Goal: Task Accomplishment & Management: Manage account settings

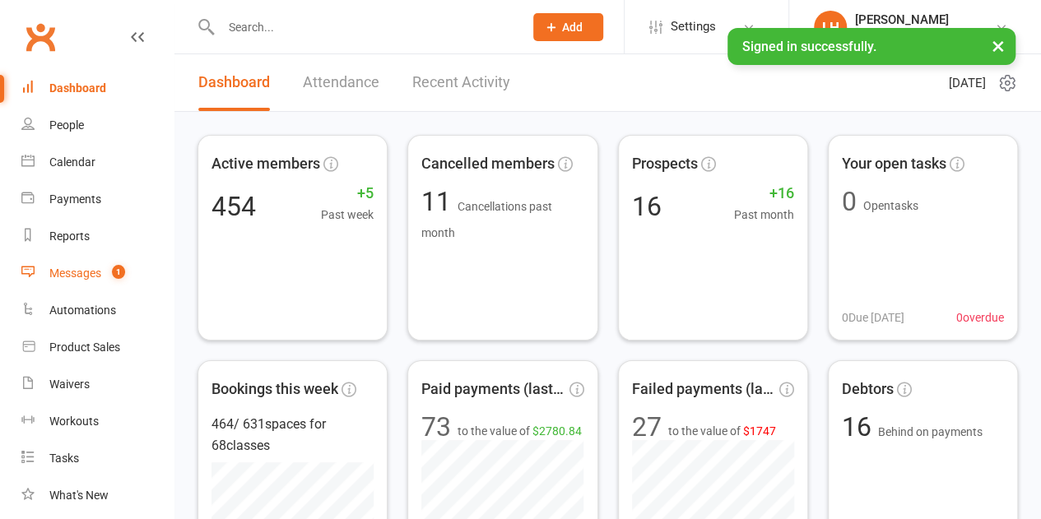
click at [86, 282] on link "Messages 1" at bounding box center [97, 273] width 152 height 37
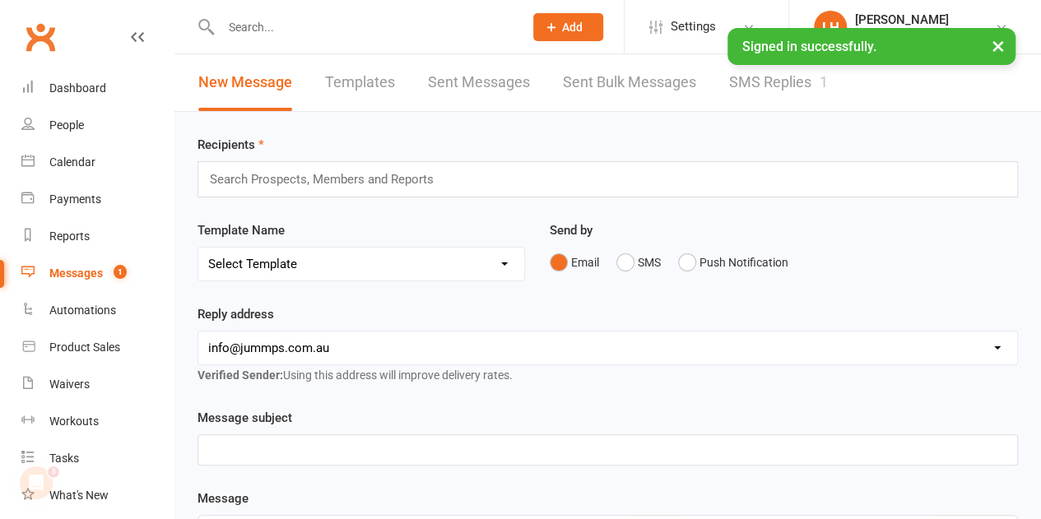
click at [760, 95] on link "SMS Replies 1" at bounding box center [778, 82] width 99 height 57
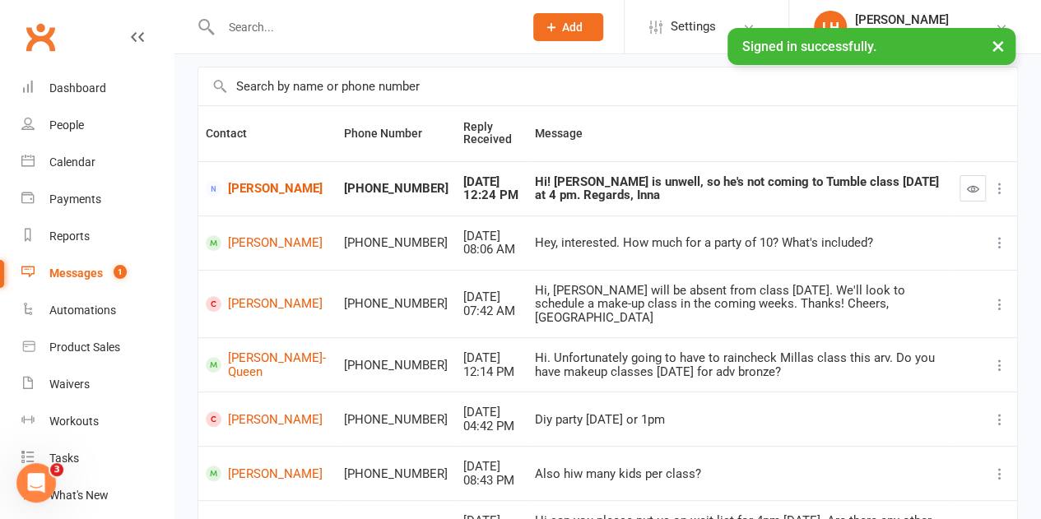
scroll to position [109, 0]
click at [69, 82] on div "Dashboard" at bounding box center [77, 87] width 57 height 13
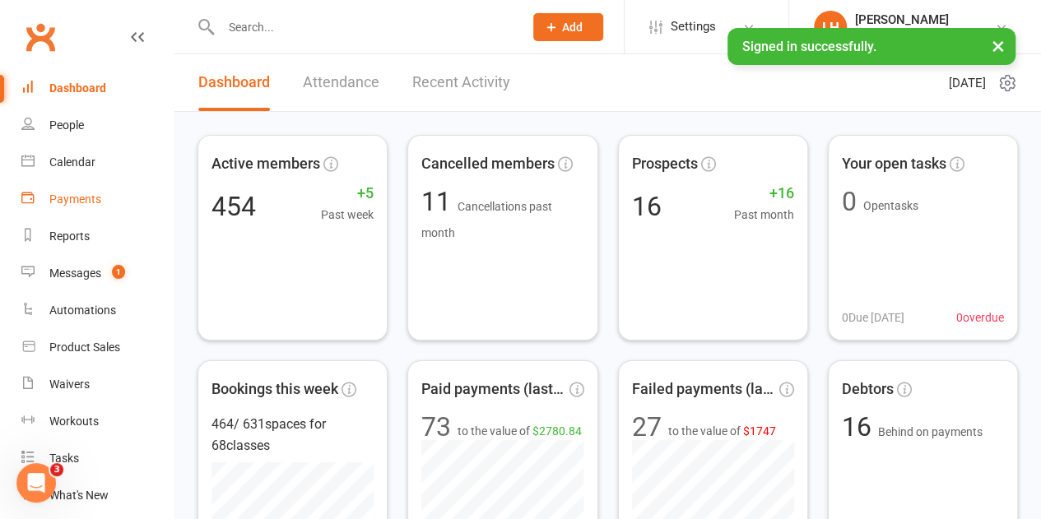
click at [84, 202] on div "Payments" at bounding box center [75, 199] width 52 height 13
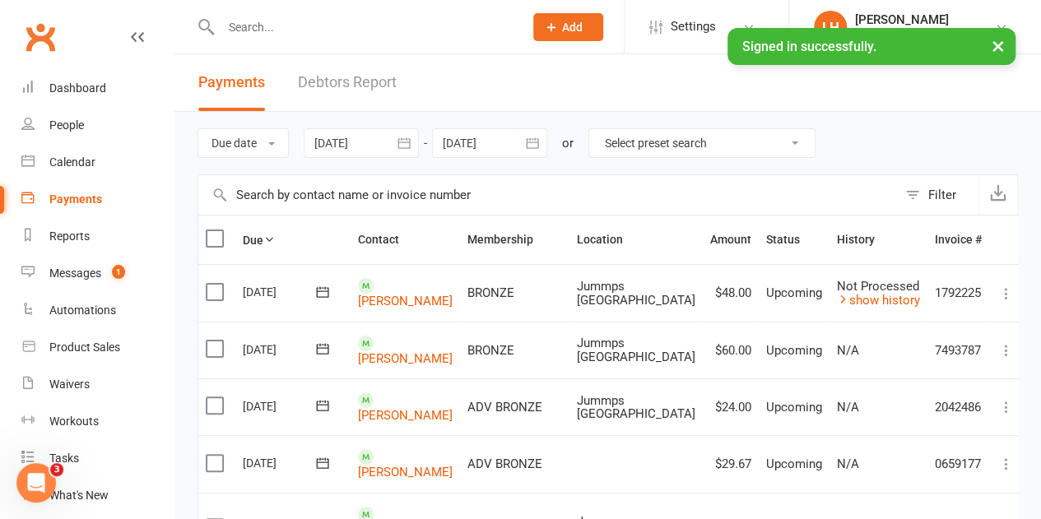
click at [252, 33] on input "text" at bounding box center [364, 27] width 296 height 23
paste input "36307025"
type input "36307025"
click at [658, 149] on select "Select preset search All failures All skipped payments All pending payments Suc…" at bounding box center [701, 143] width 225 height 28
select select "0"
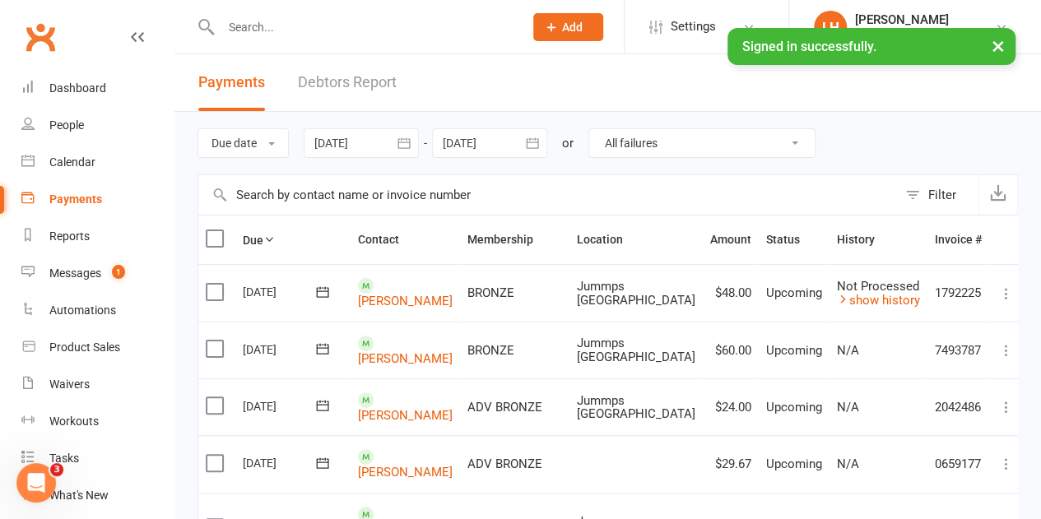
click at [601, 129] on select "Select preset search All failures All skipped payments All pending payments Suc…" at bounding box center [701, 143] width 225 height 28
type input "17 Aug 2025"
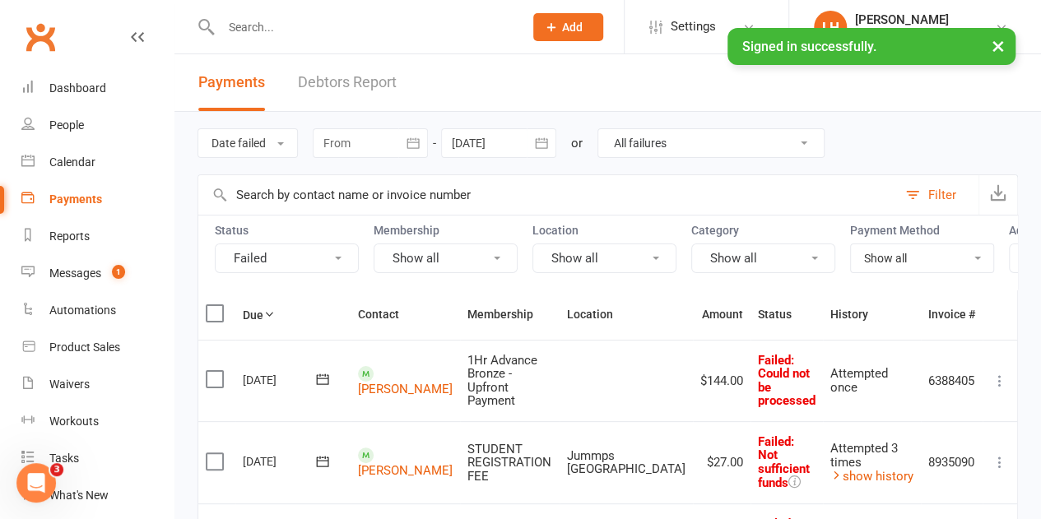
click at [640, 188] on input "text" at bounding box center [547, 195] width 699 height 40
paste input "36307025"
type input "36307025"
select select
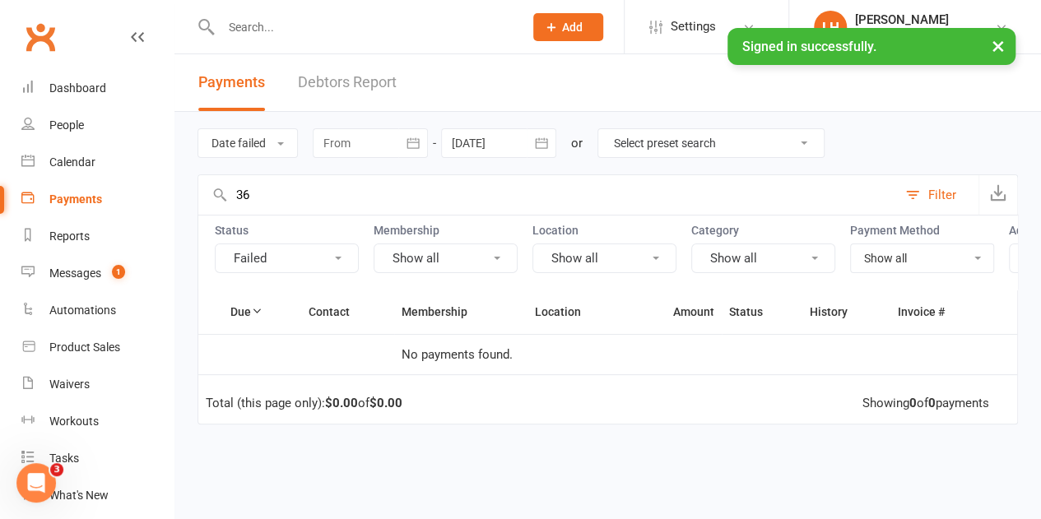
type input "3"
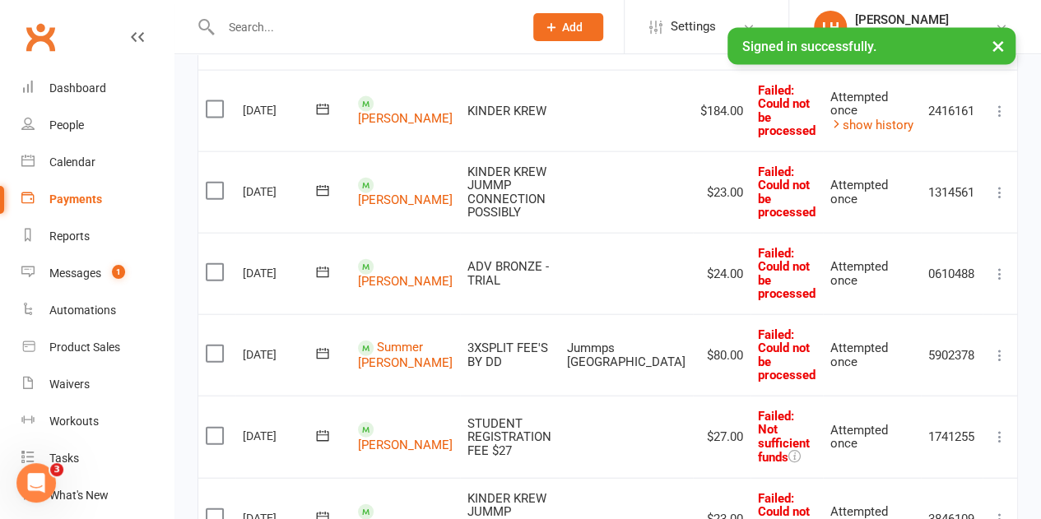
scroll to position [1862, 0]
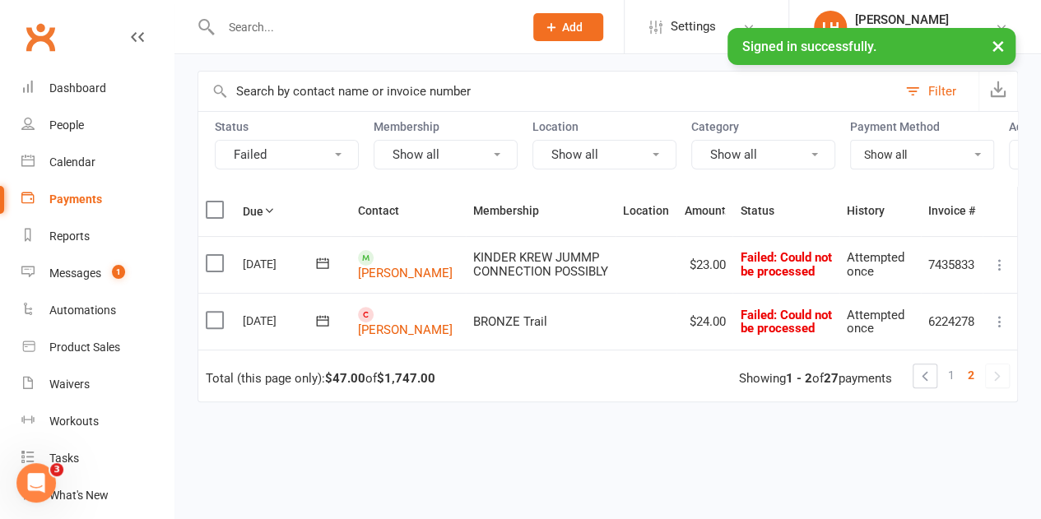
scroll to position [104, 0]
click at [388, 328] on link "Malakai Nguyen" at bounding box center [405, 330] width 95 height 15
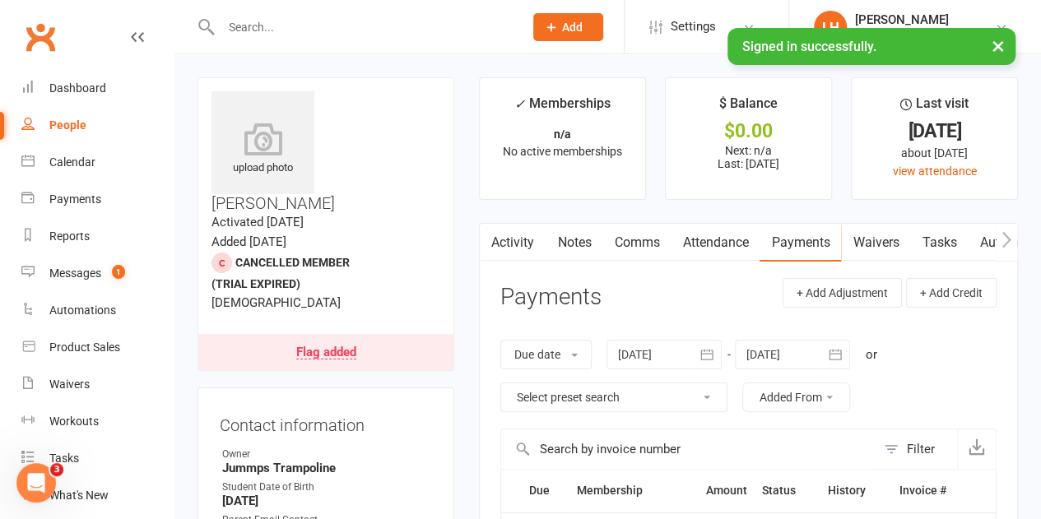
click at [334, 346] on div "Flag added" at bounding box center [326, 352] width 60 height 13
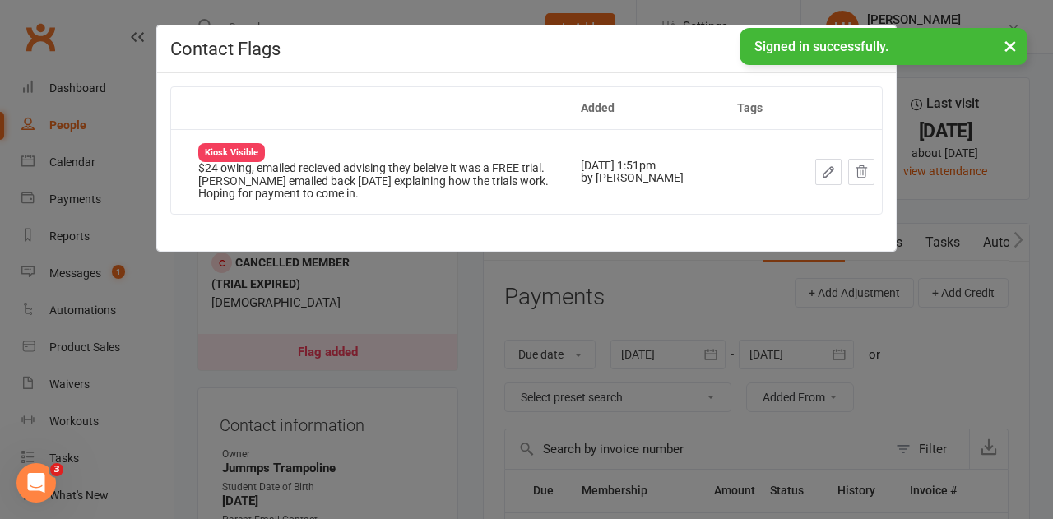
click at [828, 175] on icon "button" at bounding box center [828, 172] width 15 height 15
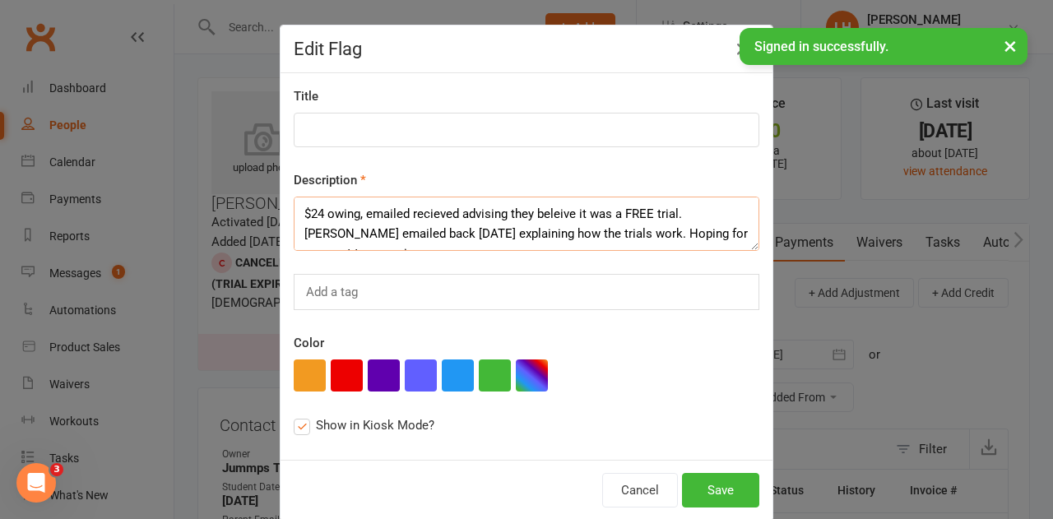
click at [409, 221] on textarea "$24 owing, emailed recieved advising they beleive it was a FREE trial. Loz emai…" at bounding box center [527, 224] width 466 height 54
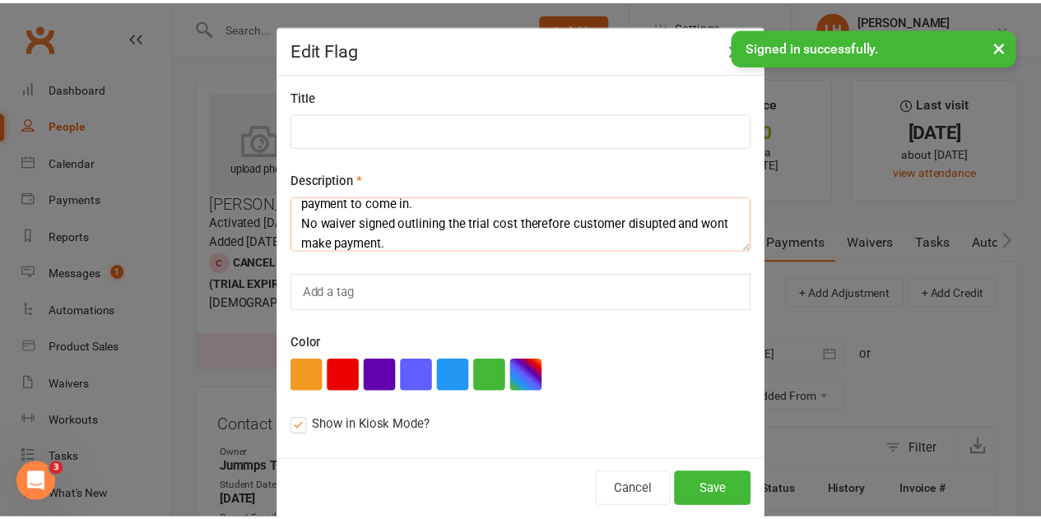
scroll to position [70, 0]
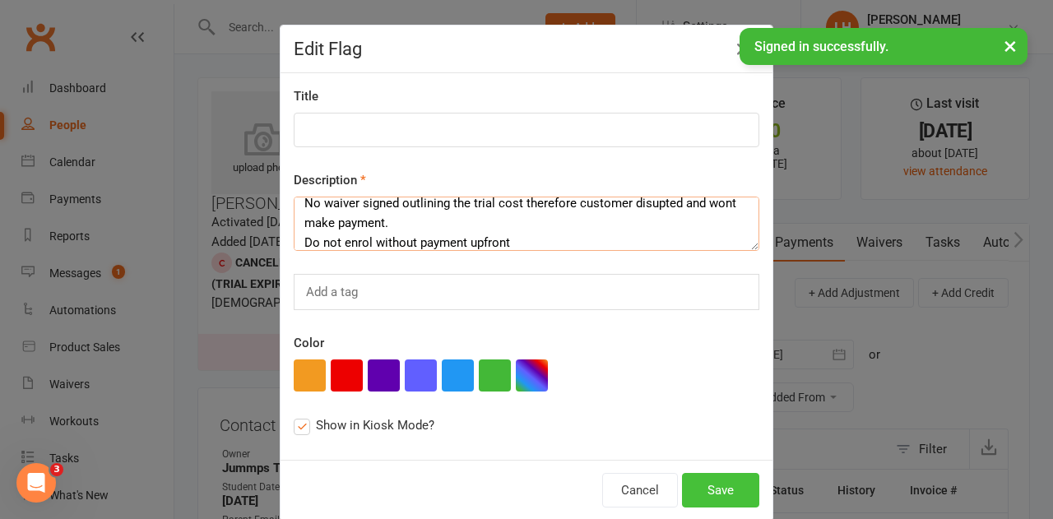
type textarea "$24 owing, emailed recieved advising they beleive it was a FREE trial. Loz emai…"
click at [708, 487] on button "Save" at bounding box center [720, 490] width 77 height 35
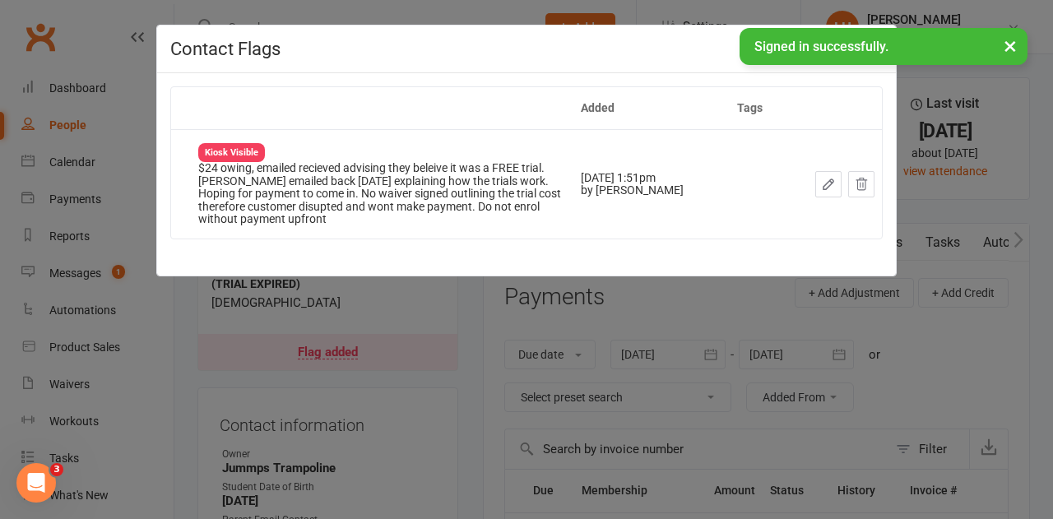
click at [1005, 47] on button "×" at bounding box center [1011, 45] width 30 height 35
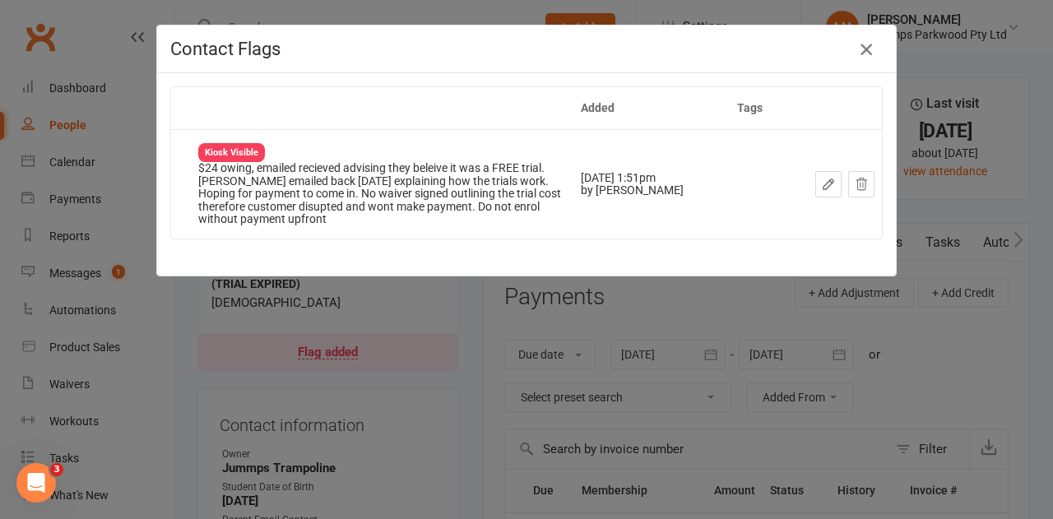
click at [859, 48] on icon "button" at bounding box center [867, 50] width 20 height 20
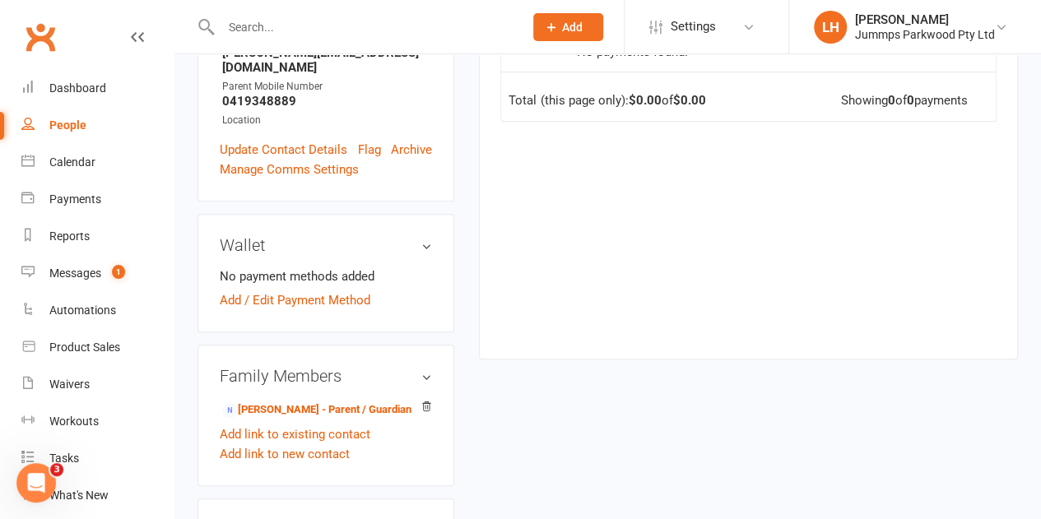
scroll to position [484, 0]
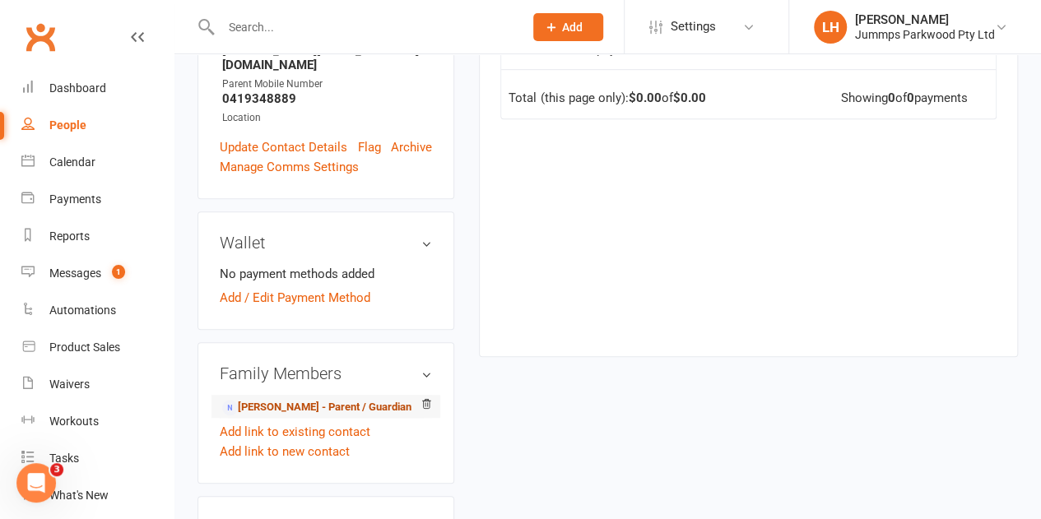
click at [331, 399] on link "Marissa Mclaren - Parent / Guardian" at bounding box center [316, 407] width 189 height 17
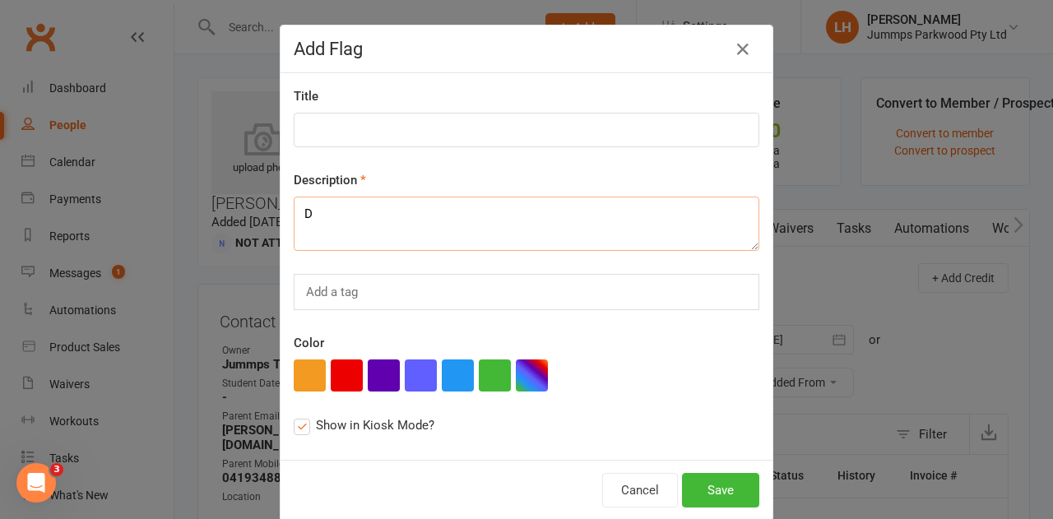
click at [360, 226] on textarea "D" at bounding box center [527, 224] width 466 height 54
type textarea "Do not enrol, see child Malakai for notes"
click at [726, 493] on button "Save" at bounding box center [720, 490] width 77 height 35
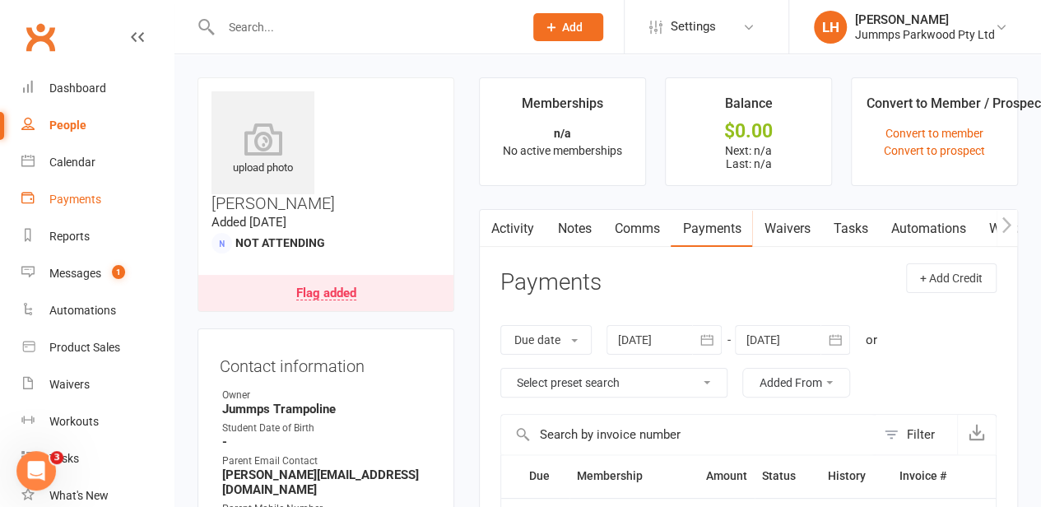
click at [63, 197] on div "Payments" at bounding box center [75, 199] width 52 height 13
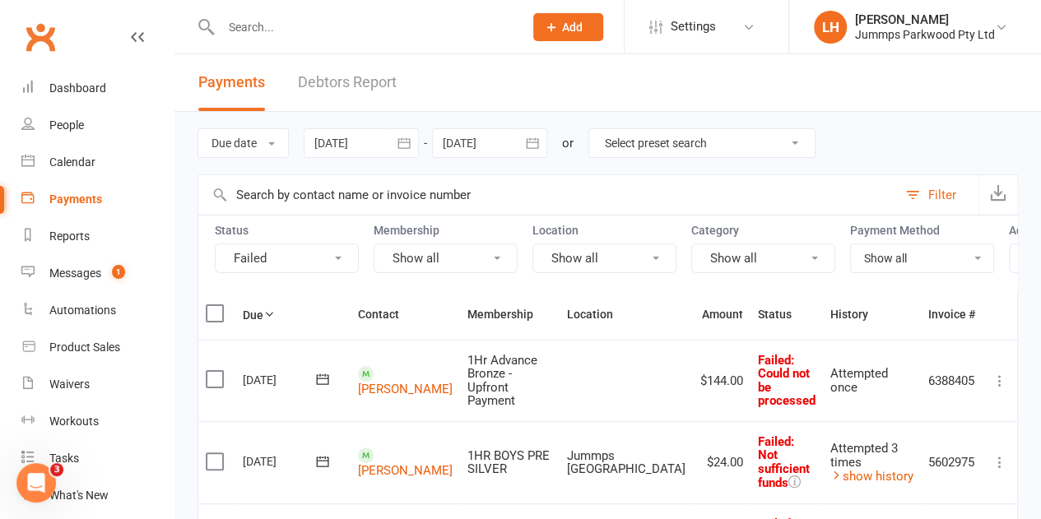
click at [541, 144] on icon "button" at bounding box center [532, 143] width 16 height 16
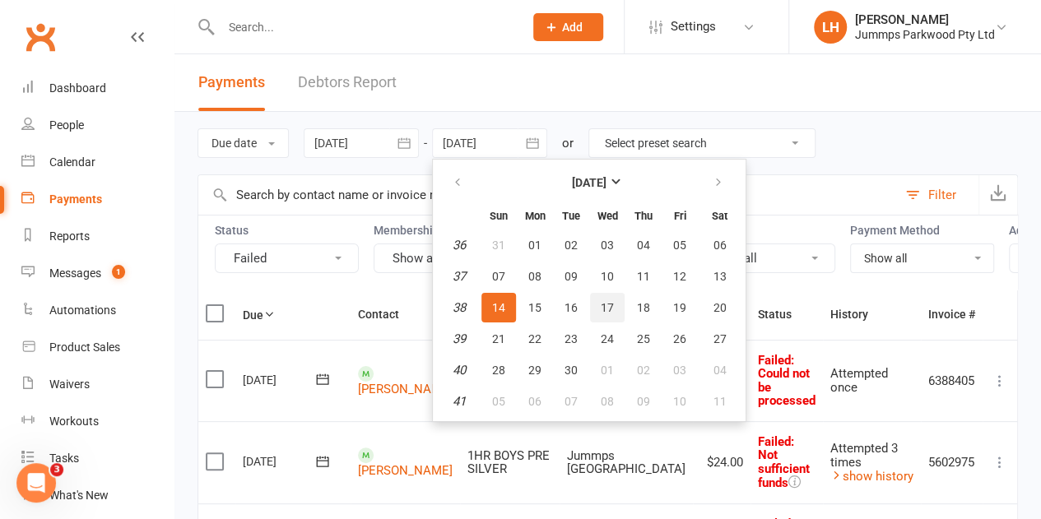
click at [602, 305] on span "17" at bounding box center [607, 307] width 13 height 13
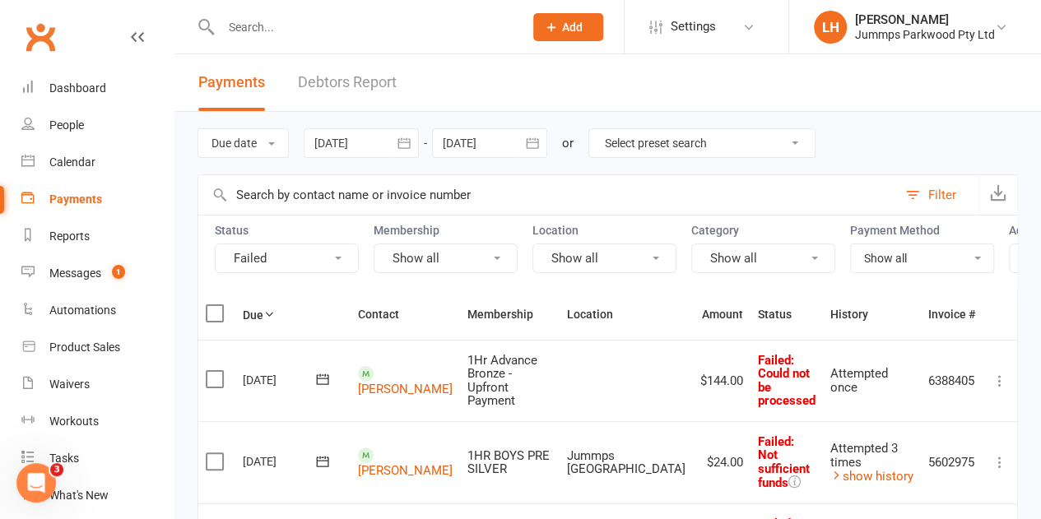
drag, startPoint x: 499, startPoint y: 140, endPoint x: 516, endPoint y: 26, distance: 114.9
click at [516, 26] on div "Prospect Member Non-attending contact Class / event Appointment Task Membership…" at bounding box center [568, 26] width 112 height 53
click at [466, 142] on div at bounding box center [489, 143] width 115 height 30
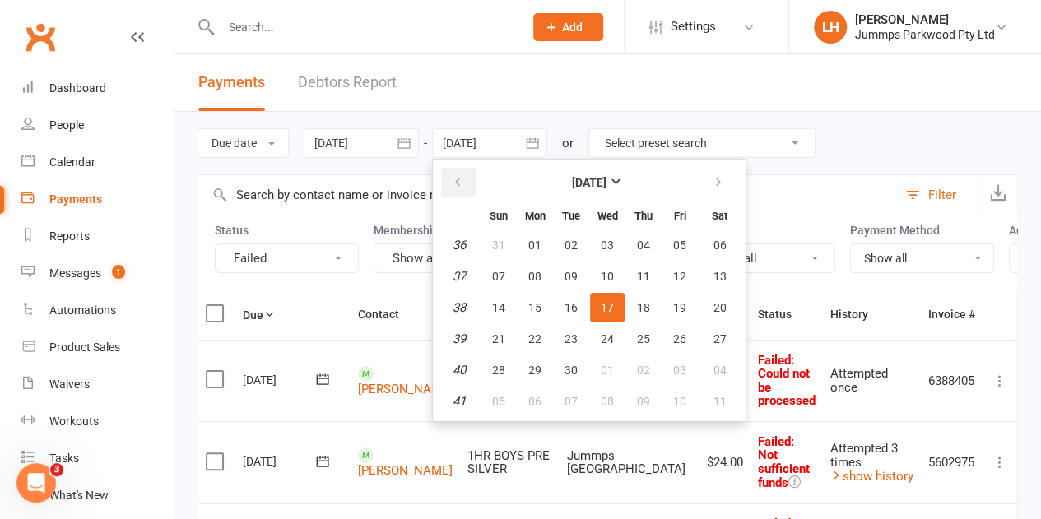
click at [456, 176] on icon "button" at bounding box center [458, 182] width 12 height 13
click at [504, 341] on span "17" at bounding box center [498, 338] width 13 height 13
type input "17 Aug 2025"
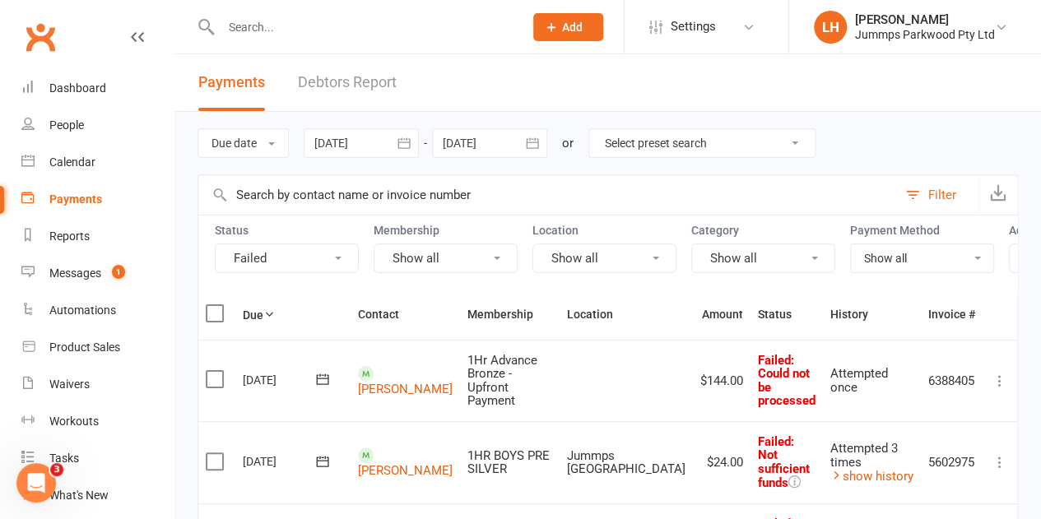
click at [405, 141] on icon "button" at bounding box center [404, 143] width 16 height 16
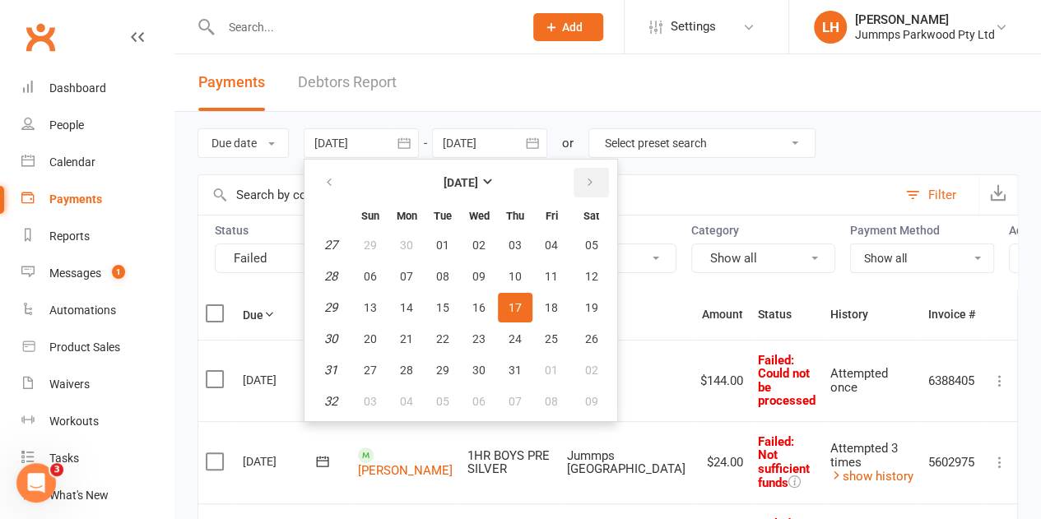
click at [597, 182] on button "button" at bounding box center [591, 183] width 35 height 30
click at [550, 244] on span "01" at bounding box center [551, 245] width 13 height 13
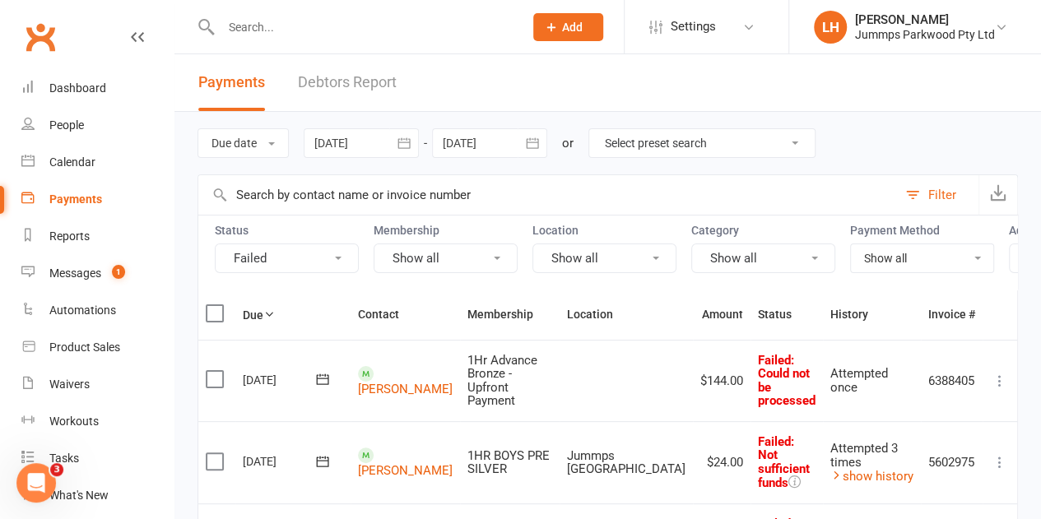
click at [403, 144] on icon "button" at bounding box center [404, 143] width 16 height 16
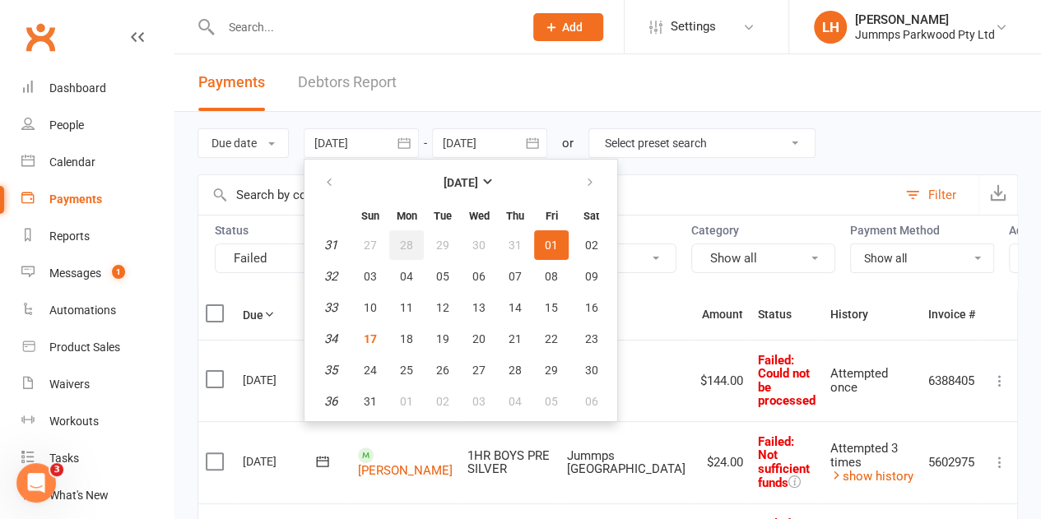
click at [394, 246] on button "28" at bounding box center [406, 245] width 35 height 30
type input "28 Jul 2025"
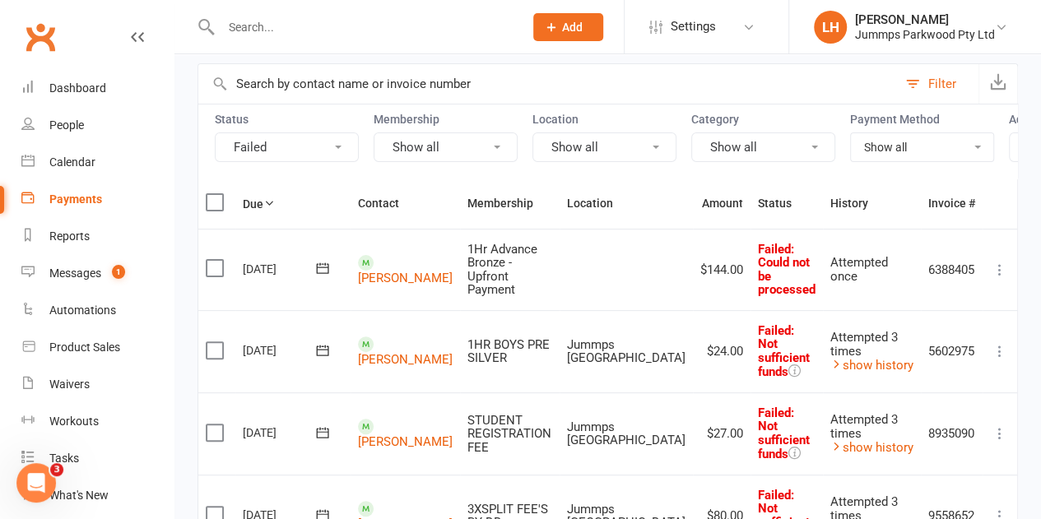
scroll to position [110, 0]
click at [879, 151] on select "Show all No payment method Bank Account Credit Card" at bounding box center [922, 148] width 142 height 28
click at [770, 90] on input "text" at bounding box center [547, 85] width 699 height 40
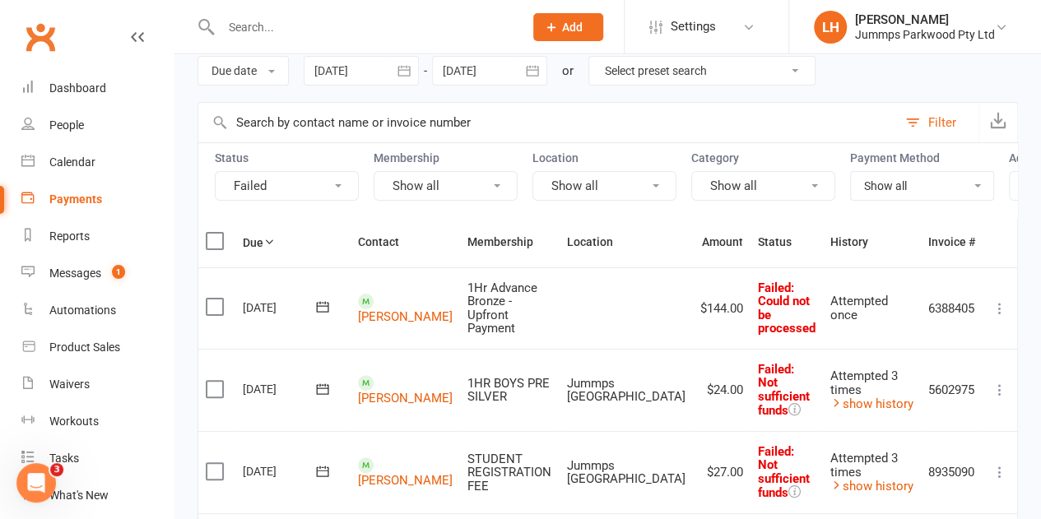
scroll to position [71, 0]
click at [1002, 122] on icon "button" at bounding box center [998, 122] width 16 height 16
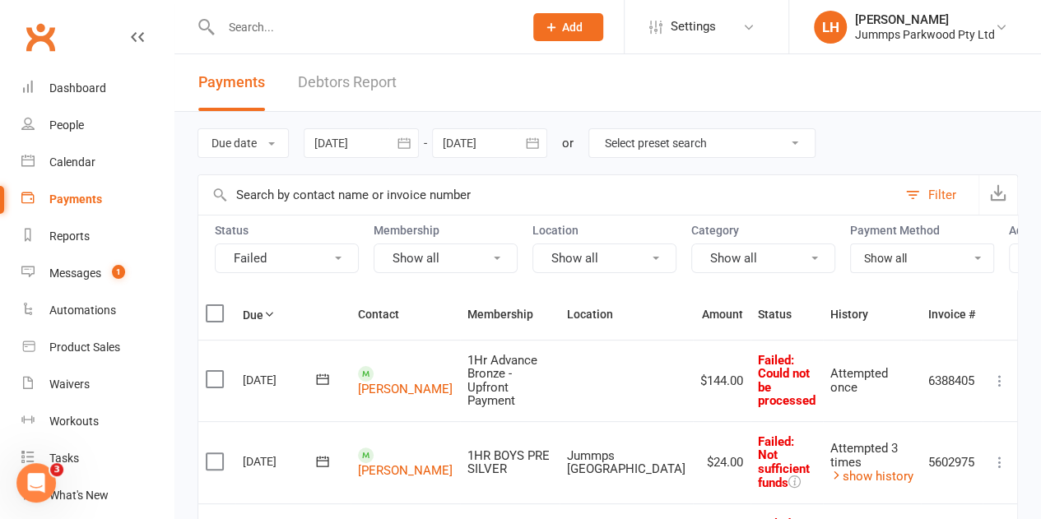
click at [379, 80] on link "Debtors Report" at bounding box center [347, 82] width 99 height 57
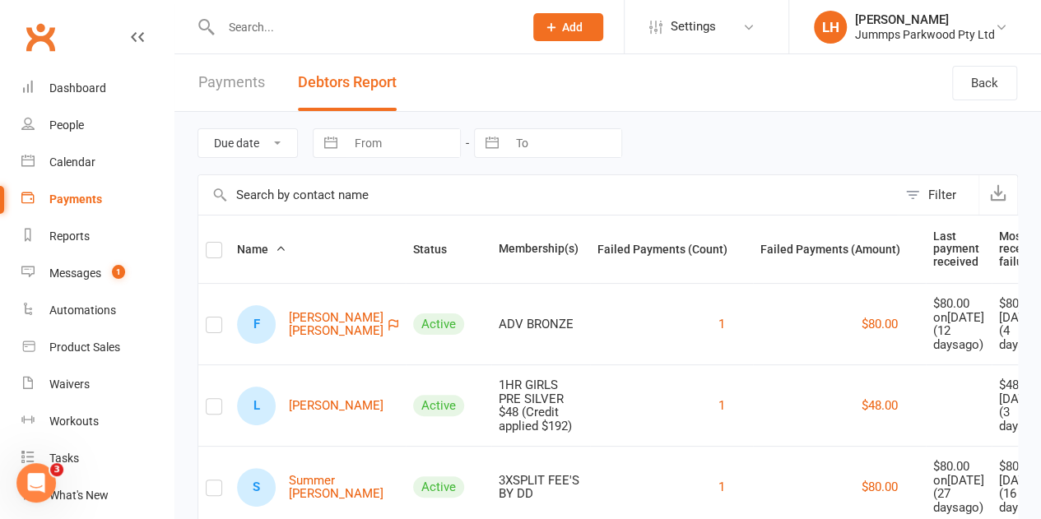
select select "6"
select select "2025"
select select "7"
select select "2025"
select select "8"
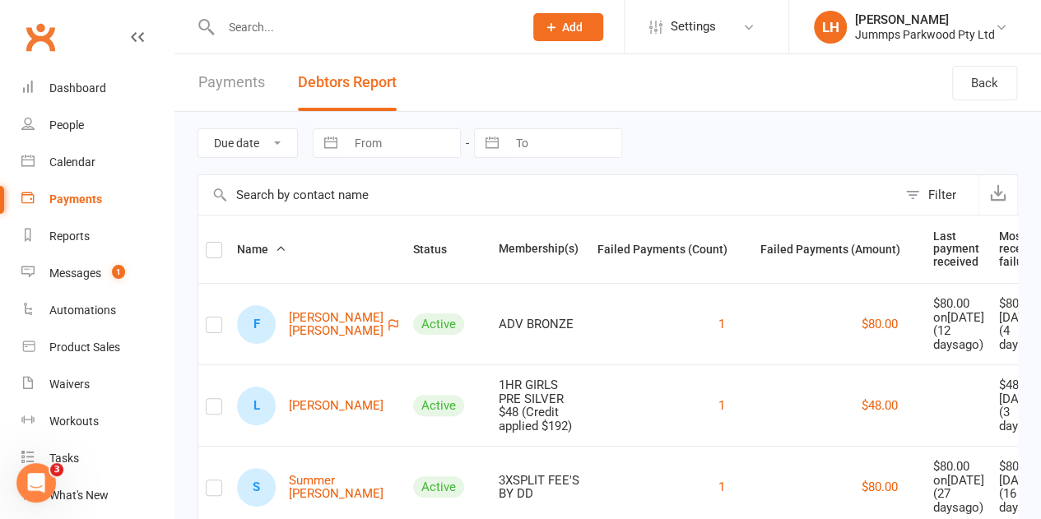
select select "2025"
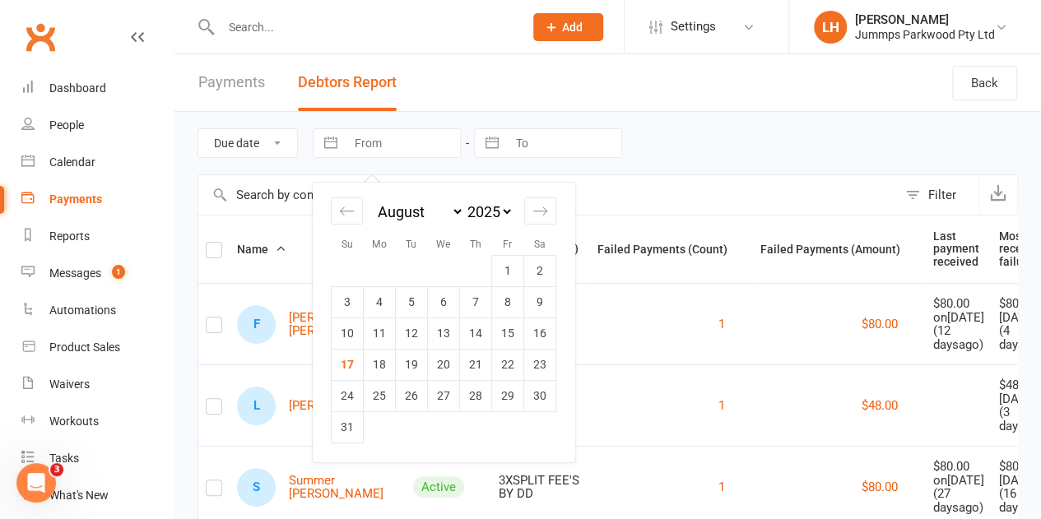
click at [421, 146] on input "From" at bounding box center [403, 143] width 114 height 28
click at [349, 210] on icon "Move backward to switch to the previous month." at bounding box center [347, 211] width 14 height 8
select select "5"
select select "2025"
click at [375, 400] on td "28" at bounding box center [380, 395] width 32 height 31
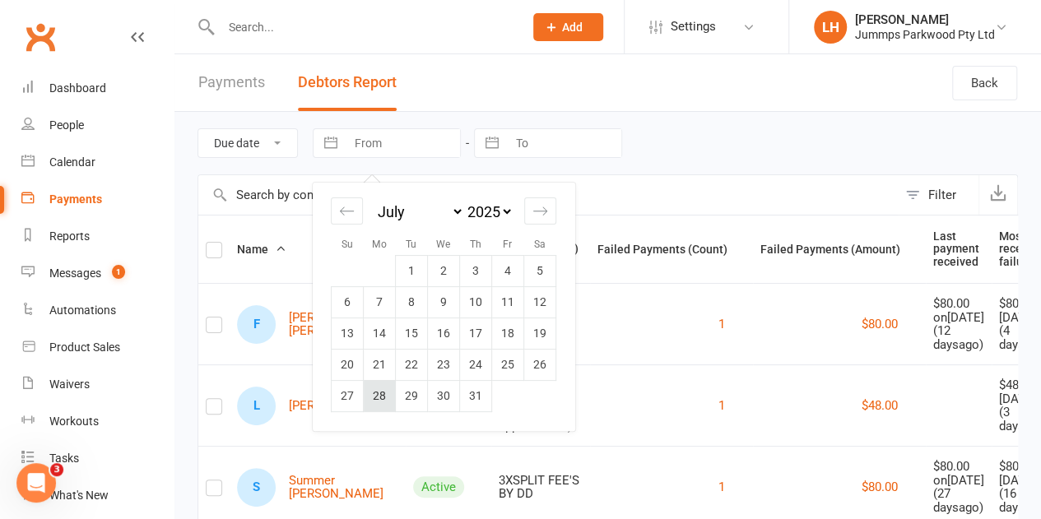
type input "28 Jul 2025"
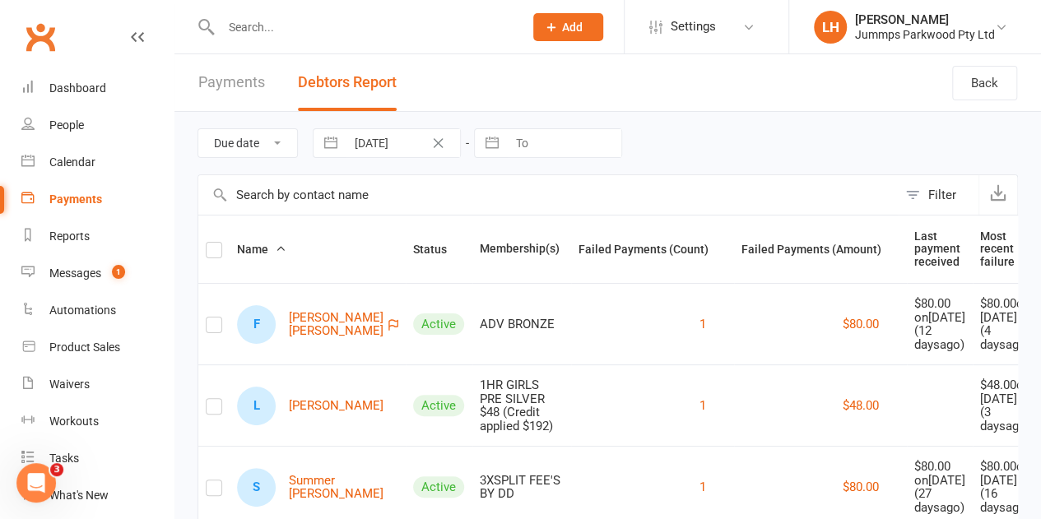
select select "6"
select select "2025"
select select "7"
select select "2025"
select select "8"
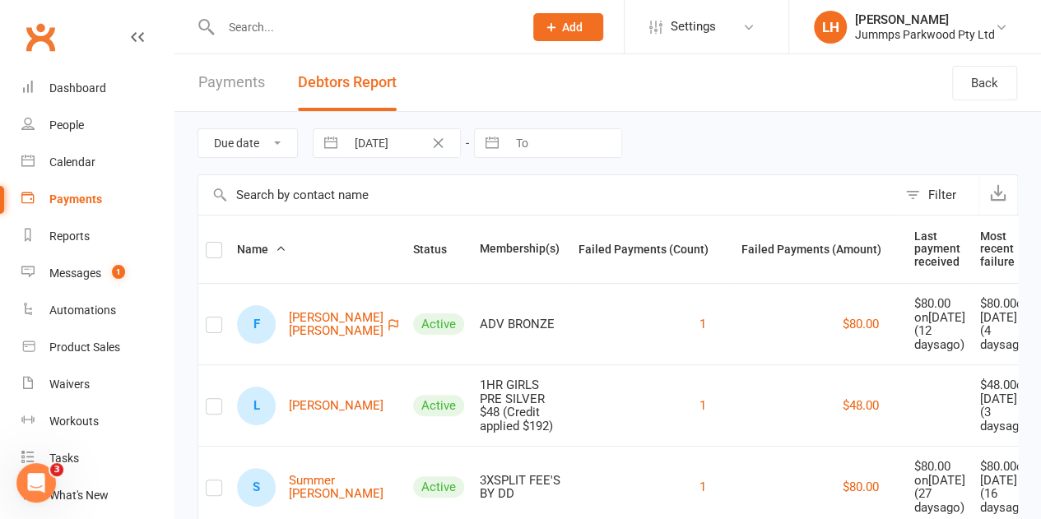
select select "2025"
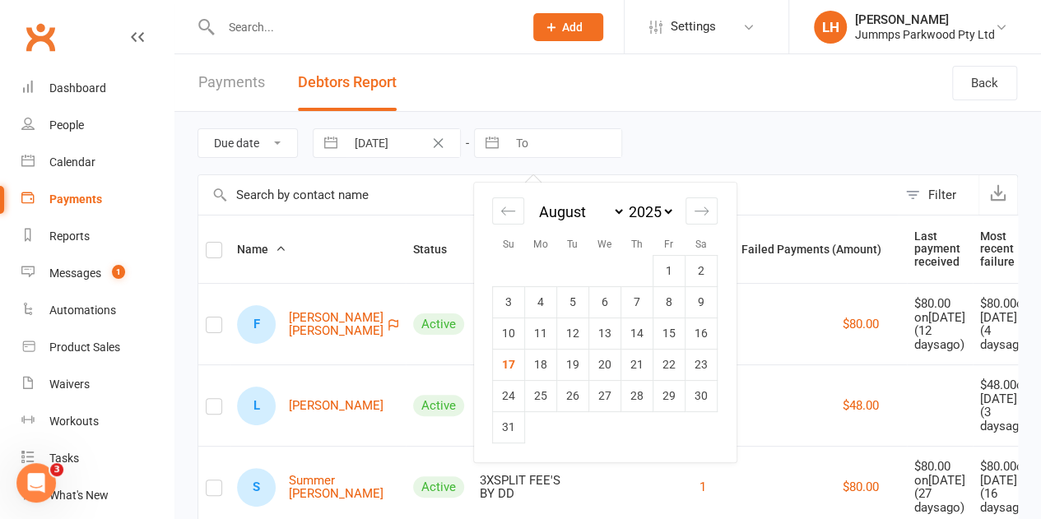
click at [561, 138] on input "To" at bounding box center [564, 143] width 114 height 28
click at [504, 352] on td "17" at bounding box center [509, 364] width 32 height 31
type input "17 Aug 2025"
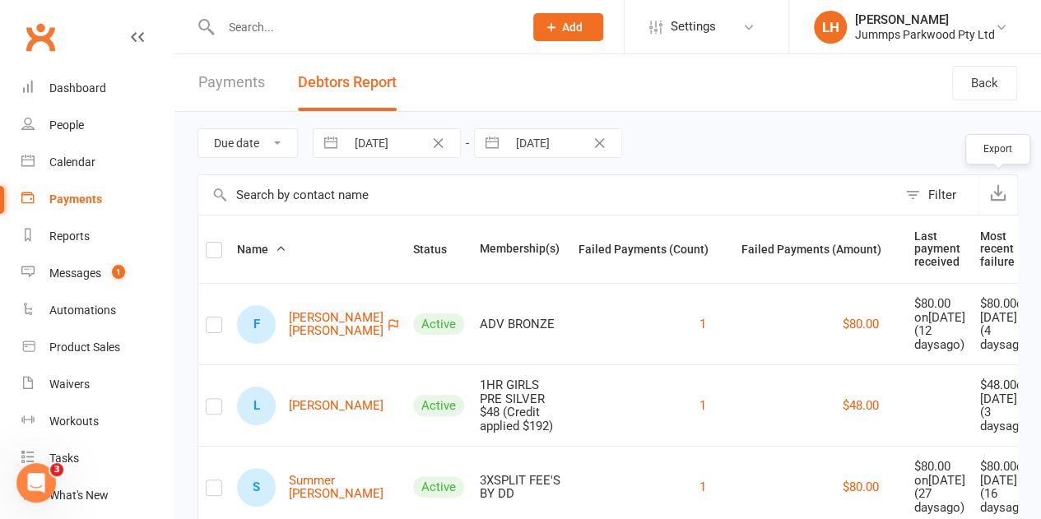
click at [995, 201] on button "button" at bounding box center [998, 195] width 39 height 40
click at [228, 87] on link "Payments" at bounding box center [231, 82] width 67 height 57
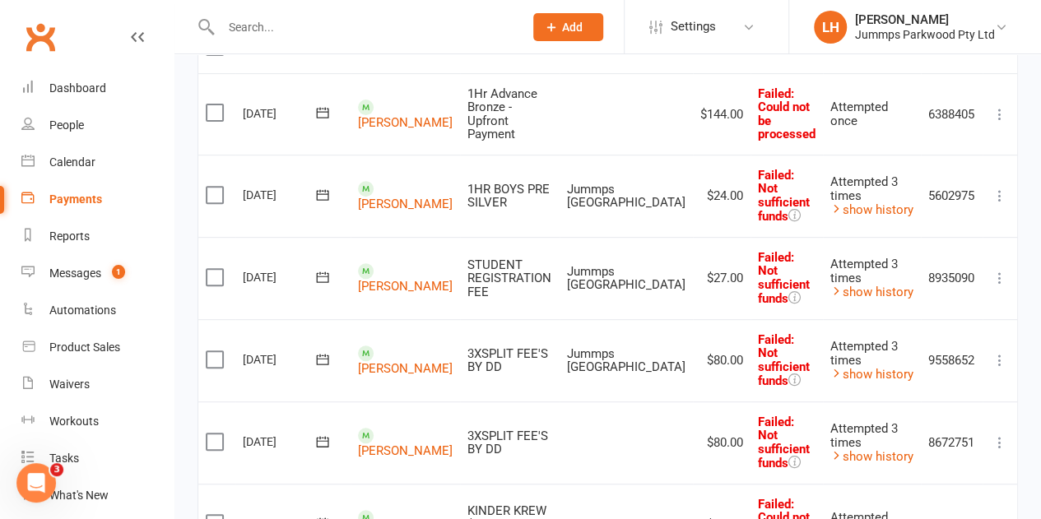
scroll to position [267, 0]
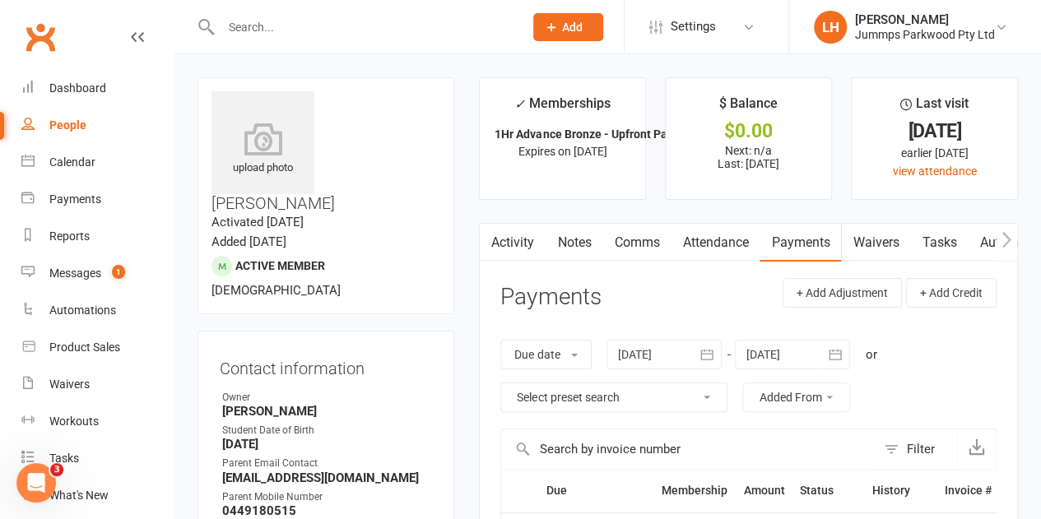
click at [714, 238] on link "Attendance" at bounding box center [715, 243] width 89 height 38
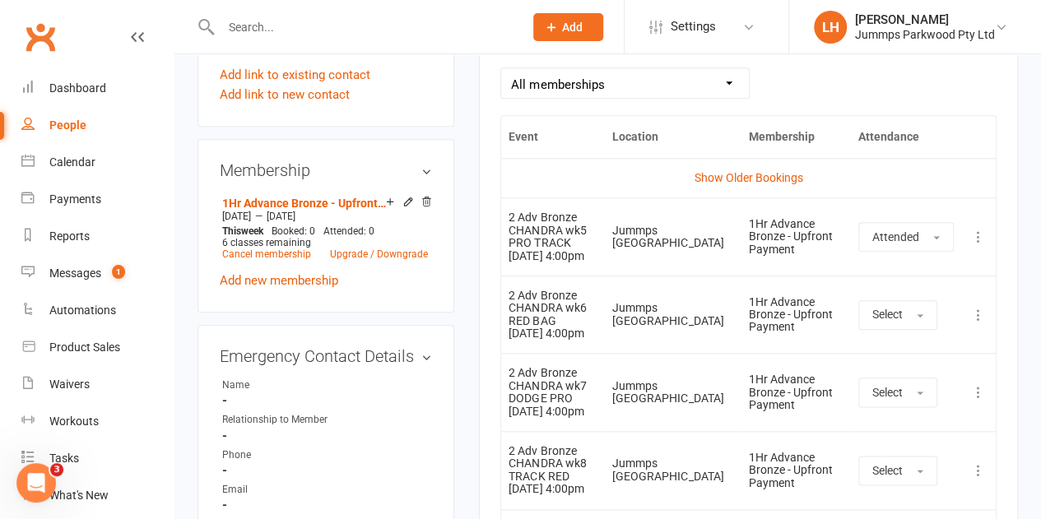
scroll to position [782, 0]
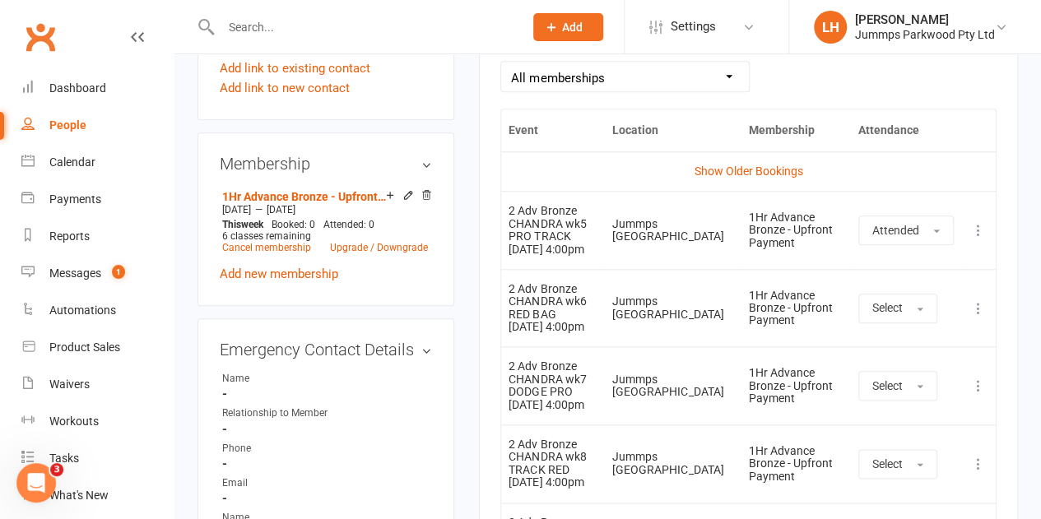
click at [770, 177] on td "Show Older Bookings" at bounding box center [748, 171] width 495 height 40
click at [751, 170] on link "Show Older Bookings" at bounding box center [749, 171] width 109 height 13
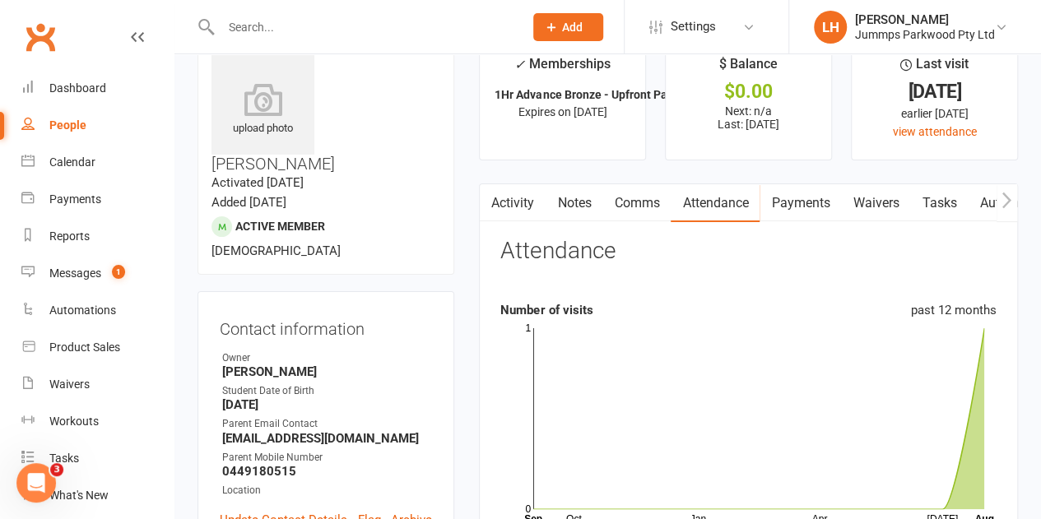
scroll to position [40, 0]
click at [791, 202] on link "Payments" at bounding box center [800, 203] width 81 height 38
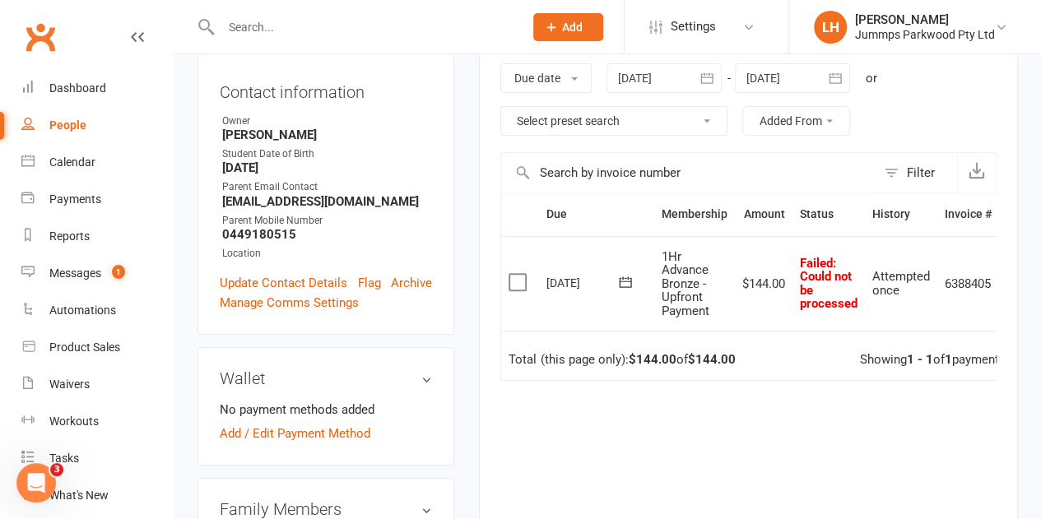
scroll to position [184, 0]
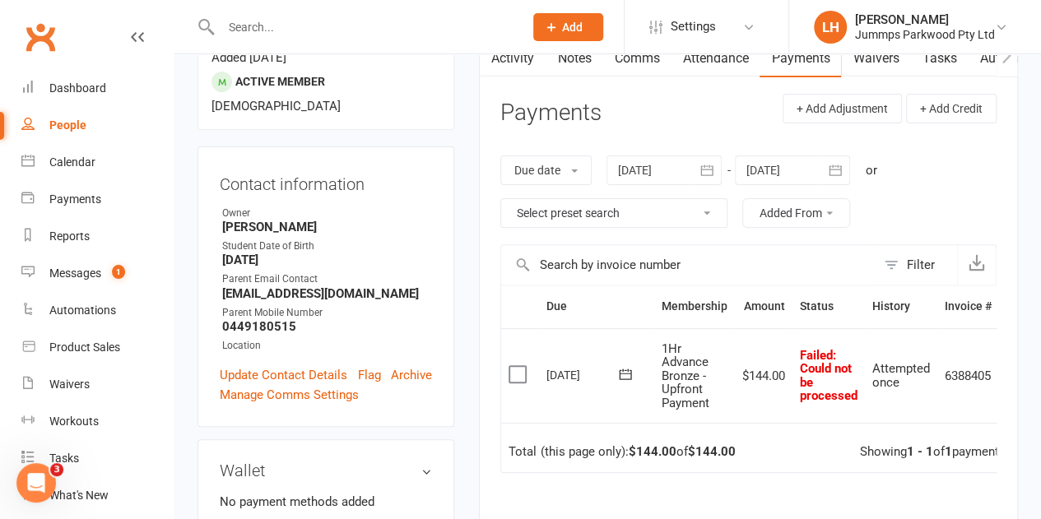
click at [715, 67] on link "Attendance" at bounding box center [715, 59] width 89 height 38
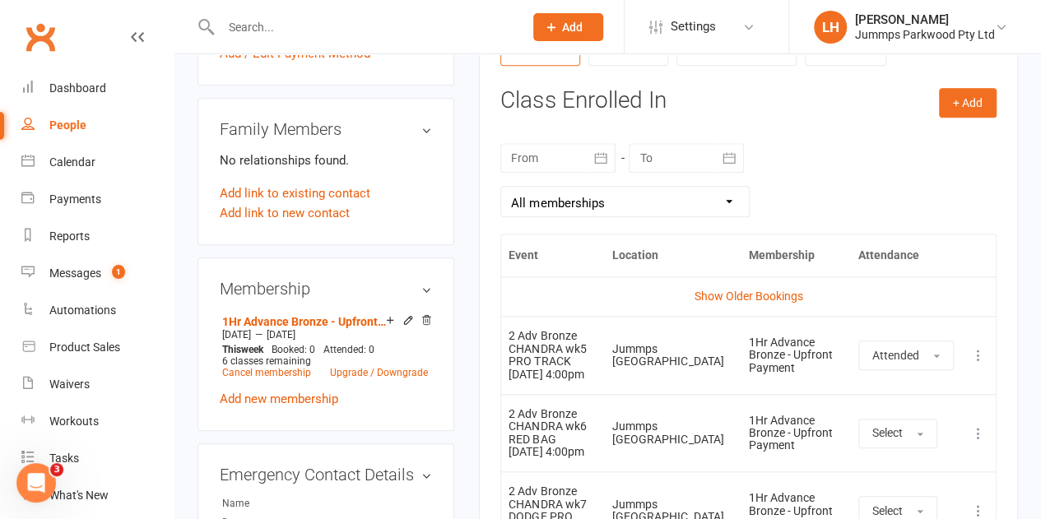
scroll to position [672, 0]
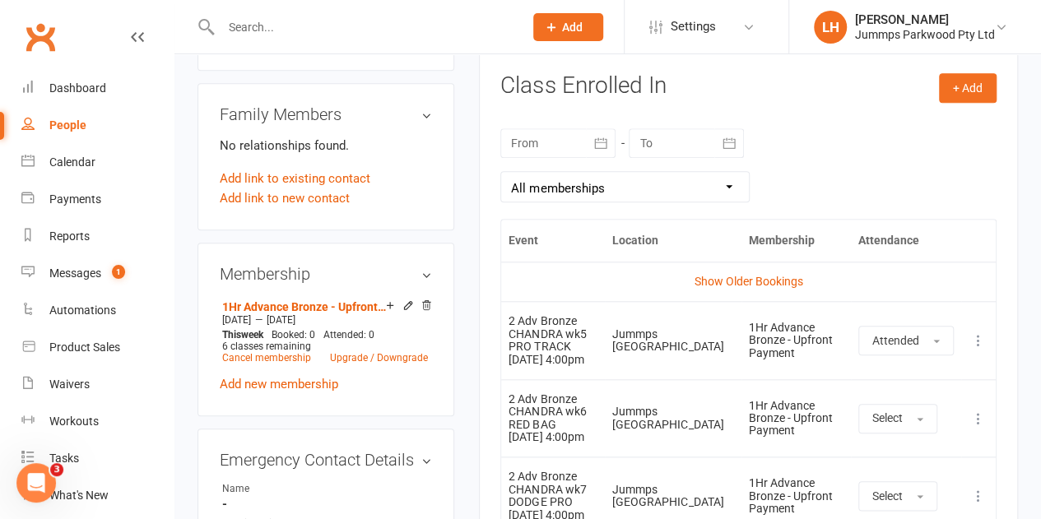
click at [712, 289] on td "Show Older Bookings" at bounding box center [748, 282] width 495 height 40
click at [721, 281] on link "Show Older Bookings" at bounding box center [749, 281] width 109 height 13
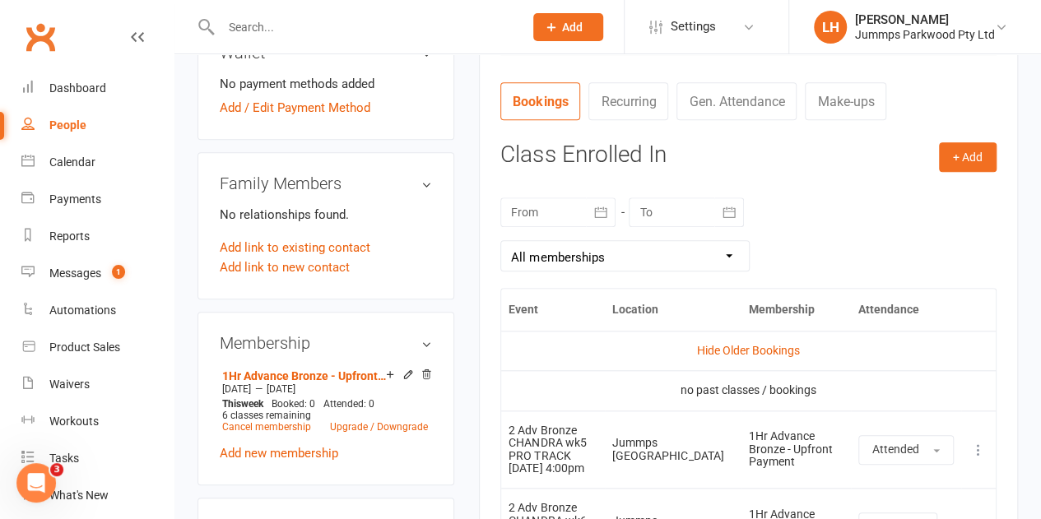
scroll to position [601, 0]
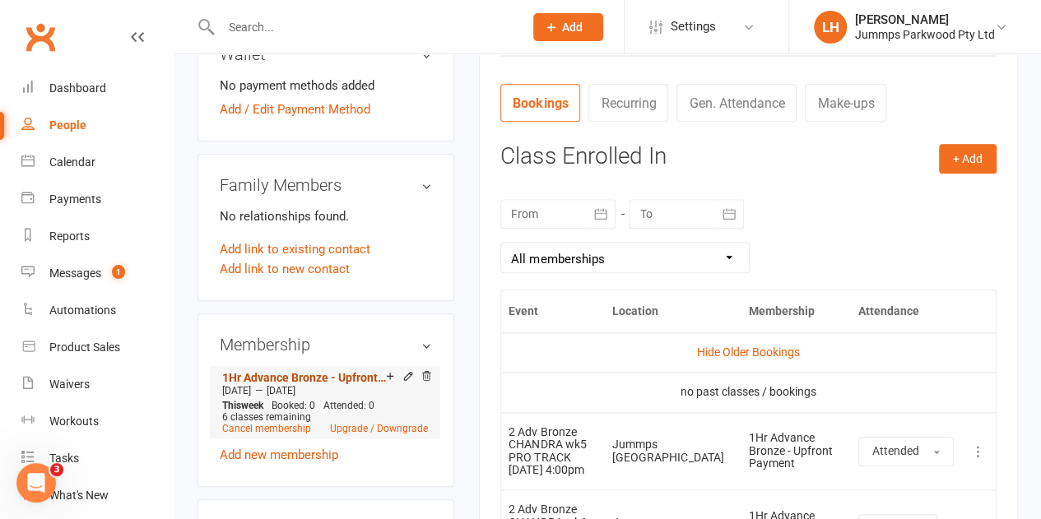
click at [320, 371] on link "1Hr Advance Bronze - Upfront Payment" at bounding box center [304, 377] width 164 height 13
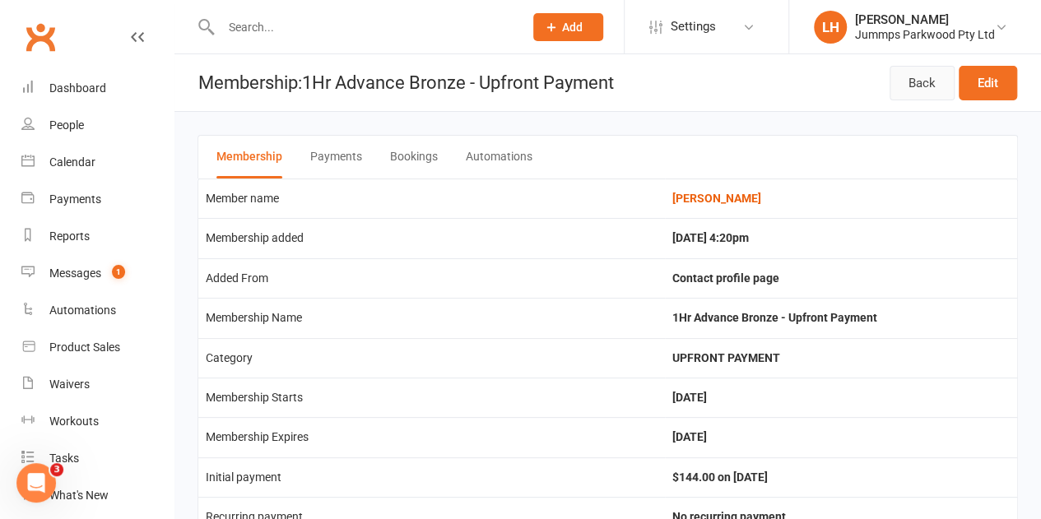
click at [917, 80] on link "Back" at bounding box center [922, 83] width 65 height 35
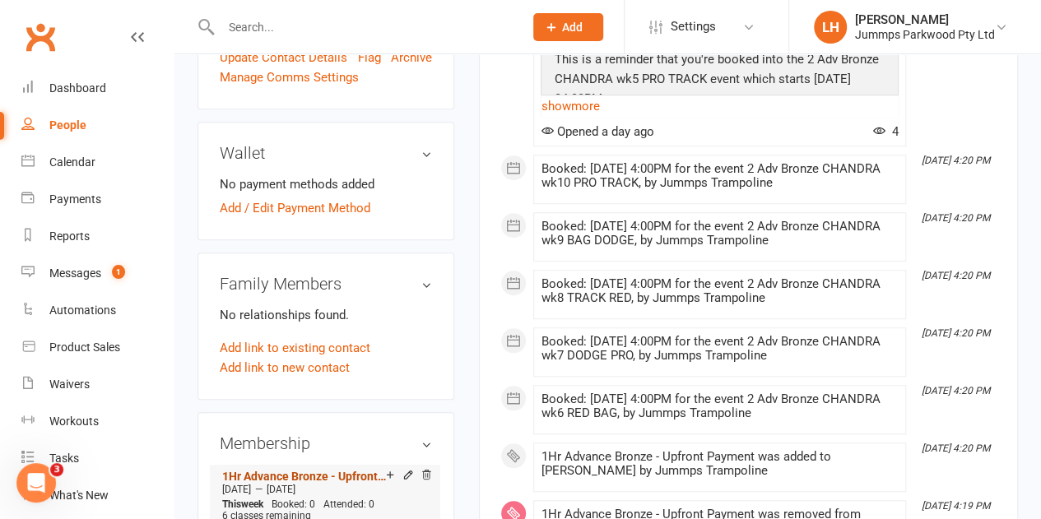
scroll to position [610, 0]
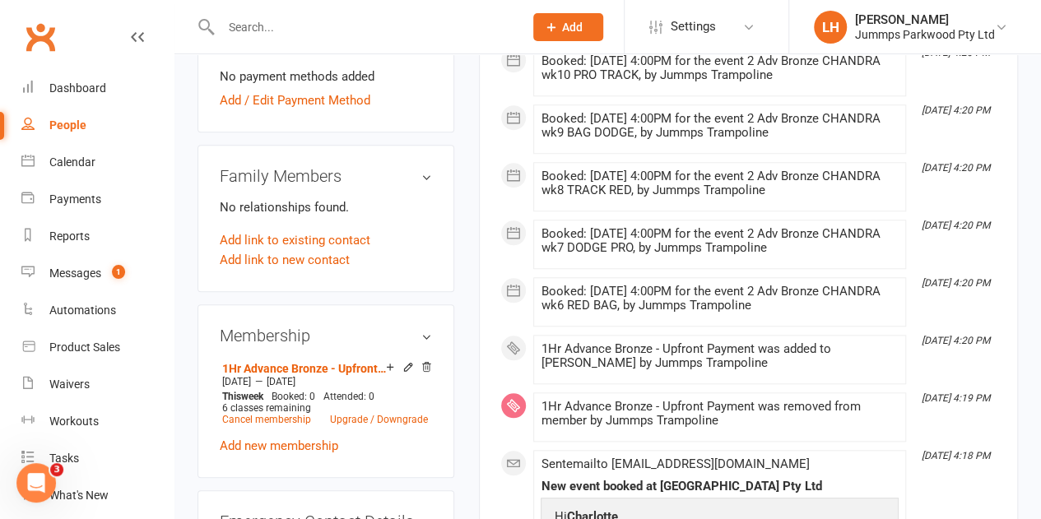
click at [425, 327] on h3 "Membership" at bounding box center [326, 336] width 212 height 18
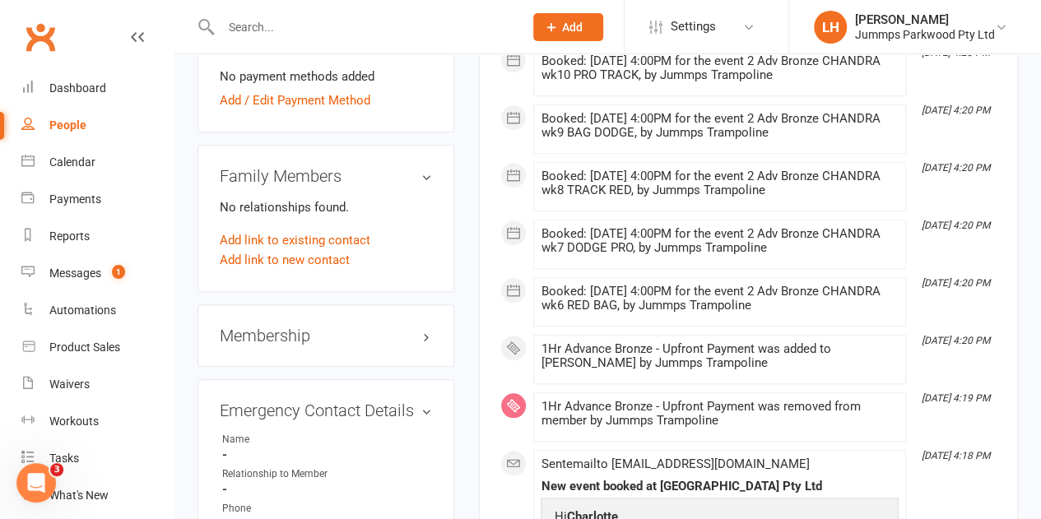
click at [397, 305] on div "Membership" at bounding box center [326, 335] width 257 height 63
click at [416, 327] on h3 "Membership" at bounding box center [326, 336] width 212 height 18
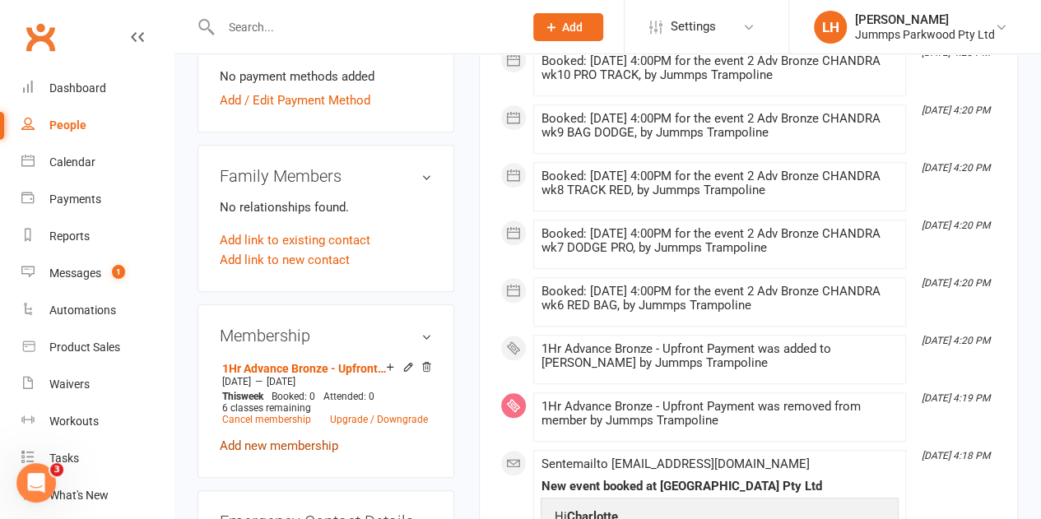
click at [243, 439] on link "Add new membership" at bounding box center [279, 446] width 119 height 15
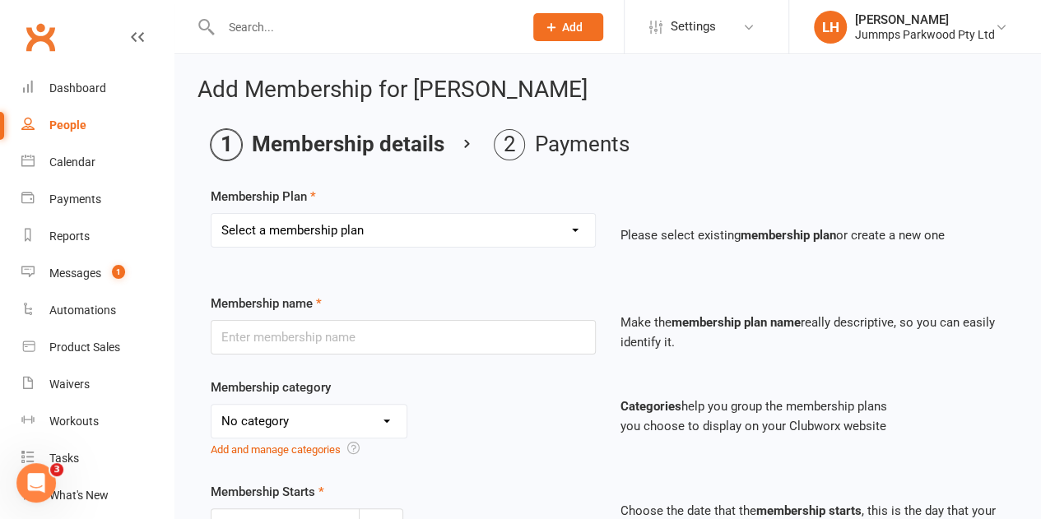
click at [307, 217] on select "Select a membership plan Create new Membership Plan Student Registration Fee - …" at bounding box center [404, 230] width 384 height 33
select select "1"
click at [212, 214] on select "Select a membership plan Create new Membership Plan Student Registration Fee - …" at bounding box center [404, 230] width 384 height 33
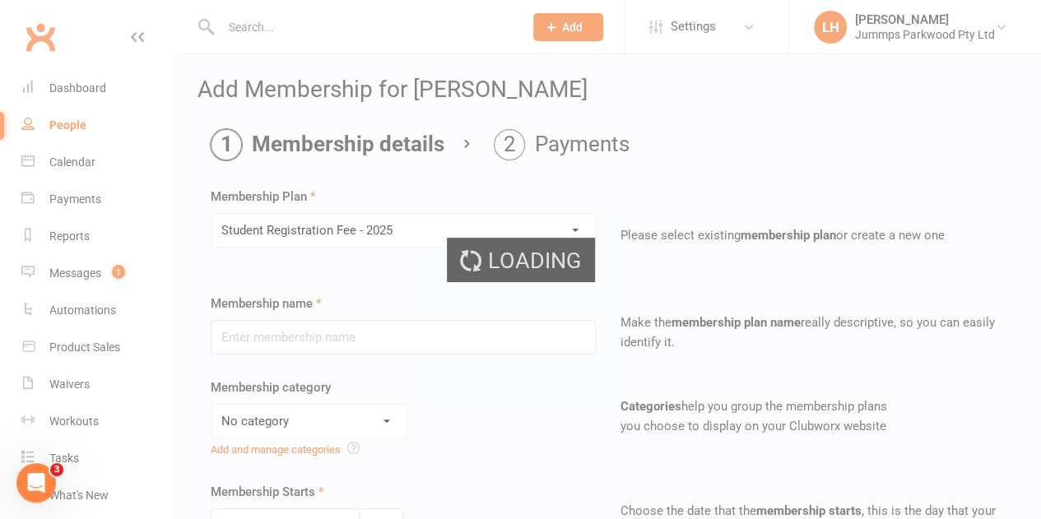
type input "Student Registration Fee - 2025"
select select "5"
type input "10"
select select "1"
type input "0"
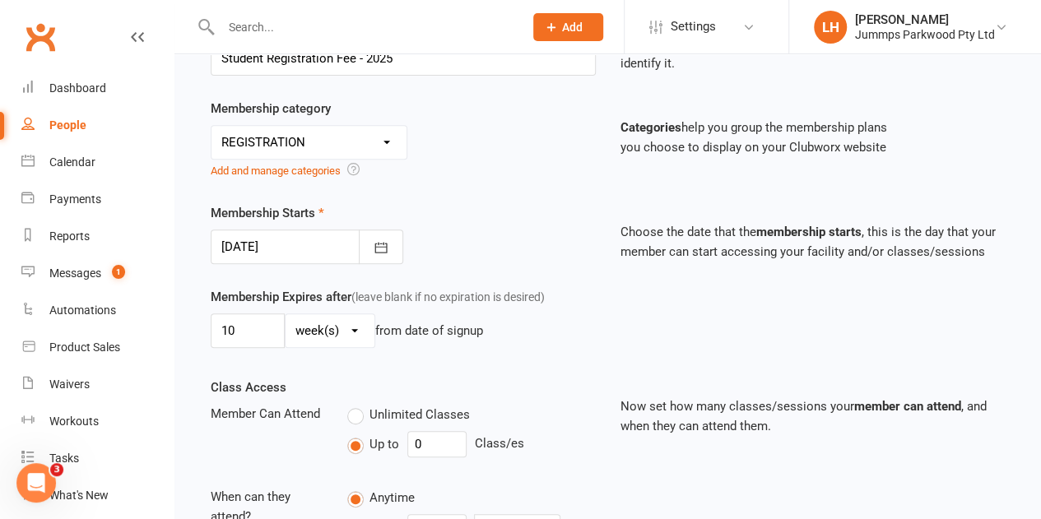
scroll to position [280, 0]
click at [384, 243] on icon "button" at bounding box center [380, 246] width 12 height 11
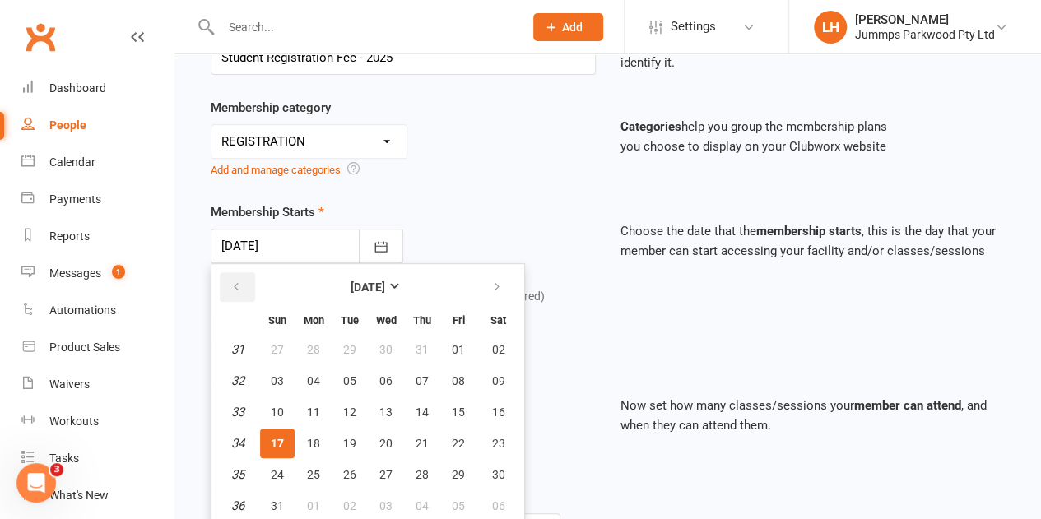
click at [239, 283] on icon "button" at bounding box center [236, 287] width 12 height 13
click at [316, 411] on span "14" at bounding box center [313, 412] width 13 height 13
type input "14 Jul 2025"
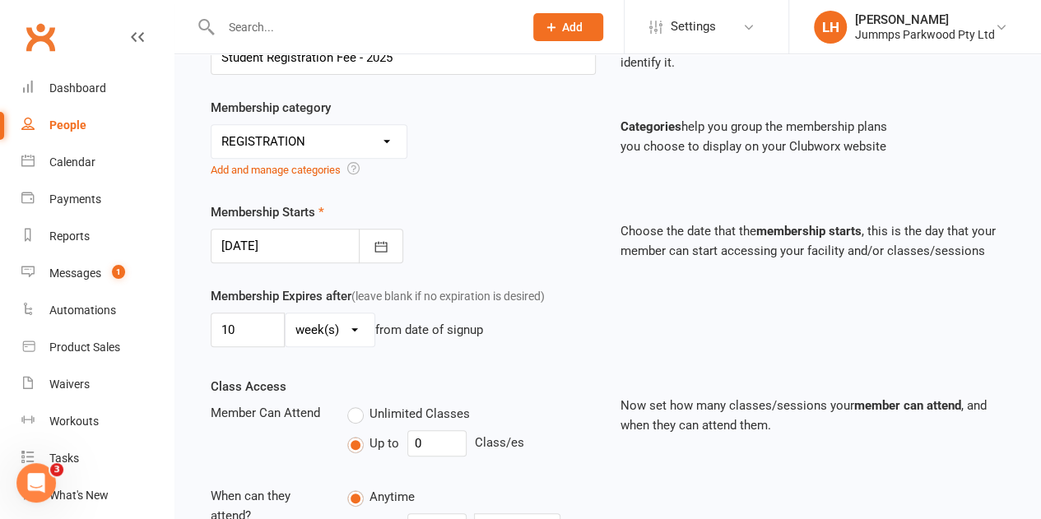
scroll to position [522, 0]
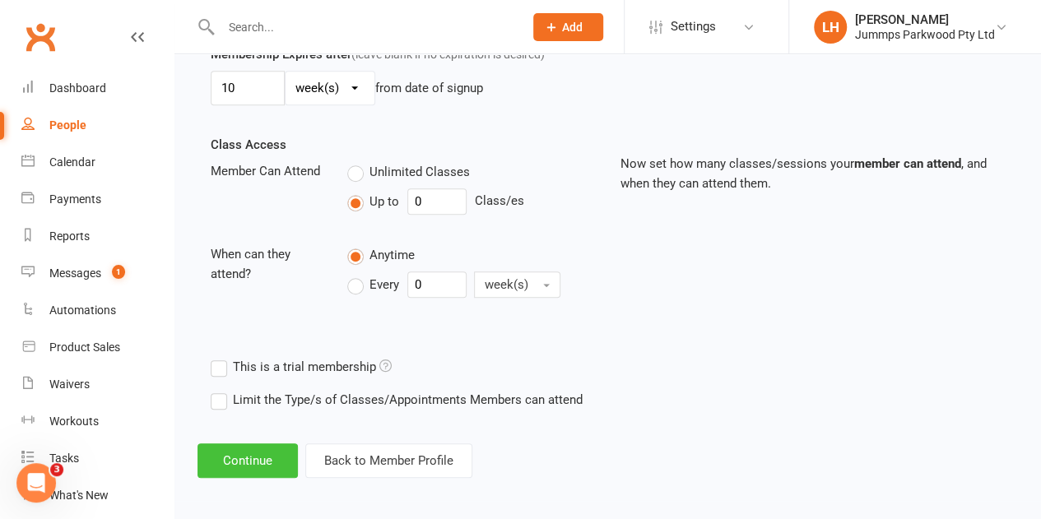
click at [260, 444] on button "Continue" at bounding box center [248, 461] width 100 height 35
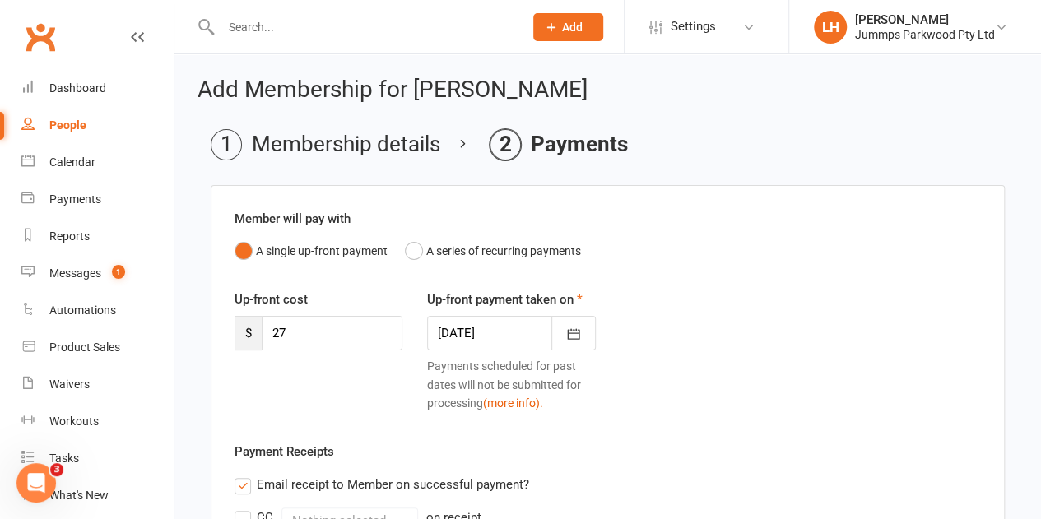
click at [241, 454] on label "Payment Receipts" at bounding box center [285, 452] width 100 height 20
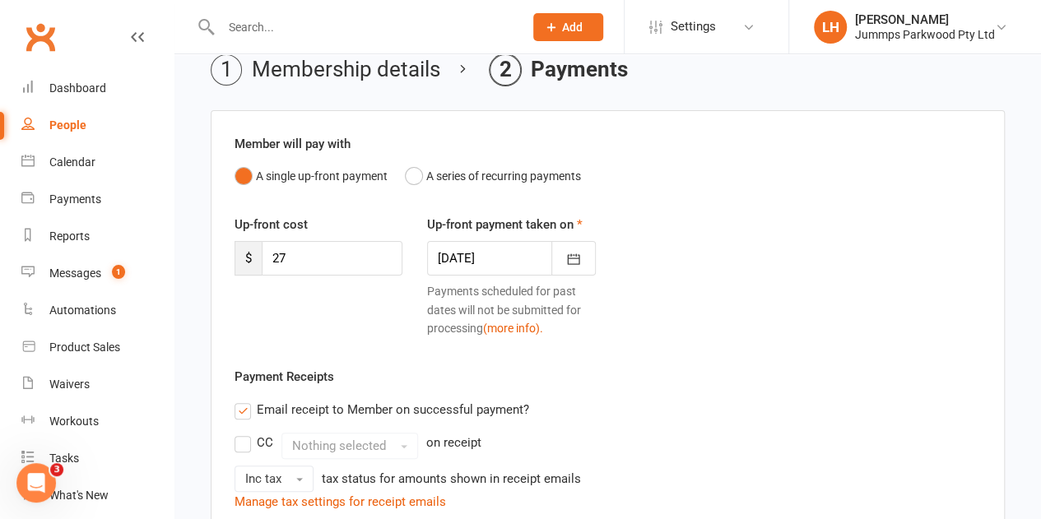
scroll to position [76, 0]
click at [508, 246] on div at bounding box center [511, 257] width 168 height 35
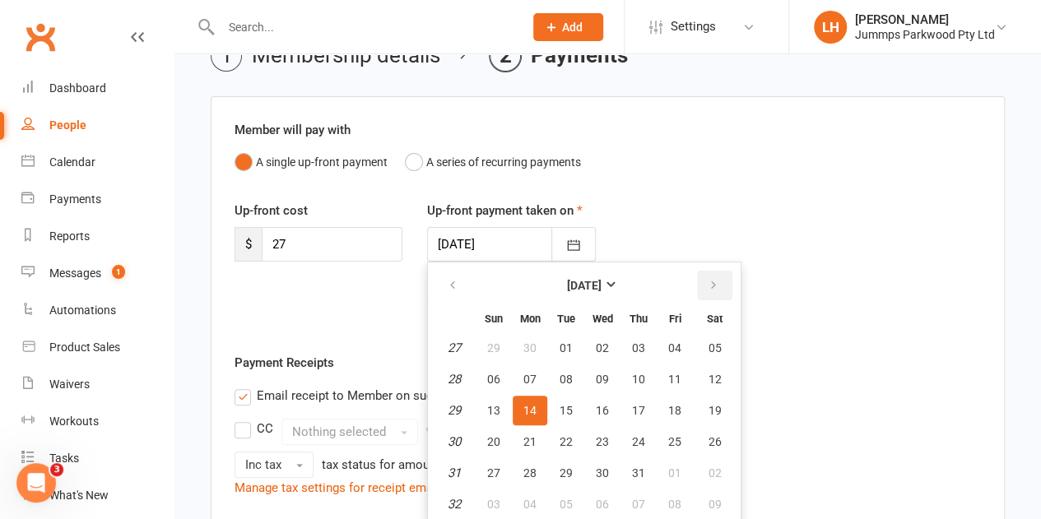
click at [714, 288] on icon "button" at bounding box center [714, 285] width 12 height 13
click at [710, 416] on button "16" at bounding box center [715, 411] width 42 height 30
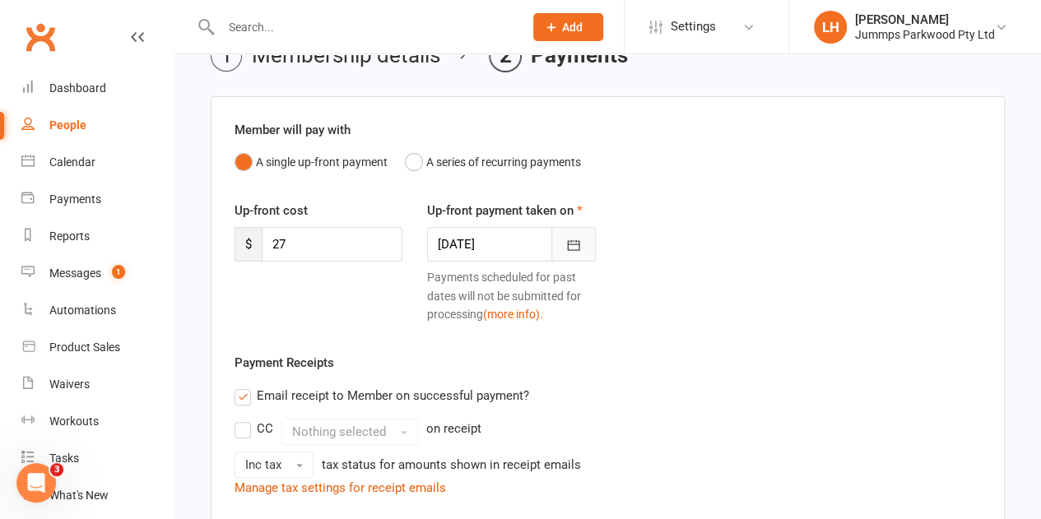
click at [573, 237] on icon "button" at bounding box center [573, 245] width 16 height 16
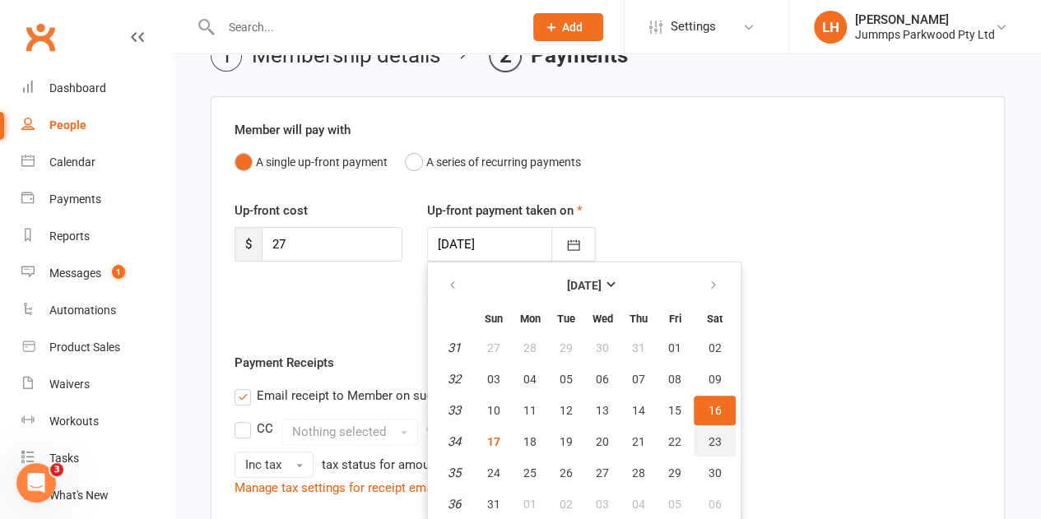
click at [718, 444] on span "23" at bounding box center [715, 441] width 13 height 13
type input "23 Aug 2025"
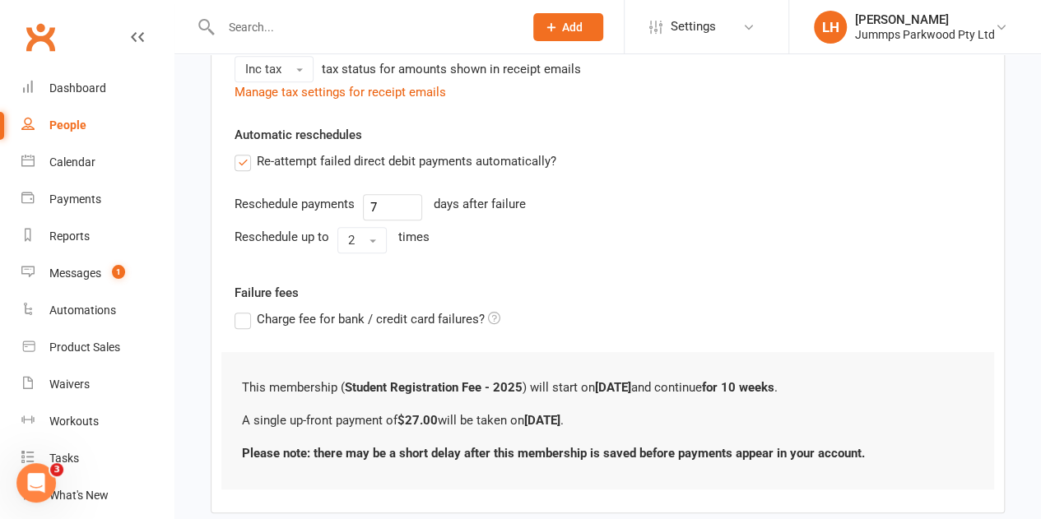
scroll to position [504, 0]
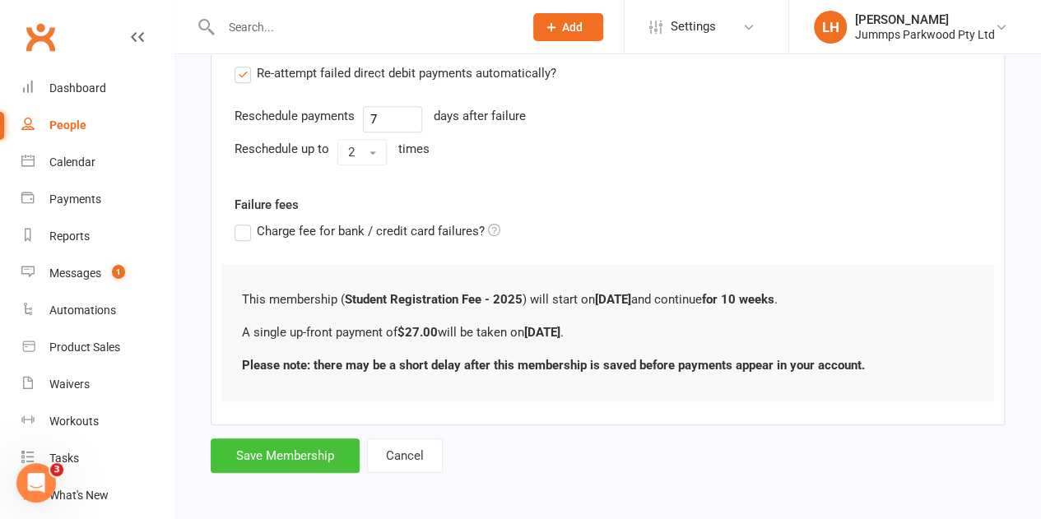
click at [270, 458] on button "Save Membership" at bounding box center [285, 456] width 149 height 35
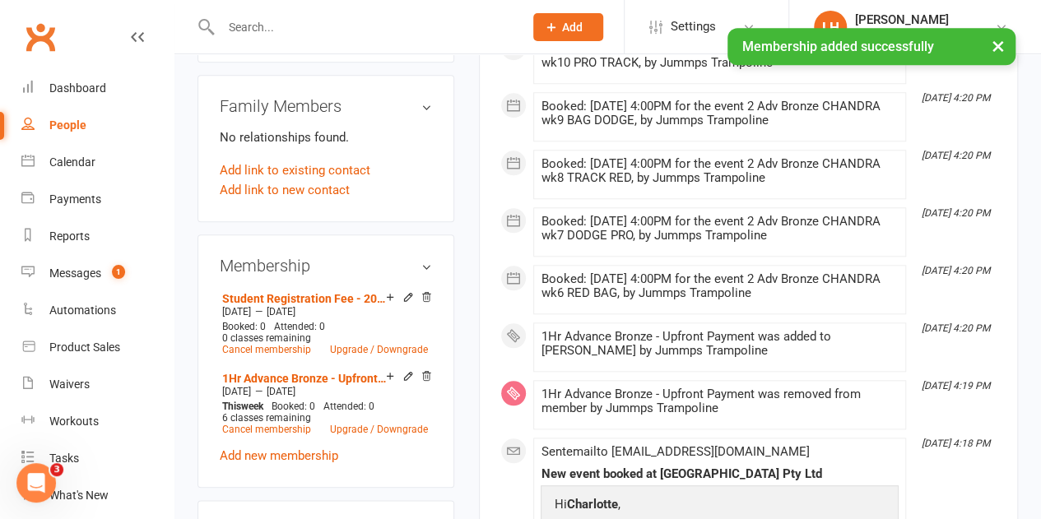
scroll to position [691, 0]
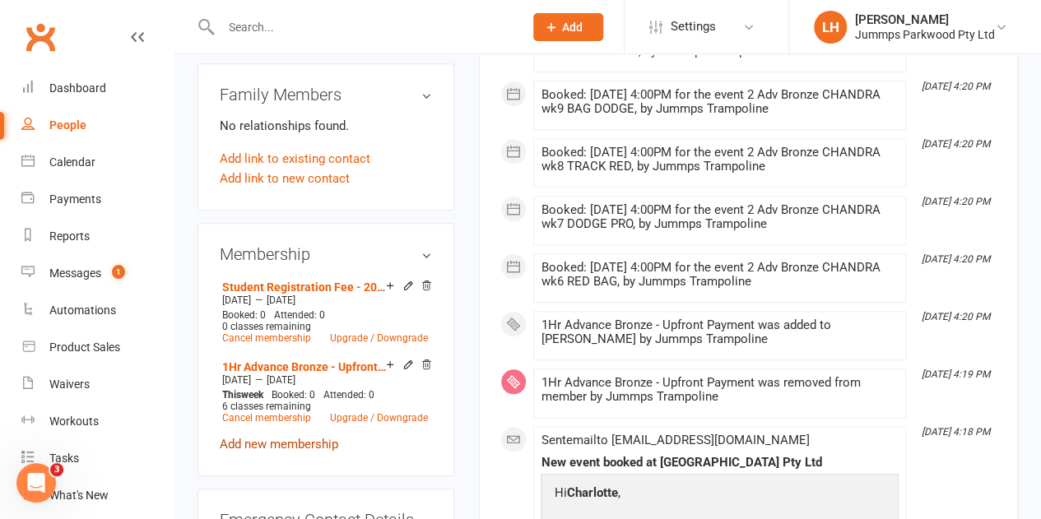
click at [287, 437] on link "Add new membership" at bounding box center [279, 444] width 119 height 15
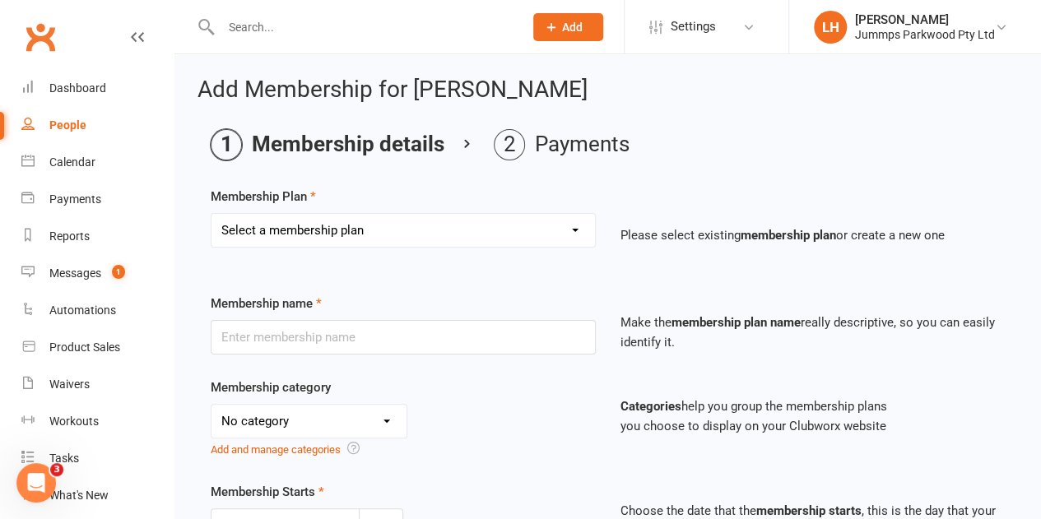
click at [365, 223] on select "Select a membership plan Create new Membership Plan Student Registration Fee - …" at bounding box center [404, 230] width 384 height 33
select select "3"
click at [212, 214] on select "Select a membership plan Create new Membership Plan Student Registration Fee - …" at bounding box center [404, 230] width 384 height 33
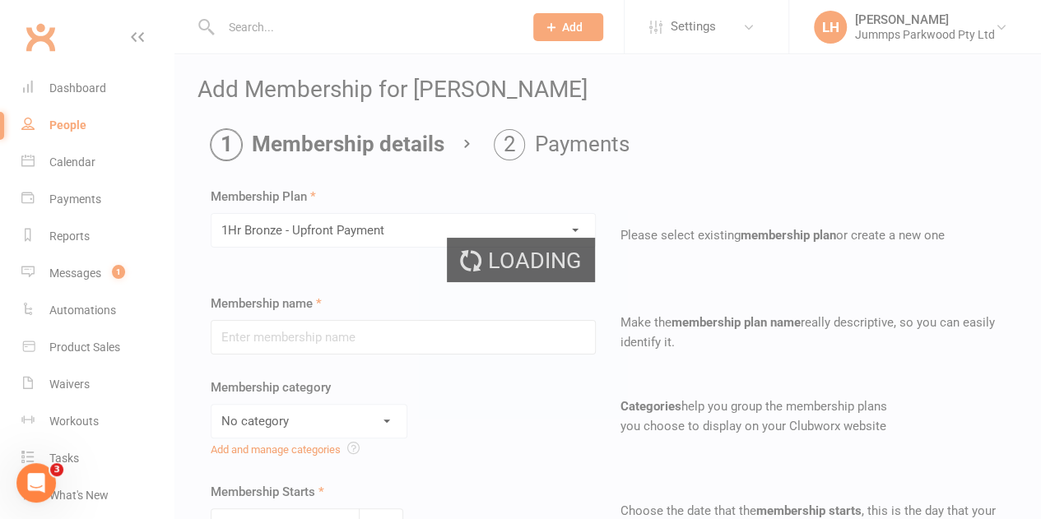
type input "1Hr Bronze - Upfront Payment"
select select "9"
type input "10"
select select "1"
type input "10"
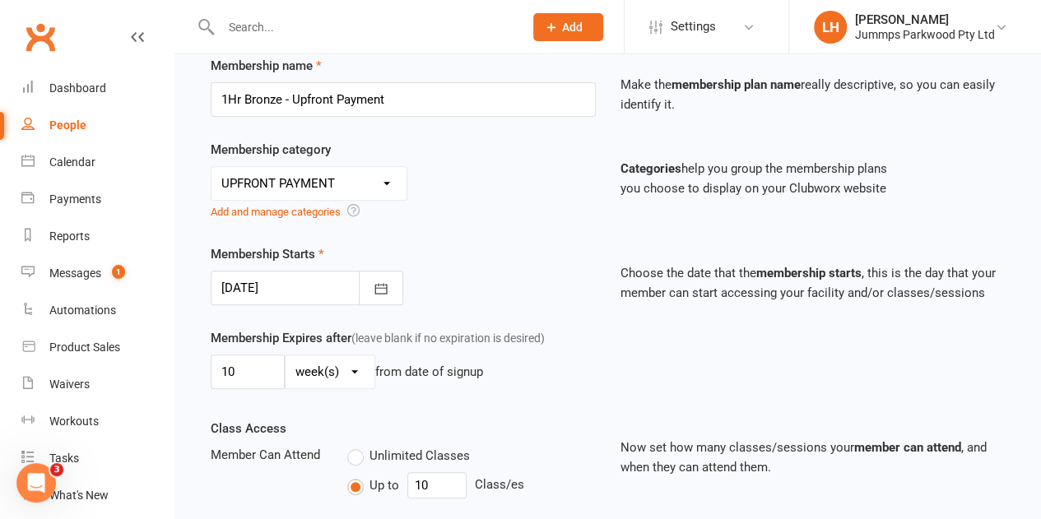
scroll to position [239, 0]
click at [316, 270] on div at bounding box center [307, 287] width 193 height 35
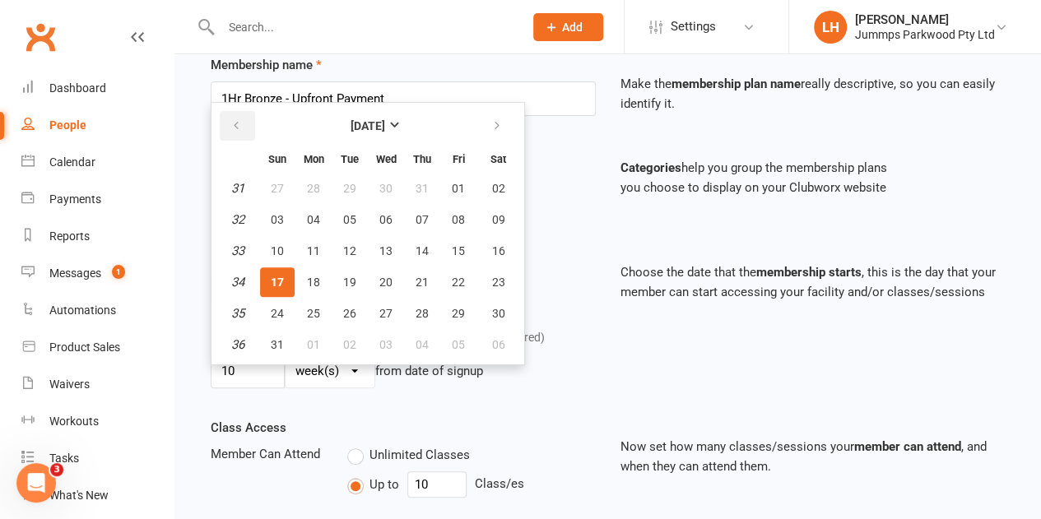
click at [244, 129] on button "button" at bounding box center [237, 126] width 35 height 30
click at [321, 253] on button "14" at bounding box center [313, 251] width 35 height 30
type input "14 Jul 2025"
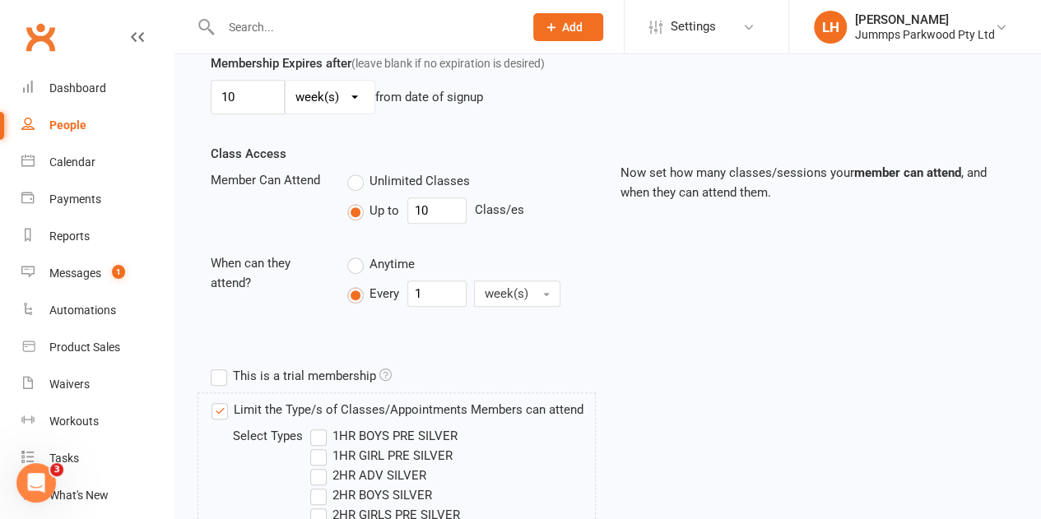
scroll to position [510, 0]
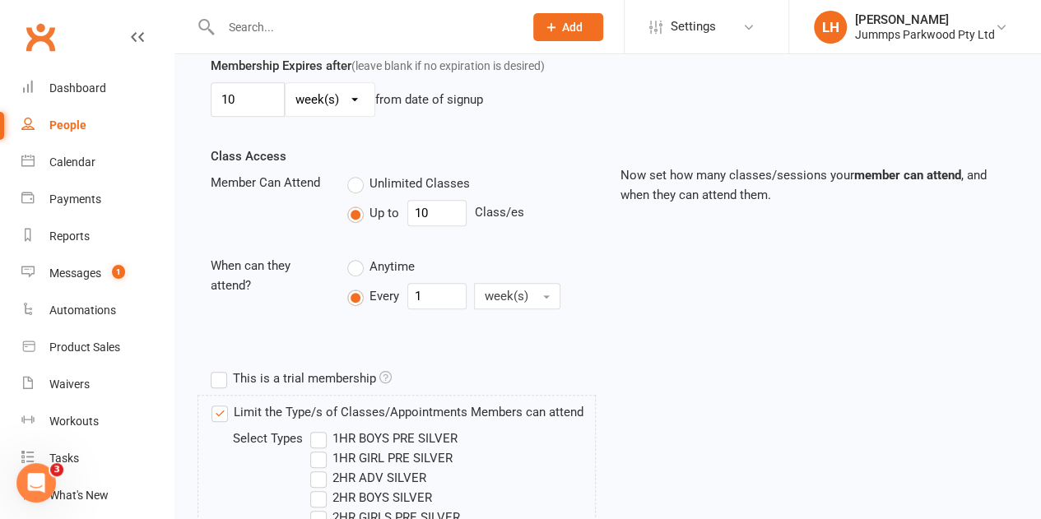
drag, startPoint x: 435, startPoint y: 225, endPoint x: 448, endPoint y: 212, distance: 18.0
click at [448, 212] on div "Unlimited Classes Up to 10 Class/es" at bounding box center [471, 203] width 273 height 60
click at [448, 212] on input "10" at bounding box center [436, 213] width 59 height 26
type input "1"
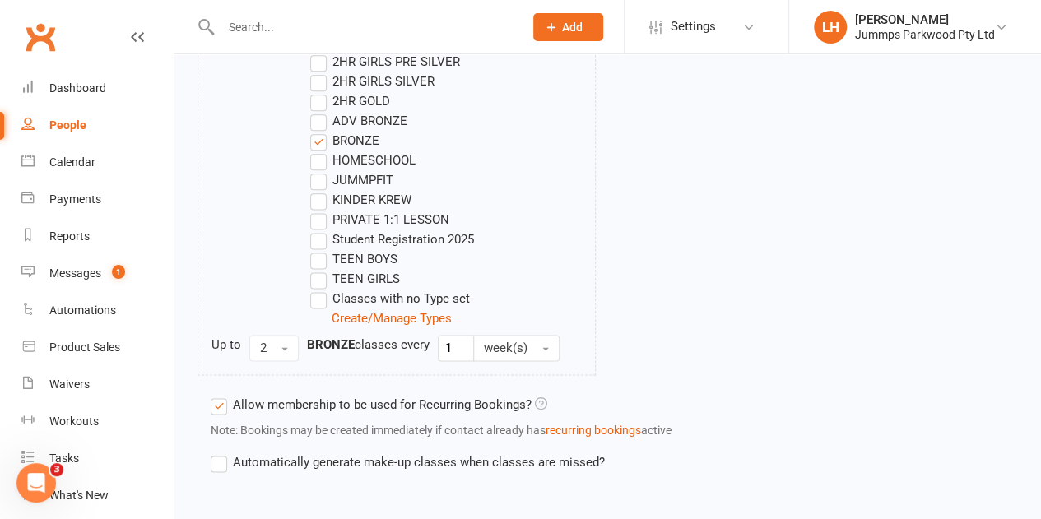
scroll to position [969, 0]
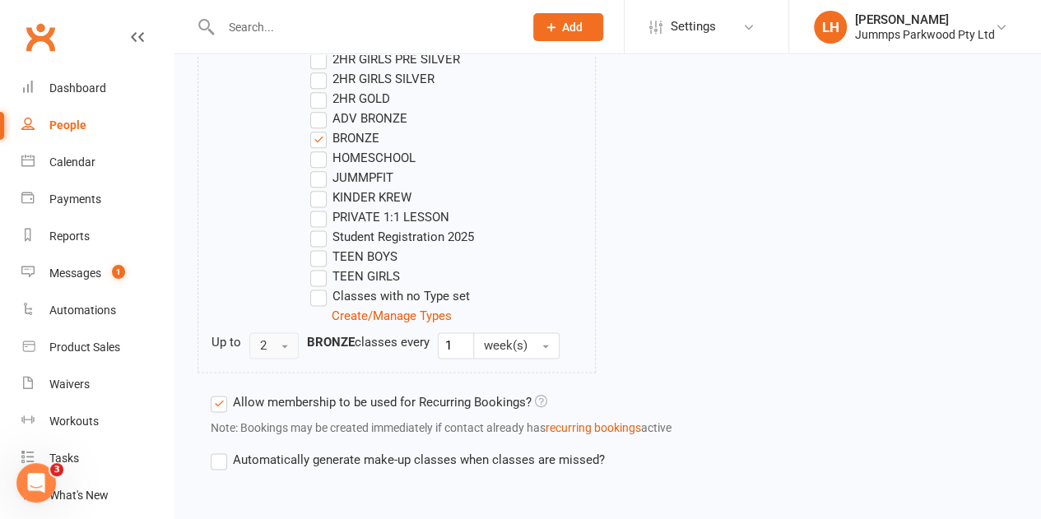
click at [273, 342] on button "2" at bounding box center [273, 345] width 49 height 26
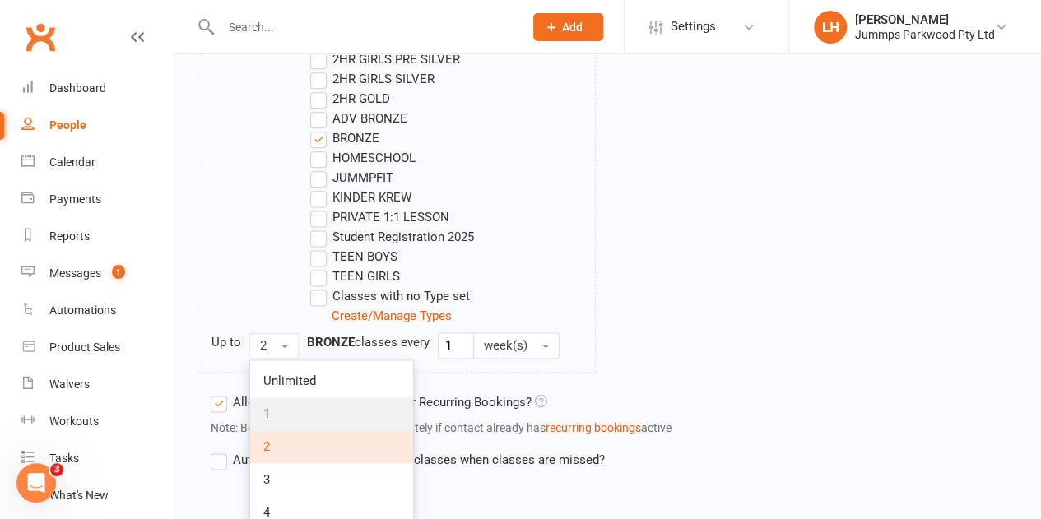
click at [281, 397] on link "1" at bounding box center [331, 413] width 163 height 33
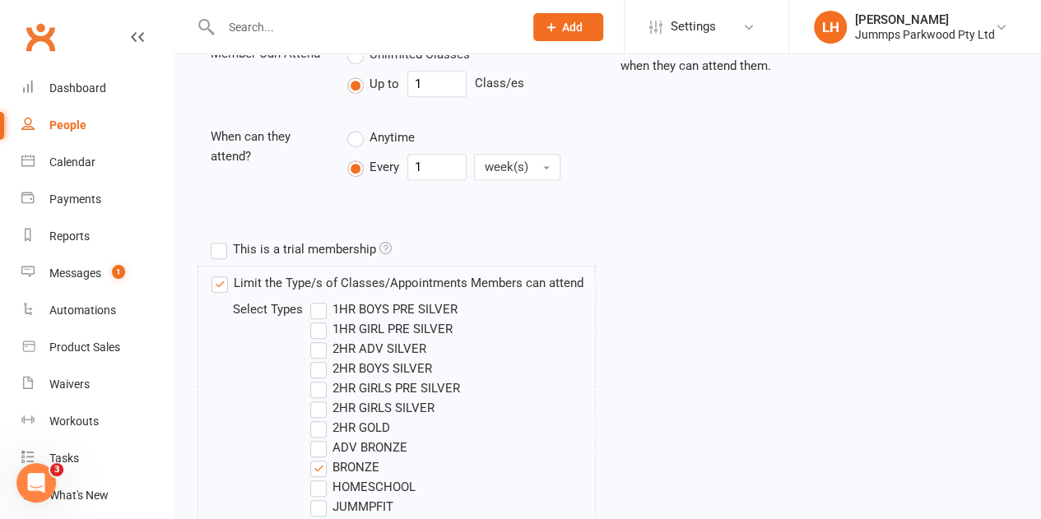
scroll to position [639, 0]
click at [272, 246] on label "This is a trial membership" at bounding box center [301, 250] width 181 height 20
click at [221, 240] on input "This is a trial membership" at bounding box center [216, 240] width 11 height 0
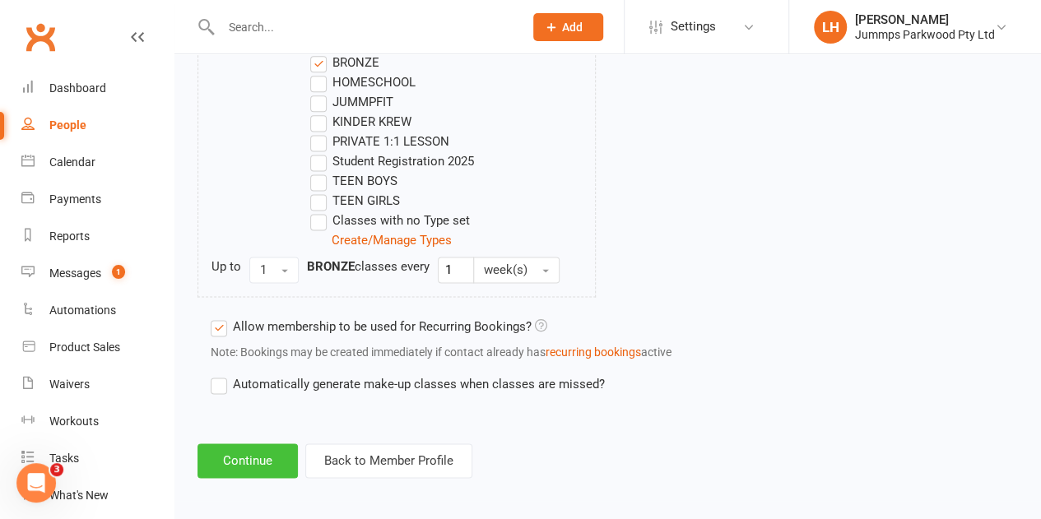
click at [219, 460] on button "Continue" at bounding box center [248, 461] width 100 height 35
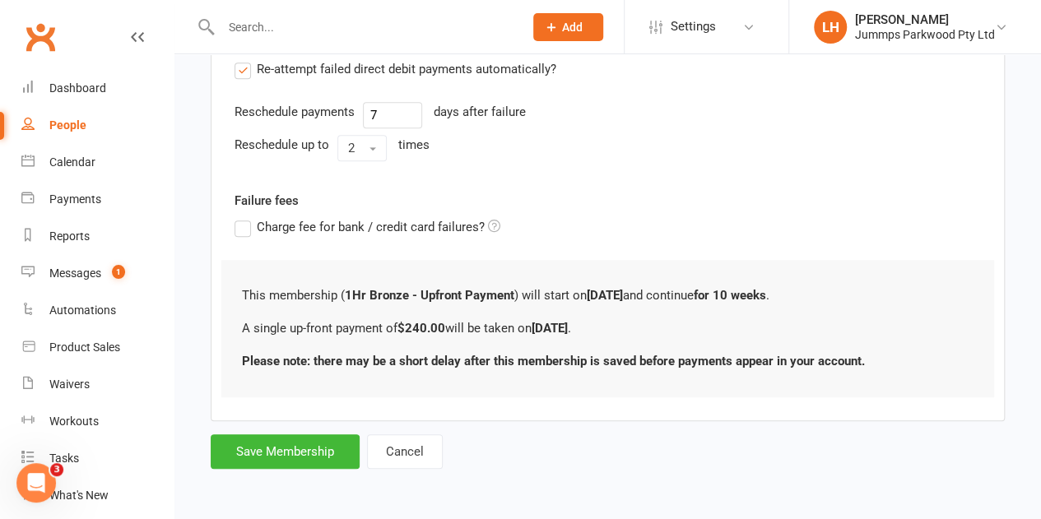
scroll to position [0, 0]
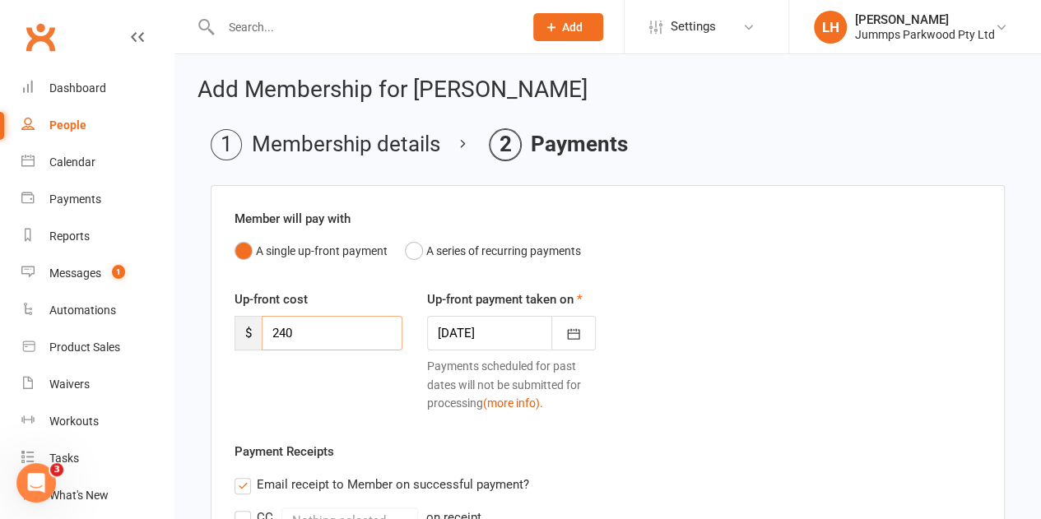
click at [301, 341] on input "240" at bounding box center [332, 333] width 141 height 35
type input "24"
click at [556, 334] on button "button" at bounding box center [573, 333] width 44 height 35
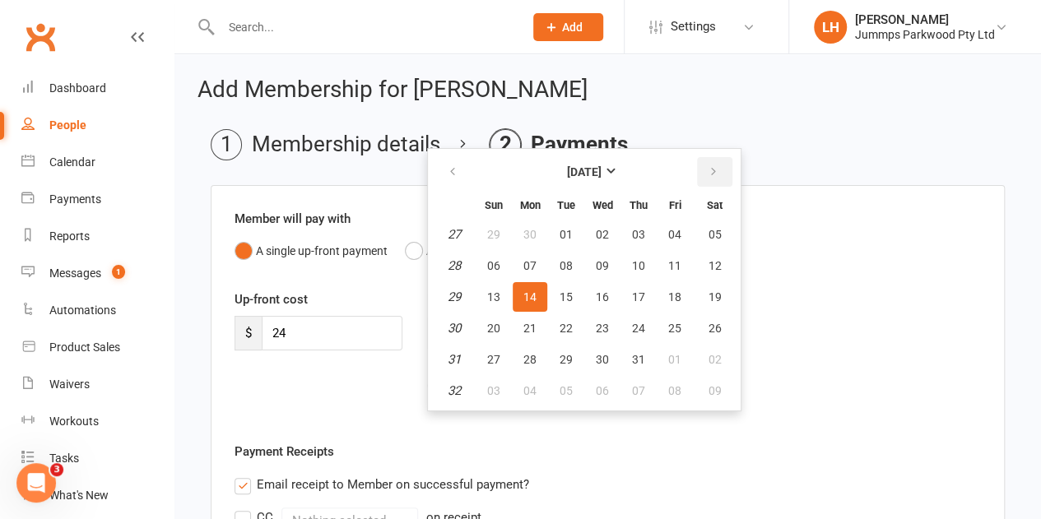
click at [712, 167] on icon "button" at bounding box center [714, 171] width 12 height 13
click at [714, 295] on span "16" at bounding box center [715, 297] width 13 height 13
type input "16 Aug 2025"
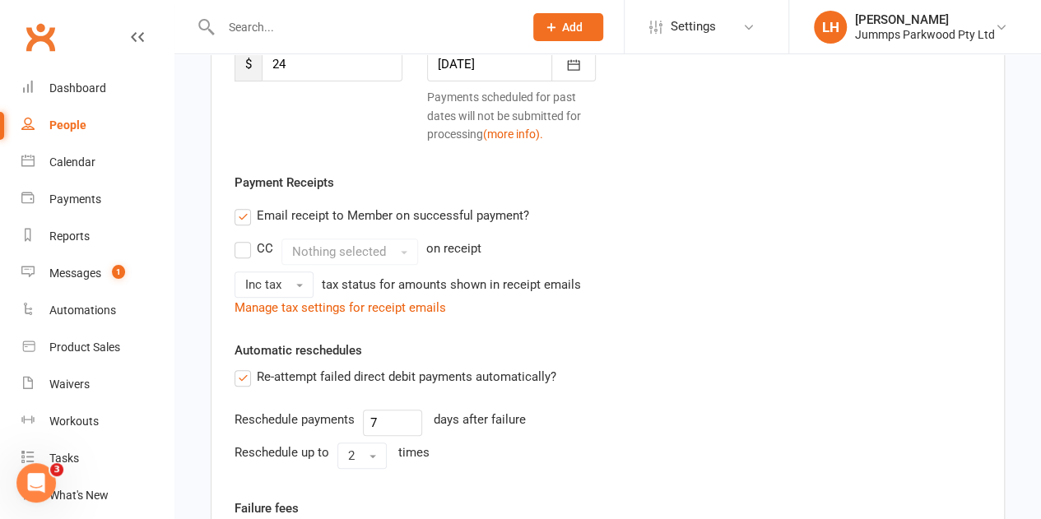
scroll to position [270, 0]
click at [308, 381] on label "Re-attempt failed direct debit payments automatically?" at bounding box center [396, 376] width 322 height 20
click at [245, 366] on input "Re-attempt failed direct debit payments automatically?" at bounding box center [240, 366] width 11 height 0
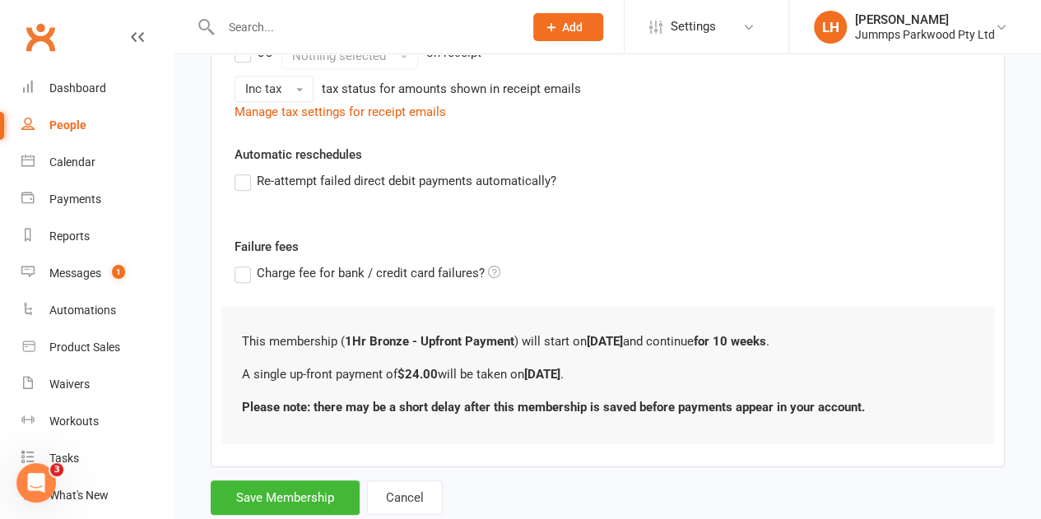
scroll to position [508, 0]
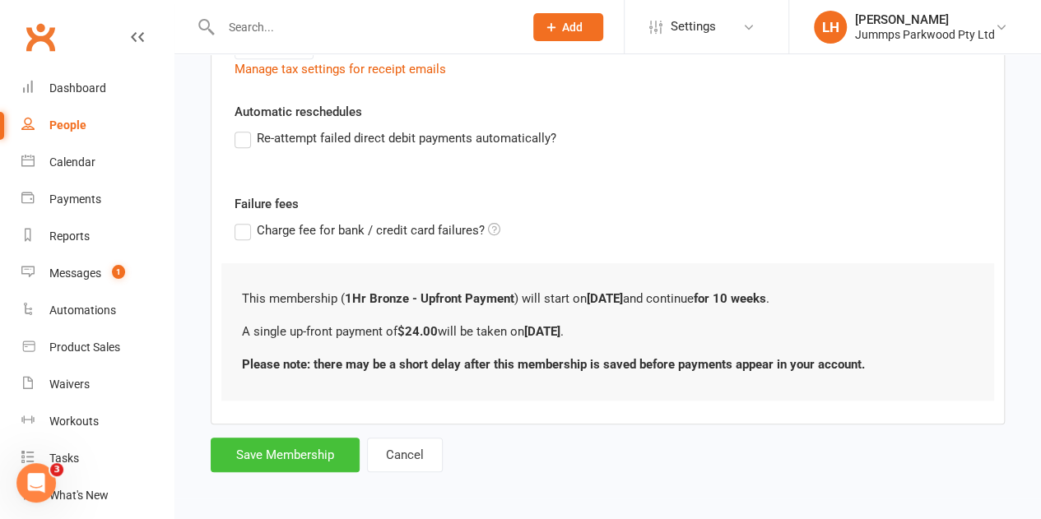
click at [263, 462] on button "Save Membership" at bounding box center [285, 455] width 149 height 35
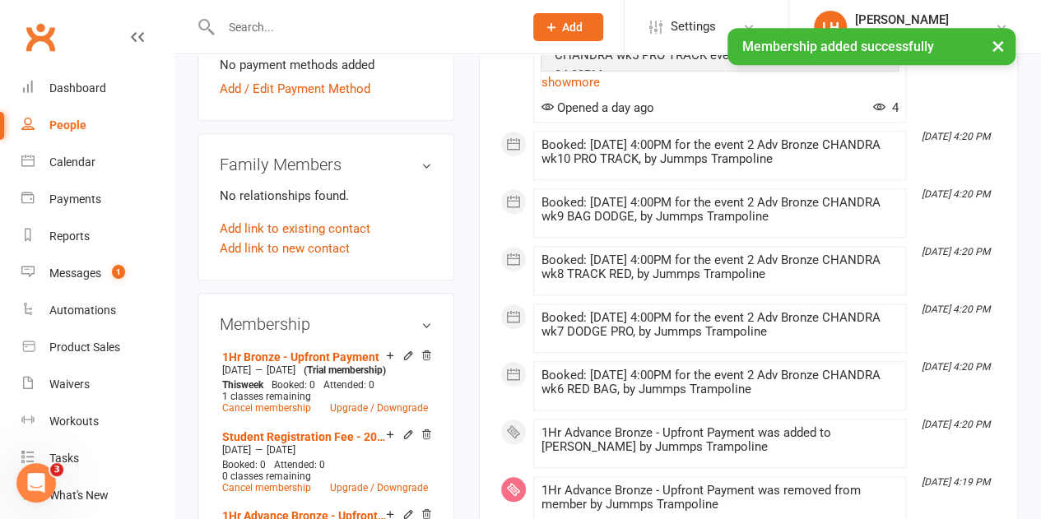
scroll to position [642, 0]
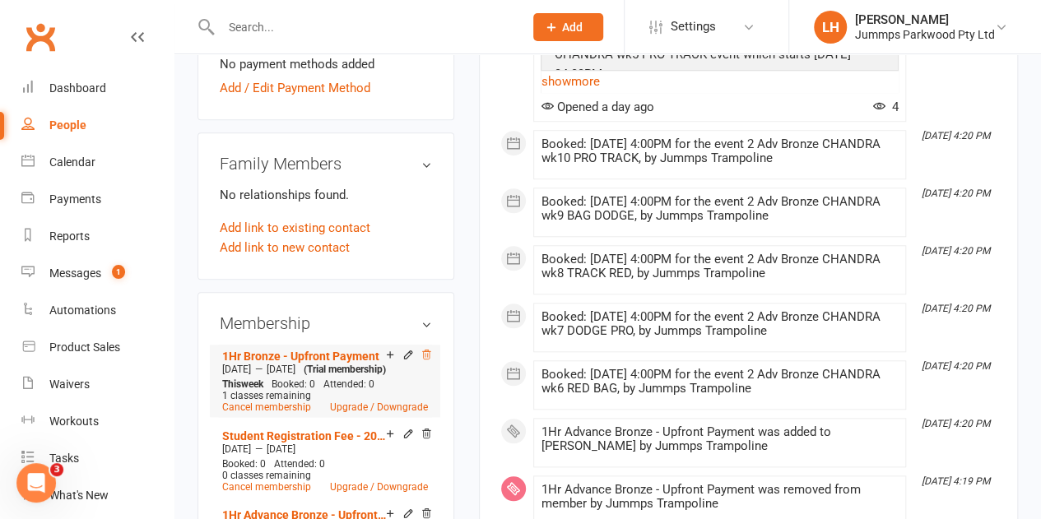
click at [429, 349] on icon at bounding box center [427, 355] width 12 height 12
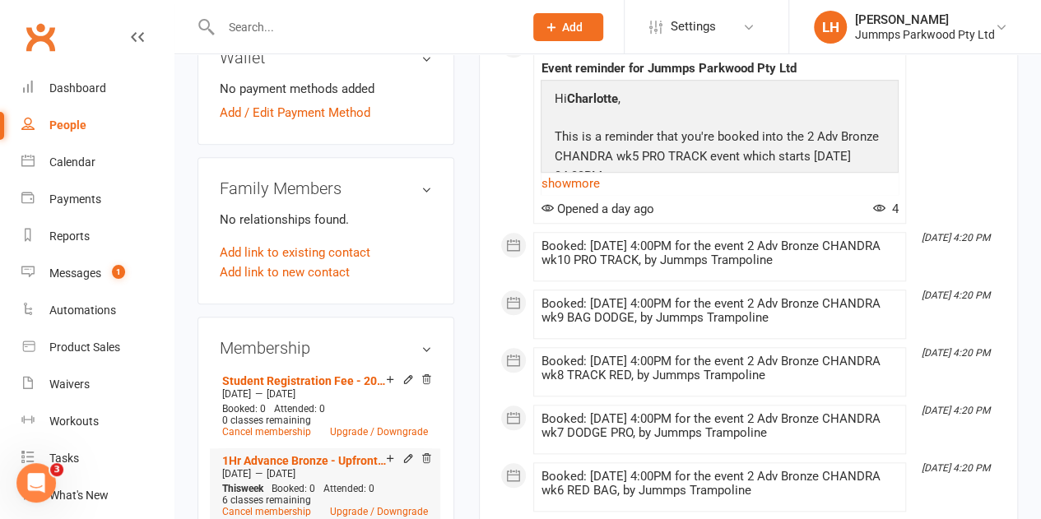
scroll to position [0, 0]
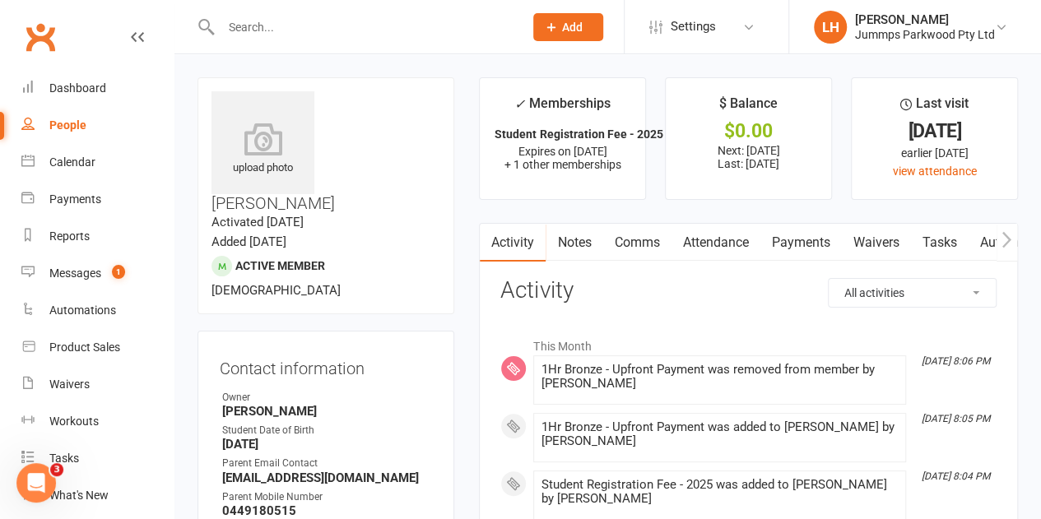
click at [775, 249] on link "Payments" at bounding box center [800, 243] width 81 height 38
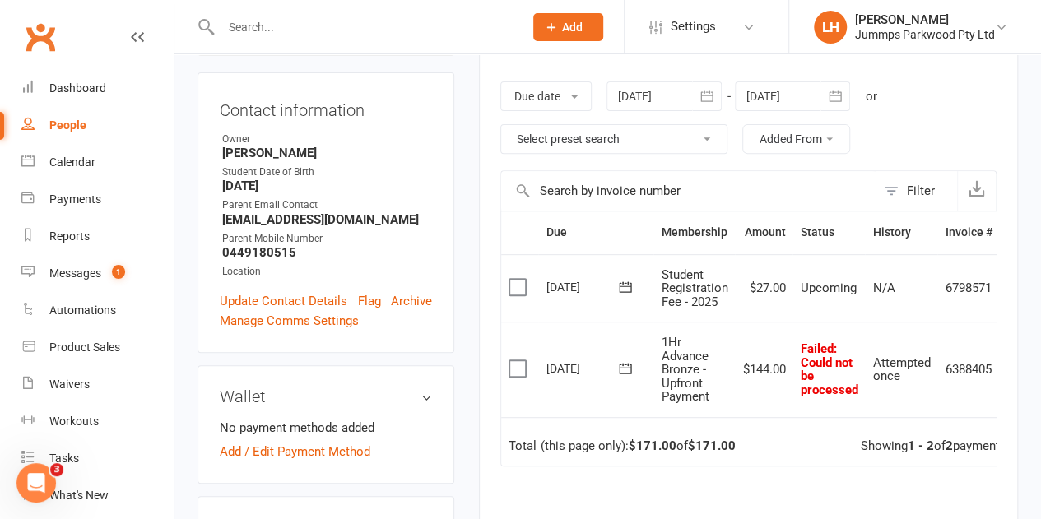
scroll to position [259, 0]
click at [978, 188] on icon "button" at bounding box center [977, 187] width 16 height 16
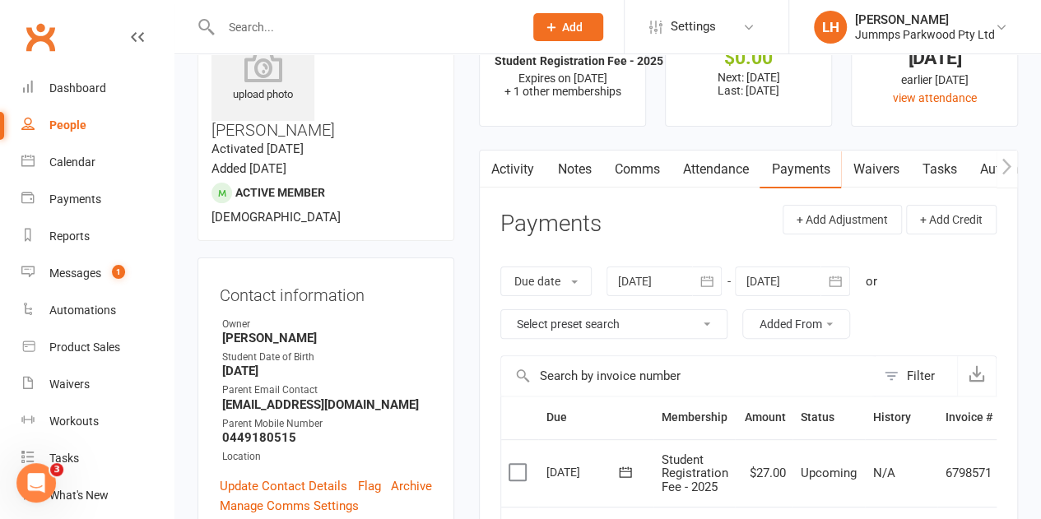
scroll to position [54, 0]
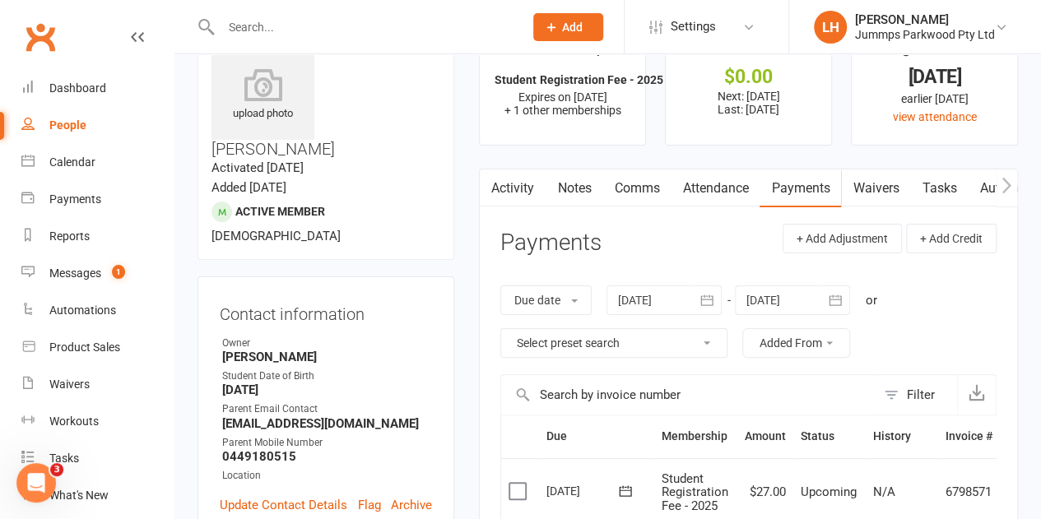
click at [634, 196] on link "Comms" at bounding box center [636, 189] width 68 height 38
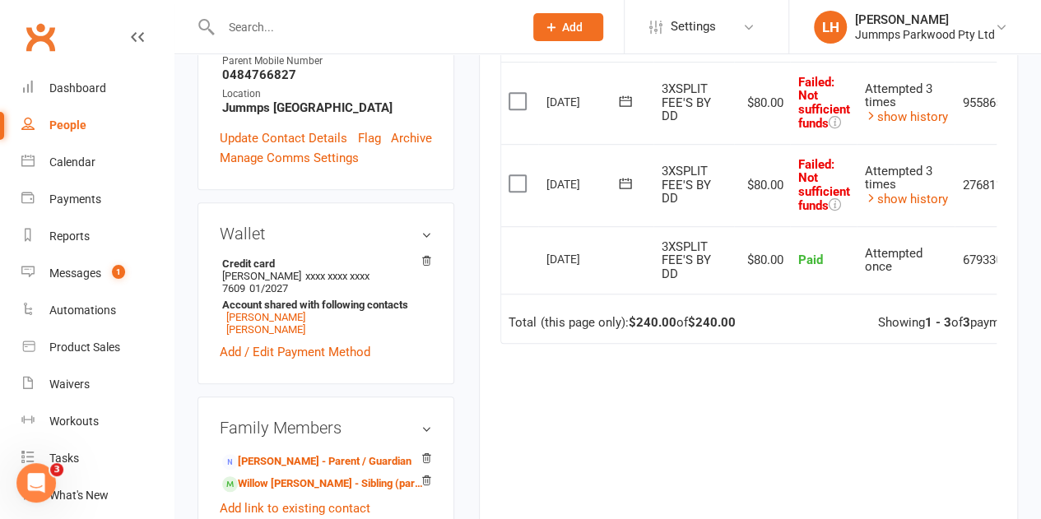
scroll to position [460, 0]
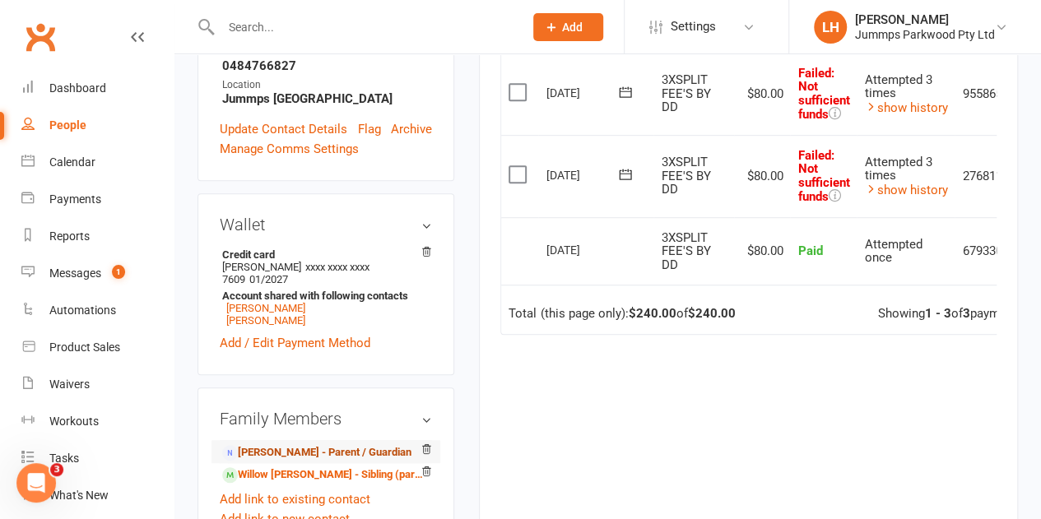
click at [293, 444] on link "[PERSON_NAME] - Parent / Guardian" at bounding box center [316, 452] width 189 height 17
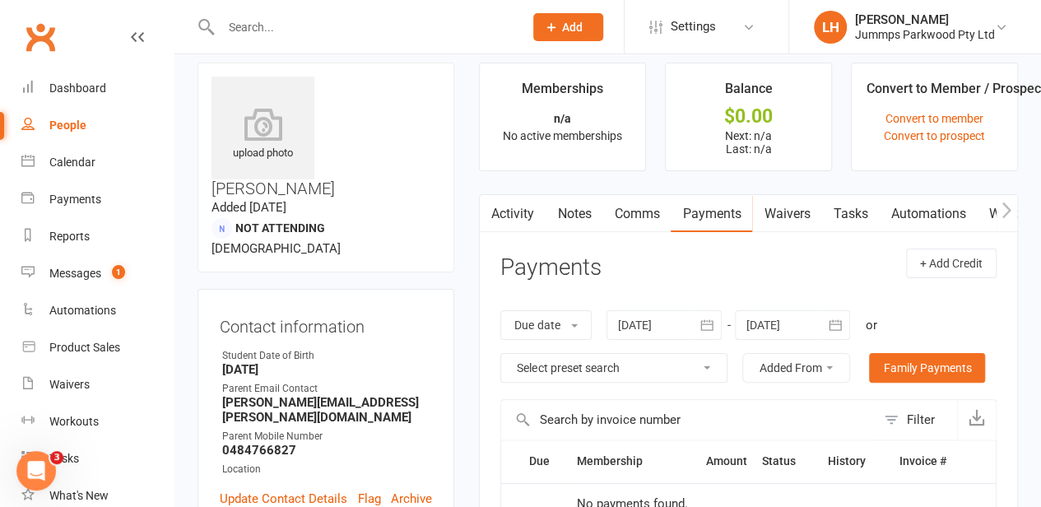
scroll to position [14, 0]
click at [512, 212] on link "Activity" at bounding box center [513, 215] width 66 height 38
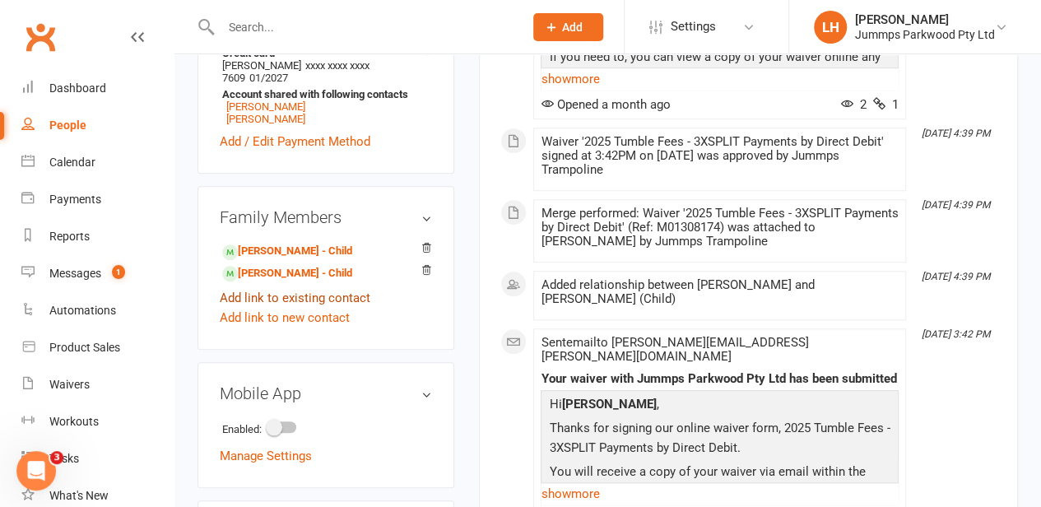
scroll to position [592, 0]
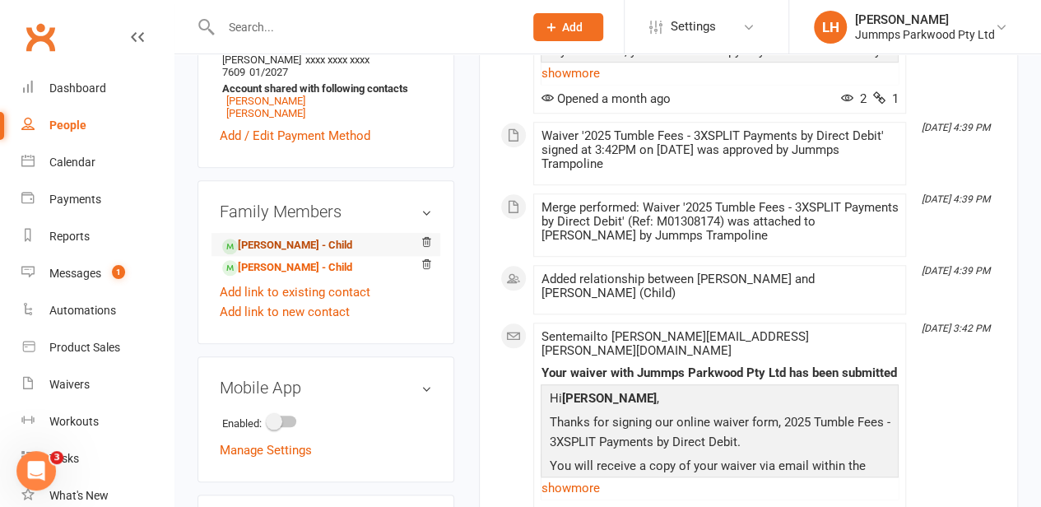
click at [280, 237] on link "[PERSON_NAME] - Child" at bounding box center [287, 245] width 130 height 17
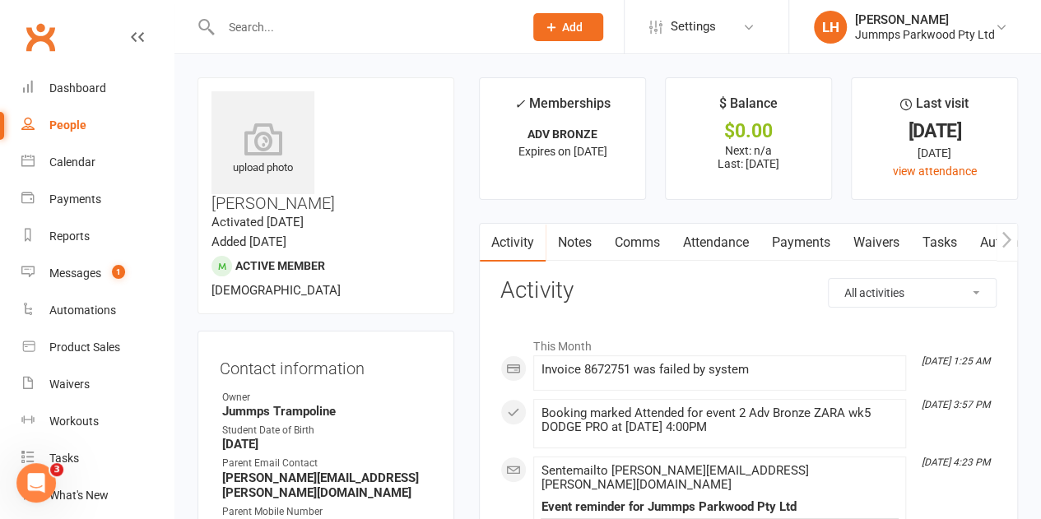
click at [803, 246] on link "Payments" at bounding box center [800, 243] width 81 height 38
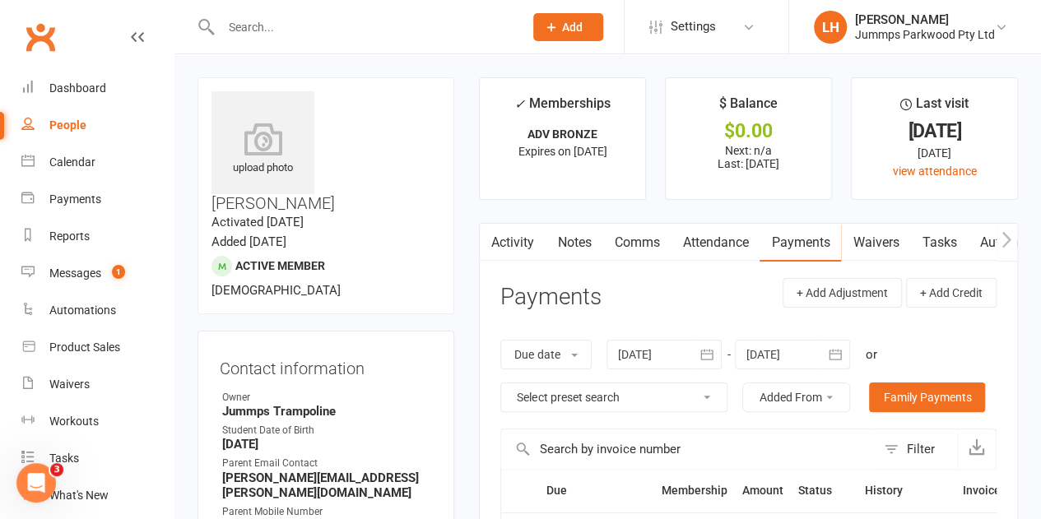
click at [714, 242] on link "Attendance" at bounding box center [715, 243] width 89 height 38
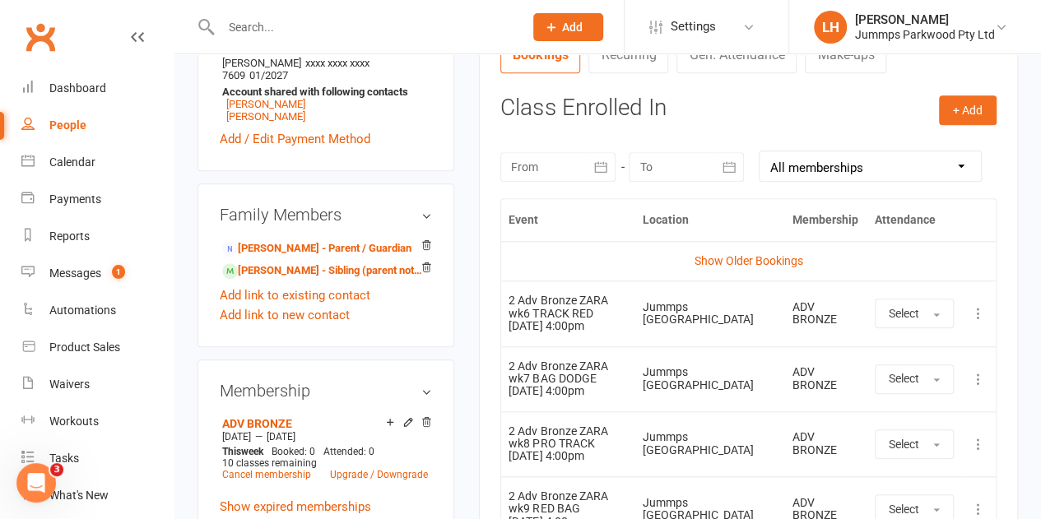
scroll to position [657, 0]
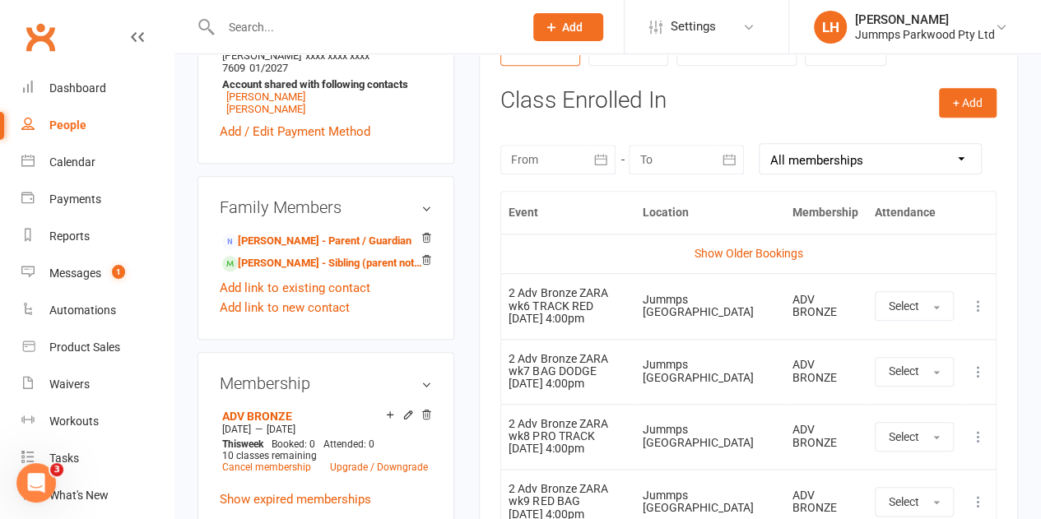
click at [717, 244] on td "Show Older Bookings" at bounding box center [748, 254] width 495 height 40
click at [714, 249] on link "Show Older Bookings" at bounding box center [749, 253] width 109 height 13
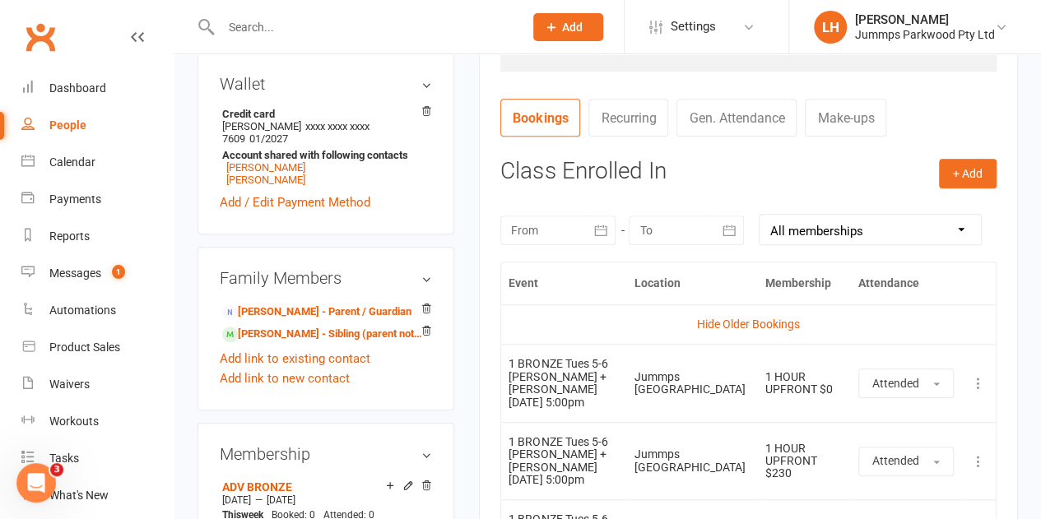
scroll to position [587, 0]
click at [731, 317] on link "Hide Older Bookings" at bounding box center [748, 323] width 103 height 13
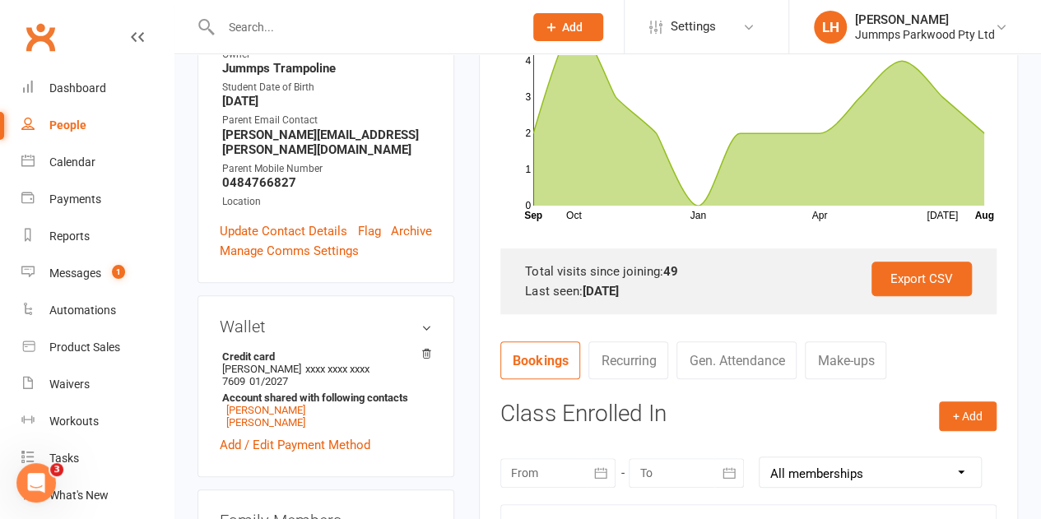
scroll to position [346, 0]
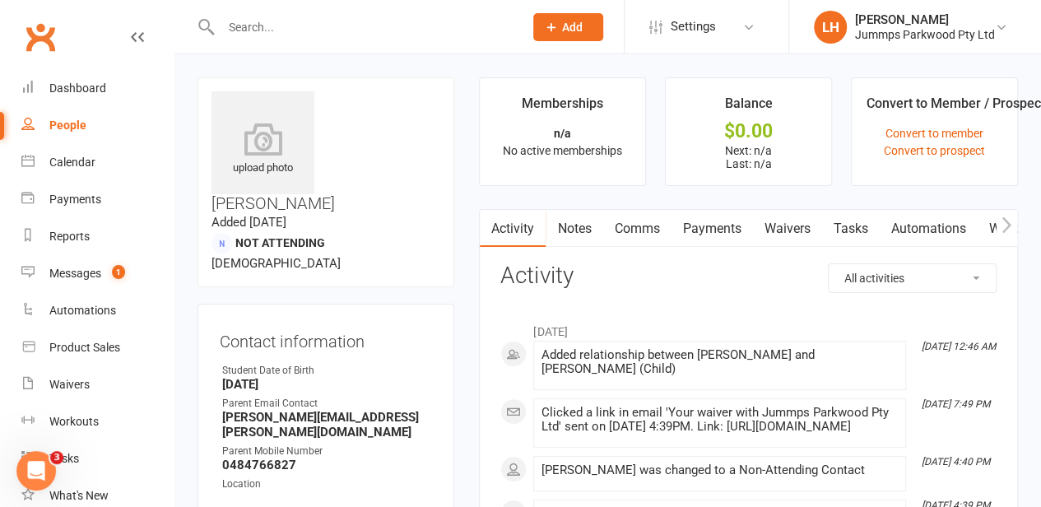
click at [634, 238] on link "Comms" at bounding box center [636, 229] width 68 height 38
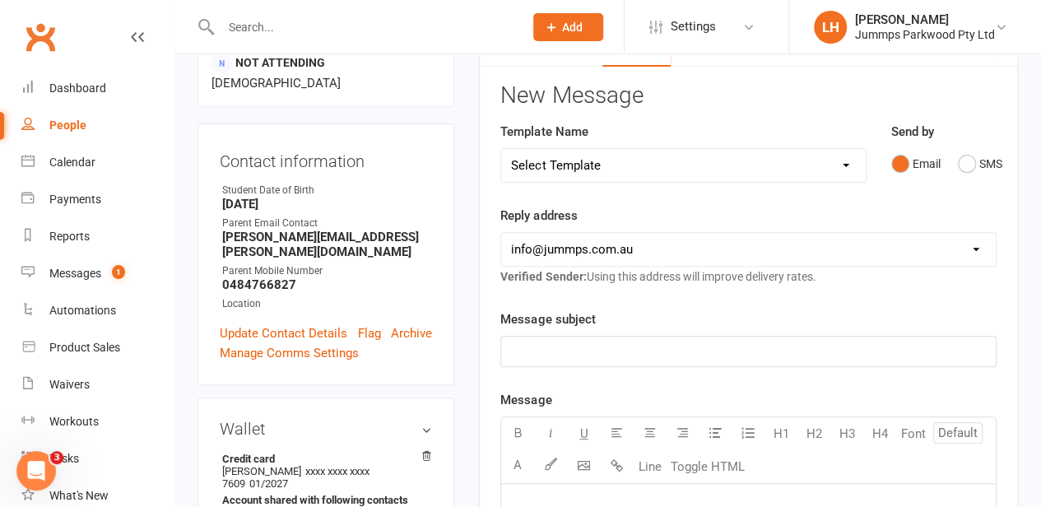
scroll to position [181, 0]
click at [765, 341] on p "﻿" at bounding box center [748, 351] width 475 height 20
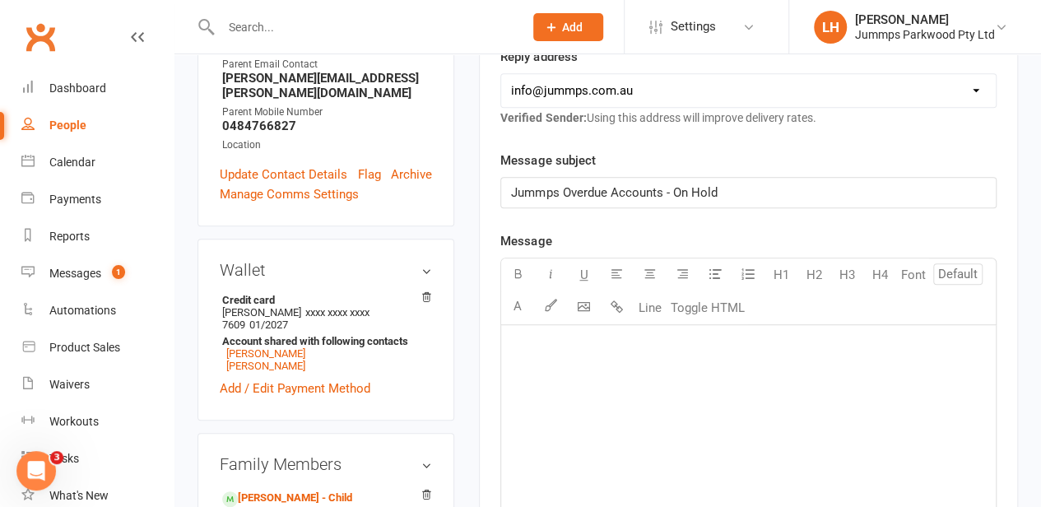
scroll to position [370, 0]
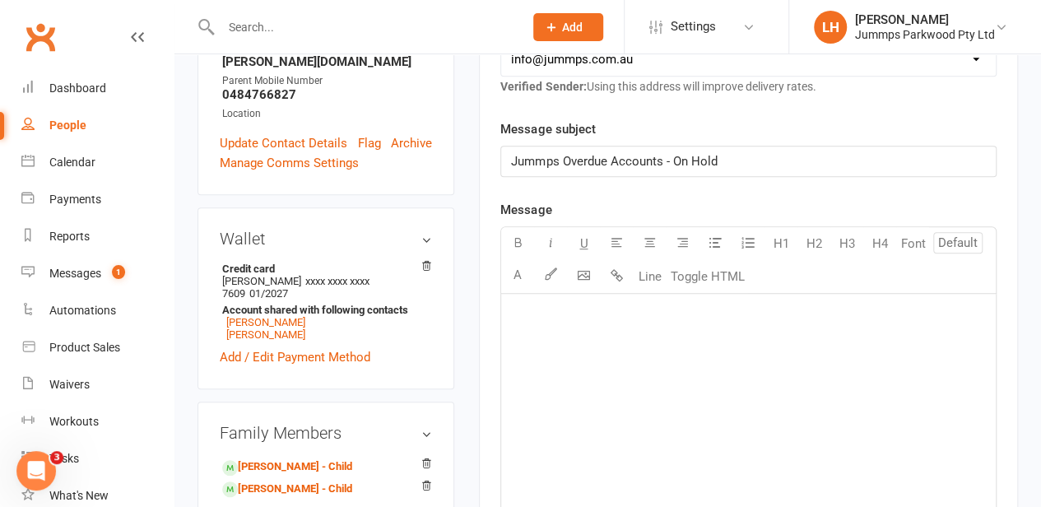
click at [677, 359] on div "﻿" at bounding box center [748, 417] width 495 height 247
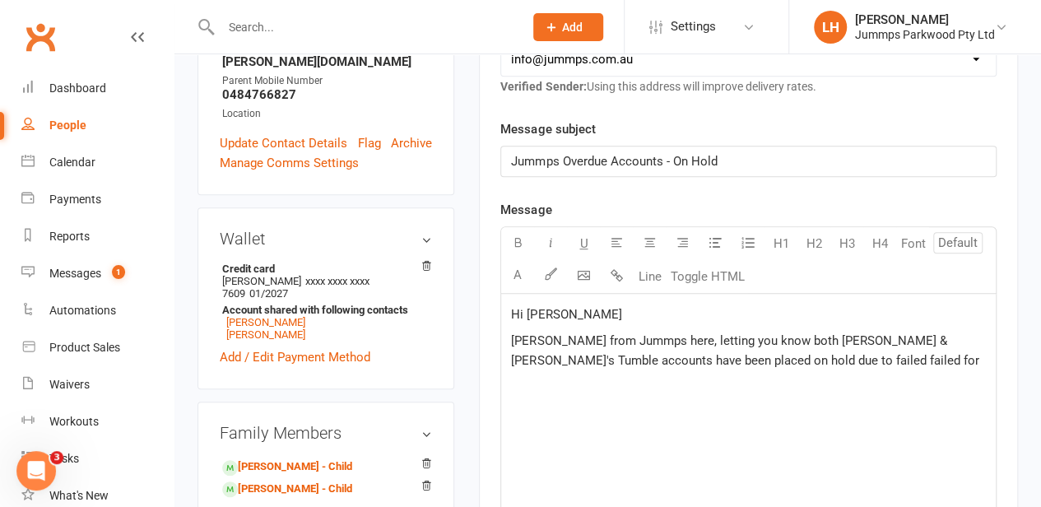
click at [706, 355] on span "Lorin from Jummps here, letting you know both Willow & Ava's Tumble accounts ha…" at bounding box center [744, 350] width 467 height 35
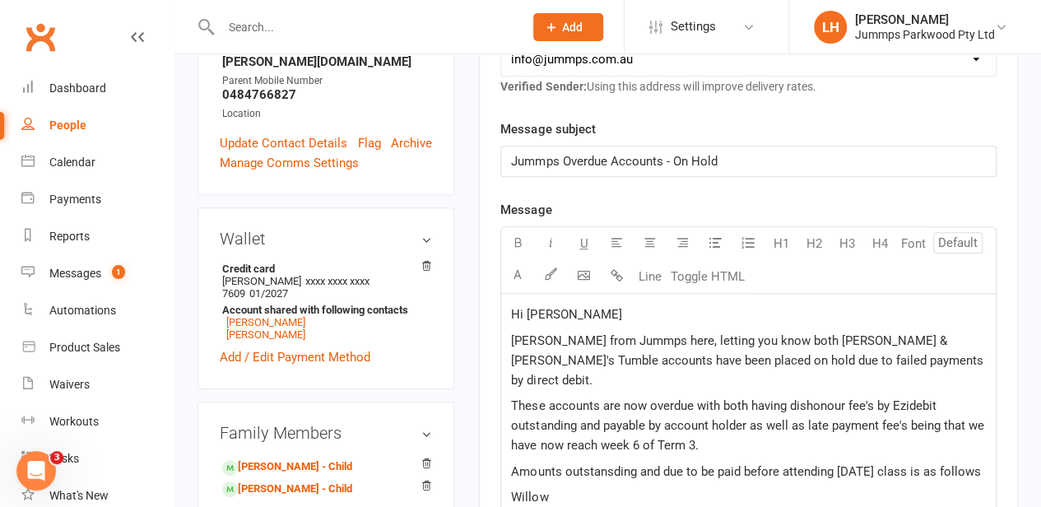
scroll to position [617, 0]
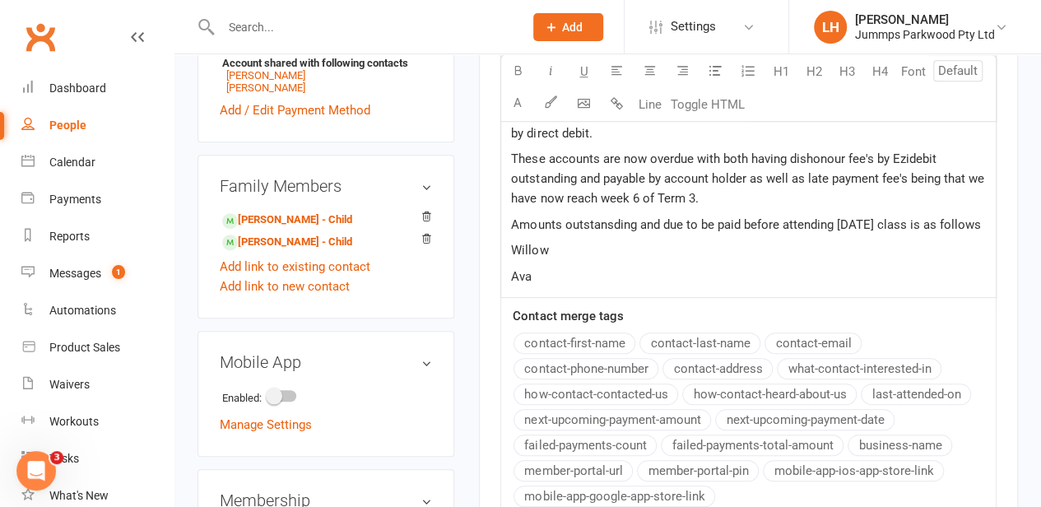
click at [581, 240] on p "Willow" at bounding box center [748, 250] width 475 height 20
click at [597, 240] on p "[PERSON_NAME]" at bounding box center [748, 250] width 475 height 20
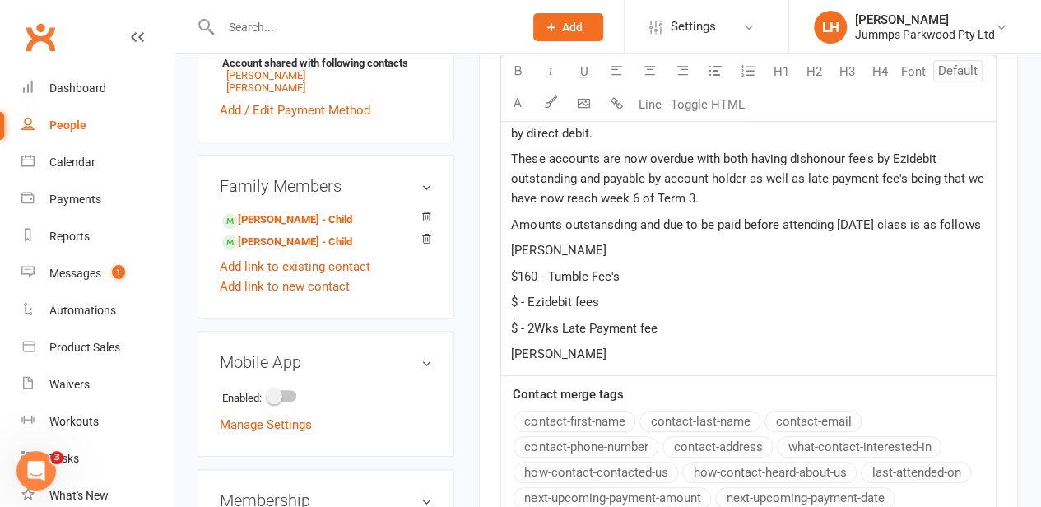
scroll to position [674, 3]
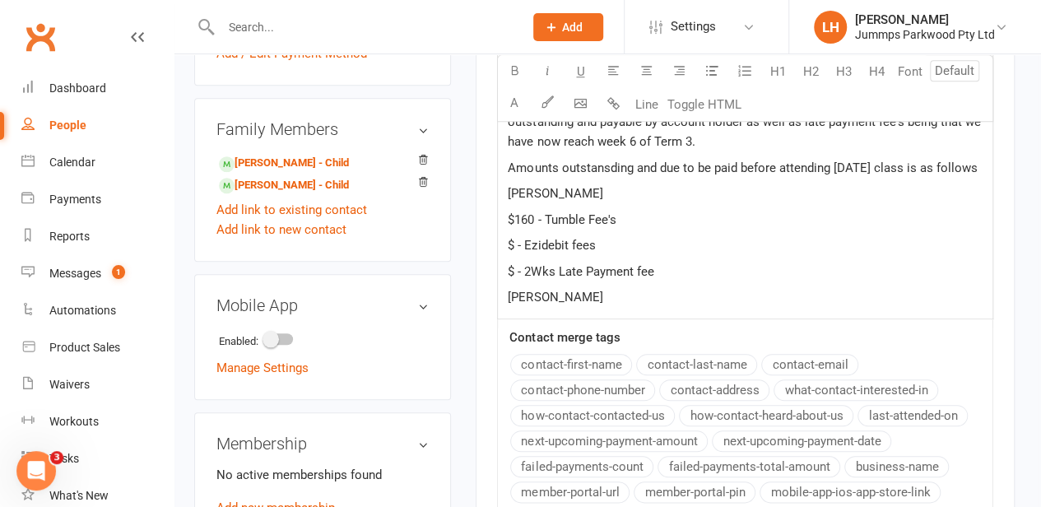
click at [512, 238] on span "$ - Ezidebit fees" at bounding box center [551, 245] width 87 height 15
copy span "$11 - 2Wks Late Payment fee"
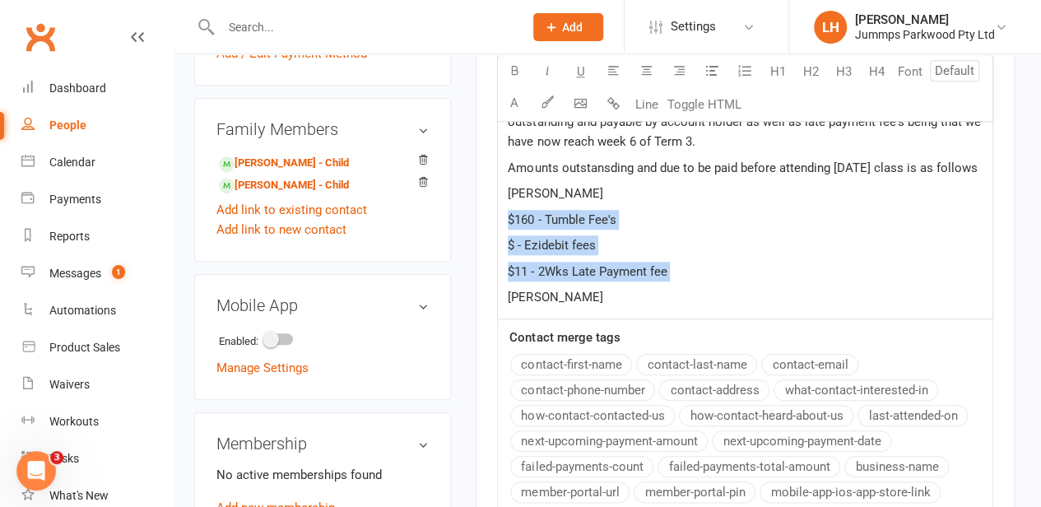
copy div "$160 - Tumble Fee's $ - Ezidebit fees $11 - 2Wks Late Payment fee"
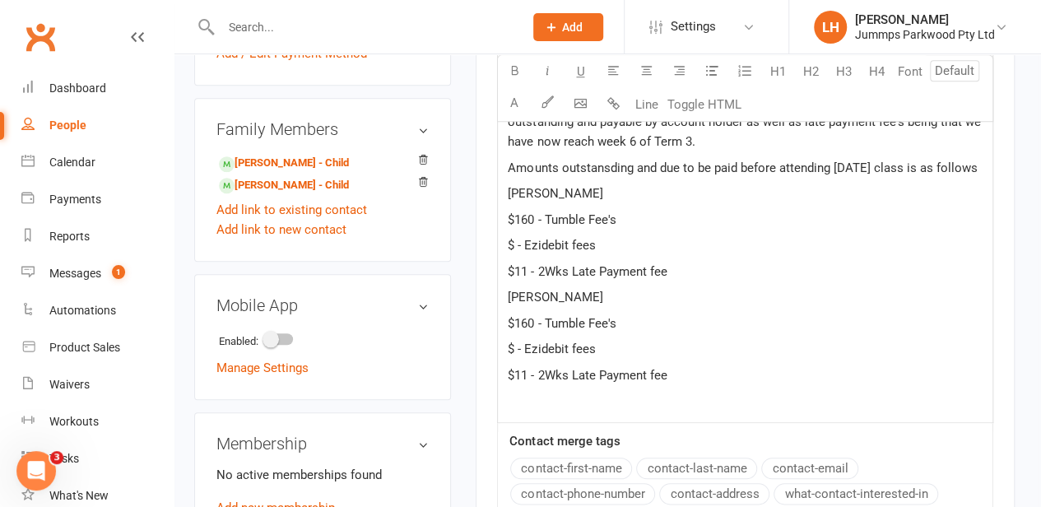
click at [519, 238] on span "$ - Ezidebit fees" at bounding box center [551, 245] width 87 height 15
click at [639, 235] on p "$6.82 - Ezidebit fees" at bounding box center [745, 245] width 475 height 20
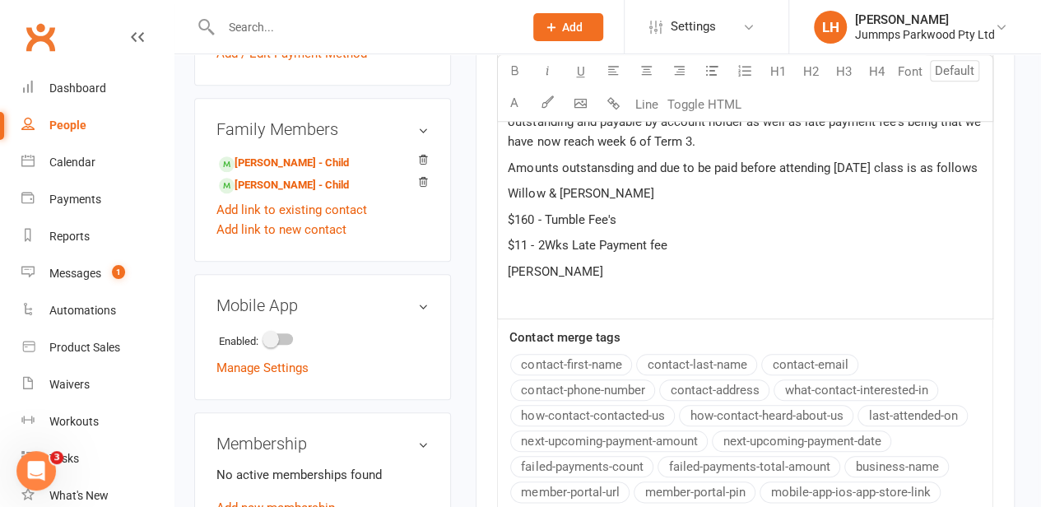
click at [528, 212] on span "$160 - Tumble Fee's" at bounding box center [562, 219] width 108 height 15
click at [528, 238] on span "$11 - 2Wks Late Payment fee" at bounding box center [587, 245] width 159 height 15
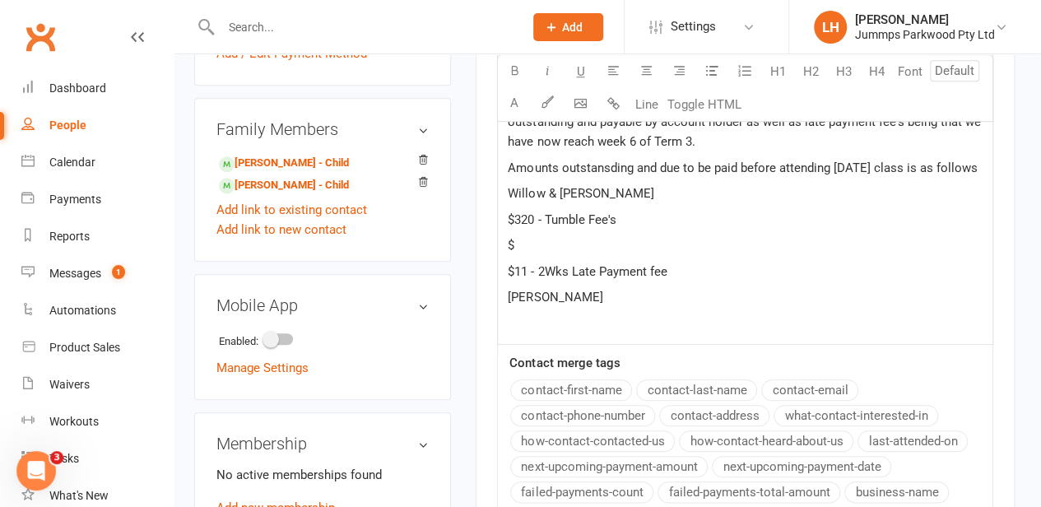
click at [538, 235] on p "$" at bounding box center [745, 245] width 475 height 20
click at [705, 262] on p "$11 - 2Wks Late Payment fee" at bounding box center [745, 272] width 475 height 20
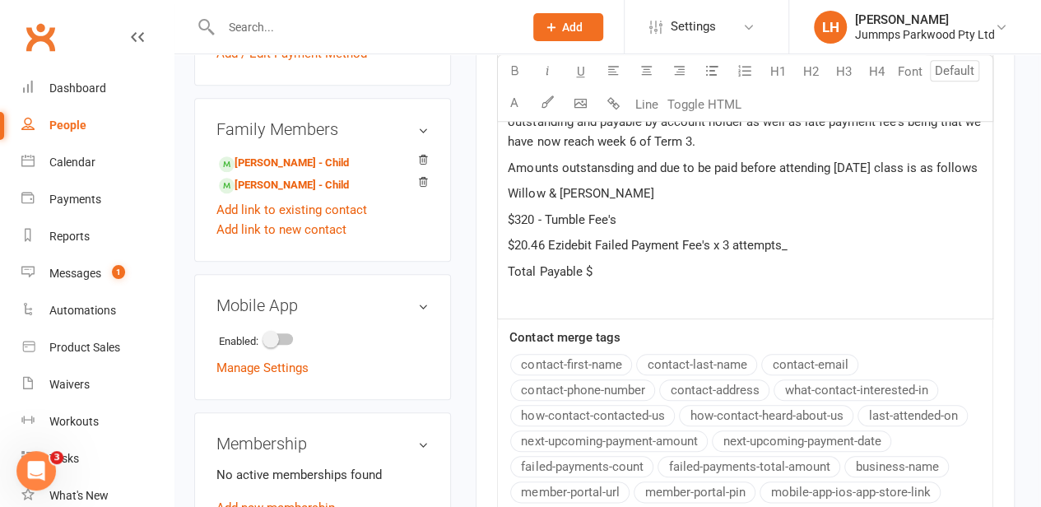
click at [597, 262] on p "Total Payable $" at bounding box center [745, 272] width 475 height 20
click at [638, 262] on p "Total Payable $340.46" at bounding box center [745, 272] width 475 height 20
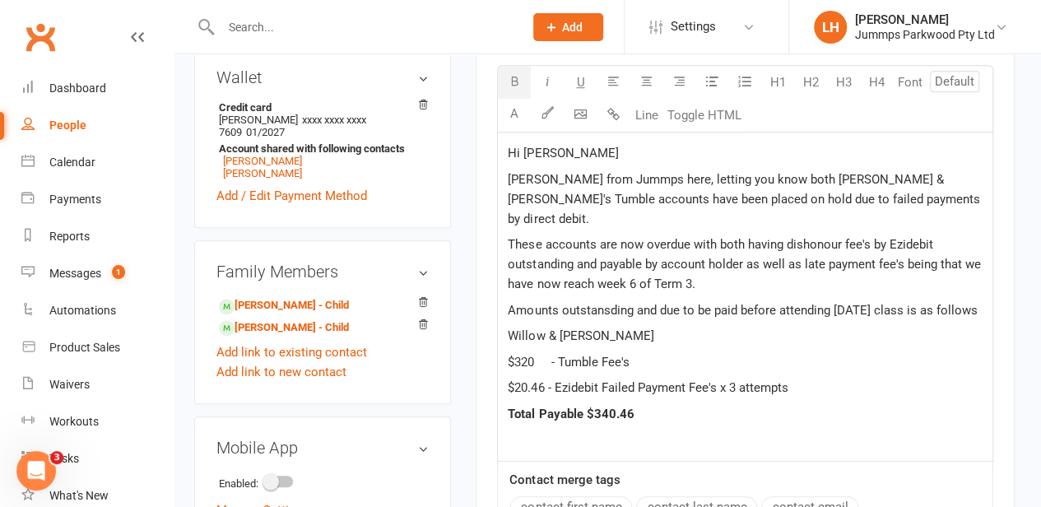
scroll to position [531, 3]
click at [719, 262] on p "These accounts are now overdue with both having dishonour fee's by Ezidebit out…" at bounding box center [745, 264] width 475 height 59
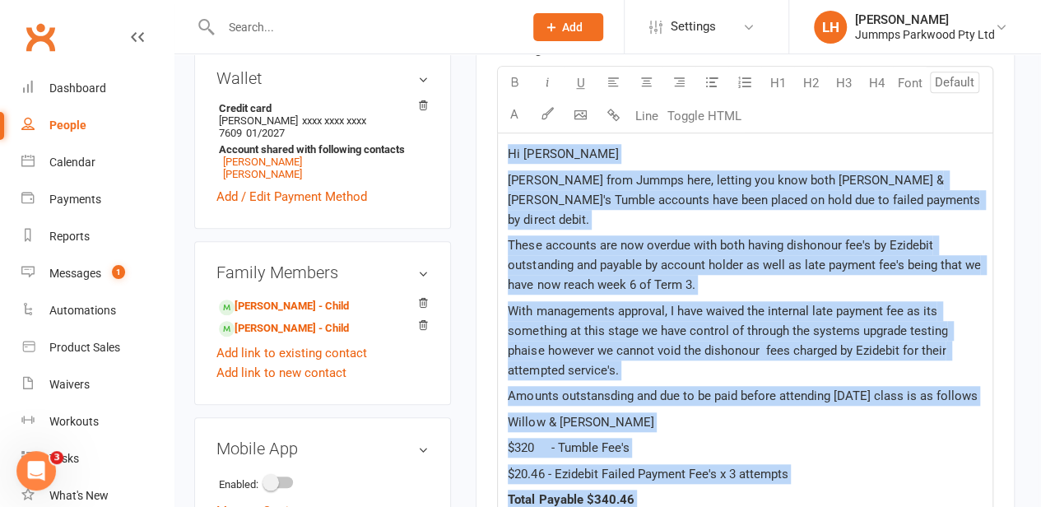
copy div "Hi Tamika Lorin from Jummps here, letting you know both Willow & Ava's Tumble a…"
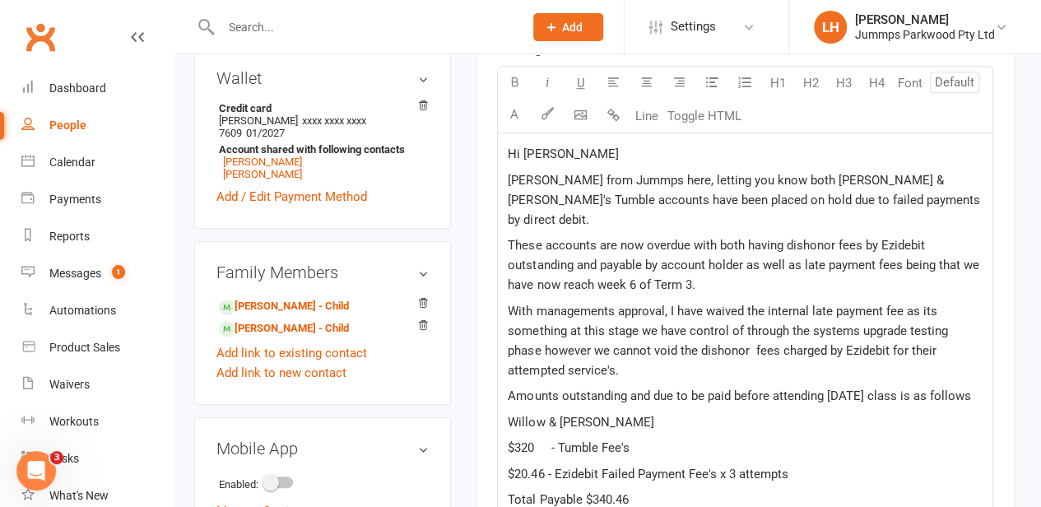
click at [555, 440] on span "$320 - Tumble Fee's" at bounding box center [568, 447] width 121 height 15
click at [708, 490] on p "Total Payable $340.46" at bounding box center [745, 500] width 475 height 20
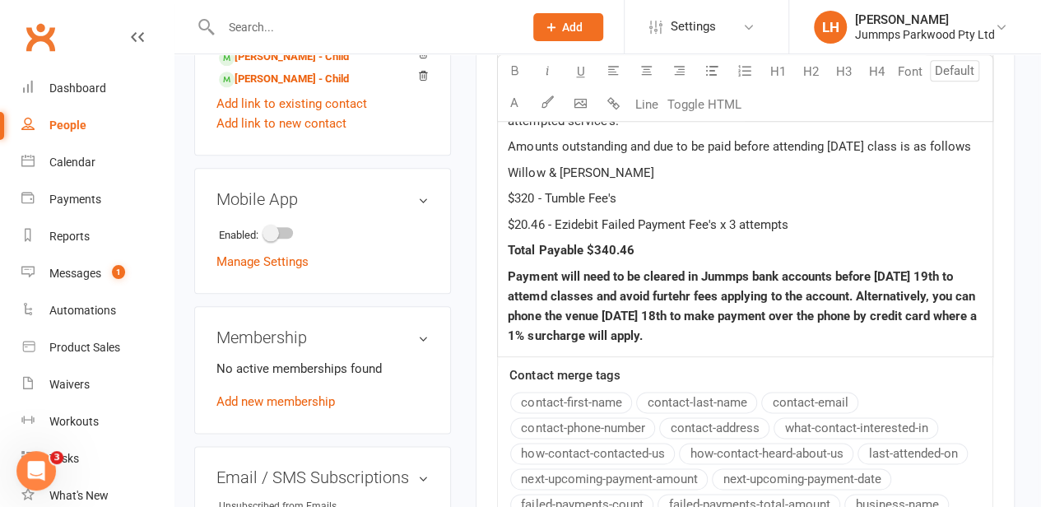
click at [528, 191] on span "$320 - Tumble Fee's" at bounding box center [562, 198] width 108 height 15
click at [651, 188] on p "$325.73 - Tumble Fee's" at bounding box center [745, 198] width 475 height 20
click at [542, 217] on span "$20.46 - Ezidebit Failed Payment Fee's x 3 attempts" at bounding box center [648, 224] width 280 height 15
click at [603, 217] on span "$26.20 - Ezidebit Failed Payment Fee's x 3 attempts" at bounding box center [648, 224] width 280 height 15
click at [547, 217] on span "$26.20 - Ezidebit Fee's x 3 attempts" at bounding box center [604, 224] width 193 height 15
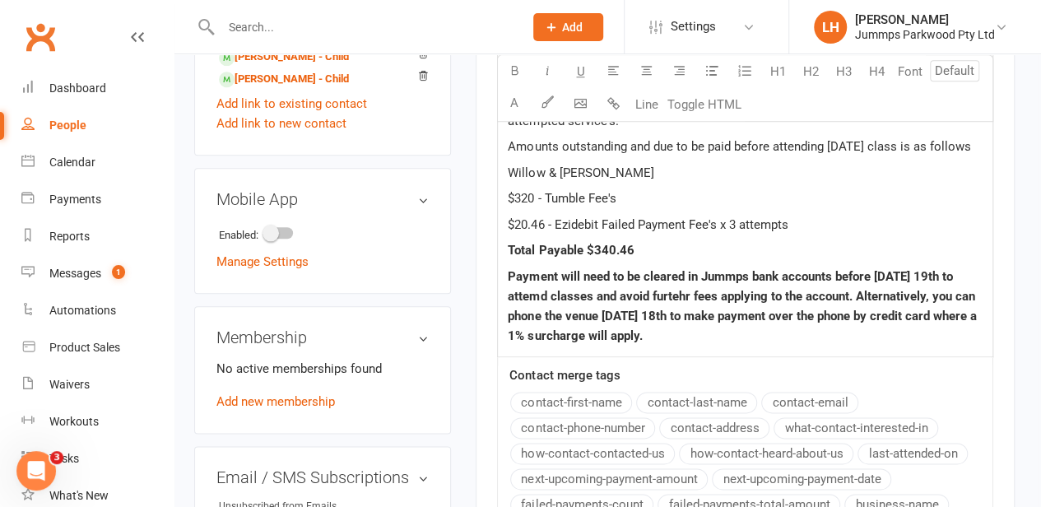
click at [523, 217] on span "$20.46 - Ezidebit Failed Payment Fee's x 3 attempts" at bounding box center [648, 224] width 280 height 15
click at [537, 217] on span "$29.46 - Ezidebit Failed Payment Fee's x 3 attempts" at bounding box center [648, 224] width 280 height 15
click at [620, 217] on span "$29.05 - Ezidebit Failed Payment Fee's x 3 attempts" at bounding box center [648, 224] width 280 height 15
click at [613, 240] on p "Total Payable $3" at bounding box center [745, 250] width 475 height 20
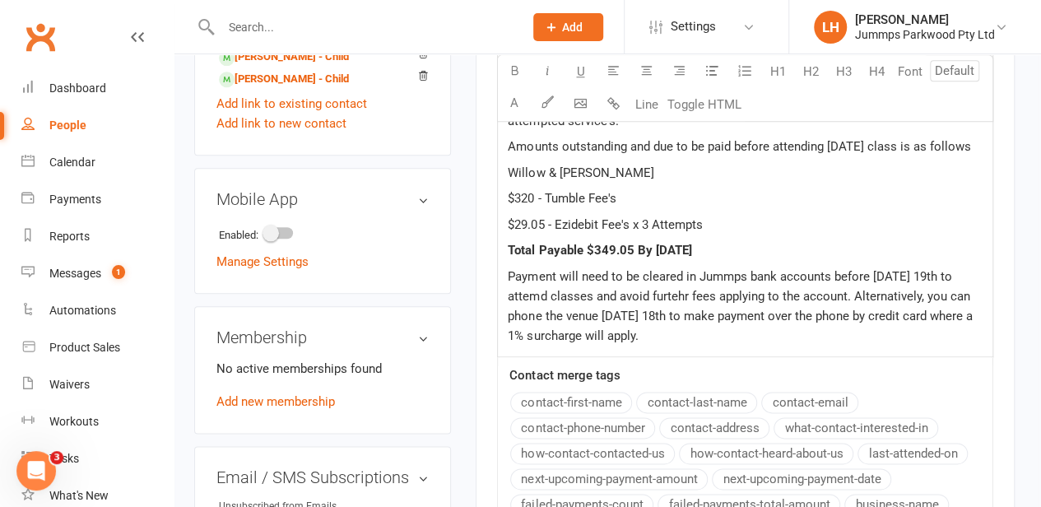
click at [732, 314] on p "Payment will need to be cleared in Jummps bank accounts before Tuesday 19th to …" at bounding box center [745, 306] width 475 height 79
click at [975, 291] on span "Payment will need to be cleared in Jummps bank accounts before Tuesday 19th to …" at bounding box center [741, 306] width 467 height 74
click at [659, 279] on span "Payment will need to be cleared in Jummps bank accounts before Tuesday 19th to …" at bounding box center [741, 306] width 467 height 74
click at [541, 272] on span "Payment will need to be cleared in Jummps bank accounts before Tuesday 19th to …" at bounding box center [741, 306] width 467 height 74
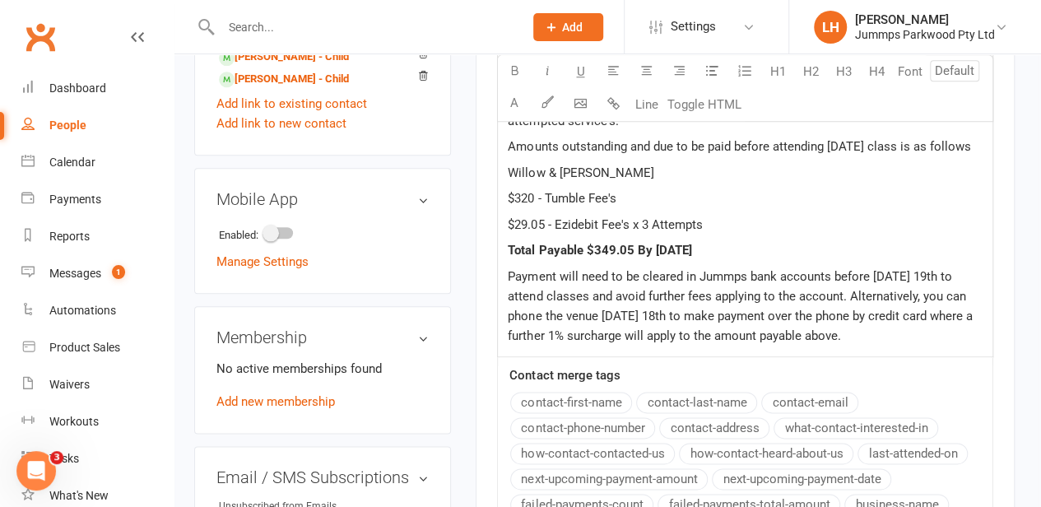
click at [957, 269] on span "Payment will need to be cleared in Jummps bank accounts before Tuesday 19th to …" at bounding box center [741, 306] width 467 height 74
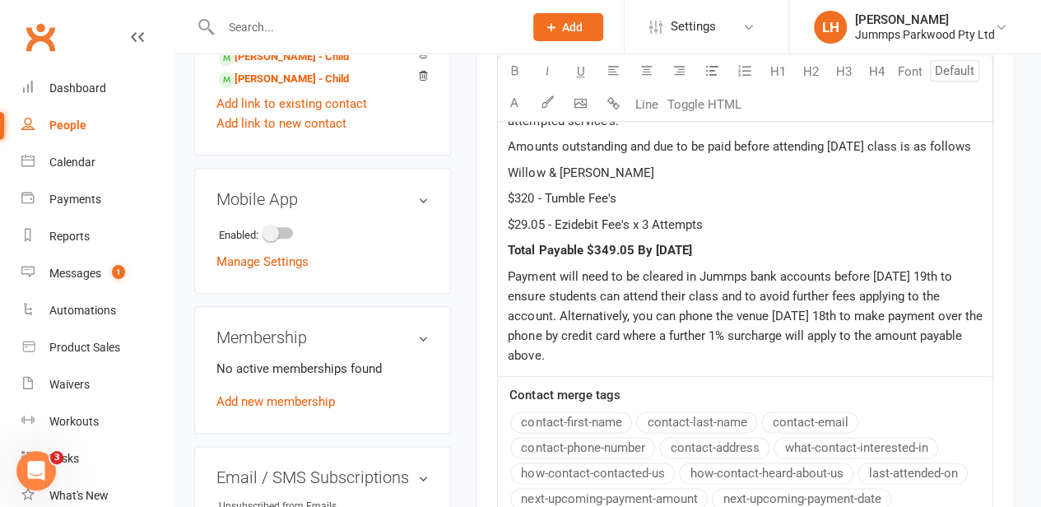
copy div "Hi Tamika Lorin from Jummps here, letting you know both Willow & Ava's Tumble a…"
click at [593, 243] on span "Total Payable $349.05 By Tues 19th August 2025" at bounding box center [600, 250] width 184 height 15
copy span "29.05"
click at [737, 269] on span "Payment will need to be cleared in Jummps bank accounts before Tuesday 19th to …" at bounding box center [746, 316] width 477 height 94
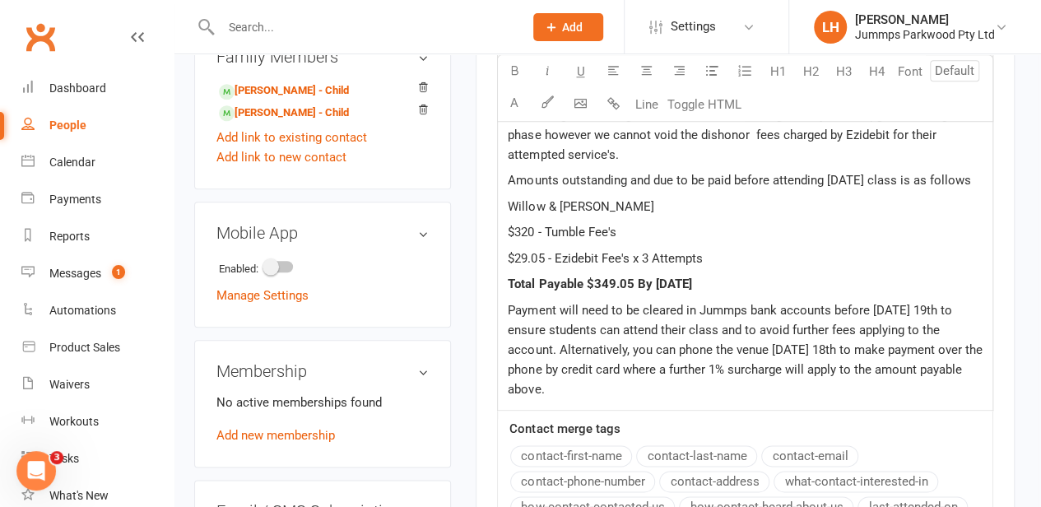
scroll to position [746, 3]
click at [553, 368] on p "Payment will need to be cleared in Jummps bank accounts before Tuesday 19th to …" at bounding box center [745, 350] width 475 height 99
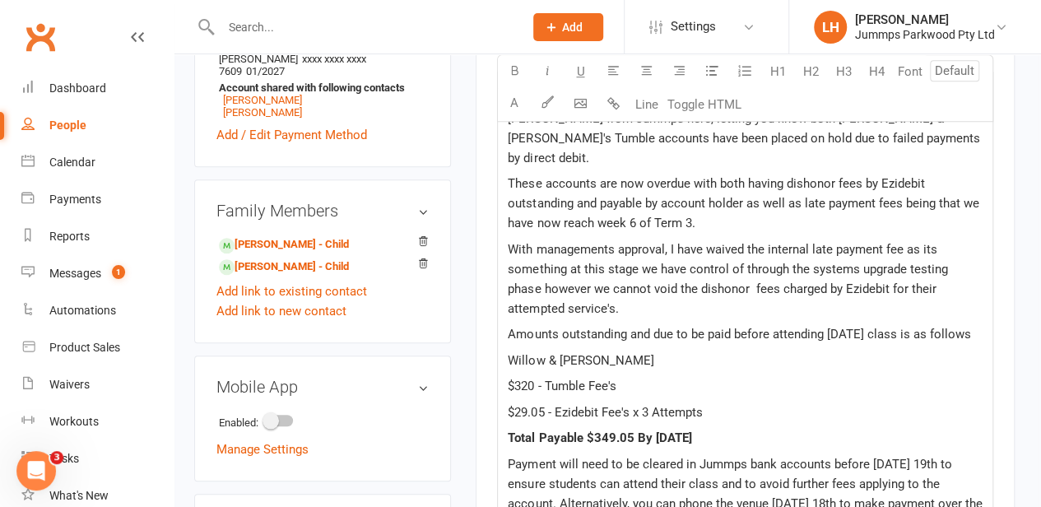
scroll to position [592, 3]
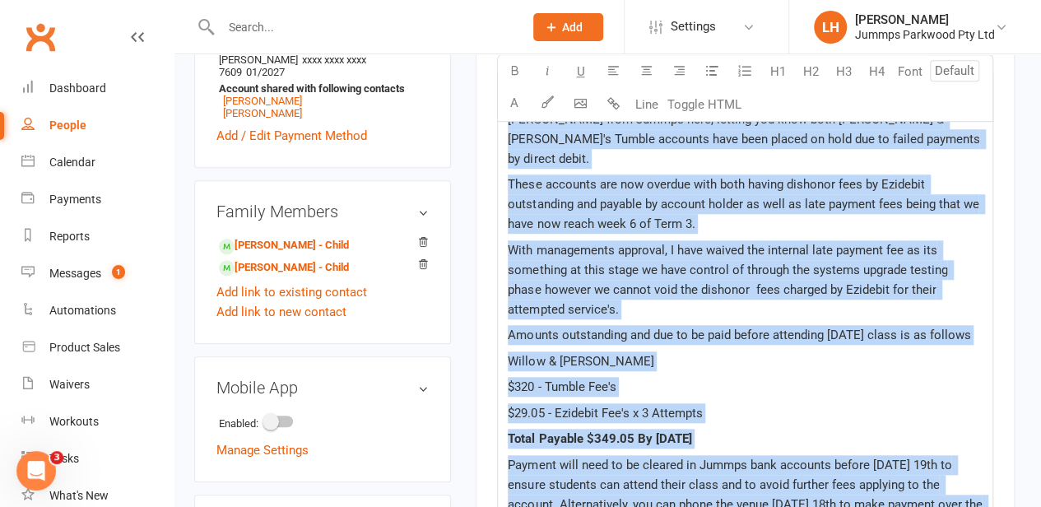
copy div "Hi Tamika Lorin from Jummps here, letting you know both Willow & Ava's Tumble a…"
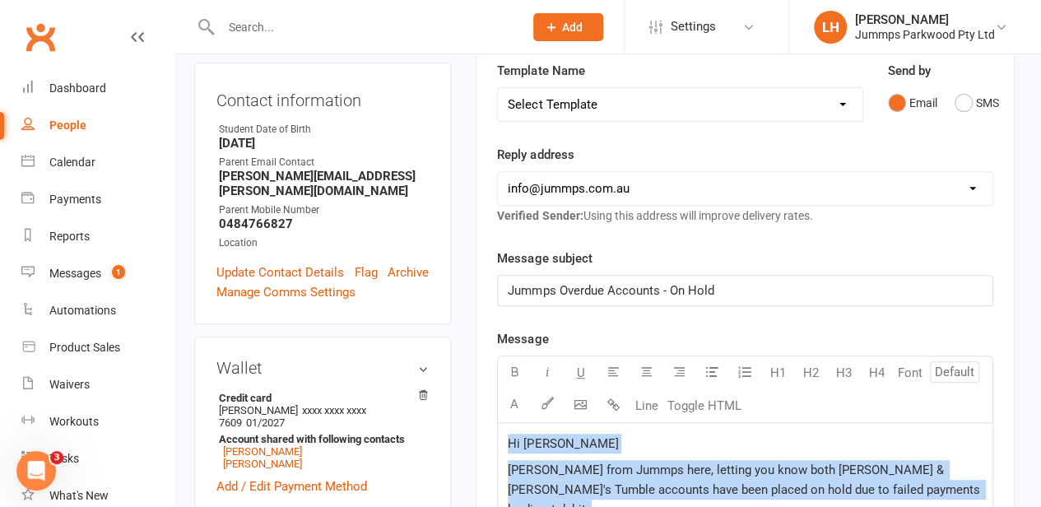
scroll to position [225, 3]
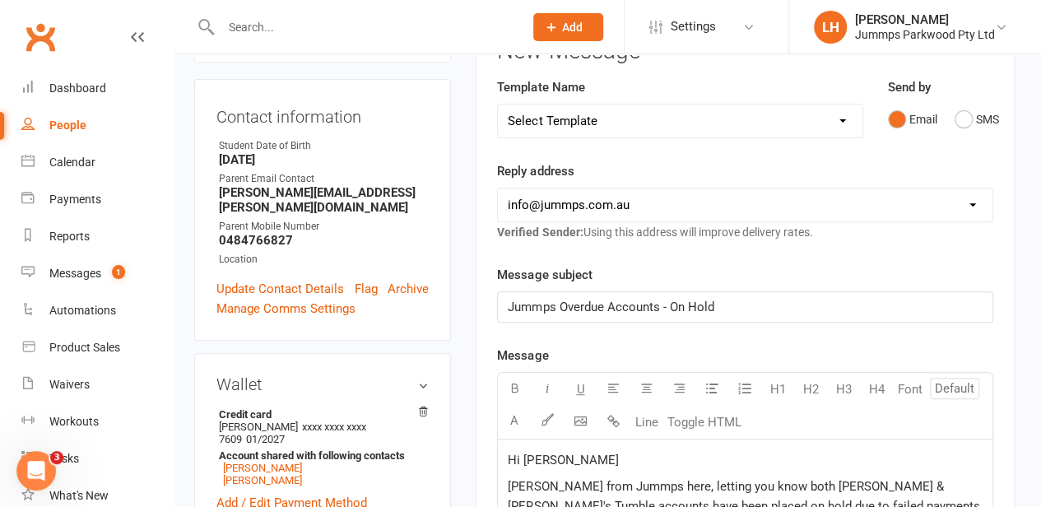
click at [560, 300] on span "Jummps Overdue Accounts - On Hold" at bounding box center [611, 307] width 206 height 15
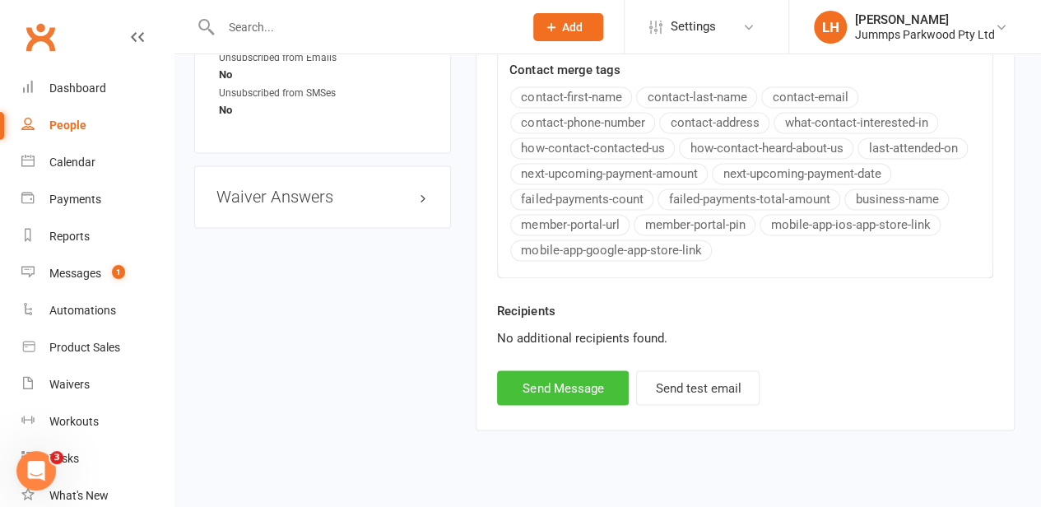
scroll to position [1228, 3]
click at [543, 371] on button "Send Message" at bounding box center [563, 388] width 132 height 35
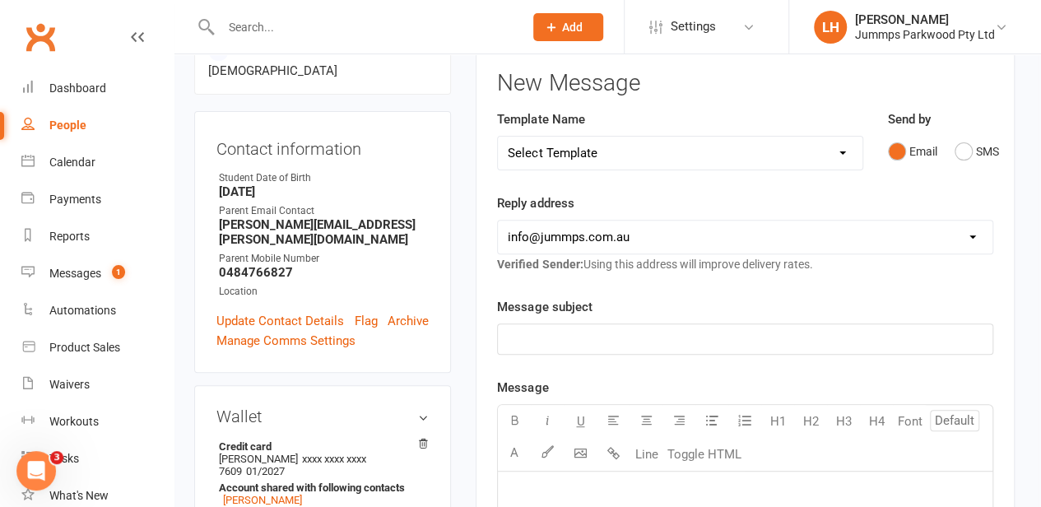
scroll to position [0, 3]
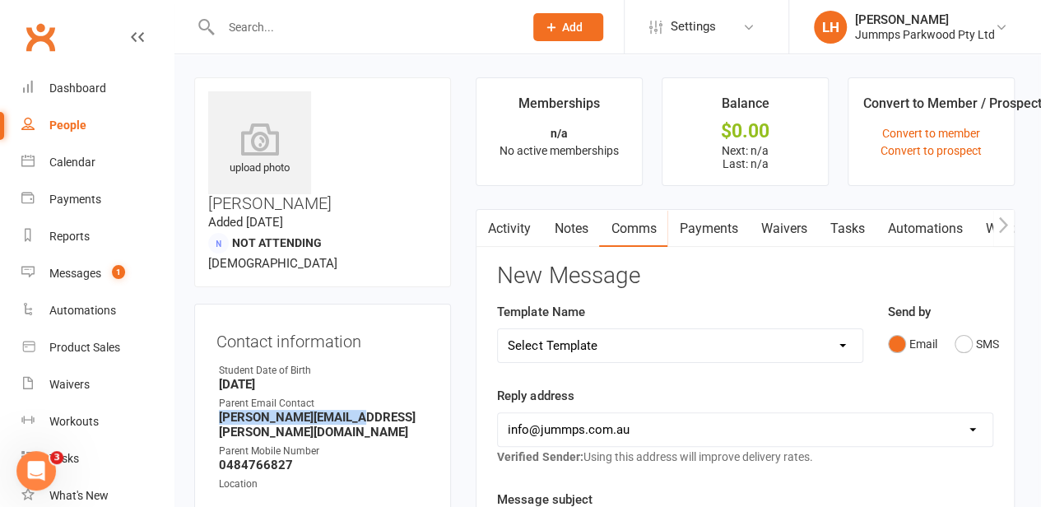
drag, startPoint x: 371, startPoint y: 340, endPoint x: 214, endPoint y: 337, distance: 157.2
click at [214, 337] on div "Contact information Owner Student Date of Birth March 22, 1996 Parent Email Con…" at bounding box center [322, 435] width 257 height 263
copy strong "[PERSON_NAME][EMAIL_ADDRESS][PERSON_NAME][DOMAIN_NAME]"
click at [709, 27] on span "Settings" at bounding box center [693, 26] width 45 height 37
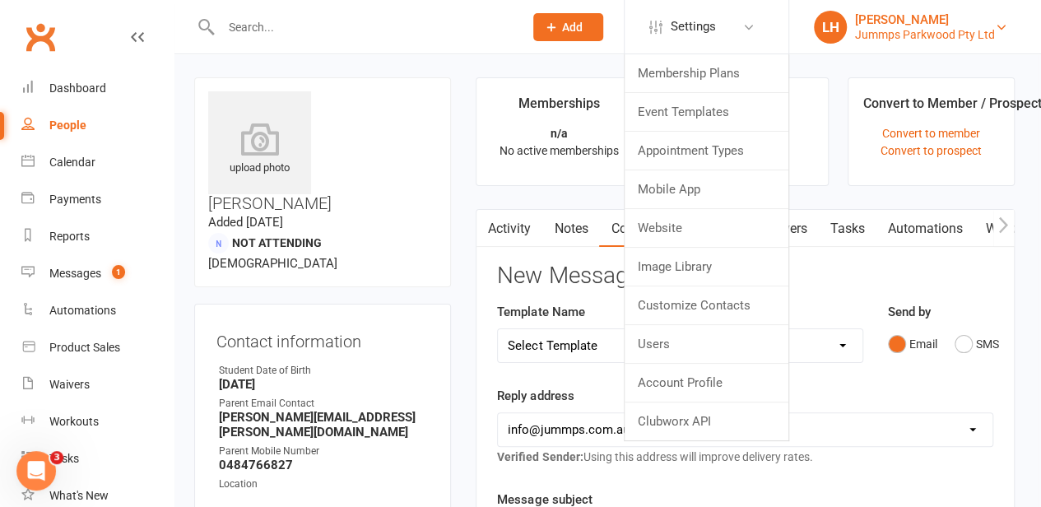
click at [904, 27] on div "Jummps Parkwood Pty Ltd" at bounding box center [925, 34] width 140 height 15
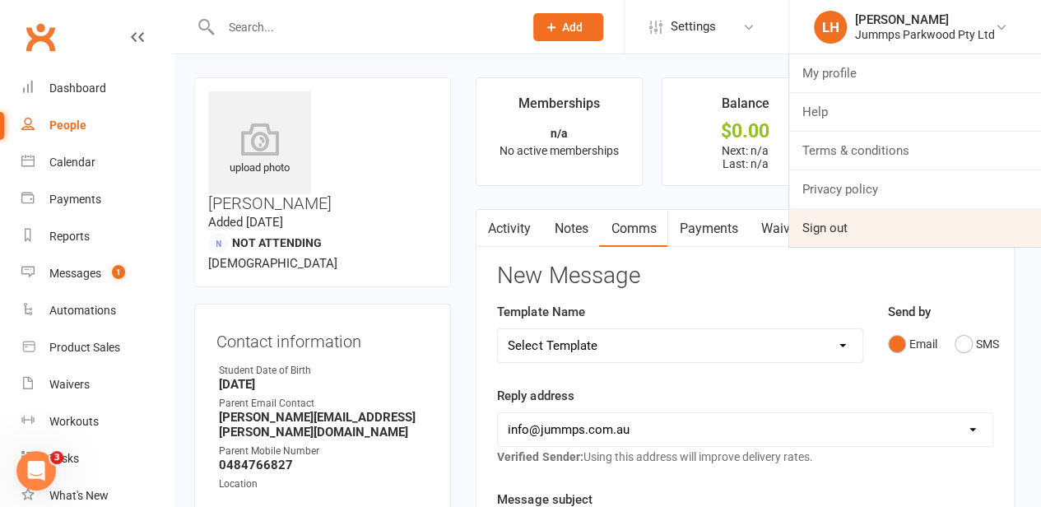
click at [816, 211] on link "Sign out" at bounding box center [915, 228] width 252 height 38
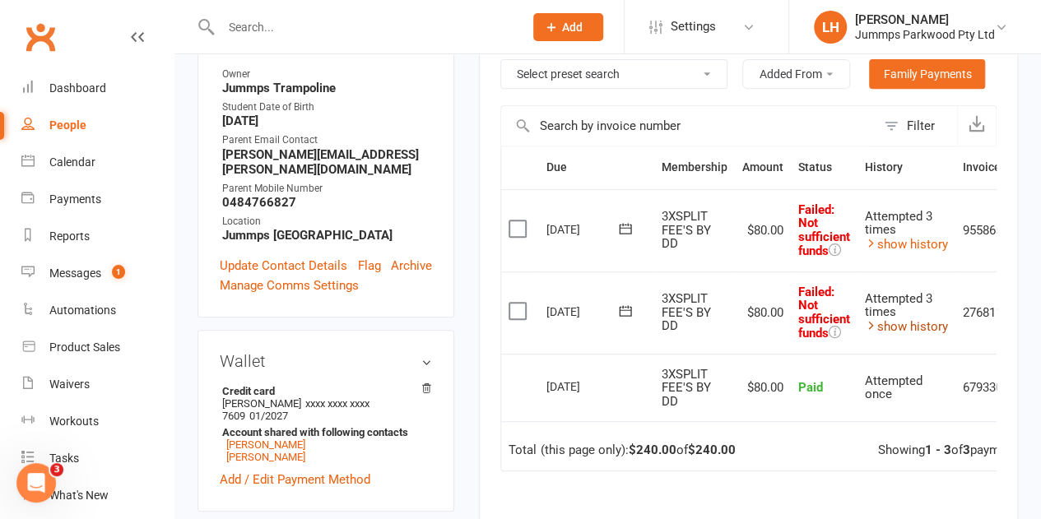
click at [927, 321] on link "show history" at bounding box center [905, 326] width 83 height 15
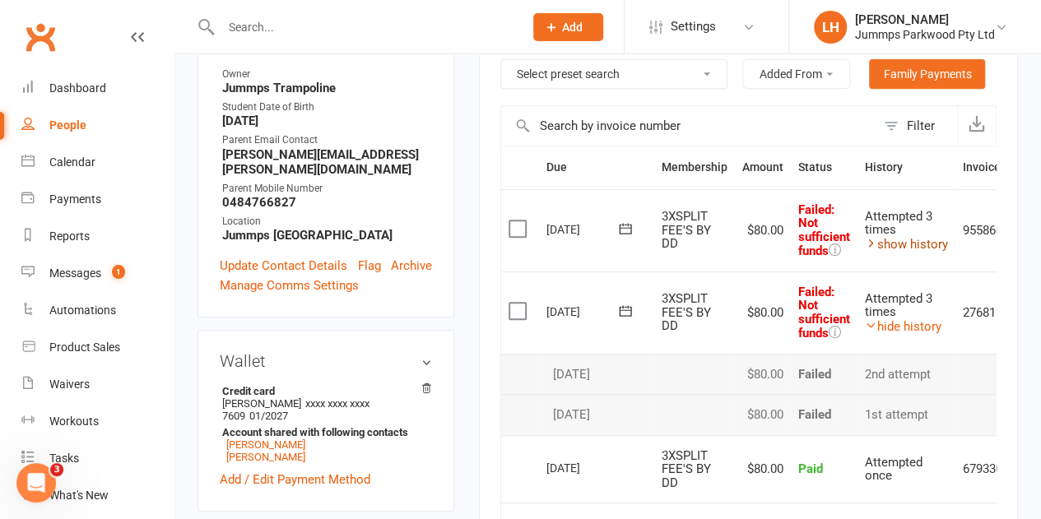
click at [923, 243] on link "show history" at bounding box center [905, 244] width 83 height 15
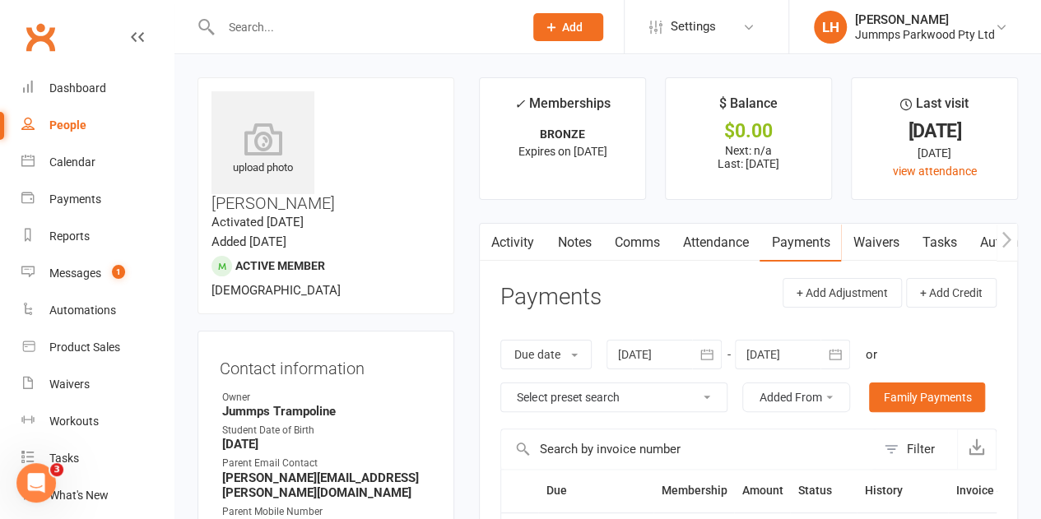
click at [713, 241] on link "Attendance" at bounding box center [715, 243] width 89 height 38
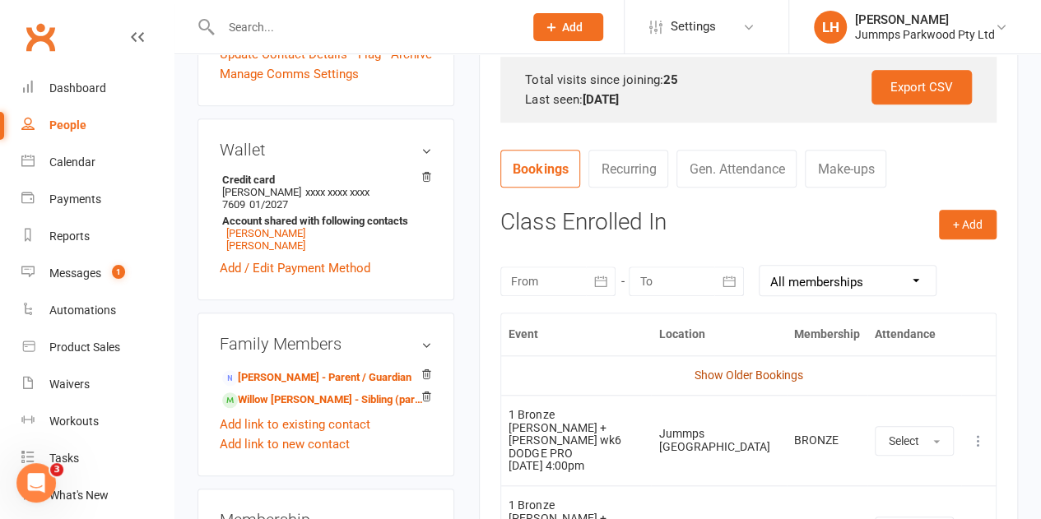
click at [749, 369] on link "Show Older Bookings" at bounding box center [749, 375] width 109 height 13
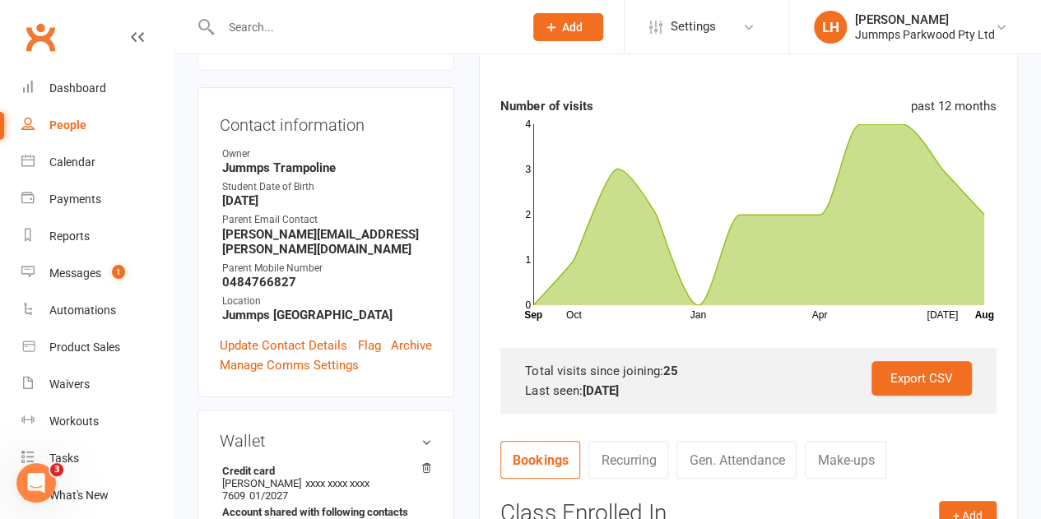
scroll to position [0, 0]
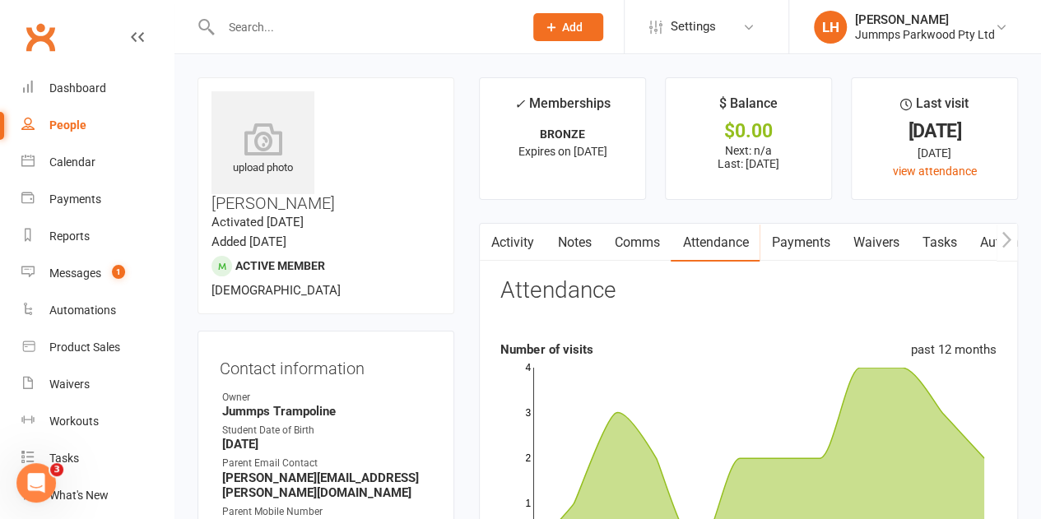
click at [879, 238] on link "Waivers" at bounding box center [875, 243] width 69 height 38
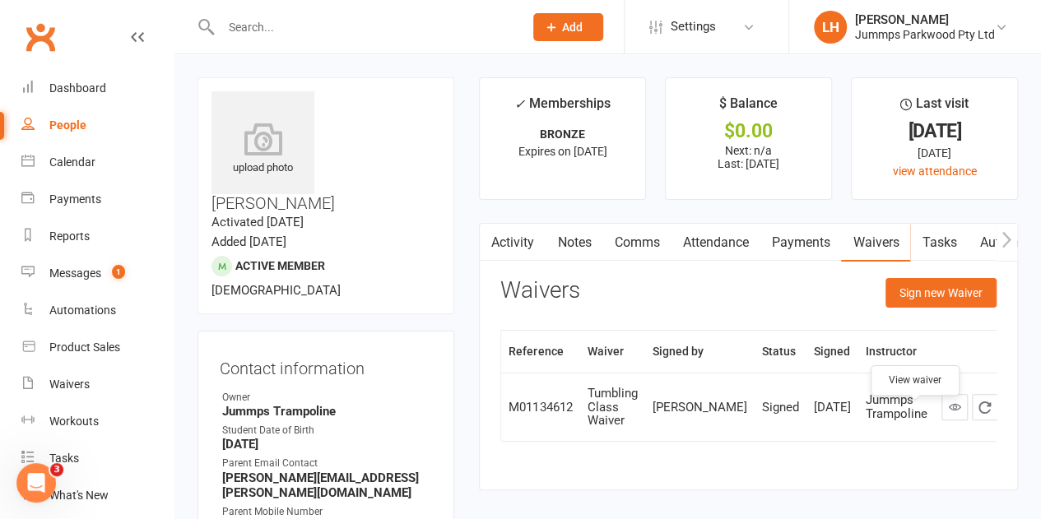
click at [949, 413] on icon at bounding box center [955, 407] width 12 height 12
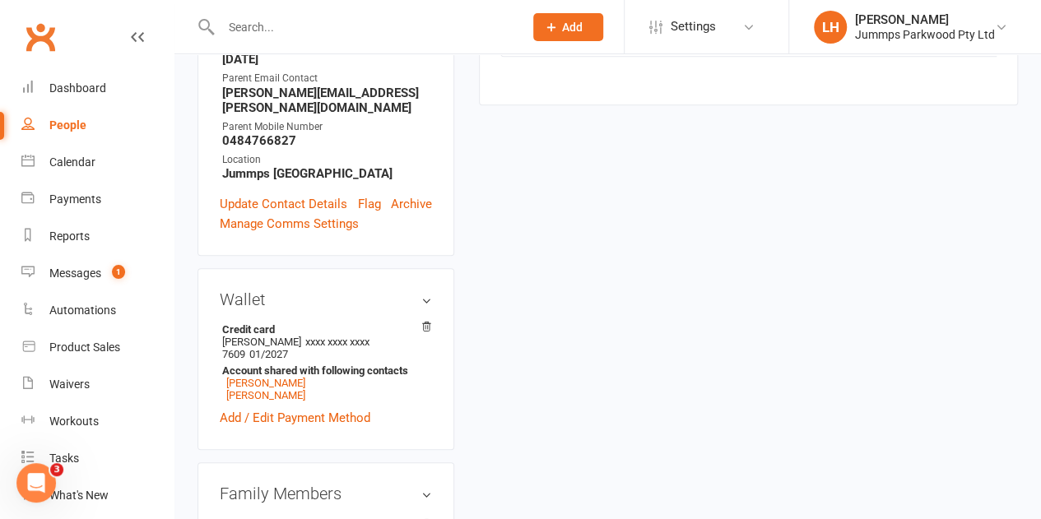
scroll to position [386, 0]
click at [298, 518] on link "[PERSON_NAME] - Parent / Guardian" at bounding box center [316, 526] width 189 height 17
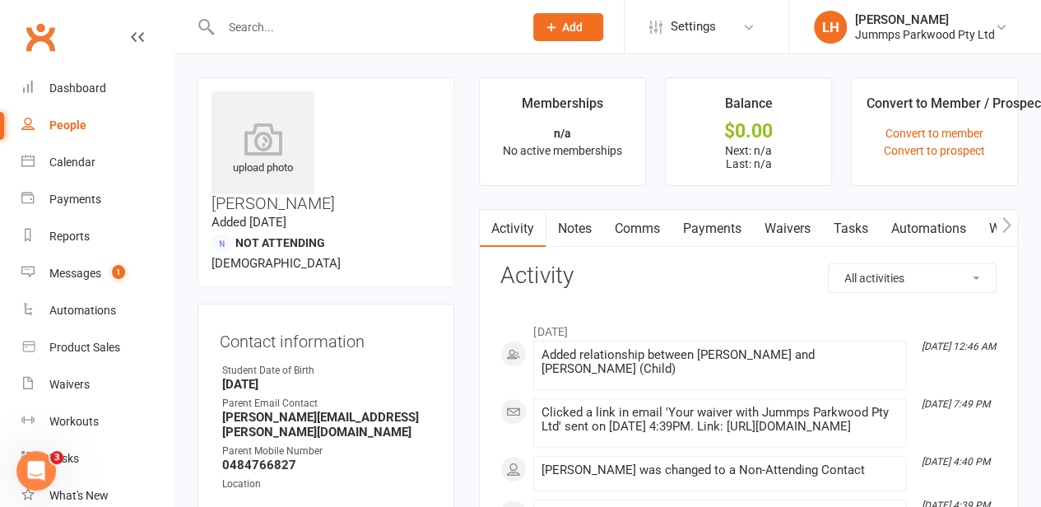
click at [795, 233] on link "Waivers" at bounding box center [786, 229] width 69 height 38
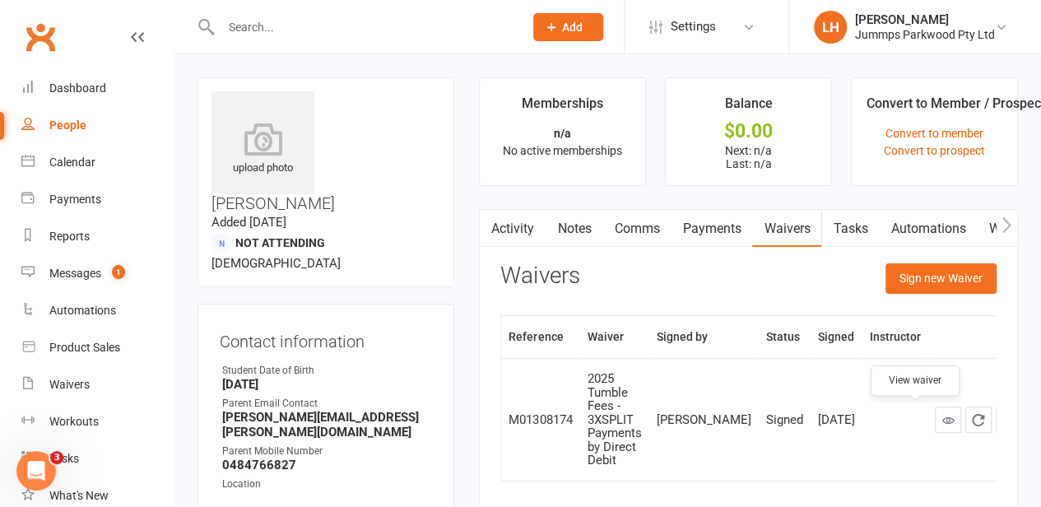
click at [942, 421] on icon at bounding box center [948, 420] width 12 height 12
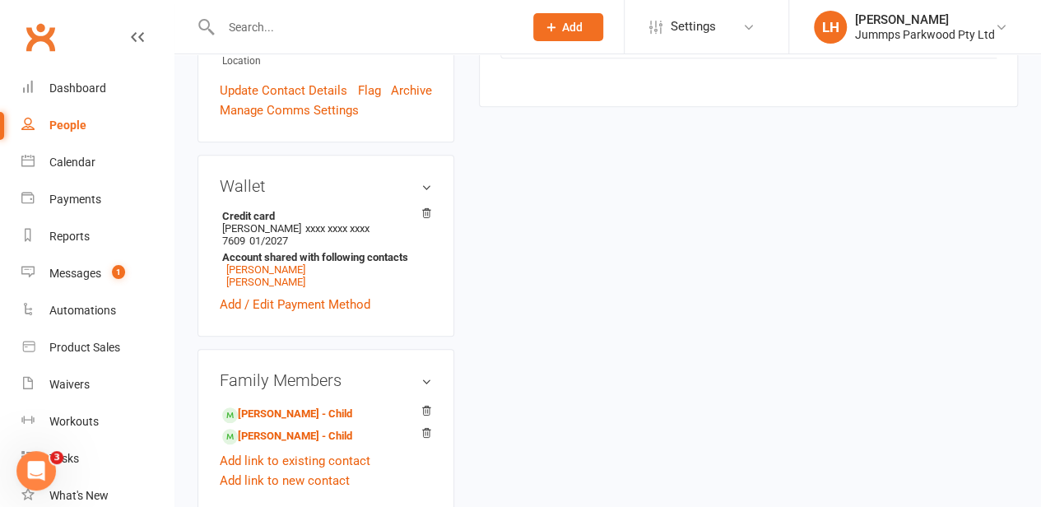
scroll to position [427, 0]
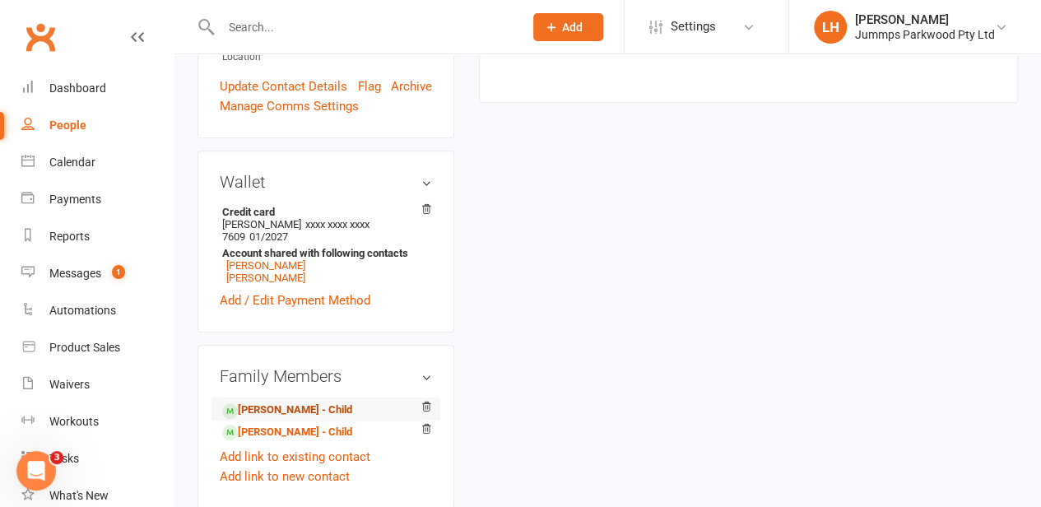
click at [298, 402] on link "[PERSON_NAME] - Child" at bounding box center [287, 410] width 130 height 17
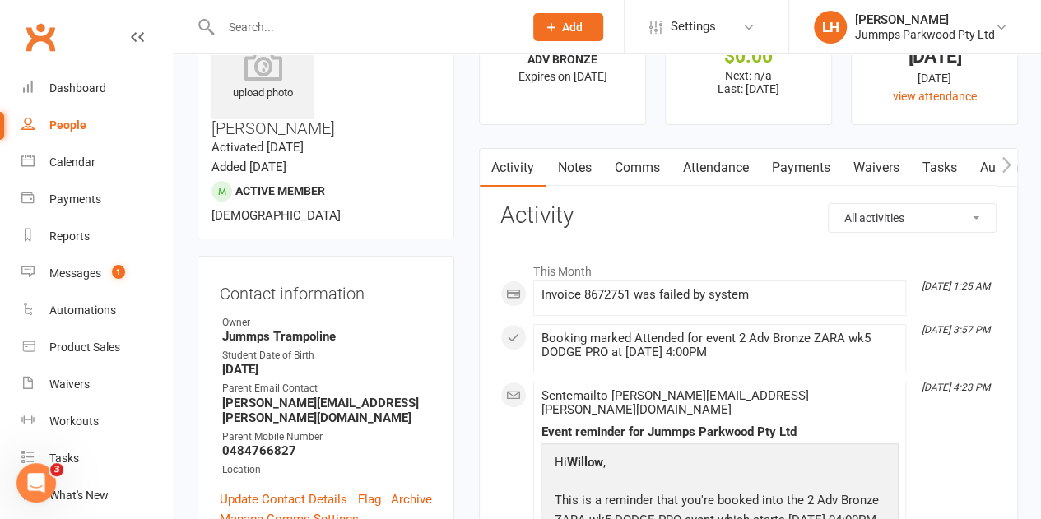
scroll to position [71, 0]
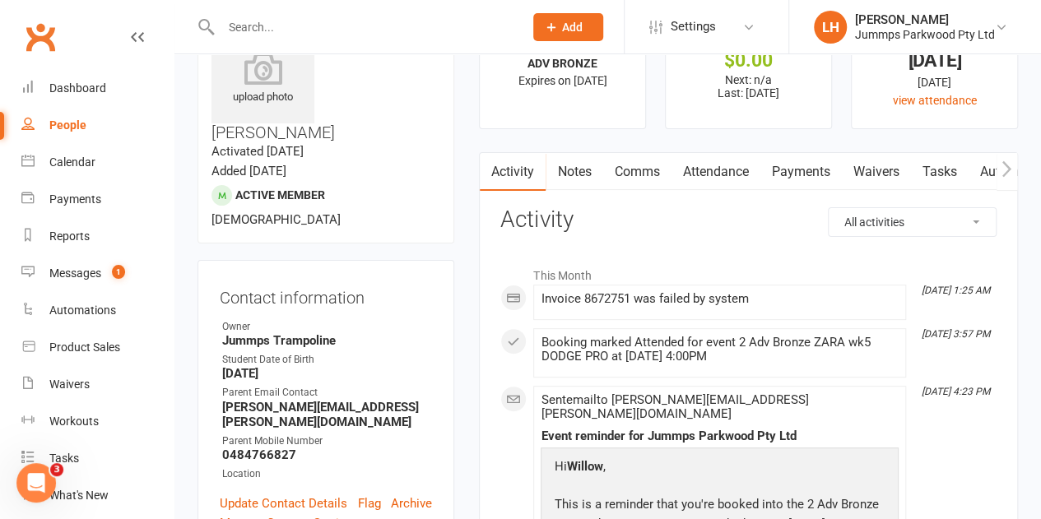
click at [772, 177] on link "Payments" at bounding box center [800, 172] width 81 height 38
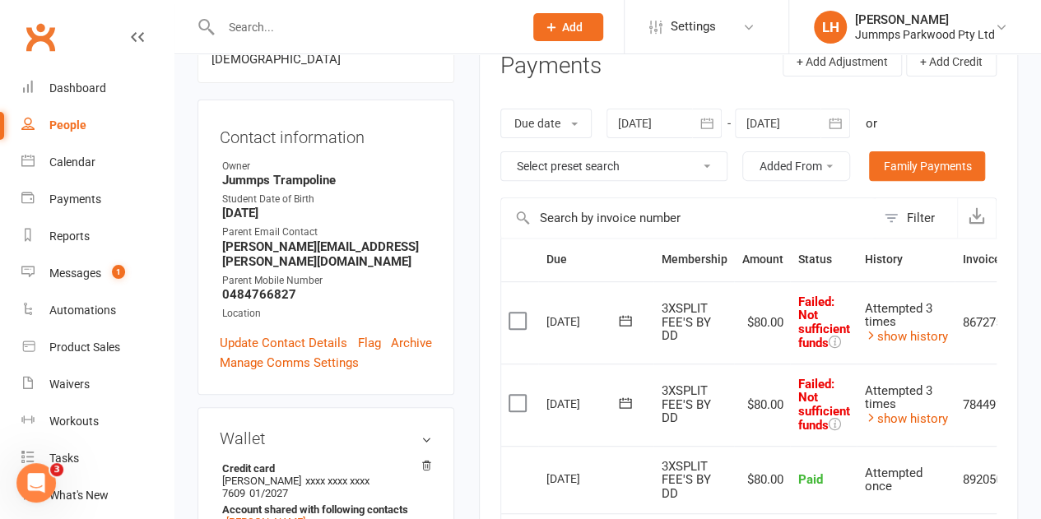
scroll to position [232, 0]
click at [874, 411] on icon at bounding box center [870, 417] width 12 height 12
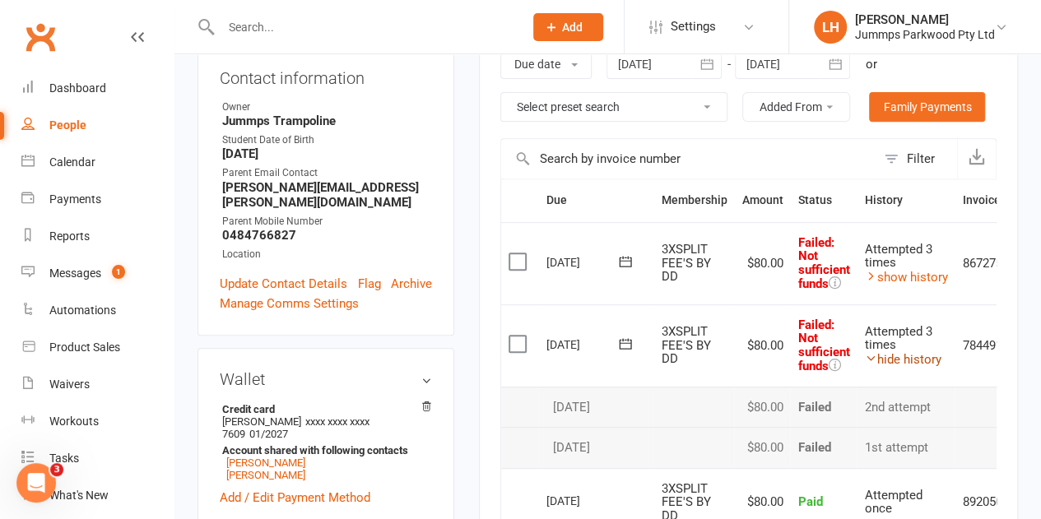
scroll to position [291, 0]
click at [923, 275] on link "show history" at bounding box center [905, 276] width 83 height 15
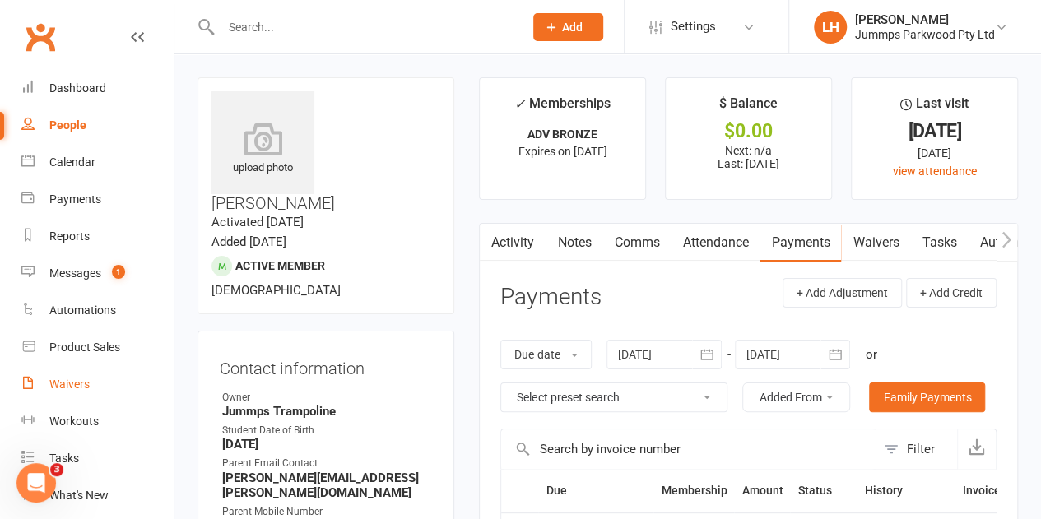
click at [77, 381] on div "Waivers" at bounding box center [69, 384] width 40 height 13
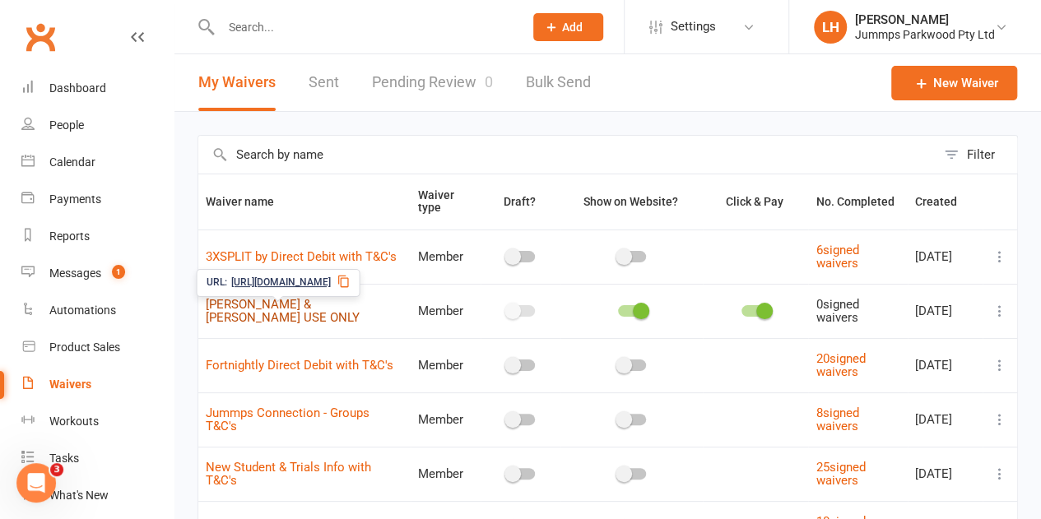
click at [304, 307] on link "CHLOE & LORIN USE ONLY" at bounding box center [283, 311] width 154 height 29
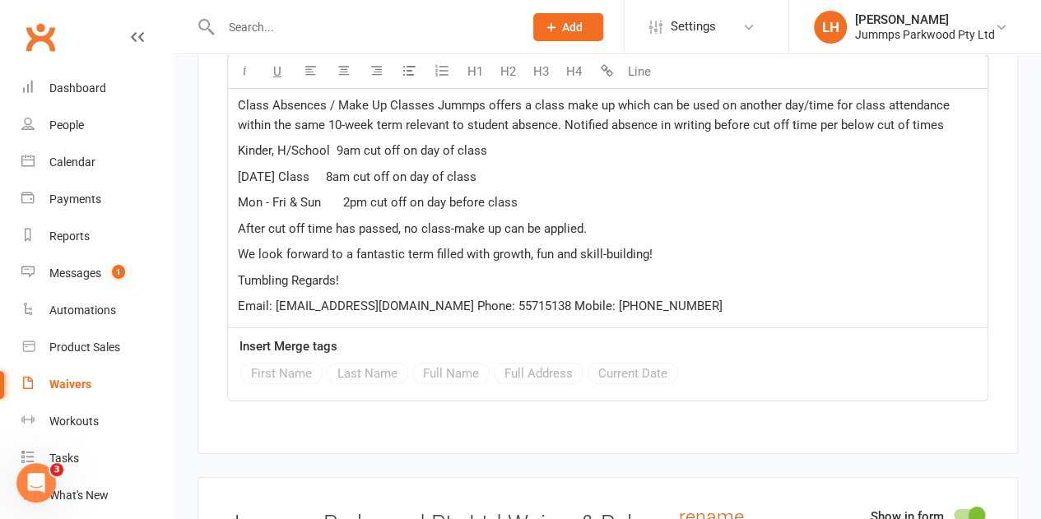
scroll to position [3004, 0]
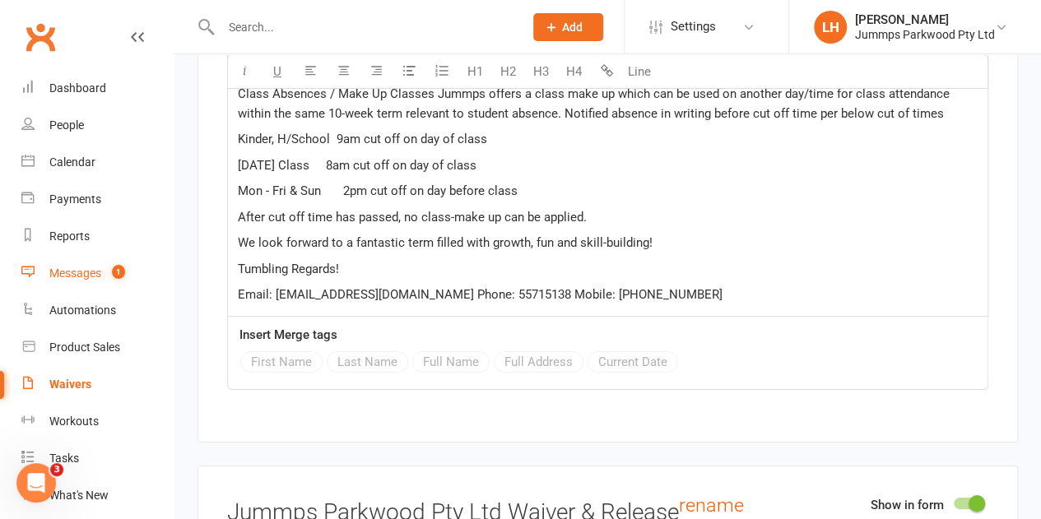
click at [61, 263] on link "Messages 1" at bounding box center [97, 273] width 152 height 37
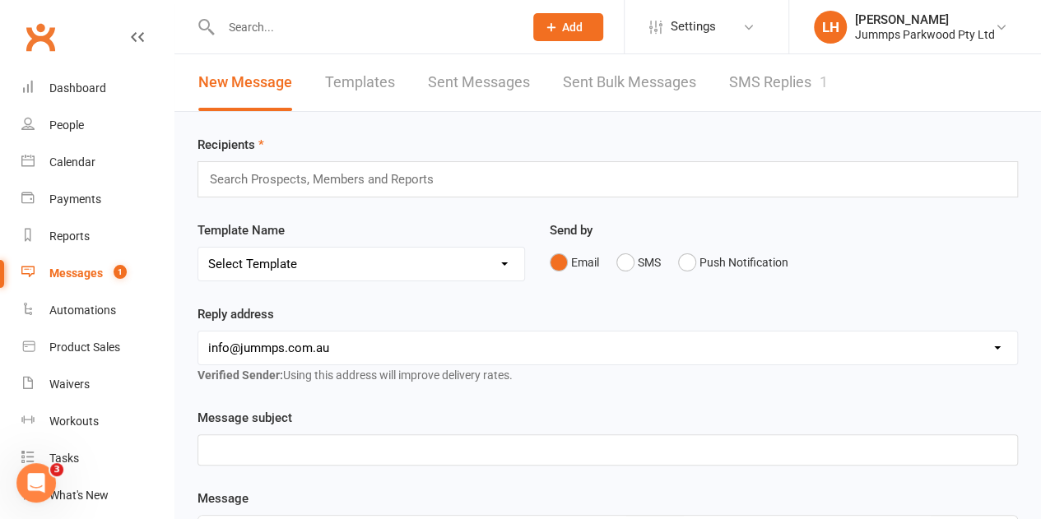
click at [374, 91] on link "Templates" at bounding box center [360, 82] width 70 height 57
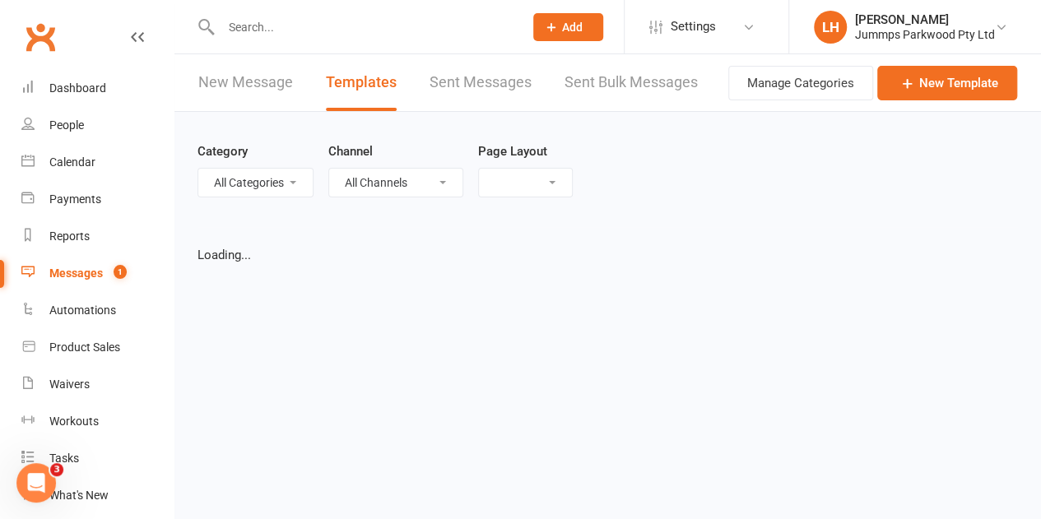
select select "grid"
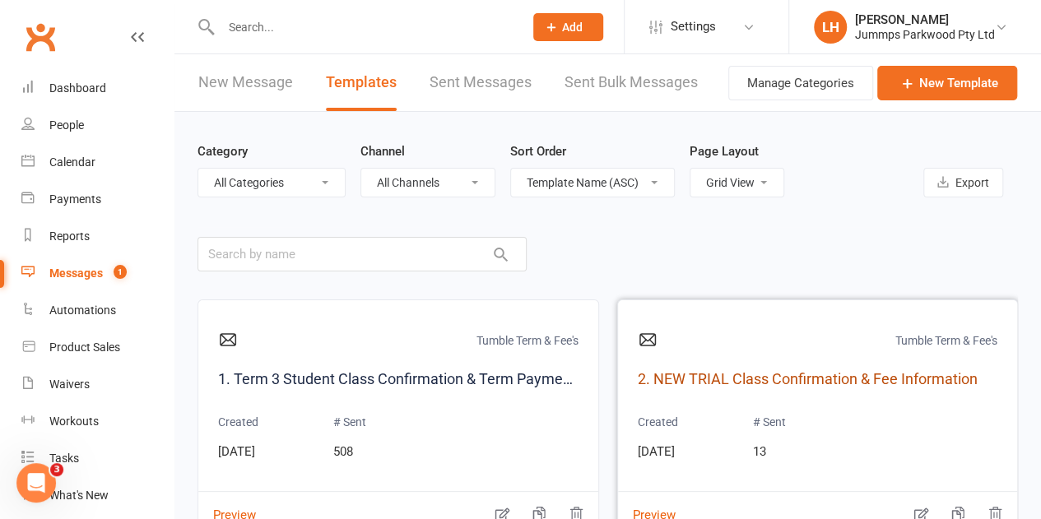
click at [697, 373] on link "2. NEW TRIAL Class Confirmation & Fee Information" at bounding box center [818, 380] width 360 height 24
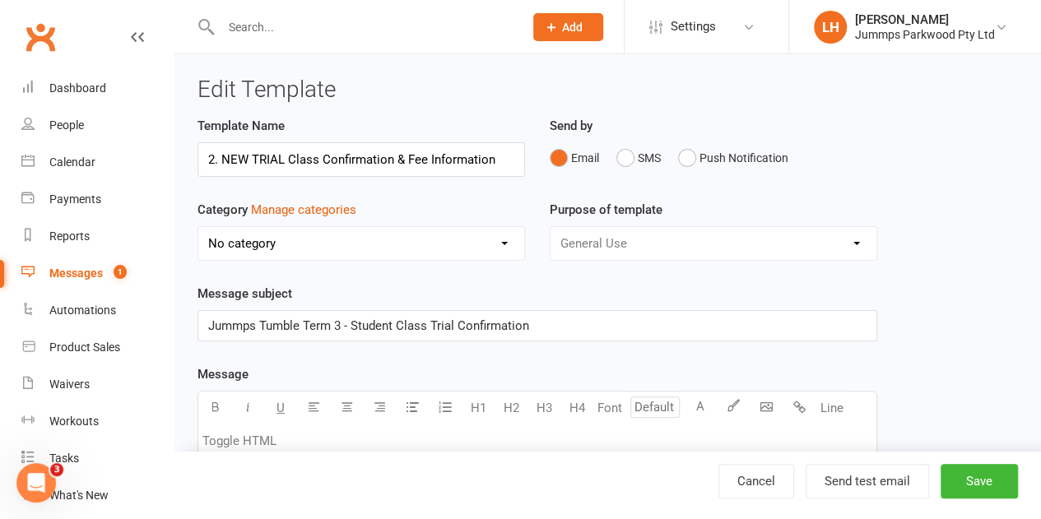
select select "17732"
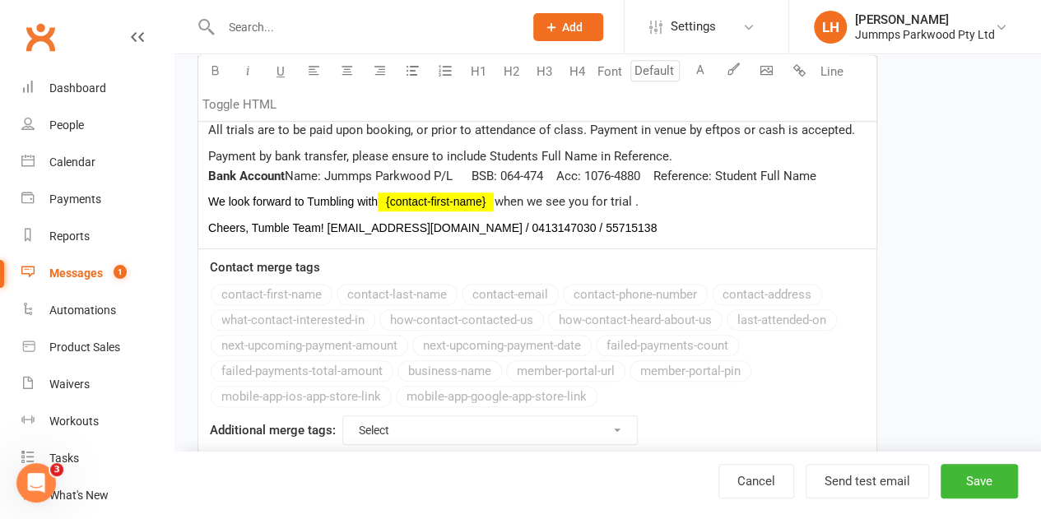
scroll to position [562, 0]
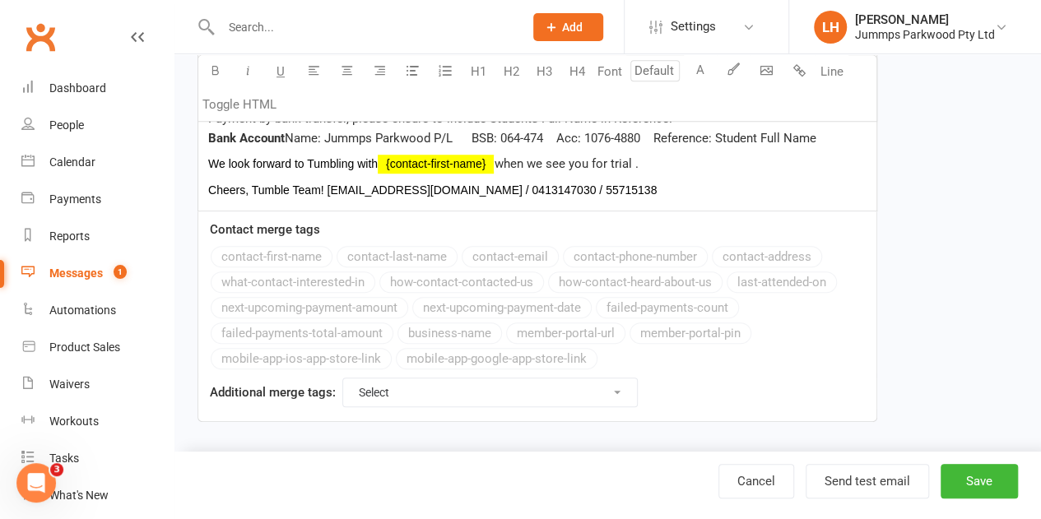
click at [73, 282] on link "Messages 1" at bounding box center [97, 273] width 152 height 37
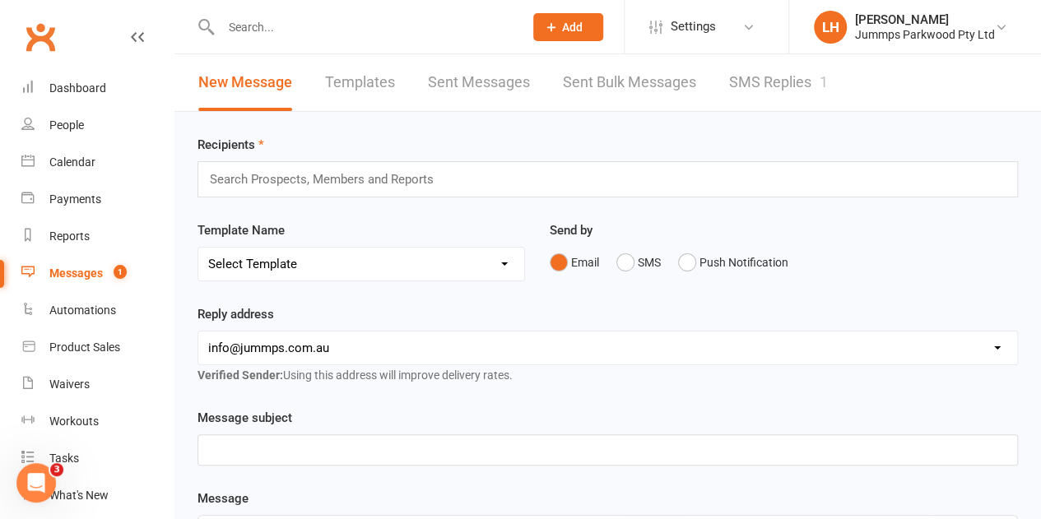
click at [377, 78] on link "Templates" at bounding box center [360, 82] width 70 height 57
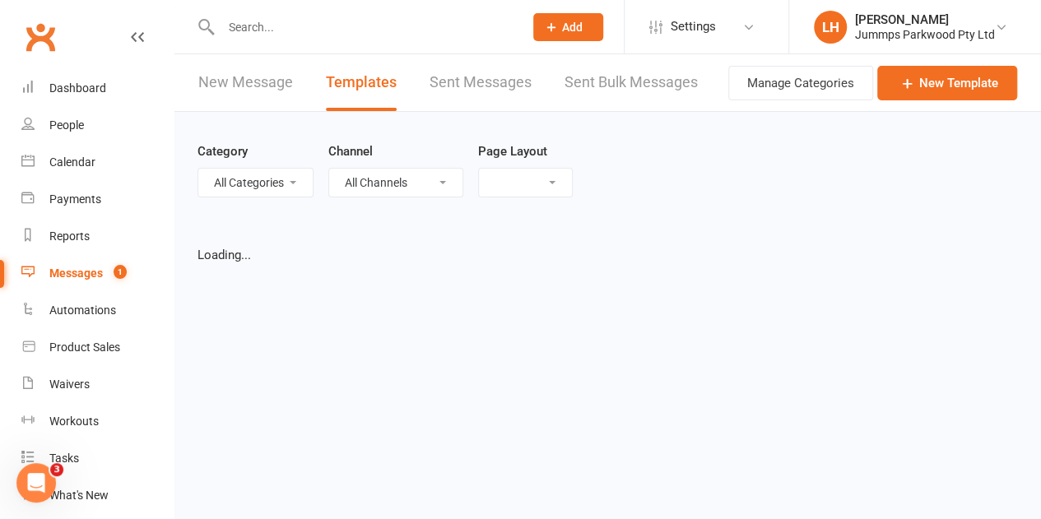
select select "grid"
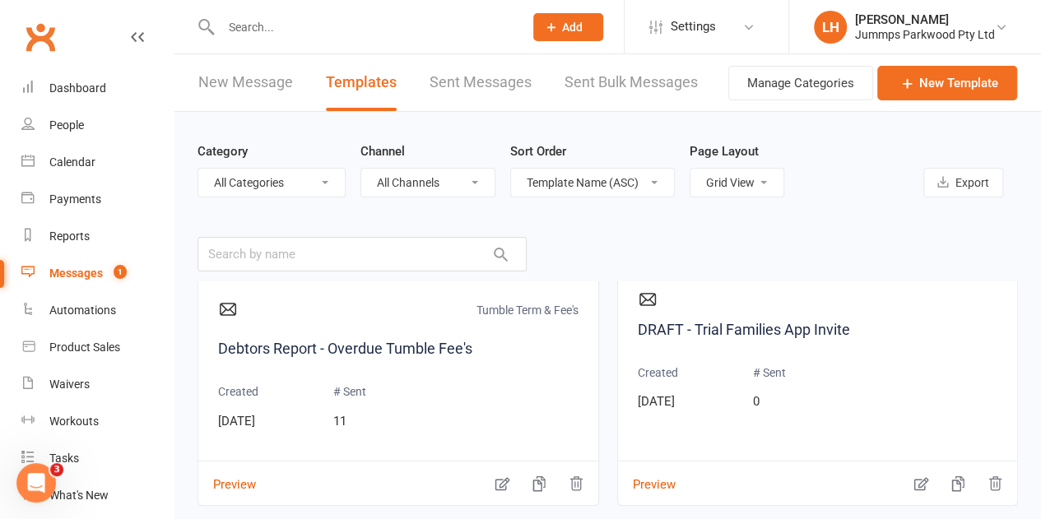
scroll to position [560, 0]
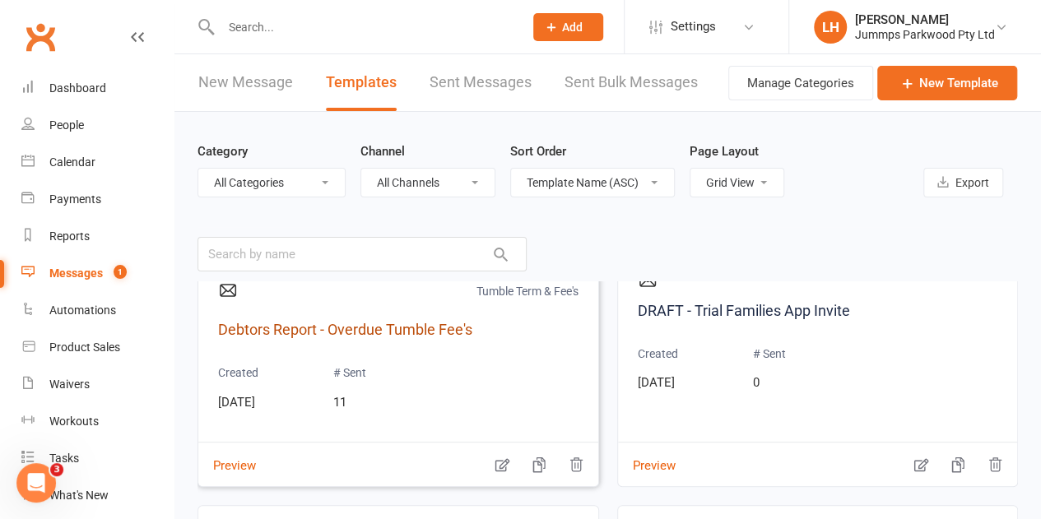
click at [427, 332] on link "Debtors Report - Overdue Tumble Fee's" at bounding box center [398, 330] width 360 height 24
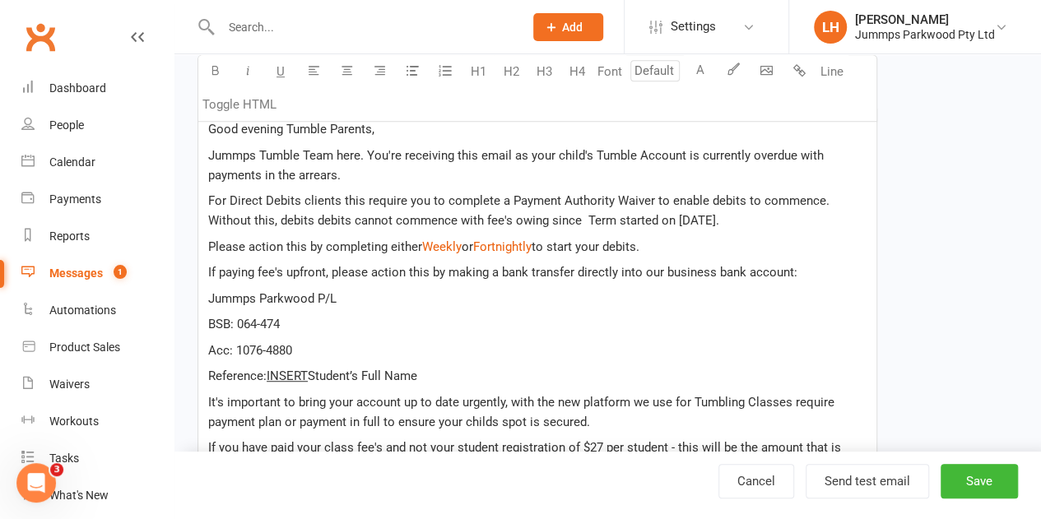
scroll to position [349, 0]
select select "17732"
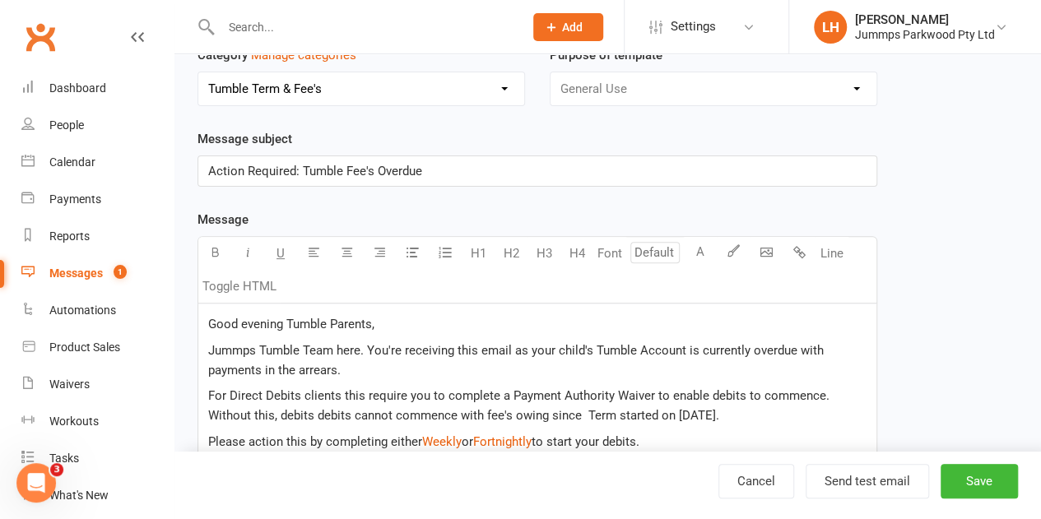
scroll to position [154, 0]
click at [500, 444] on span "Fortnightly" at bounding box center [502, 442] width 58 height 15
drag, startPoint x: 500, startPoint y: 444, endPoint x: 441, endPoint y: 299, distance: 156.5
click at [441, 299] on div "U H1 H2 H3 H4 Font A Line Toggle HTML" at bounding box center [538, 270] width 680 height 67
click at [440, 442] on span "Weekly" at bounding box center [442, 442] width 40 height 15
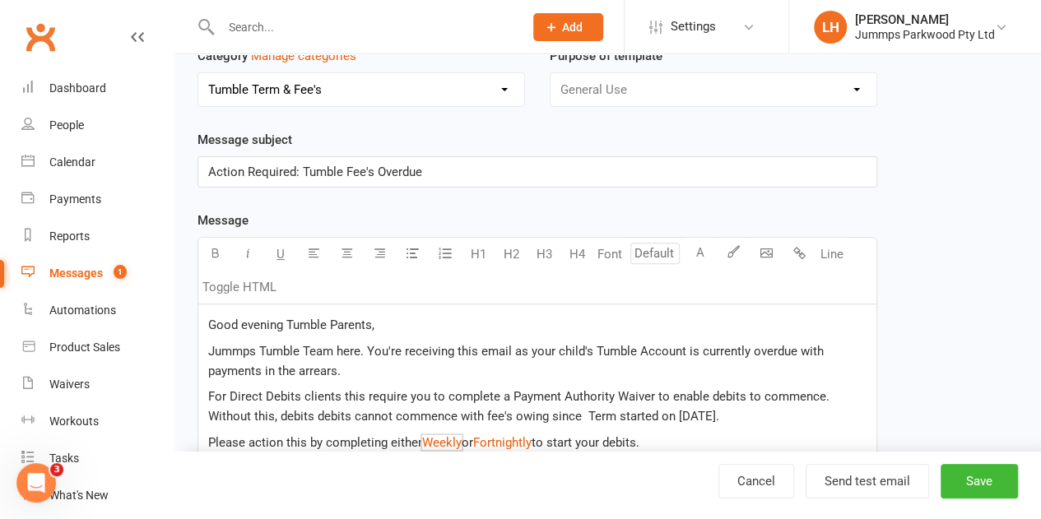
click at [91, 284] on link "Messages 1" at bounding box center [97, 273] width 152 height 37
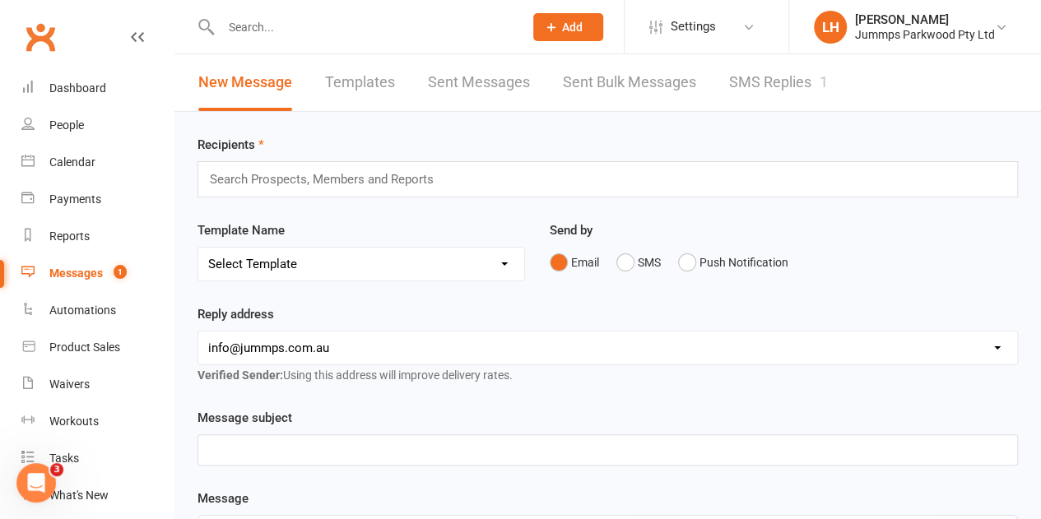
click at [354, 77] on link "Templates" at bounding box center [360, 82] width 70 height 57
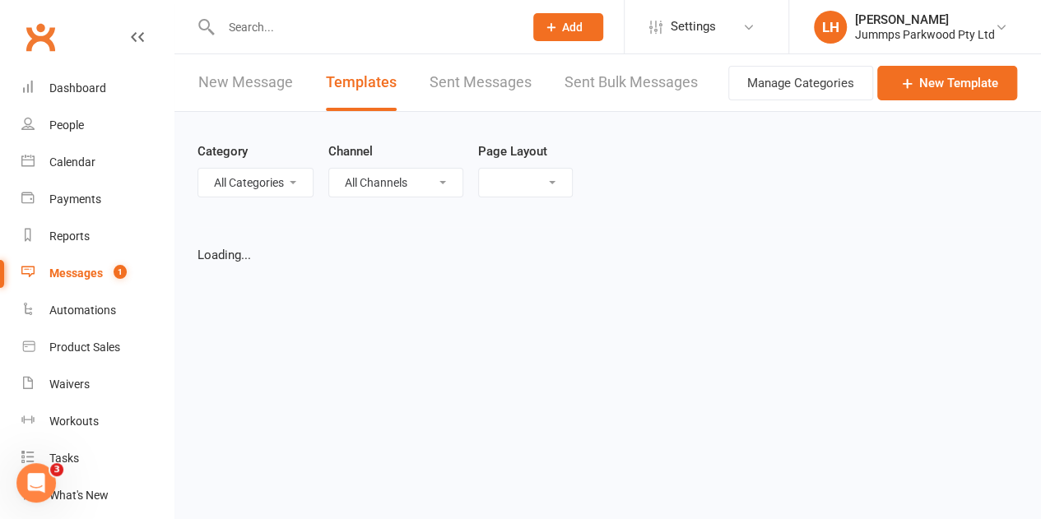
select select "grid"
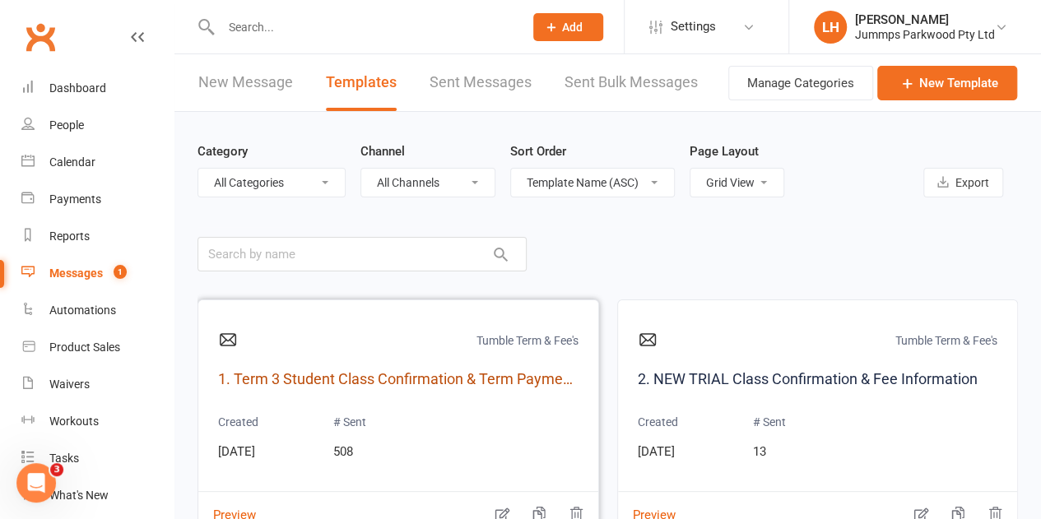
click at [290, 381] on link "1. Term 3 Student Class Confirmation & Term Payment Details" at bounding box center [398, 380] width 360 height 24
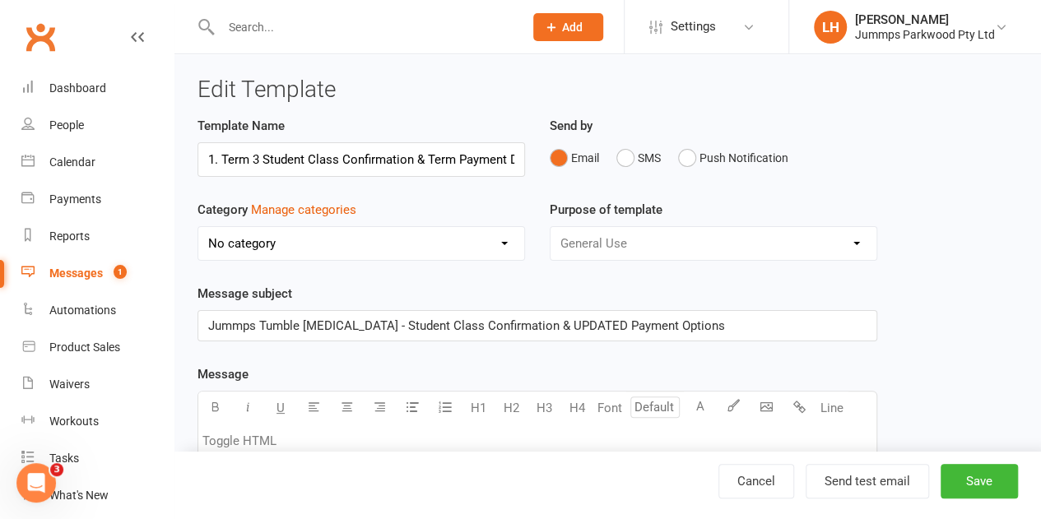
scroll to position [0, 35]
select select "17732"
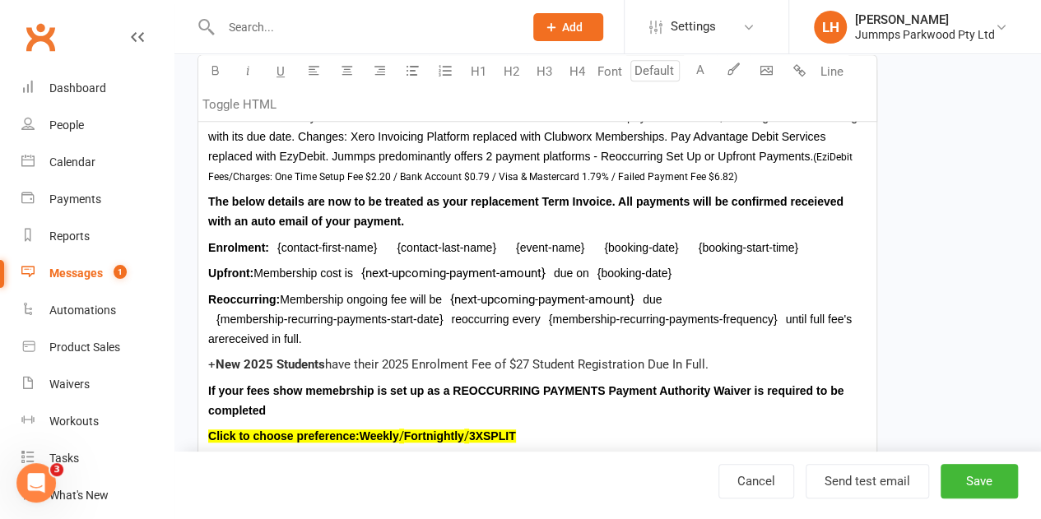
scroll to position [0, 0]
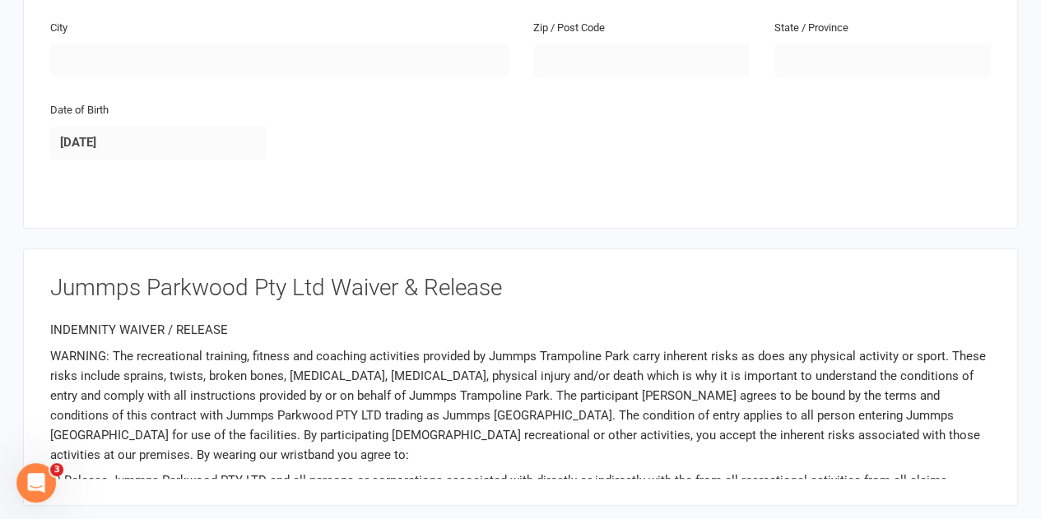
scroll to position [513, 0]
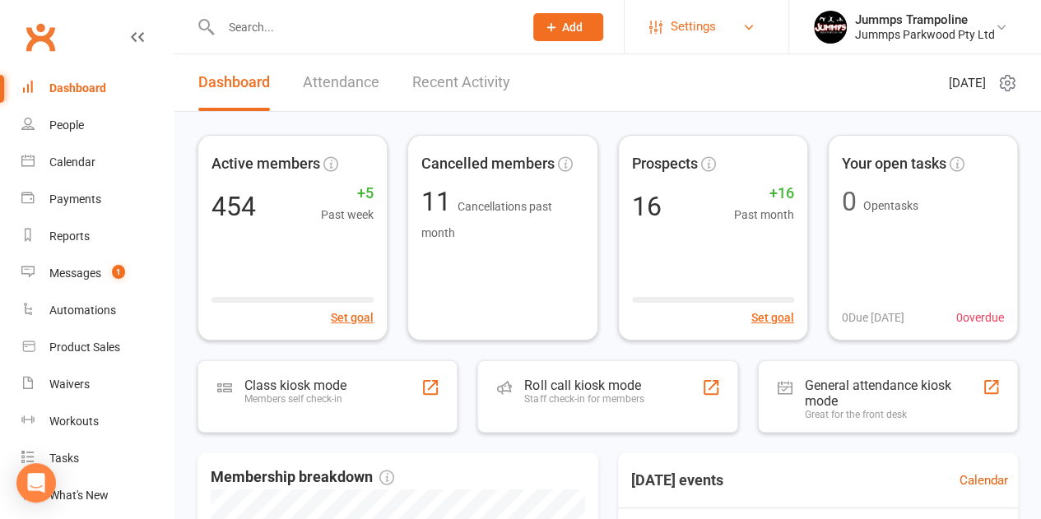
click at [665, 20] on link "Settings" at bounding box center [706, 26] width 114 height 37
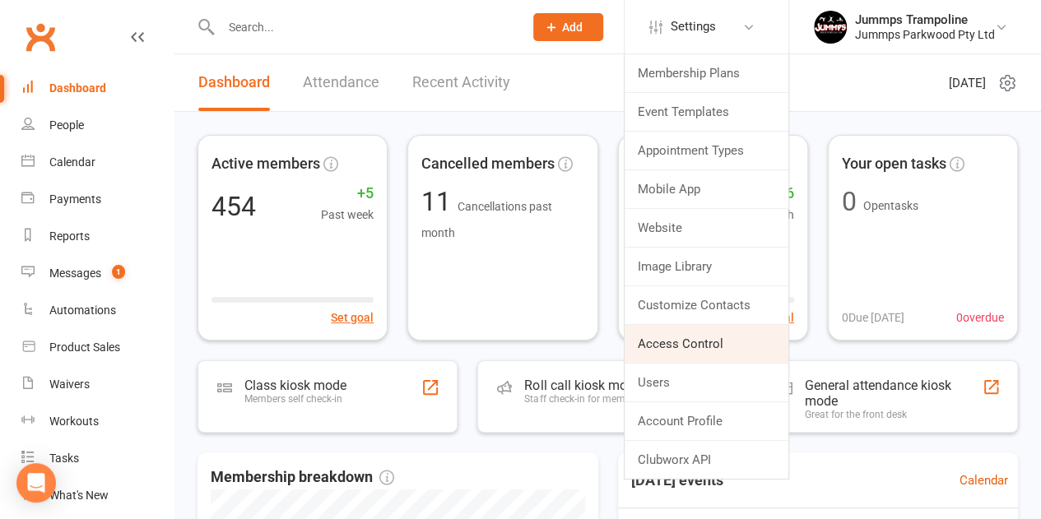
click at [690, 344] on link "Access Control" at bounding box center [707, 344] width 164 height 38
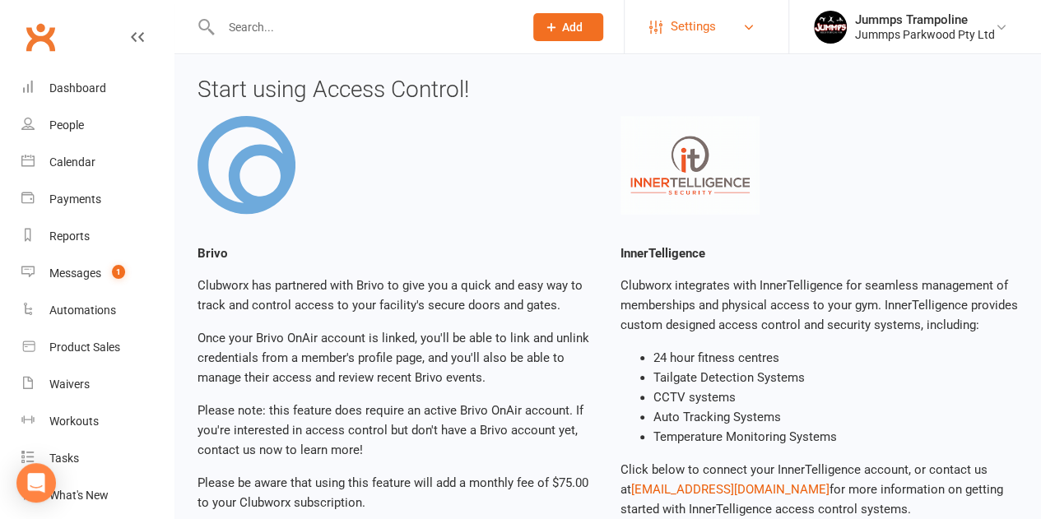
click at [693, 39] on span "Settings" at bounding box center [693, 26] width 45 height 37
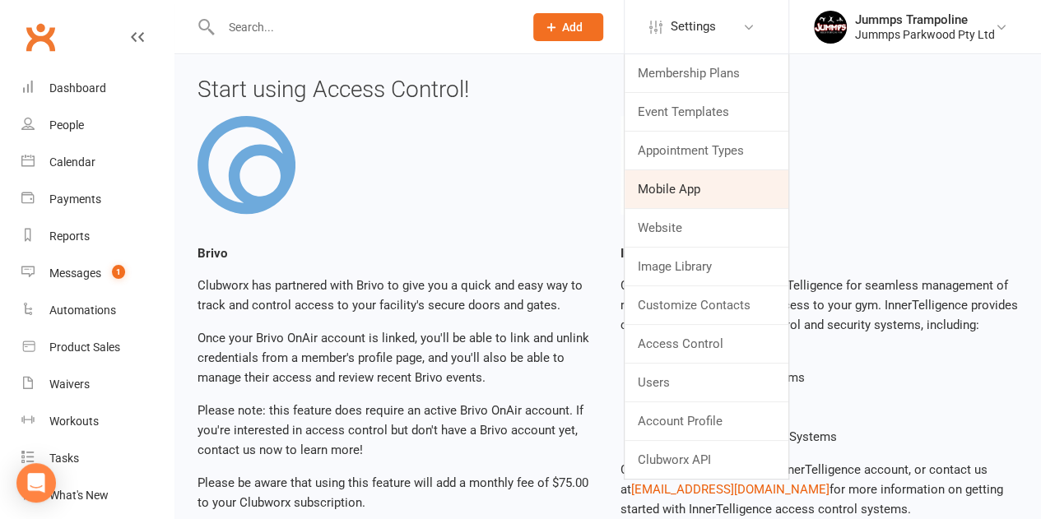
click at [686, 191] on link "Mobile App" at bounding box center [707, 189] width 164 height 38
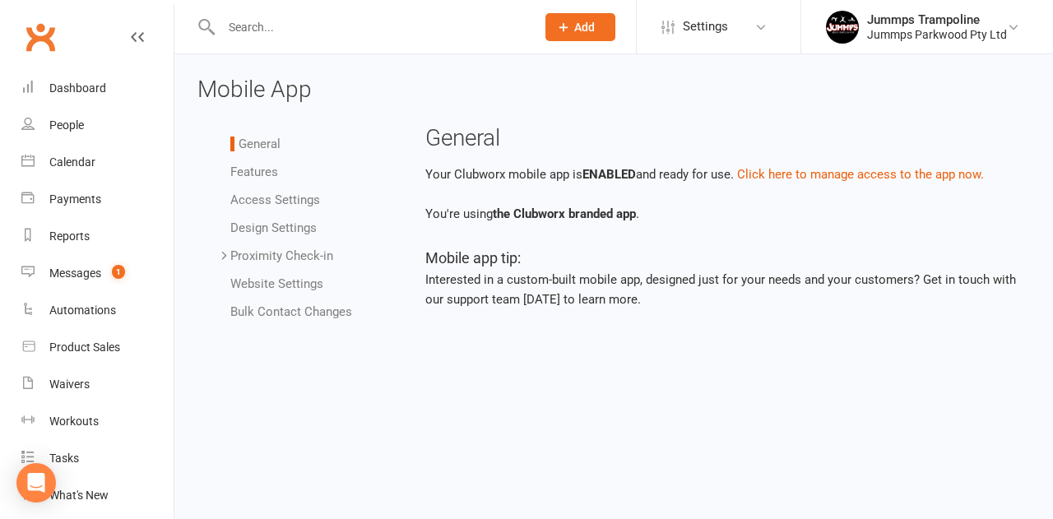
click at [262, 170] on link "Features" at bounding box center [254, 172] width 48 height 15
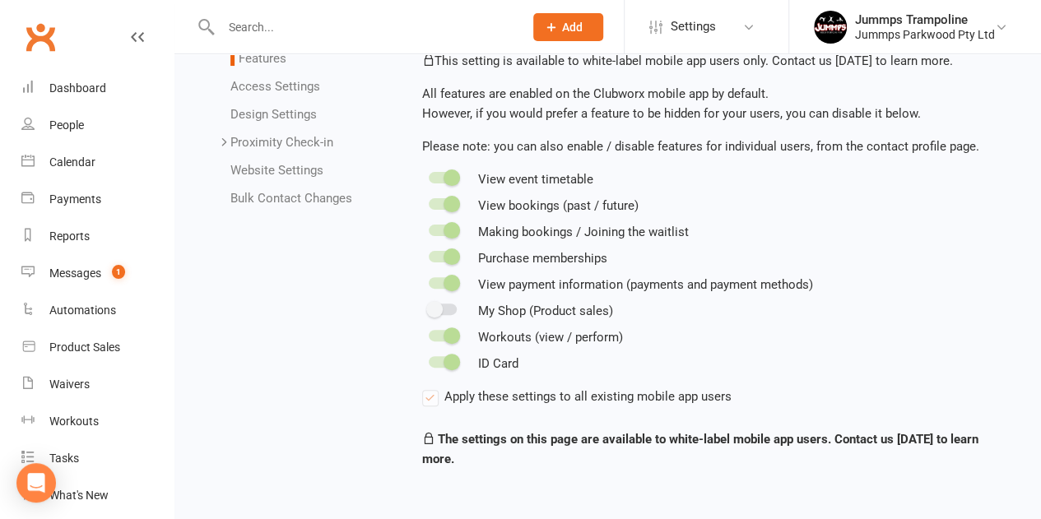
scroll to position [41, 0]
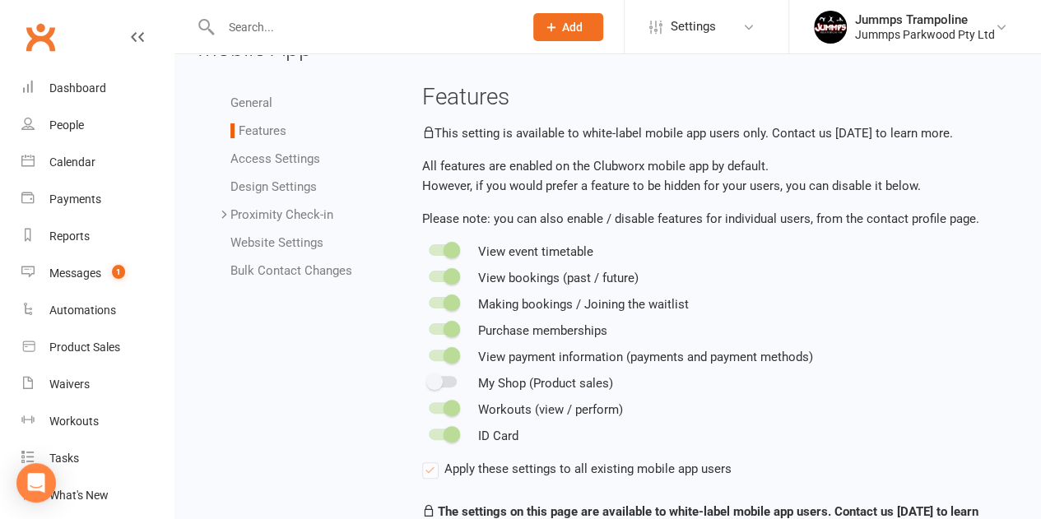
click at [262, 149] on li "Access Settings" at bounding box center [307, 159] width 154 height 20
click at [253, 156] on link "Access Settings" at bounding box center [275, 158] width 90 height 15
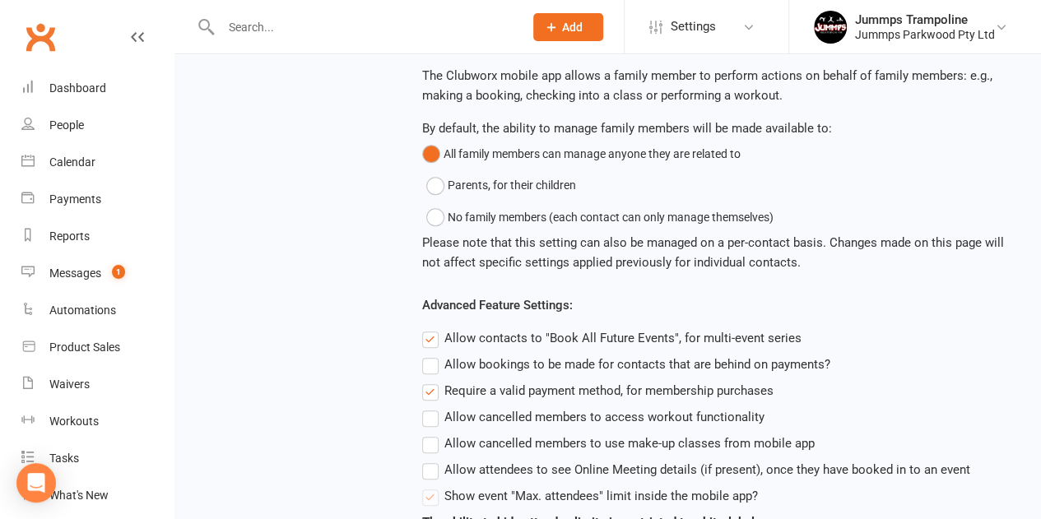
scroll to position [662, 0]
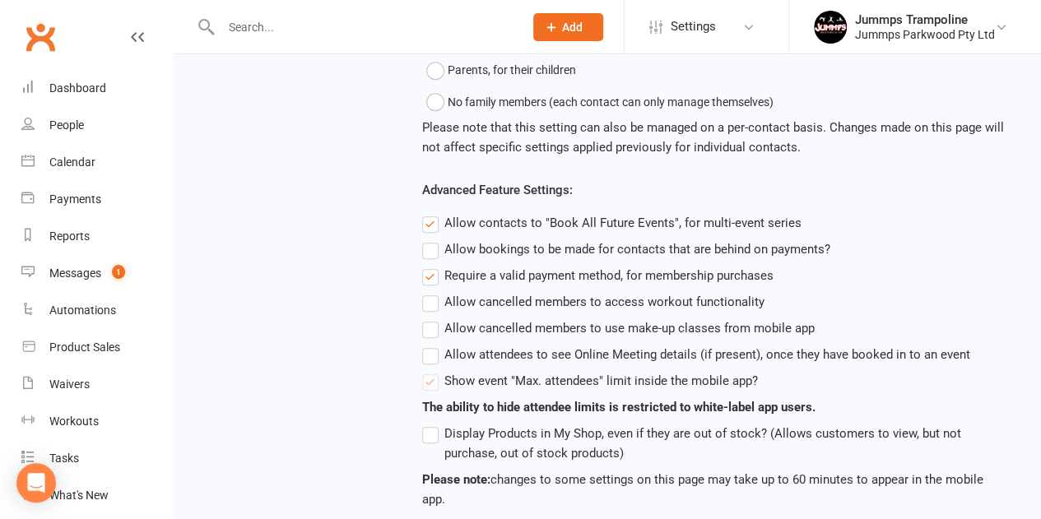
click at [469, 278] on label "Require a valid payment method, for membership purchases" at bounding box center [597, 276] width 351 height 20
click at [433, 266] on input "Require a valid payment method, for membership purchases" at bounding box center [427, 266] width 11 height 0
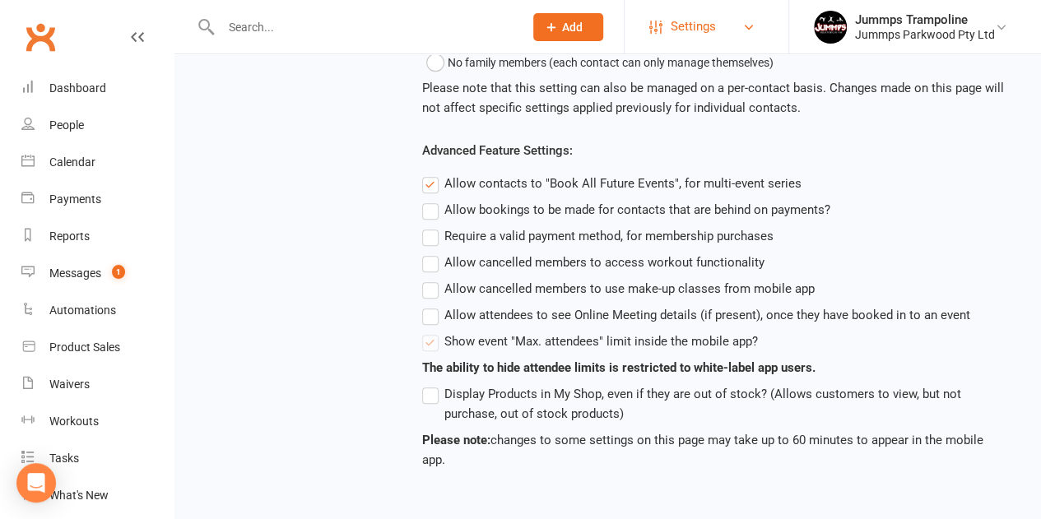
click at [701, 26] on span "Settings" at bounding box center [693, 26] width 45 height 37
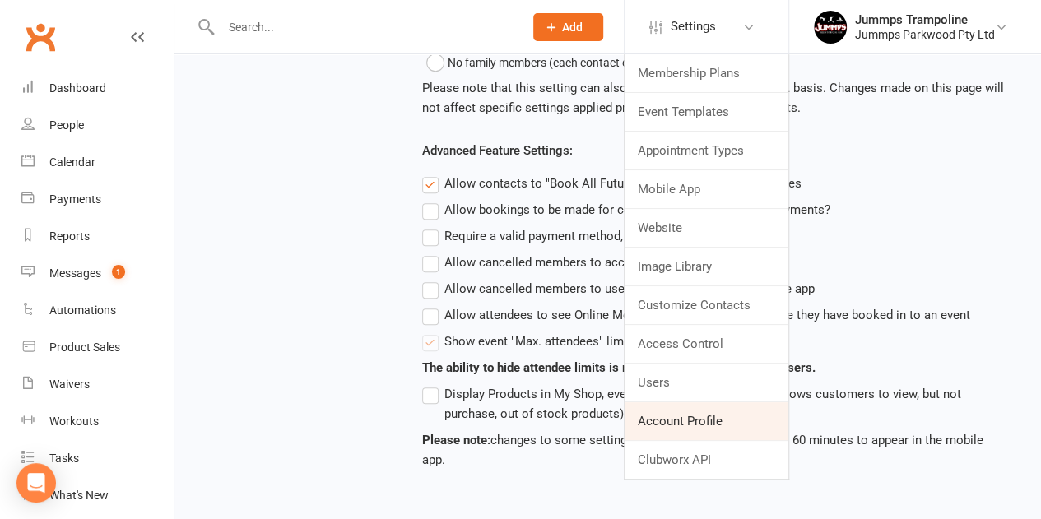
click at [670, 434] on link "Account Profile" at bounding box center [707, 421] width 164 height 38
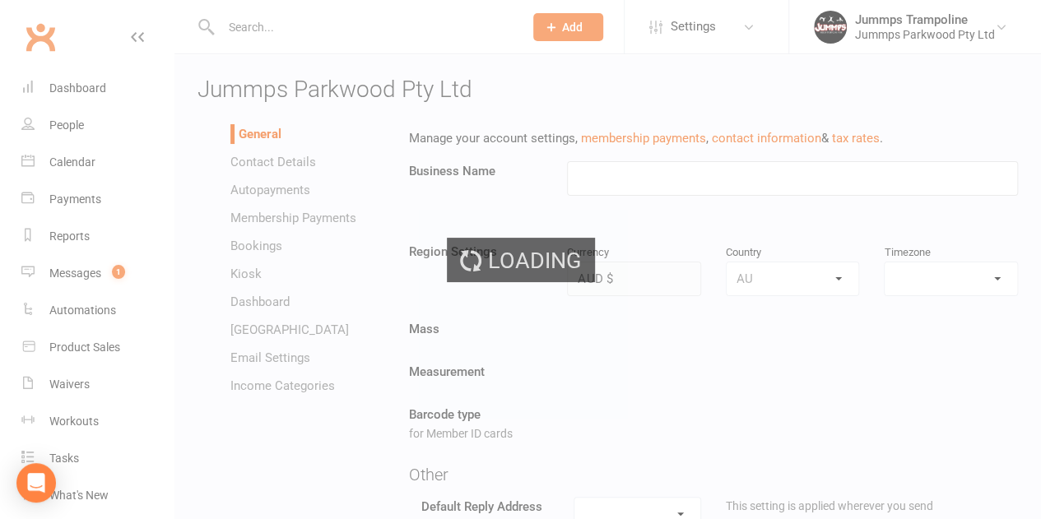
type input "Jummps Parkwood Pty Ltd"
select select "Australia/Brisbane"
select select "info@jummps.com.au"
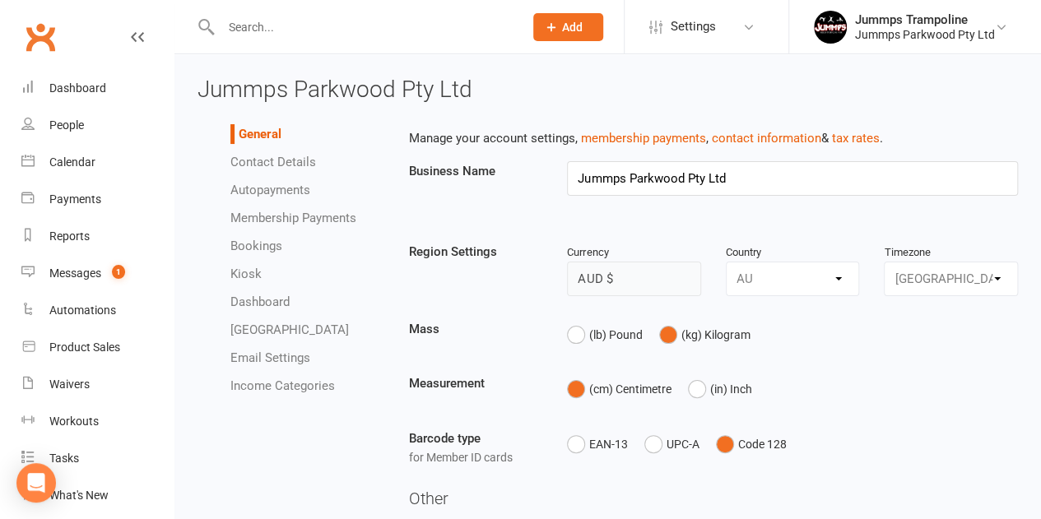
click at [243, 283] on li "Kiosk" at bounding box center [307, 274] width 154 height 20
click at [255, 269] on link "Kiosk" at bounding box center [245, 274] width 31 height 15
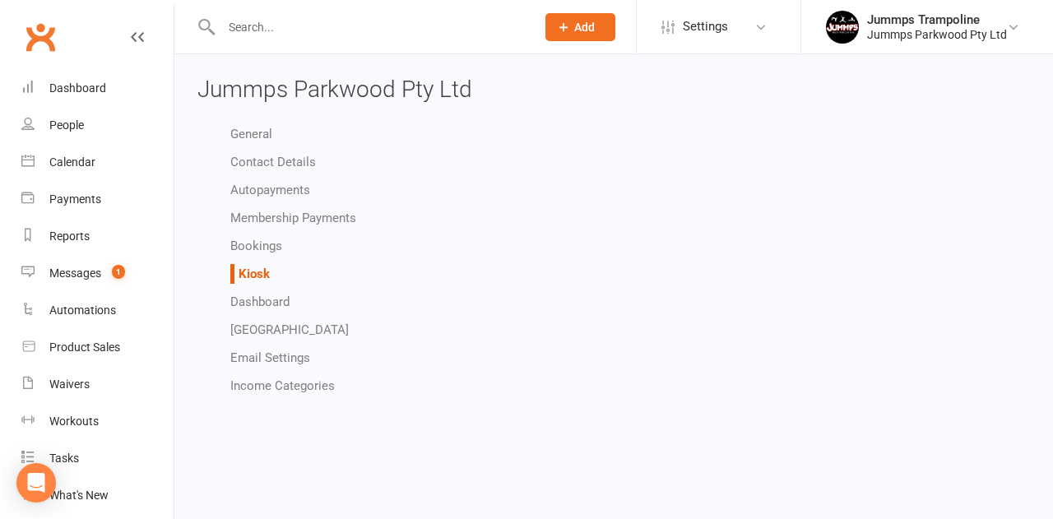
select select "kiosk_attendee_list_format_none"
select select "all_attendees_sort_order_checked_in_desc"
select select "checked_in_attendee_sort_order_checked_in_desc"
select select "pending_attendee_sort_order_first_name_asc"
select select "class_kiosk_search_all_prospects_and_non_suspended_members"
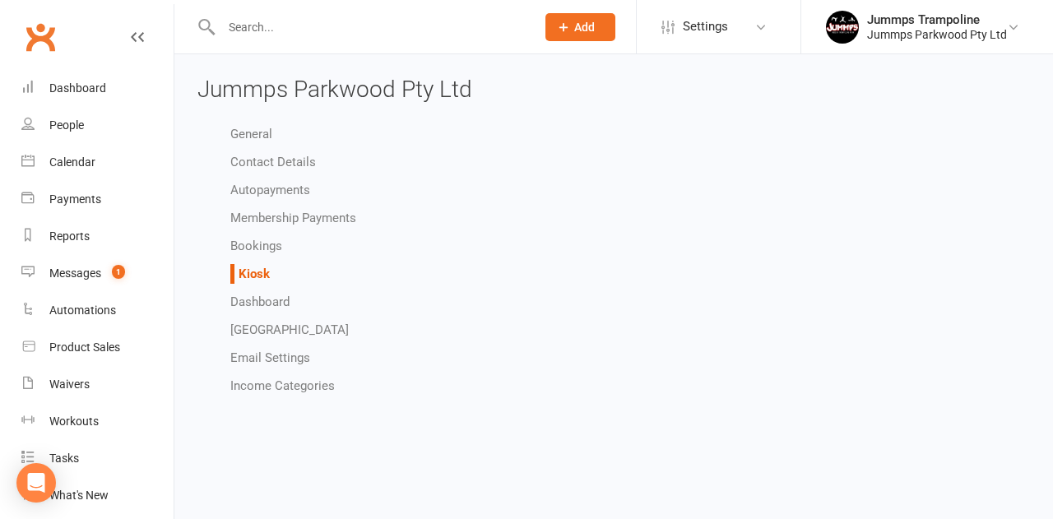
select select "general_kiosk_search_active_members_only"
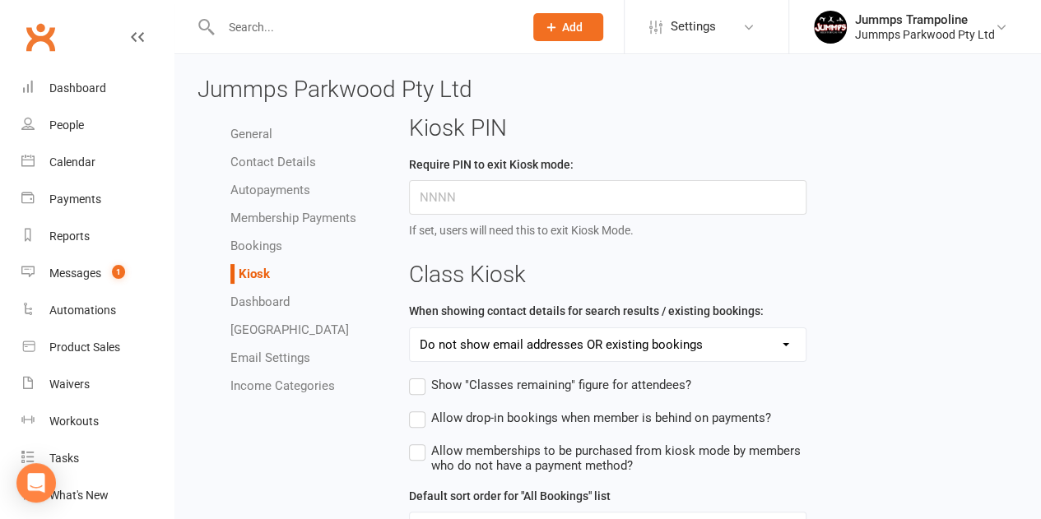
click at [611, 386] on span "Show "Classes remaining" figure for attendees?" at bounding box center [561, 383] width 260 height 17
click at [611, 375] on input "Show "Classes remaining" figure for attendees?" at bounding box center [550, 375] width 282 height 0
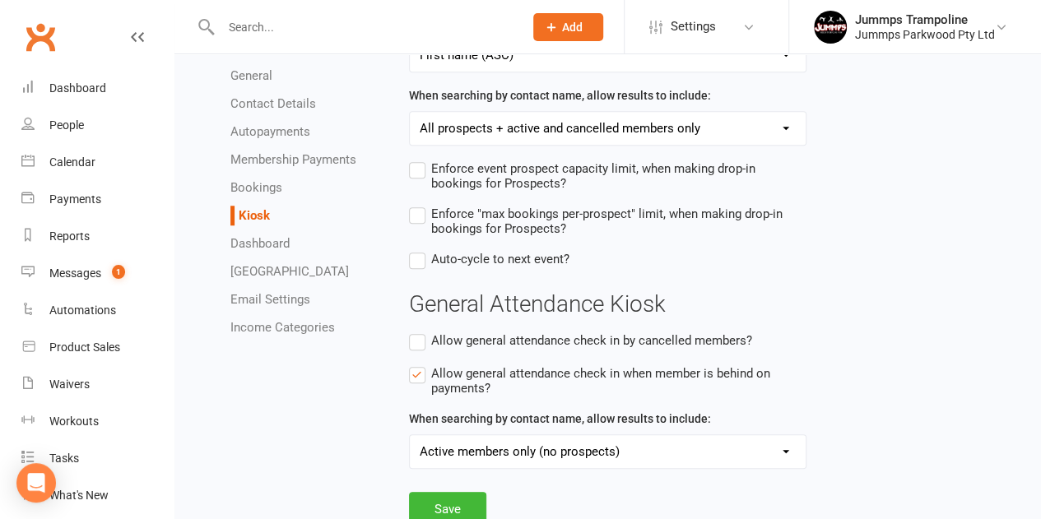
scroll to position [646, 0]
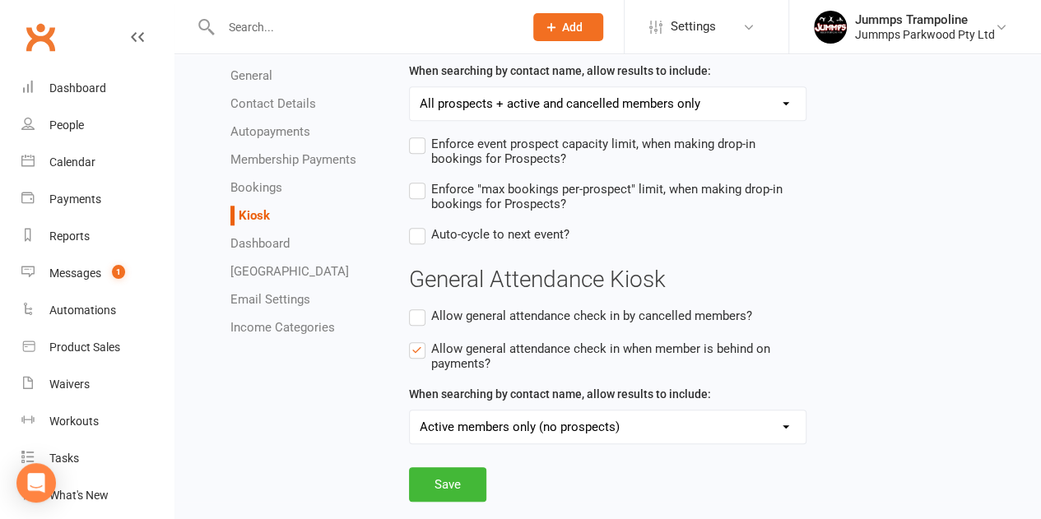
click at [458, 353] on span "Allow general attendance check in when member is behind on payments?" at bounding box center [618, 355] width 375 height 32
click at [458, 339] on input "Allow general attendance check in when member is behind on payments?" at bounding box center [607, 339] width 397 height 0
click at [512, 419] on select "All prospects and members All prospects + active members only All prospects + a…" at bounding box center [608, 427] width 396 height 33
drag, startPoint x: 578, startPoint y: 498, endPoint x: 431, endPoint y: 486, distance: 147.0
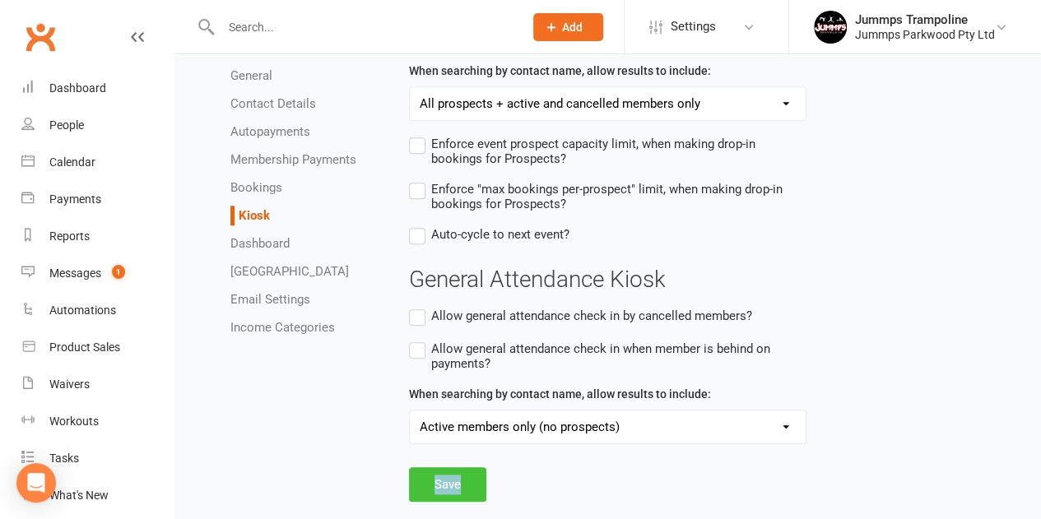
click at [431, 486] on button "Save" at bounding box center [447, 484] width 77 height 35
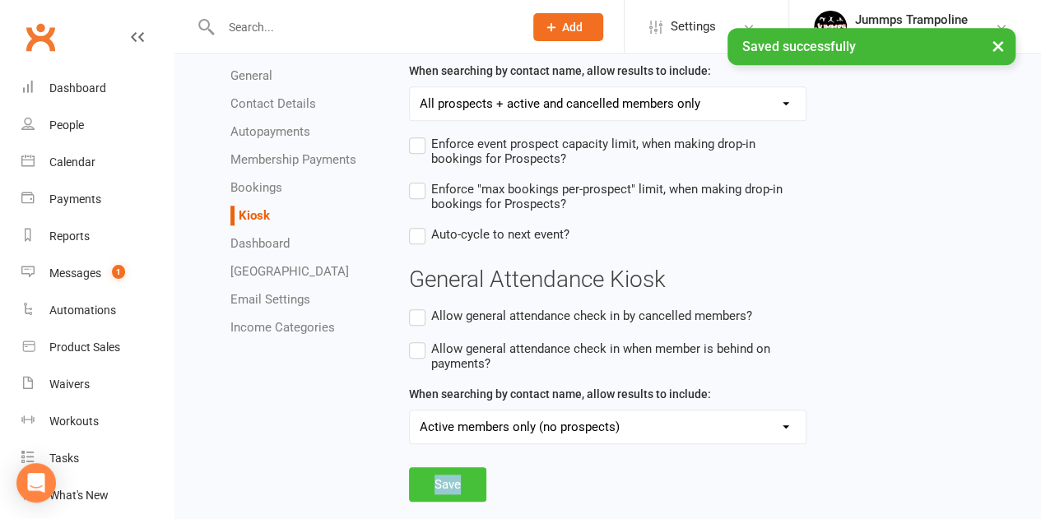
scroll to position [588, 0]
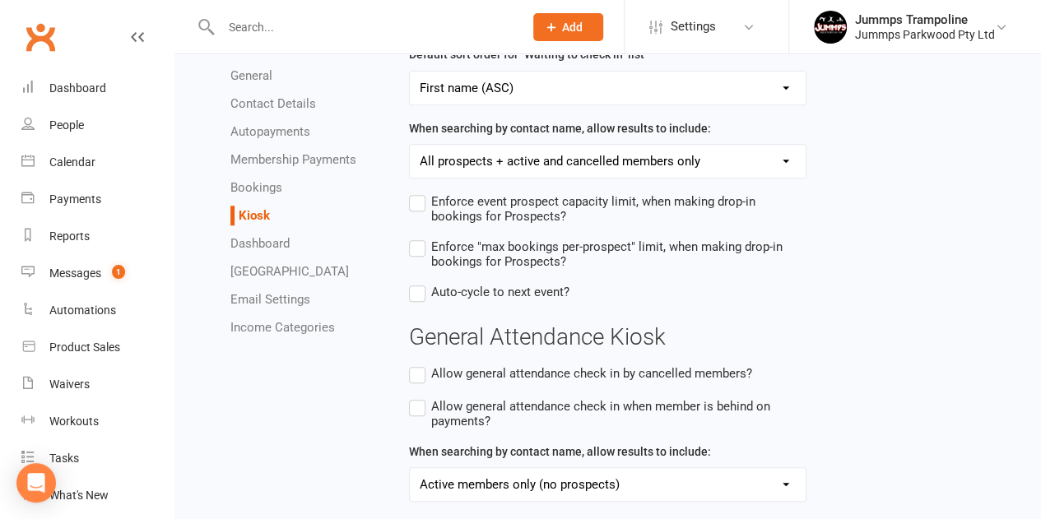
click at [257, 180] on link "Bookings" at bounding box center [256, 187] width 52 height 15
select select "send_booking_reminder_to_members"
select select "1"
select select "hour"
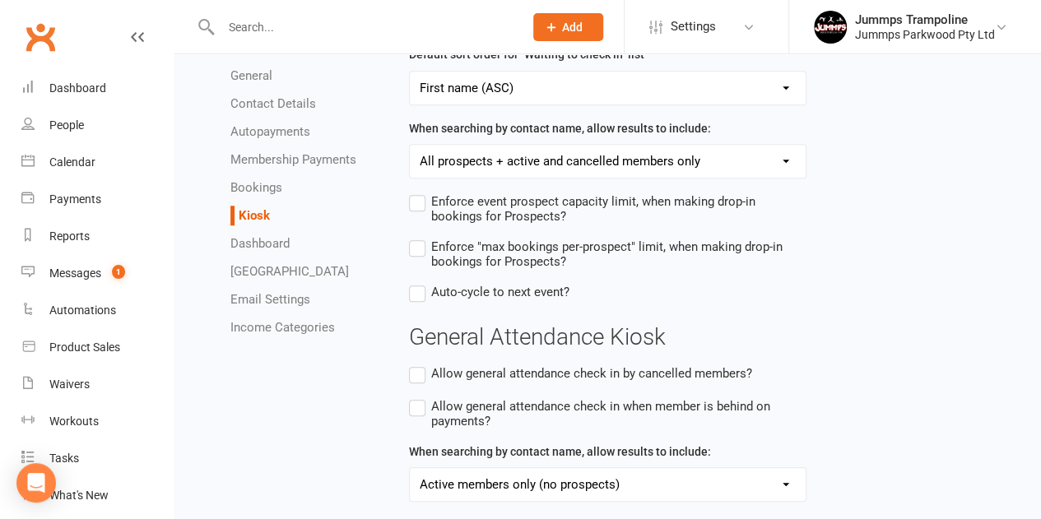
select select "false"
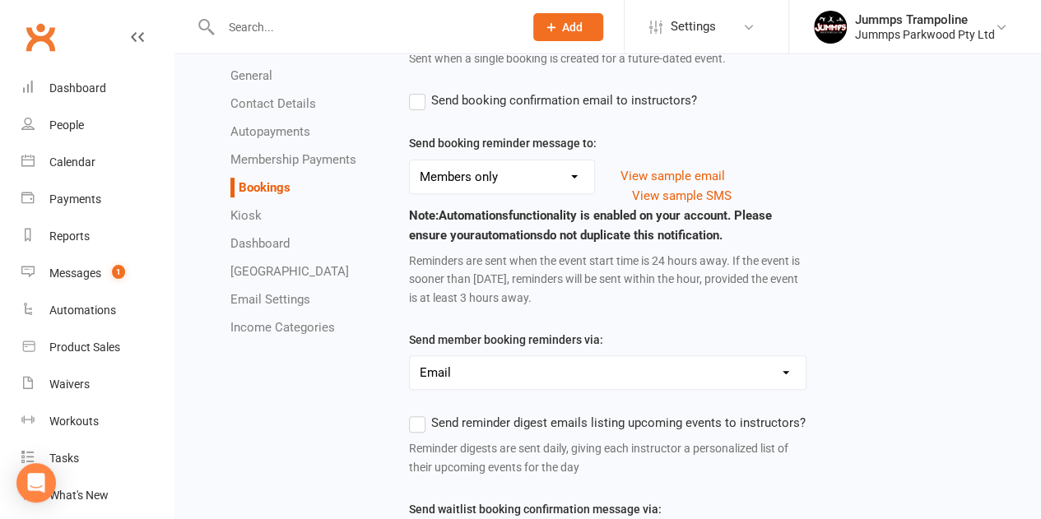
scroll to position [212, 0]
click at [267, 245] on link "Dashboard" at bounding box center [259, 243] width 59 height 15
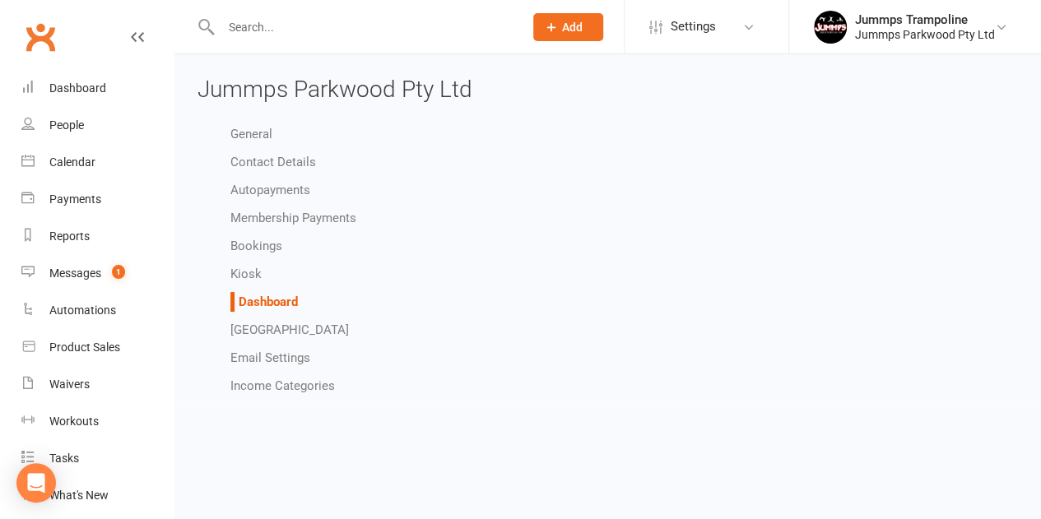
select select "hide_tasks_for_all_users"
select select "hide_net_revenue_for_all_users"
select select "hide_monthly_revenue_for_all_users"
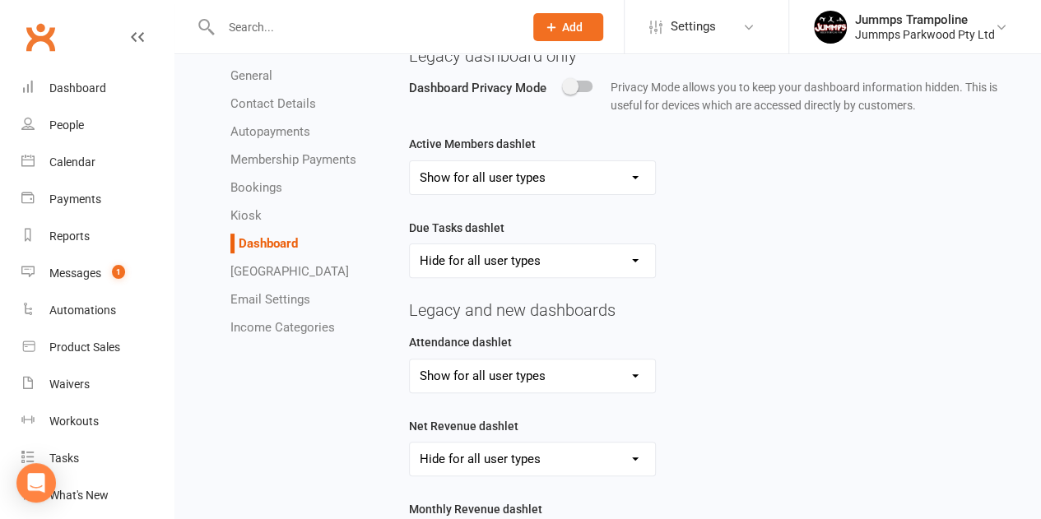
scroll to position [342, 0]
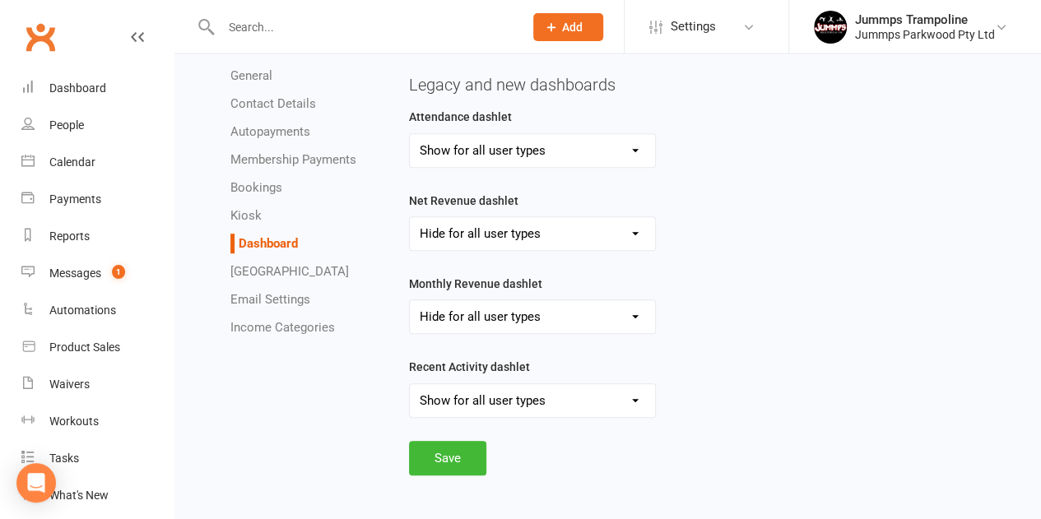
click at [256, 139] on li "Autopayments" at bounding box center [307, 132] width 154 height 20
click at [270, 135] on link "Autopayments" at bounding box center [270, 131] width 80 height 15
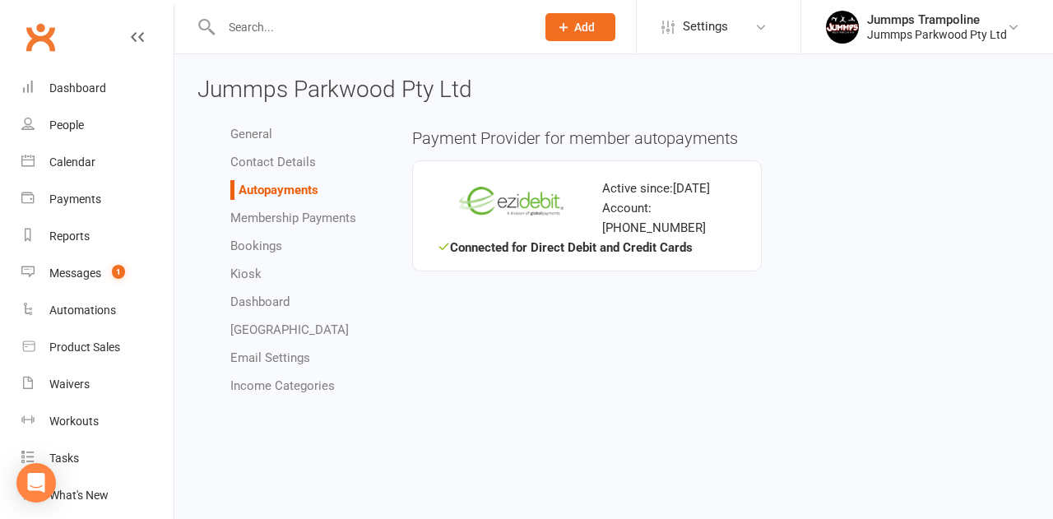
click at [247, 217] on link "Membership Payments" at bounding box center [293, 218] width 126 height 15
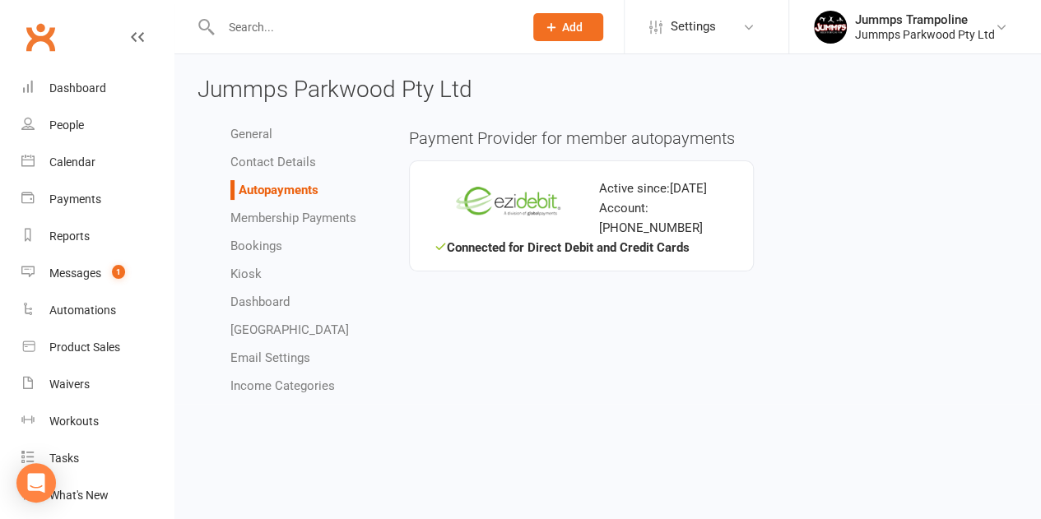
select select "678"
select select "expire_class_packs_on_booking_creation"
select select "allow_make_up_classes_for_expired_memberships_up_to_7d"
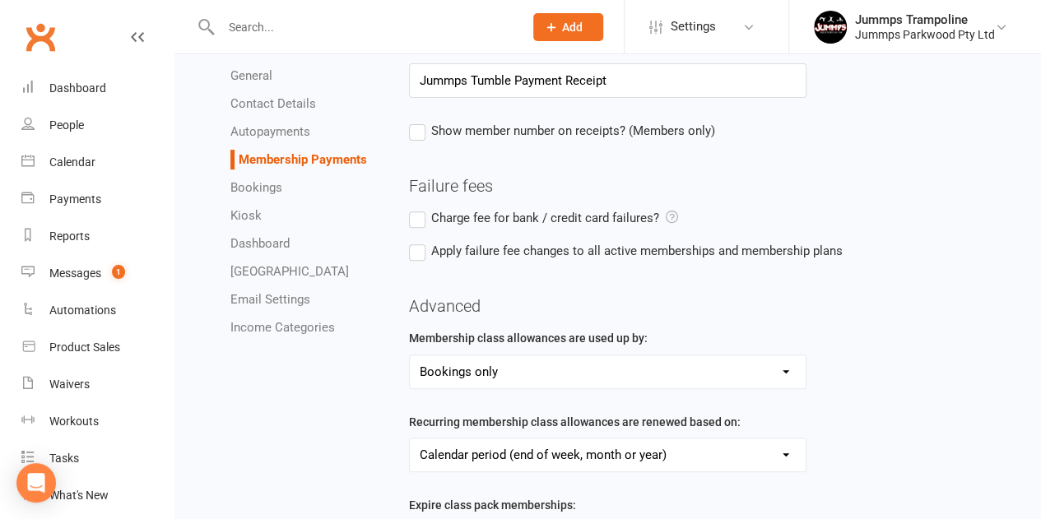
scroll to position [276, 0]
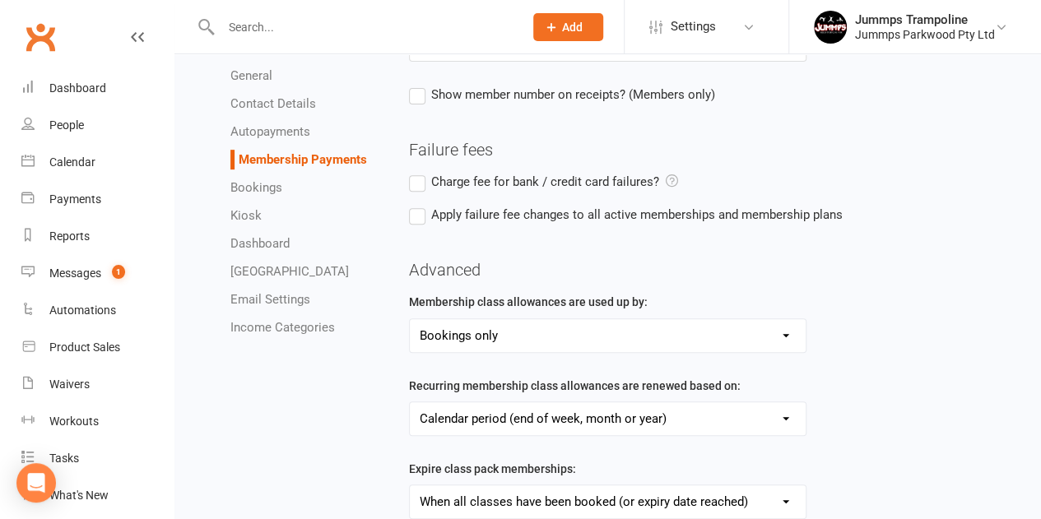
click at [453, 212] on span "Apply failure fee changes to all active memberships and membership plans" at bounding box center [636, 213] width 411 height 17
click at [453, 205] on input "Apply failure fee changes to all active memberships and membership plans" at bounding box center [626, 205] width 434 height 0
click at [453, 212] on span "Apply failure fee changes to all active memberships and membership plans" at bounding box center [636, 213] width 411 height 17
click at [453, 205] on input "Apply failure fee changes to all active memberships and membership plans" at bounding box center [626, 205] width 434 height 0
click at [589, 337] on select "Bookings only Bookings and General Attendances" at bounding box center [608, 335] width 396 height 33
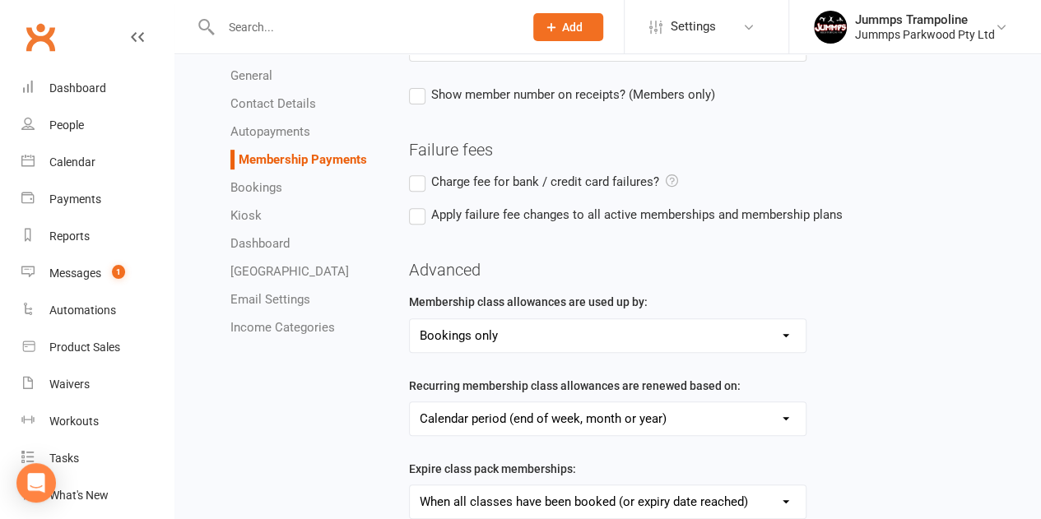
click at [675, 269] on h4 "Advanced" at bounding box center [713, 270] width 609 height 18
click at [263, 191] on link "Bookings" at bounding box center [256, 187] width 52 height 15
select select "send_booking_reminder_to_members"
select select "1"
select select "hour"
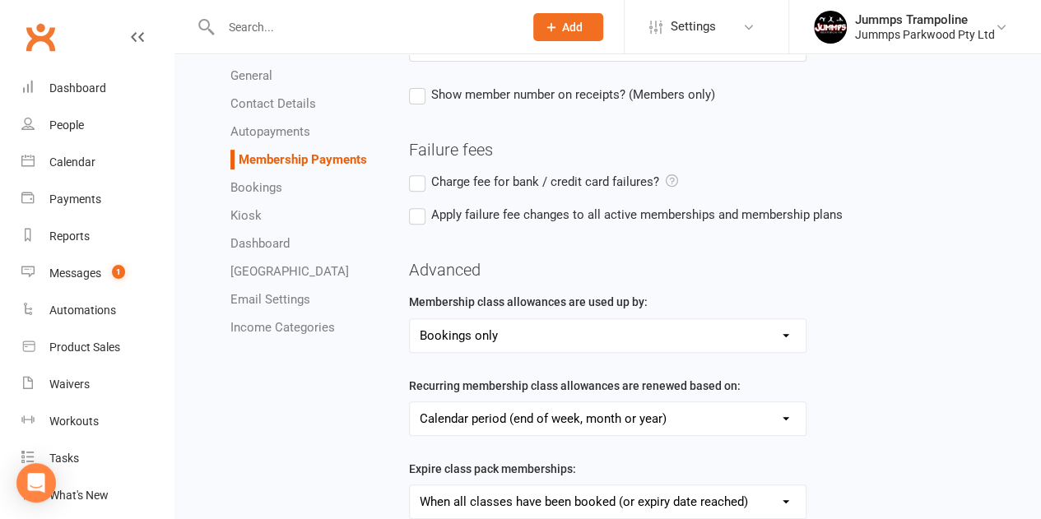
select select "hour"
select select "false"
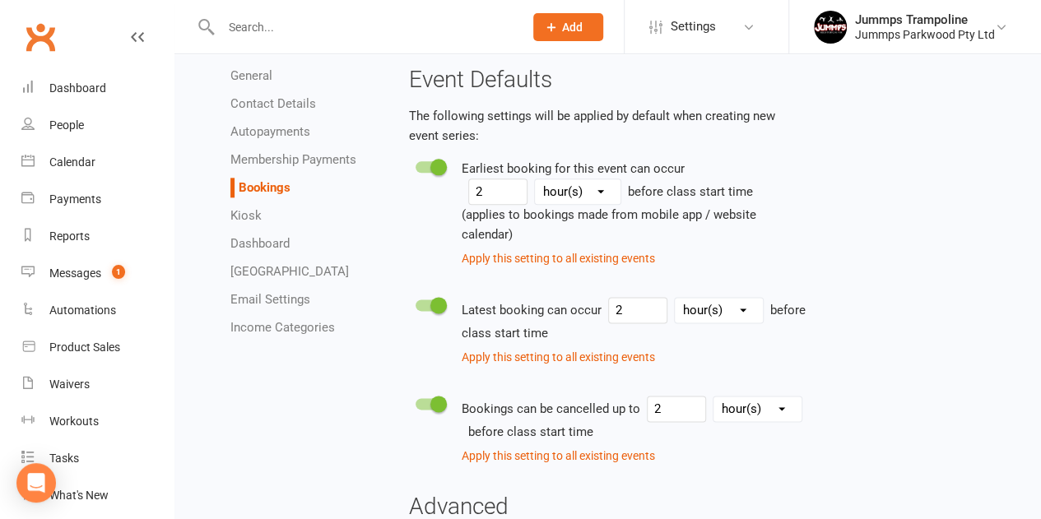
scroll to position [918, 0]
click at [738, 265] on div "Apply this setting to all existing events" at bounding box center [634, 259] width 345 height 30
drag, startPoint x: 738, startPoint y: 265, endPoint x: 774, endPoint y: 238, distance: 45.3
click at [774, 238] on div "Earliest booking for this event can occur 2 hour(s) day(s) week(s) month(s) bef…" at bounding box center [634, 215] width 345 height 115
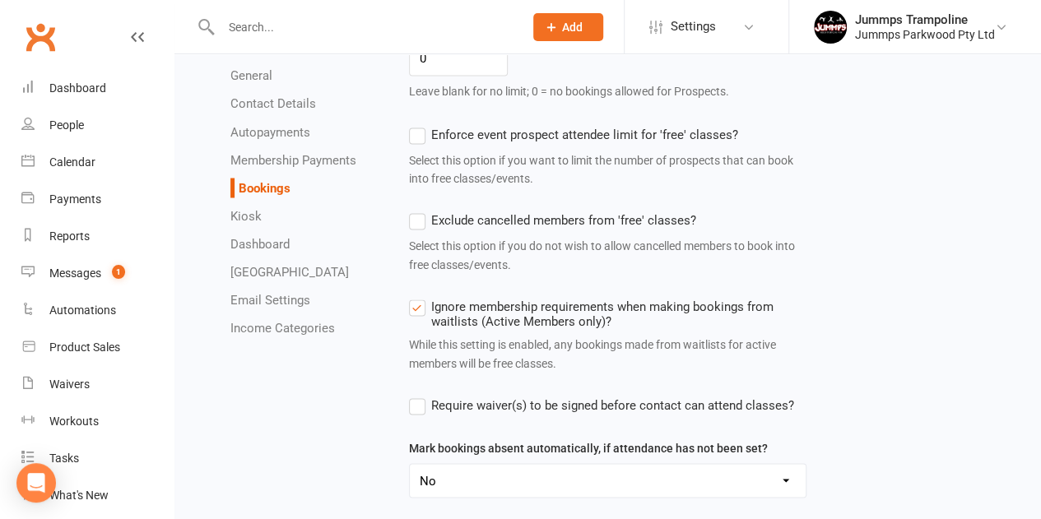
scroll to position [1513, 0]
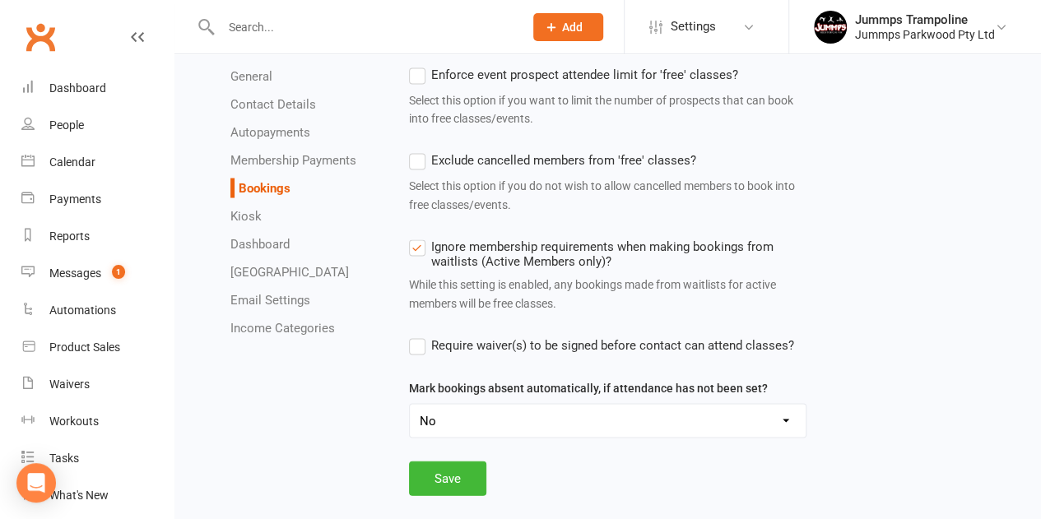
click at [254, 219] on link "Kiosk" at bounding box center [245, 215] width 31 height 15
select select "kiosk_attendee_list_format_none"
select select "all_attendees_sort_order_checked_in_desc"
select select "checked_in_attendee_sort_order_checked_in_desc"
select select "pending_attendee_sort_order_first_name_asc"
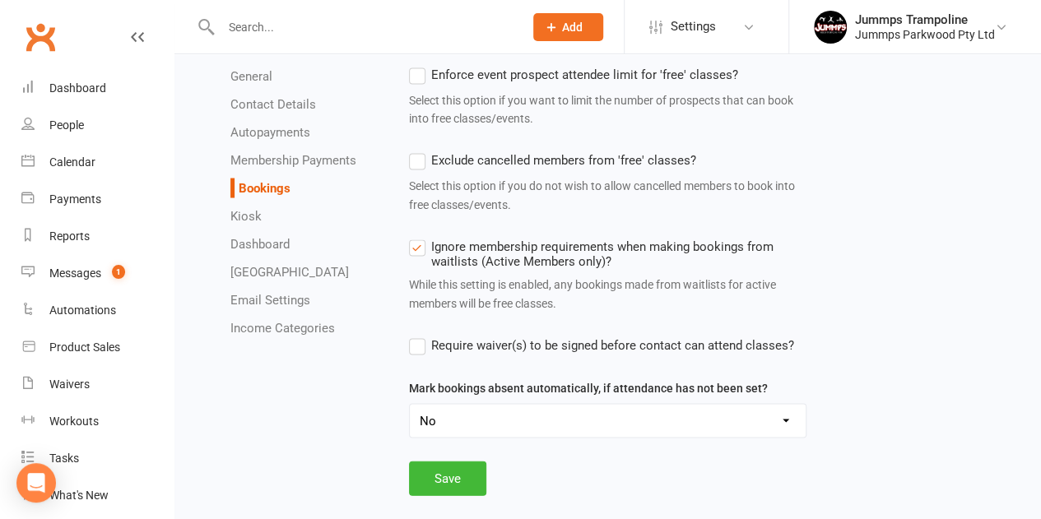
select select "class_kiosk_search_all_prospects_and_non_suspended_members"
select select "general_kiosk_search_active_members_only"
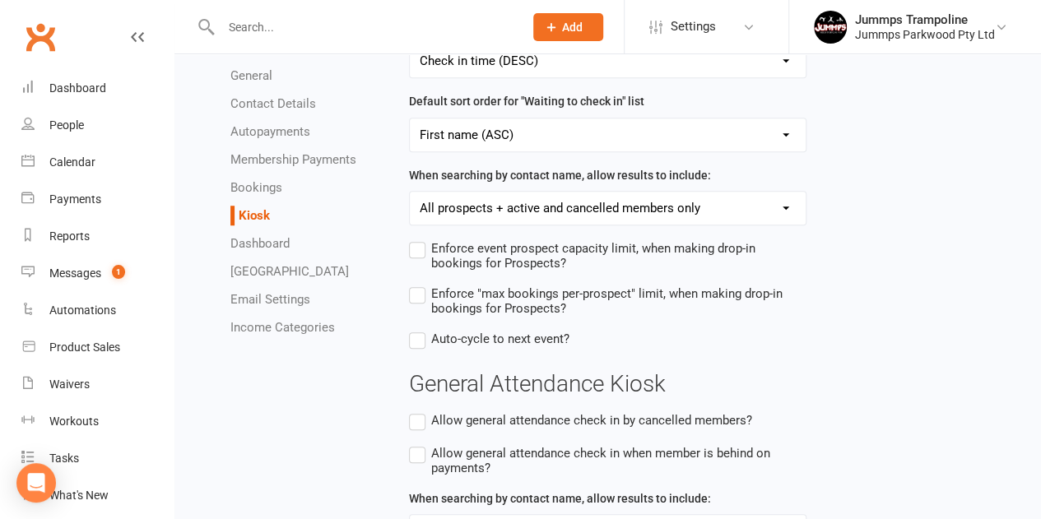
scroll to position [646, 0]
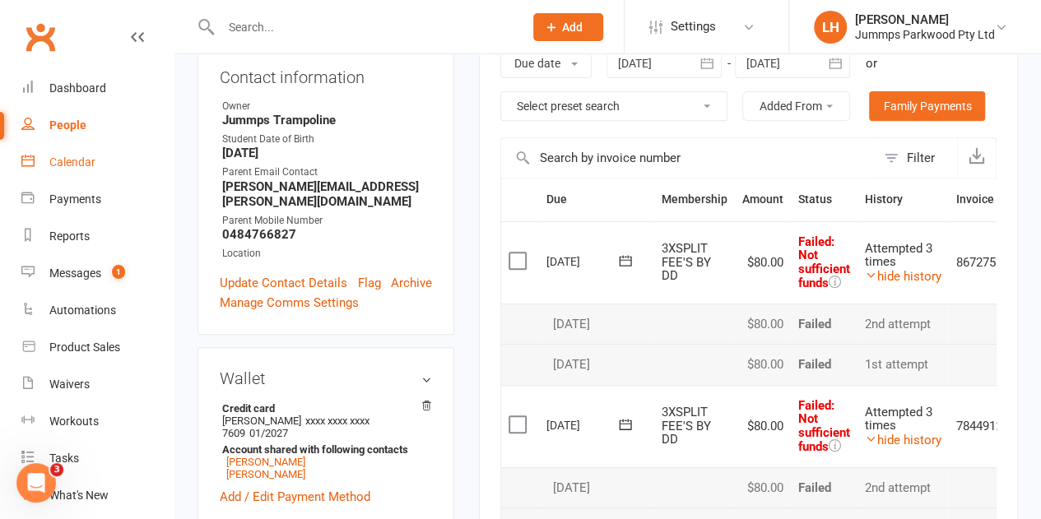
click at [61, 172] on link "Calendar" at bounding box center [97, 162] width 152 height 37
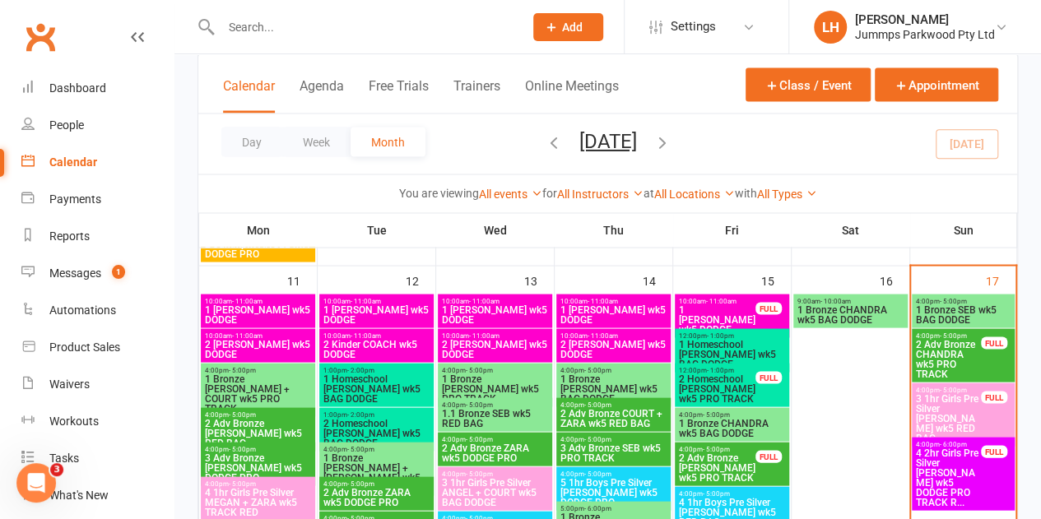
scroll to position [1495, 0]
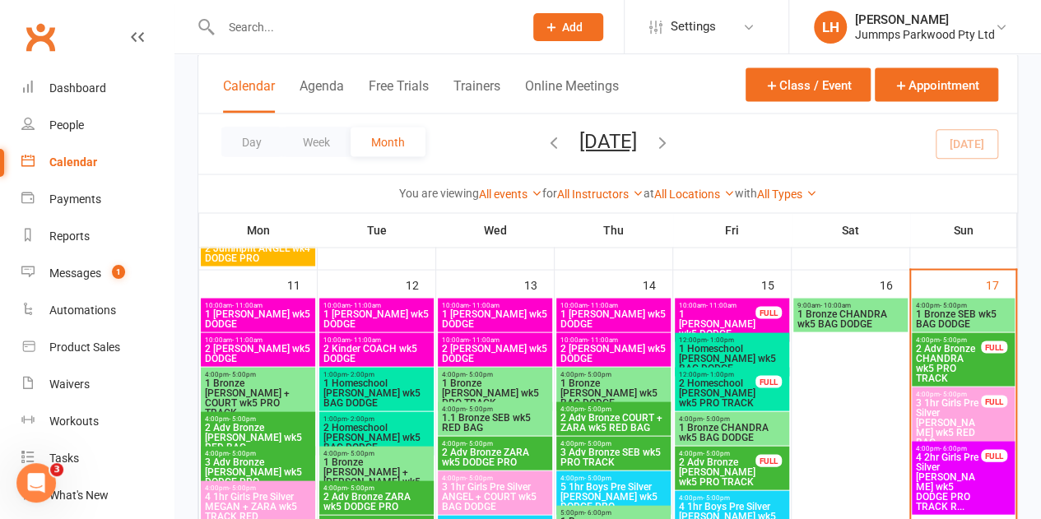
click at [938, 309] on span "1 Bronze SEB wk5 BAG DODGE" at bounding box center [963, 319] width 96 height 20
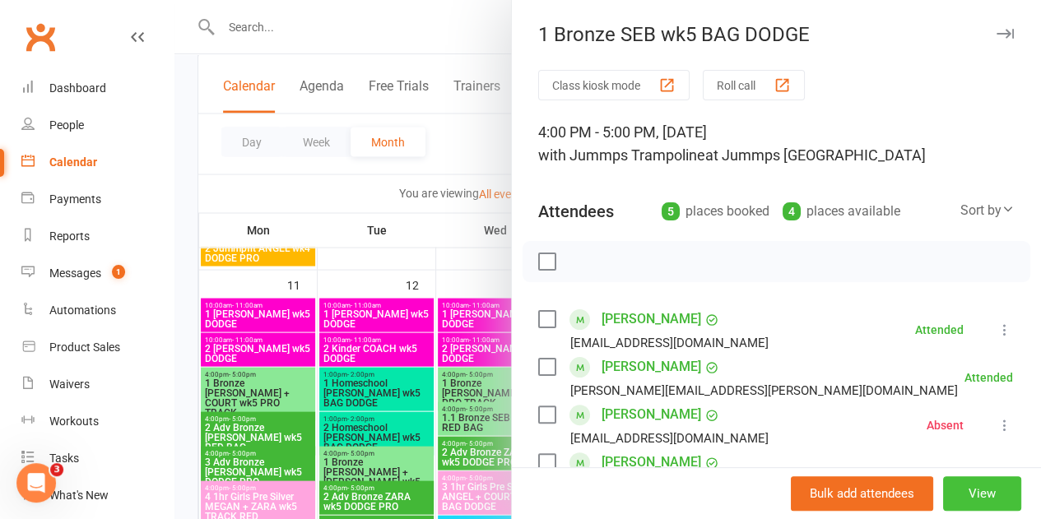
click at [970, 495] on button "View" at bounding box center [982, 493] width 78 height 35
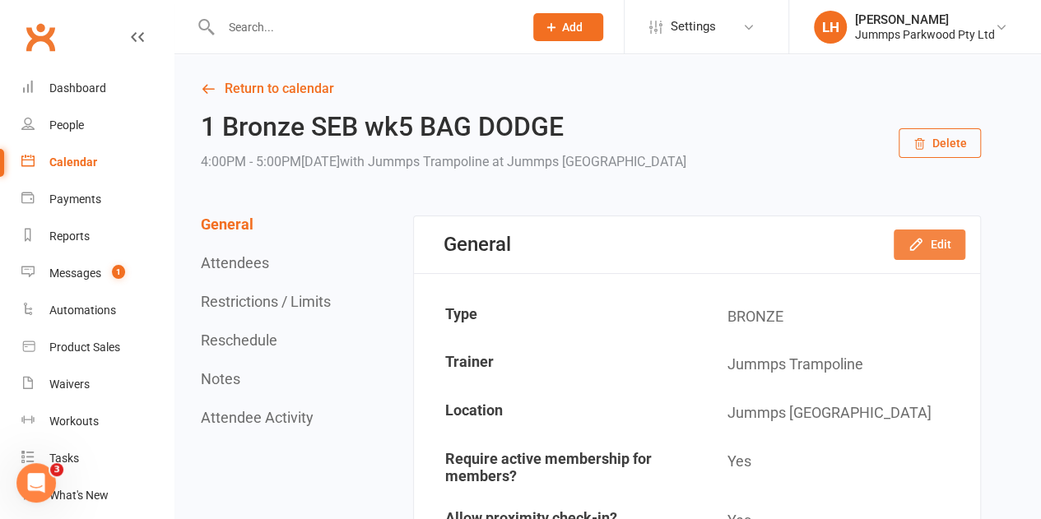
click at [910, 249] on icon "button" at bounding box center [916, 244] width 16 height 16
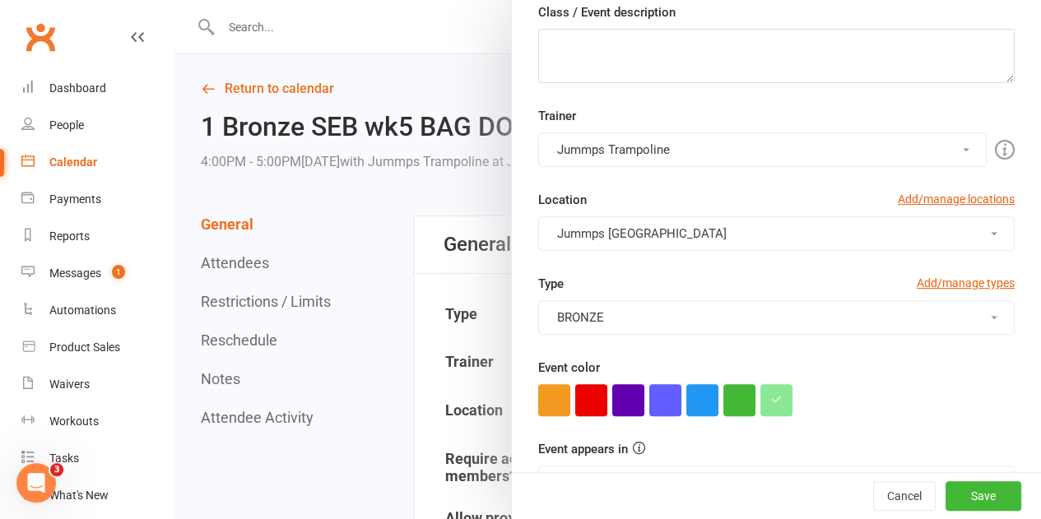
scroll to position [255, 0]
click at [378, 231] on div at bounding box center [607, 259] width 867 height 519
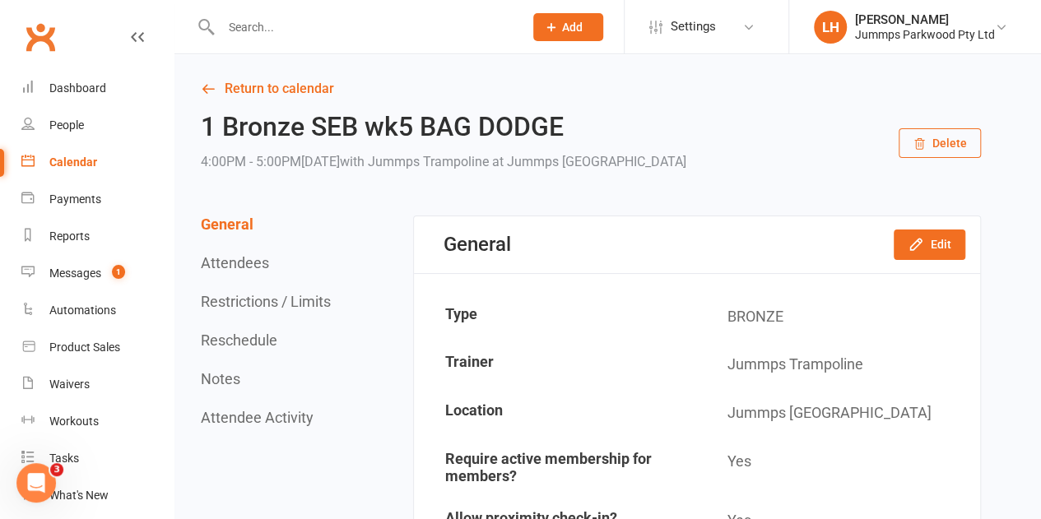
click at [267, 298] on button "Restrictions / Limits" at bounding box center [266, 301] width 130 height 17
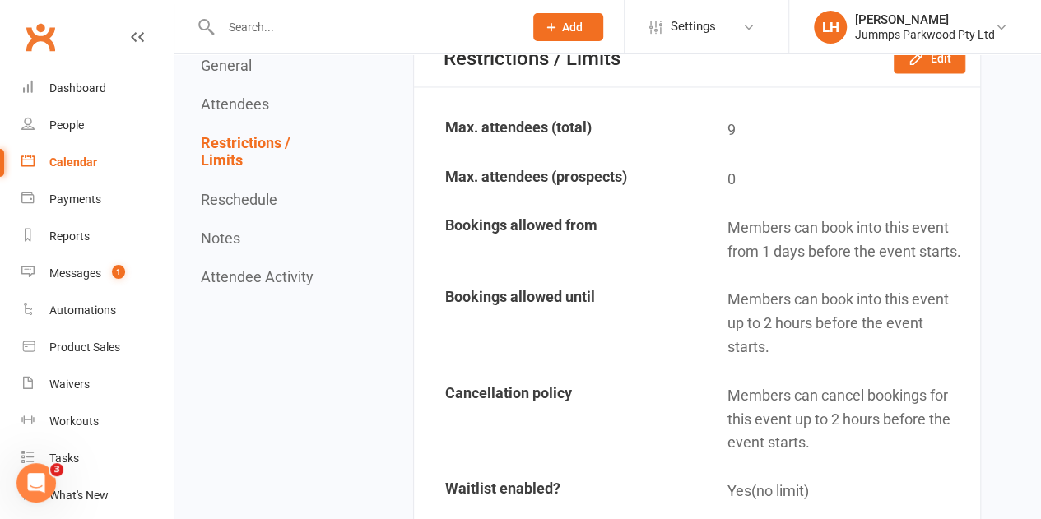
scroll to position [1391, 0]
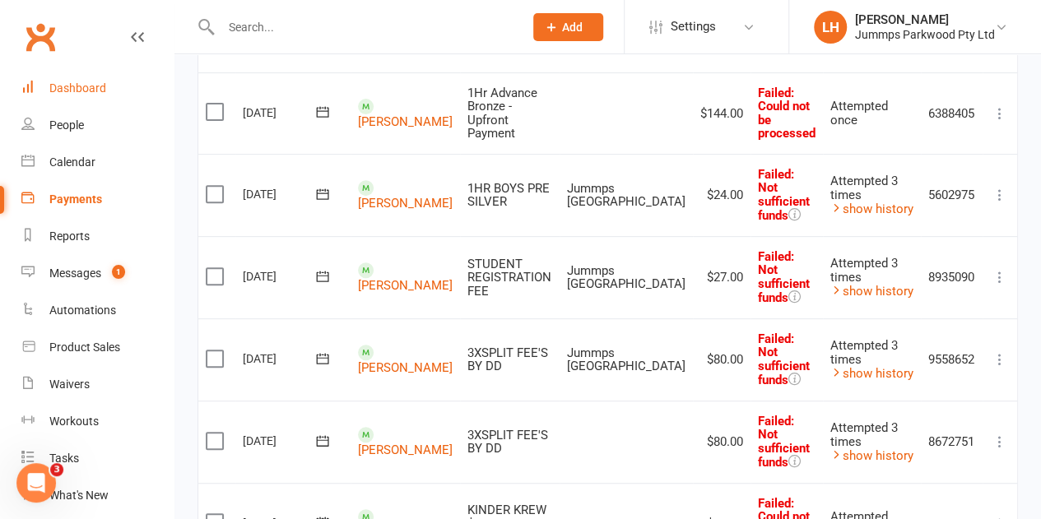
click at [82, 93] on div "Dashboard" at bounding box center [77, 87] width 57 height 13
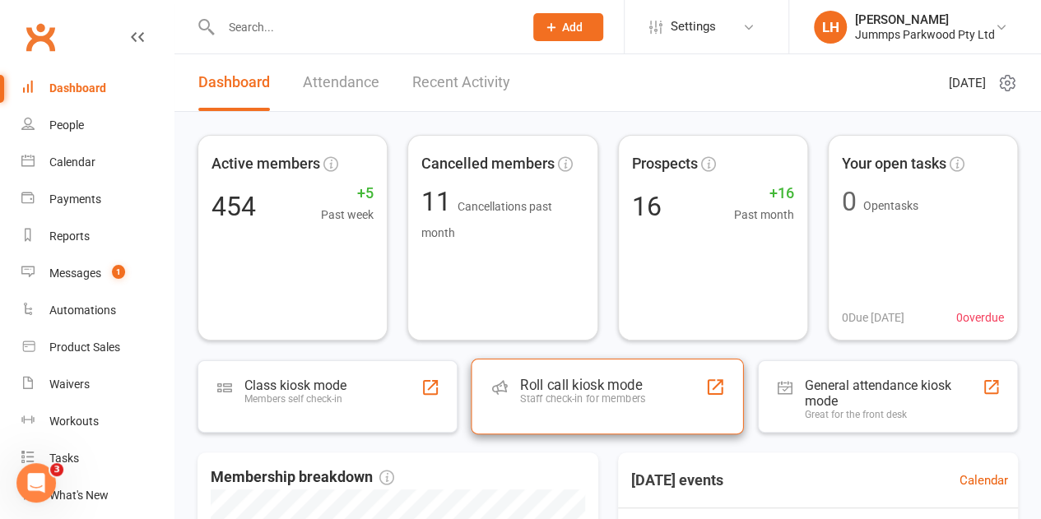
click at [583, 402] on div "Staff check-in for members" at bounding box center [582, 399] width 125 height 12
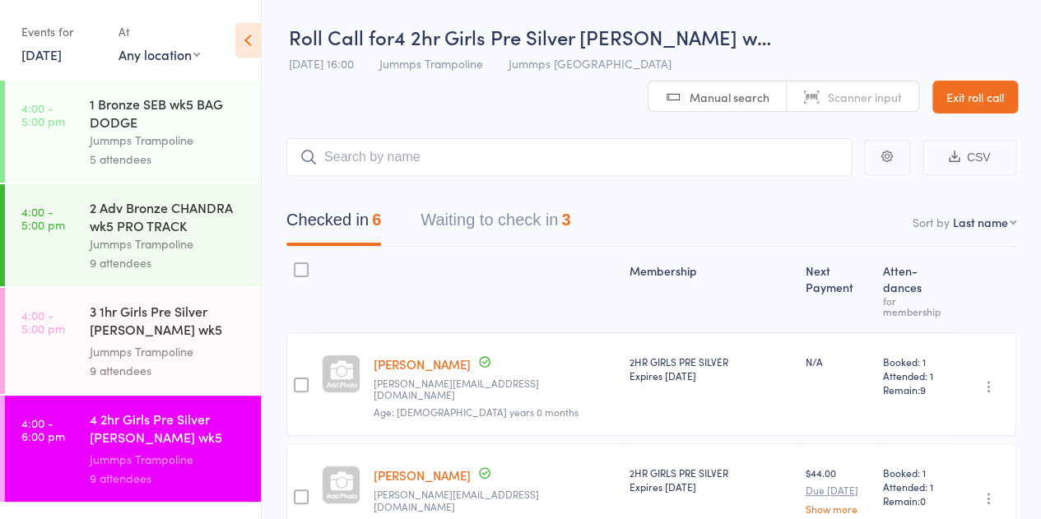
click at [62, 55] on link "17 Aug, 2025" at bounding box center [41, 54] width 40 height 18
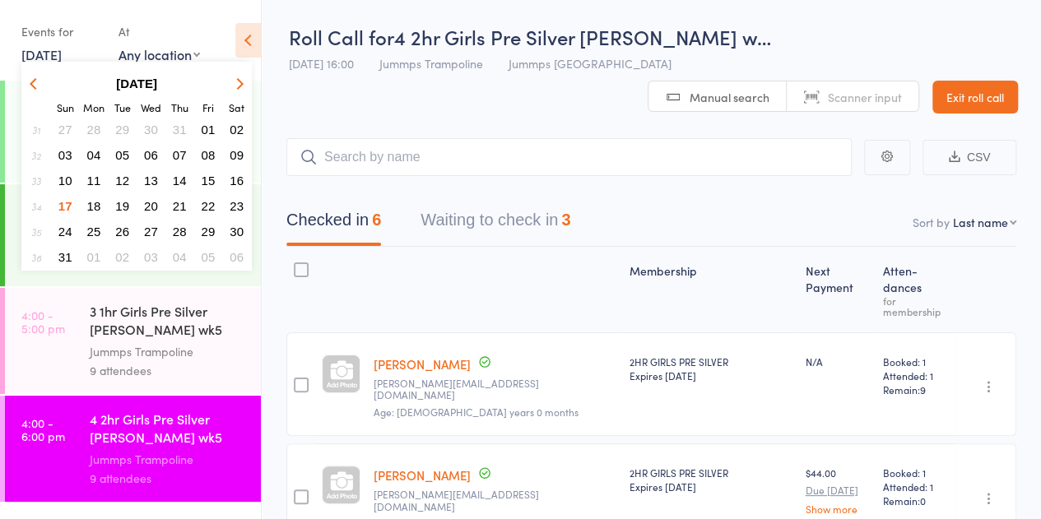
click at [96, 199] on span "18" at bounding box center [94, 206] width 14 height 14
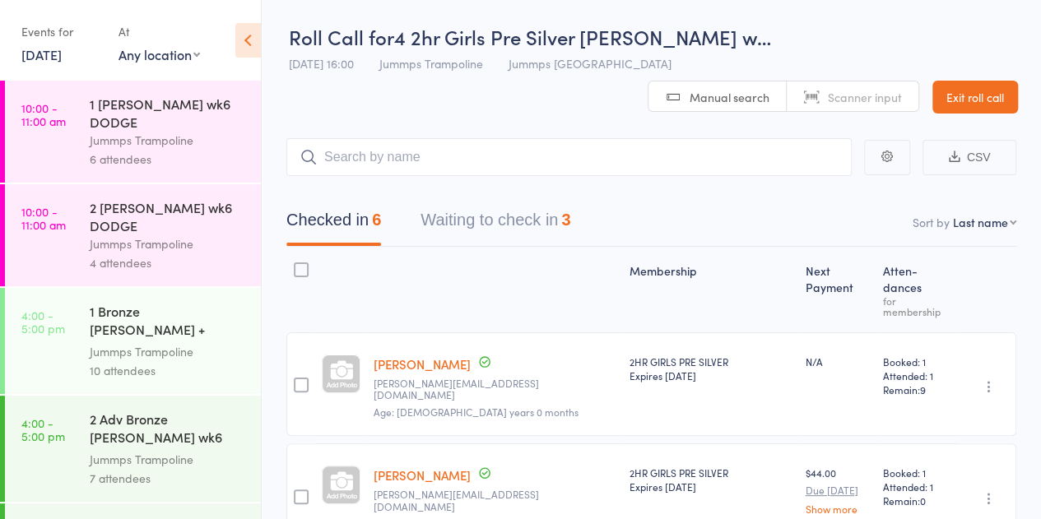
click at [201, 166] on div "6 attendees" at bounding box center [168, 159] width 157 height 19
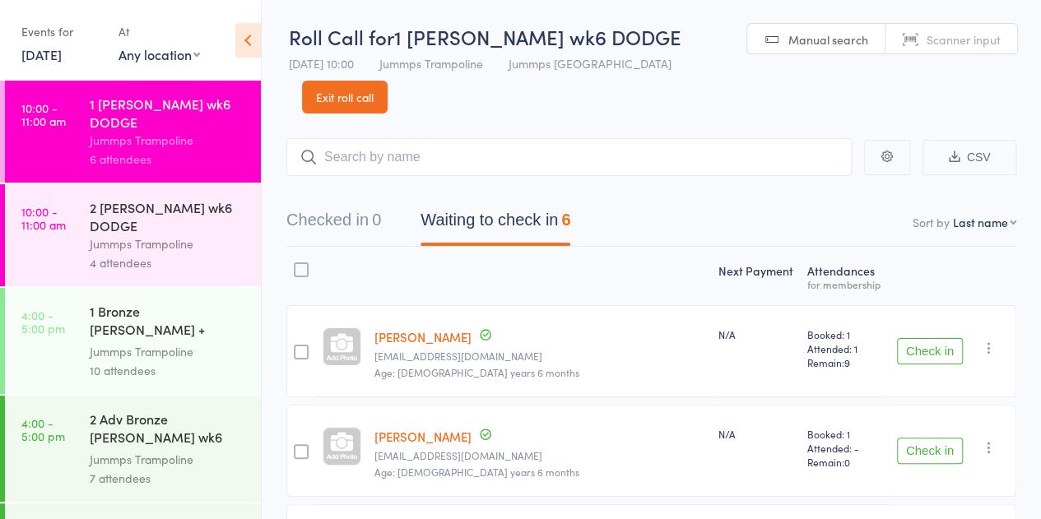
click at [362, 95] on link "Exit roll call" at bounding box center [345, 97] width 86 height 33
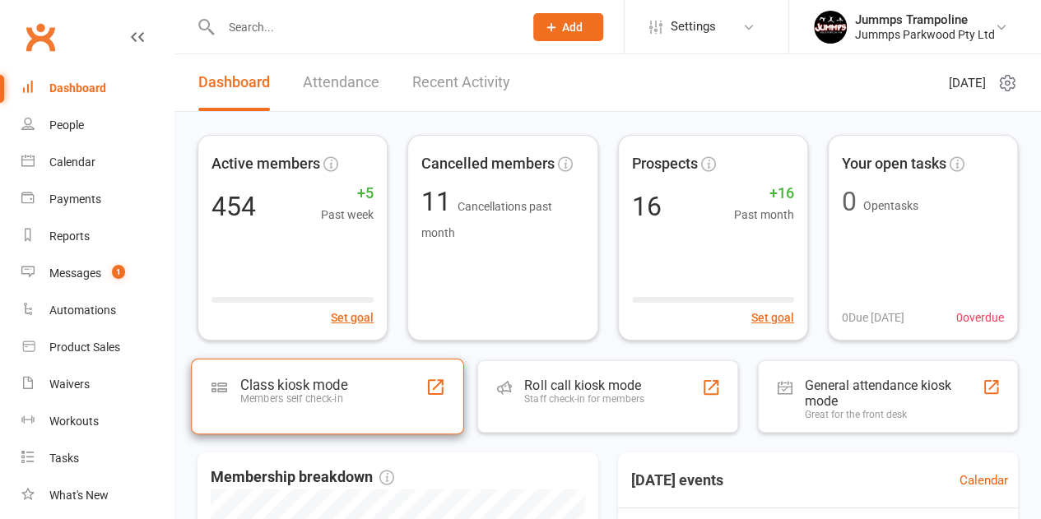
click at [262, 391] on div "Class kiosk mode" at bounding box center [293, 385] width 107 height 16
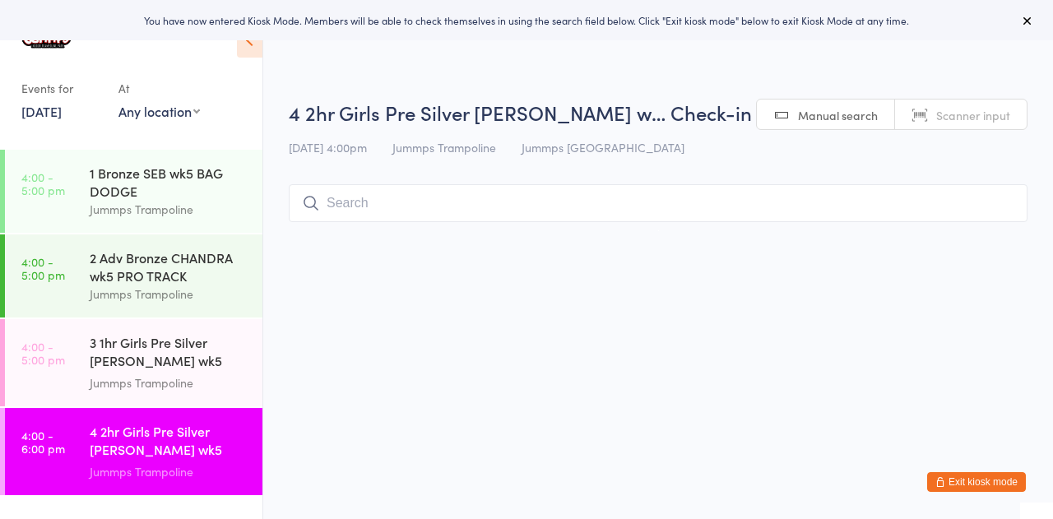
click at [62, 105] on link "[DATE]" at bounding box center [41, 111] width 40 height 18
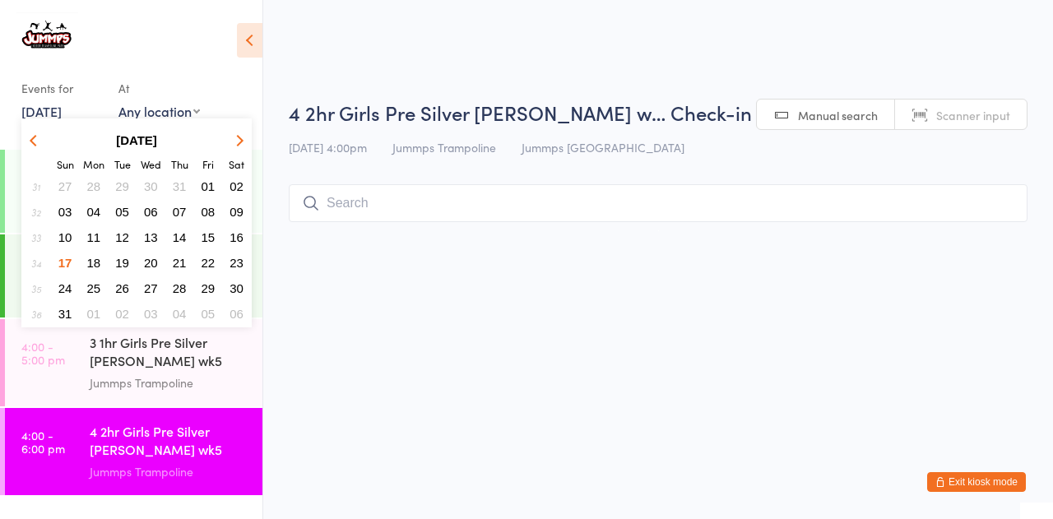
click at [119, 253] on button "19" at bounding box center [122, 263] width 26 height 22
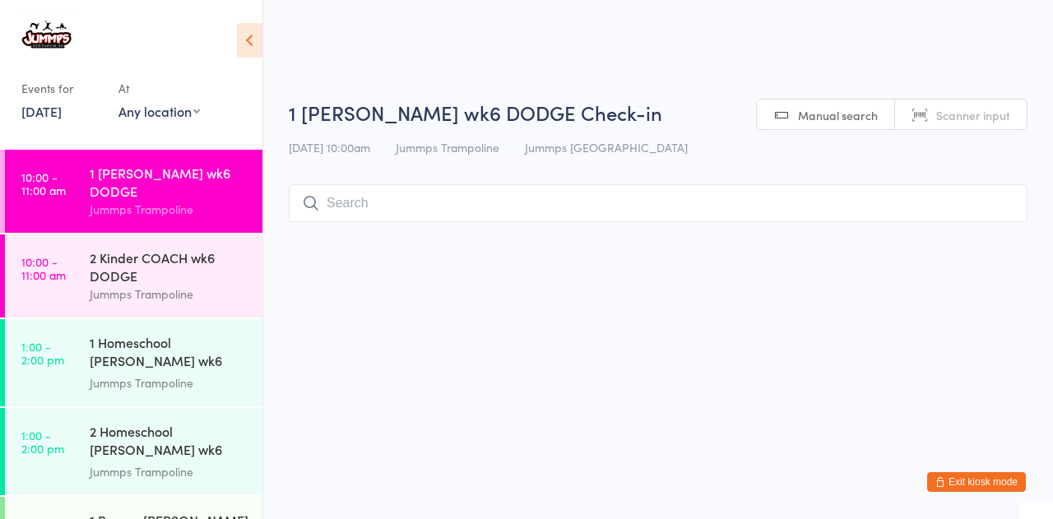
click at [403, 197] on input "search" at bounding box center [658, 203] width 739 height 38
type input "[PERSON_NAME]"
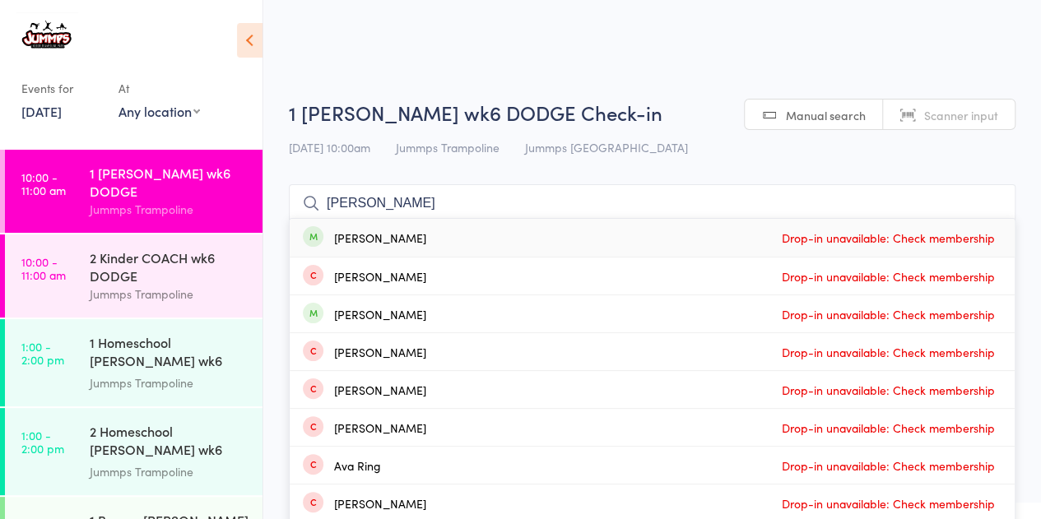
click at [470, 234] on div "[PERSON_NAME] Drop-in unavailable: Check membership" at bounding box center [652, 238] width 725 height 38
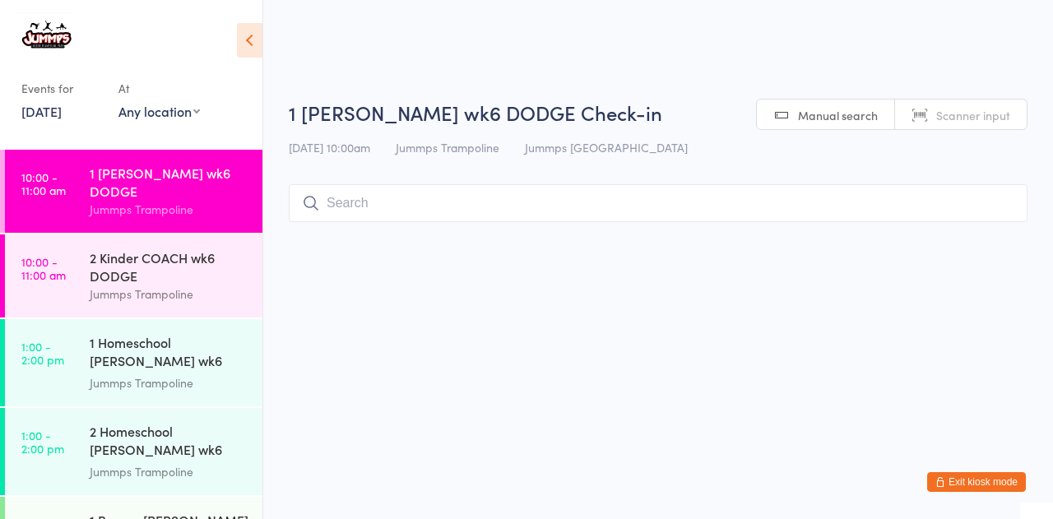
click at [434, 205] on input "search" at bounding box center [658, 203] width 739 height 38
click at [365, 203] on input "search" at bounding box center [658, 203] width 739 height 38
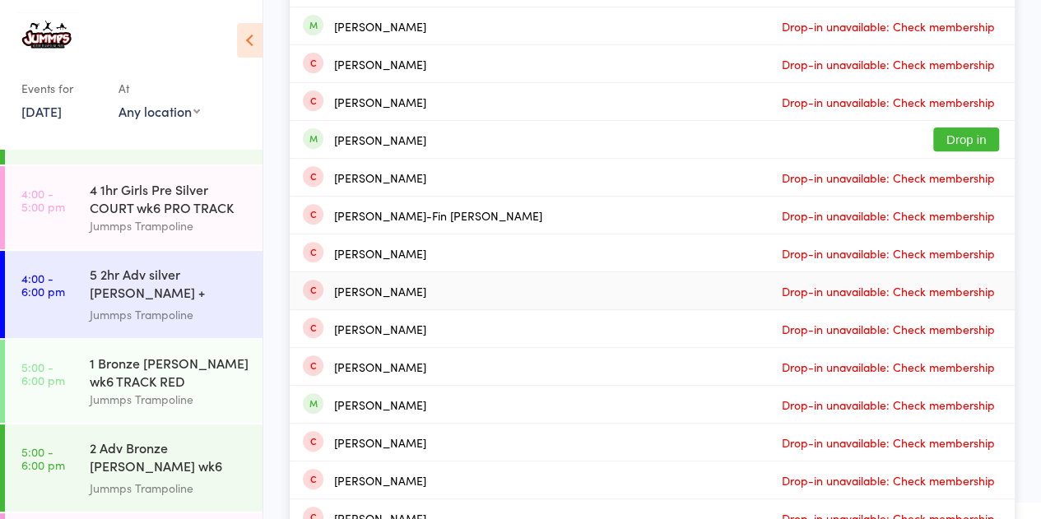
scroll to position [594, 0]
type input "join"
click at [120, 439] on div "2 Adv Bronze [PERSON_NAME] wk6 BAG DODGE" at bounding box center [169, 458] width 159 height 40
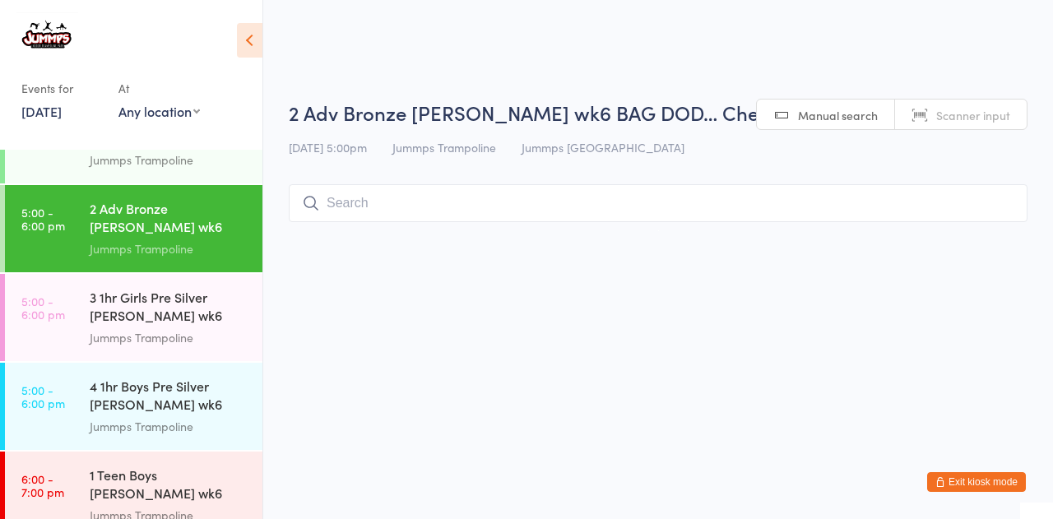
scroll to position [846, 0]
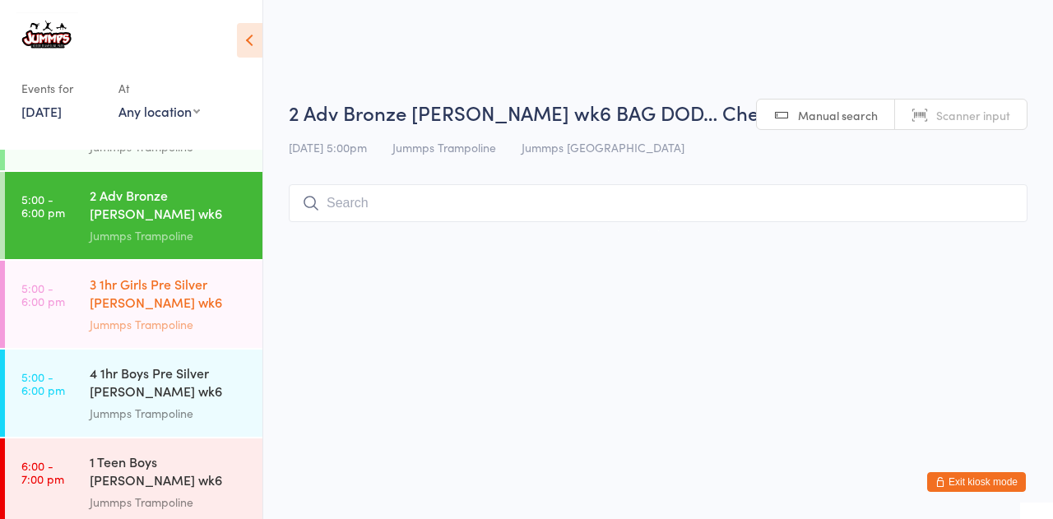
click at [129, 261] on div "3 1hr Girls Pre Silver [PERSON_NAME] wk6 PRO TRACK Jummps Trampoline" at bounding box center [176, 304] width 173 height 87
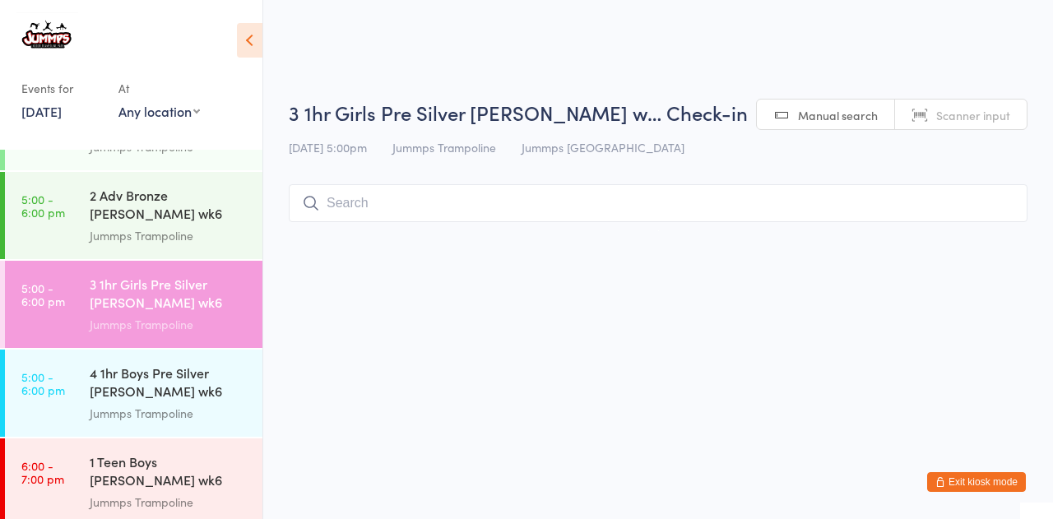
click at [997, 478] on button "Exit kiosk mode" at bounding box center [976, 482] width 99 height 20
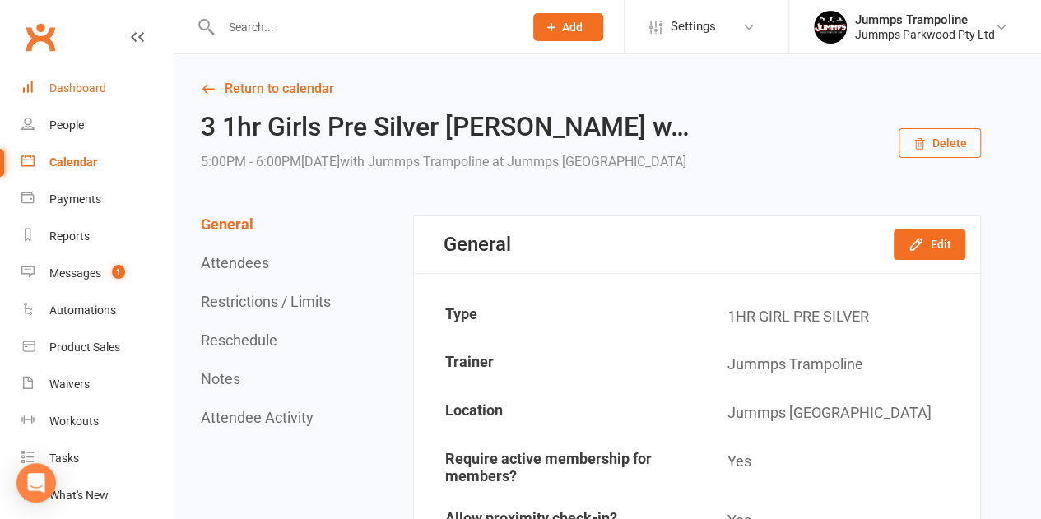
click at [81, 86] on div "Dashboard" at bounding box center [77, 87] width 57 height 13
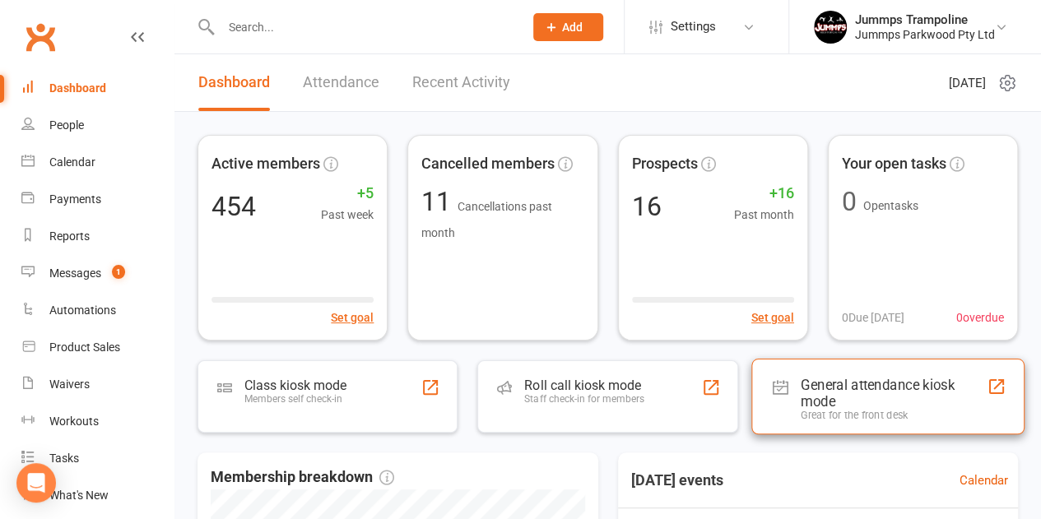
click at [858, 384] on div "General attendance kiosk mode" at bounding box center [894, 393] width 186 height 33
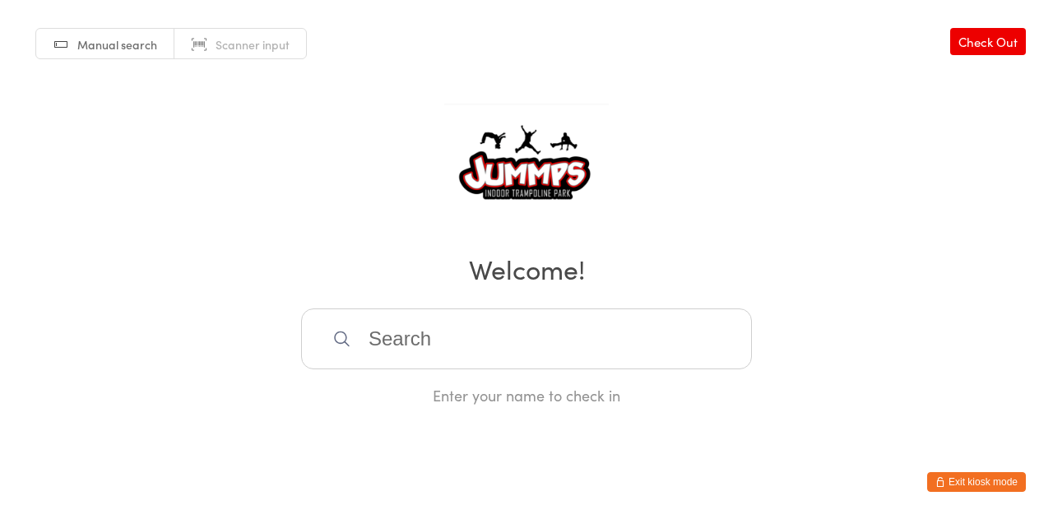
click at [658, 353] on input "search" at bounding box center [526, 339] width 451 height 61
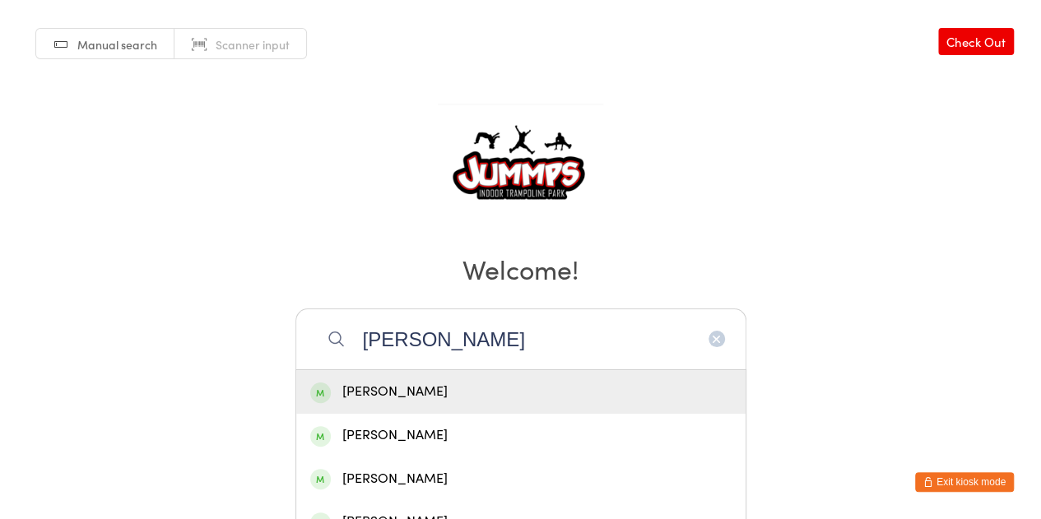
type input "[PERSON_NAME]"
click at [385, 393] on div "[PERSON_NAME]" at bounding box center [520, 392] width 421 height 22
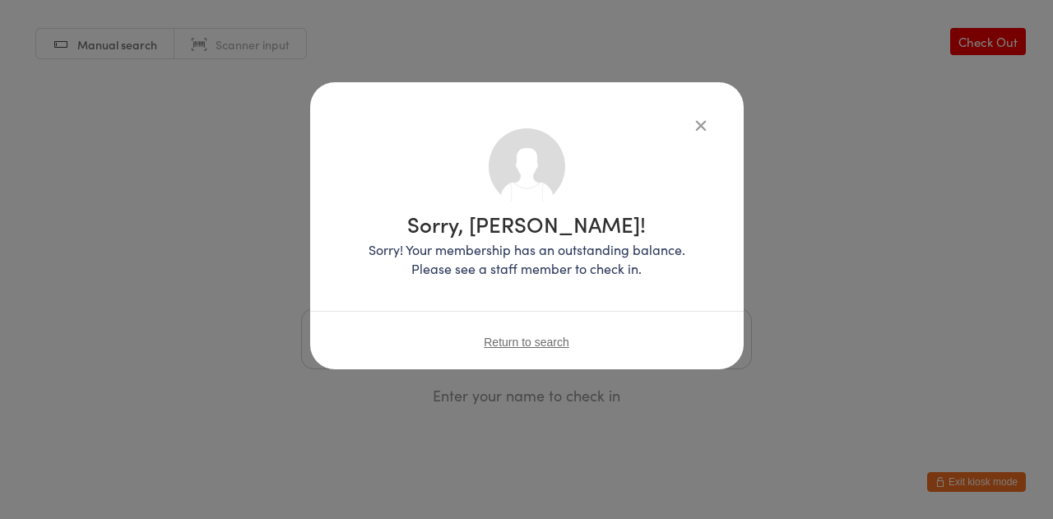
click at [892, 216] on div "Sorry, [PERSON_NAME]! Sorry! Your membership has an outstanding balance. Please…" at bounding box center [526, 259] width 1053 height 519
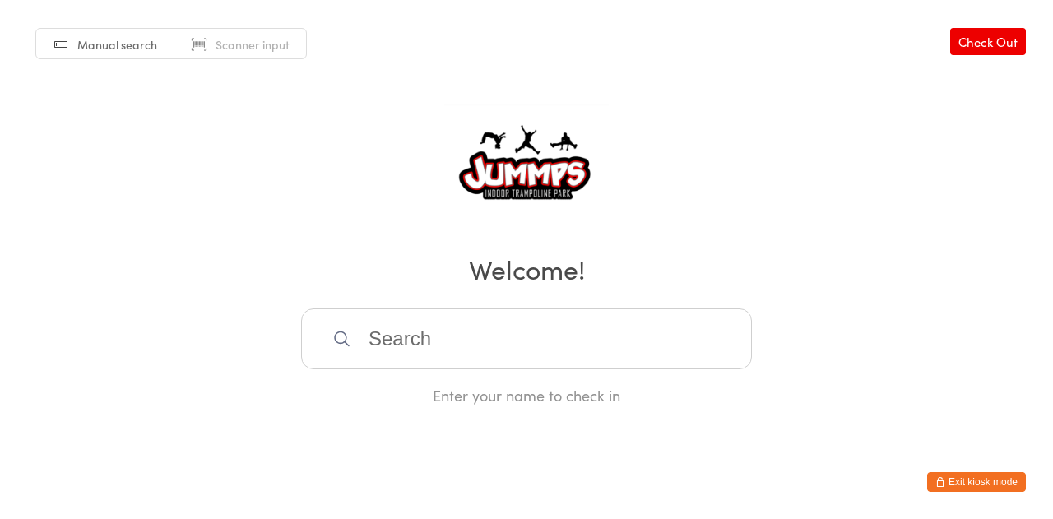
click at [962, 483] on button "Exit kiosk mode" at bounding box center [976, 482] width 99 height 20
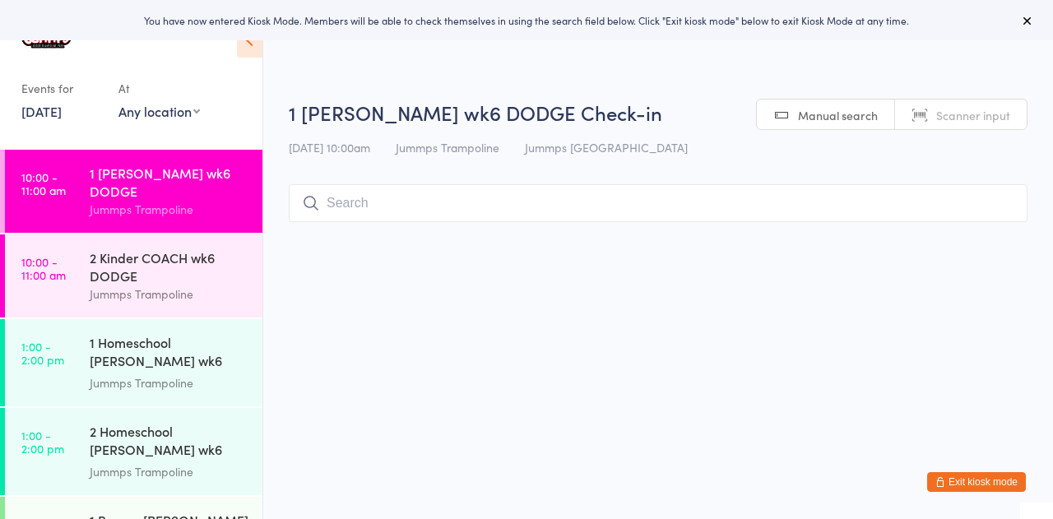
click at [960, 480] on button "Exit kiosk mode" at bounding box center [976, 482] width 99 height 20
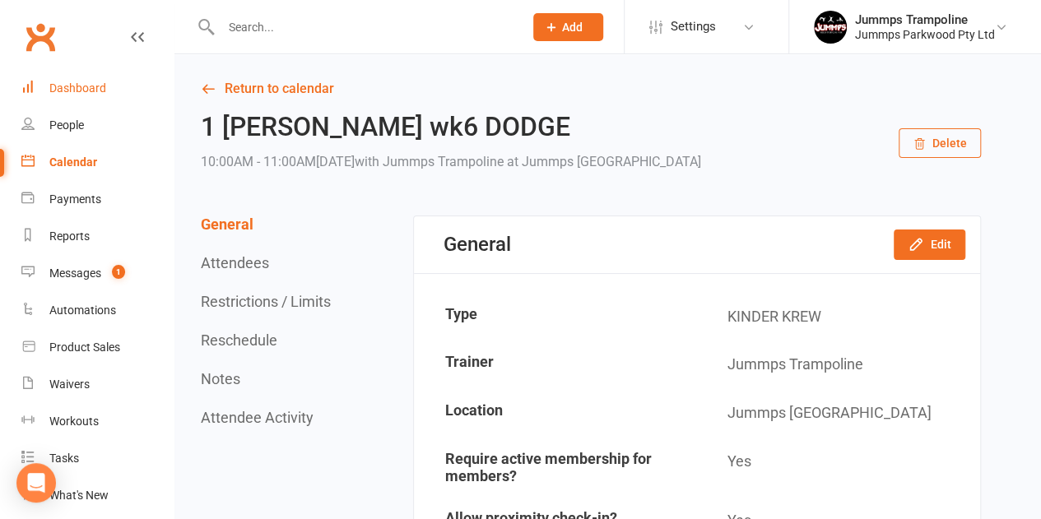
click at [86, 85] on div "Dashboard" at bounding box center [77, 87] width 57 height 13
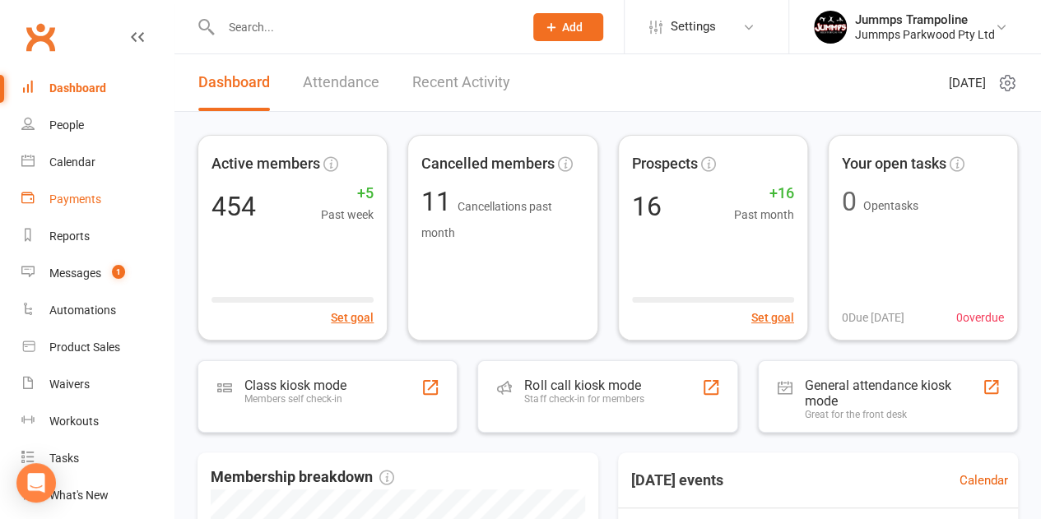
click at [97, 206] on div "Payments" at bounding box center [75, 199] width 52 height 13
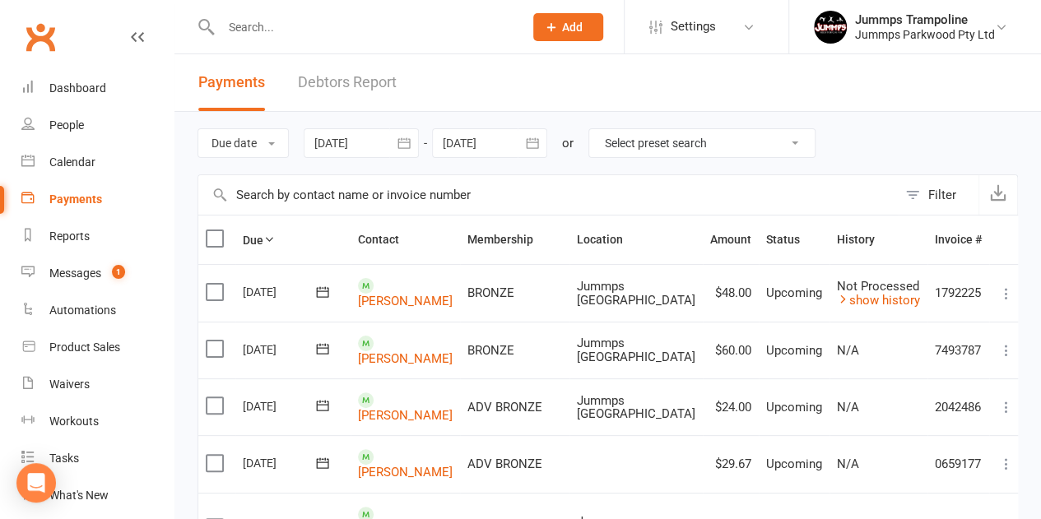
click at [356, 84] on link "Debtors Report" at bounding box center [347, 82] width 99 height 57
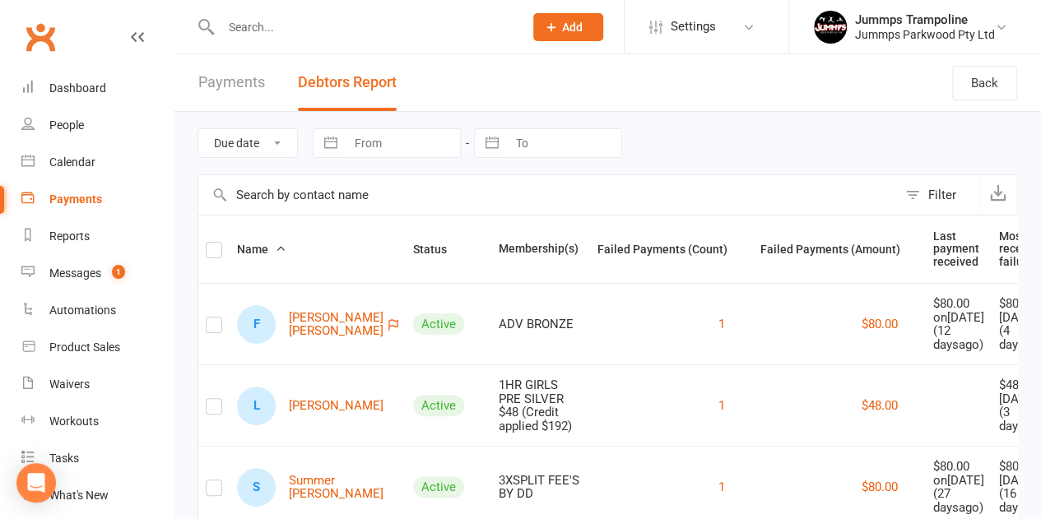
click at [395, 148] on input "From" at bounding box center [403, 143] width 114 height 28
select select "6"
select select "2025"
select select "7"
select select "2025"
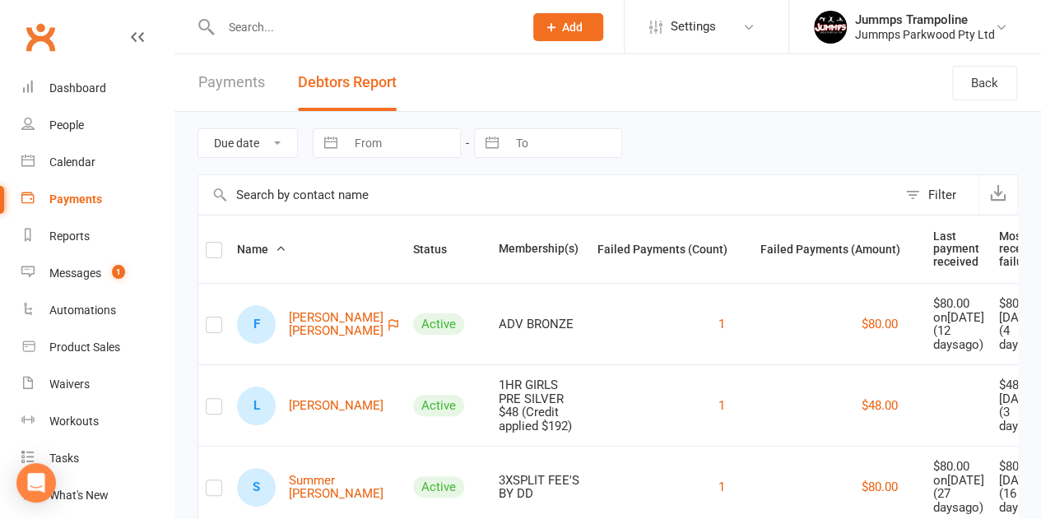
select select "8"
select select "2025"
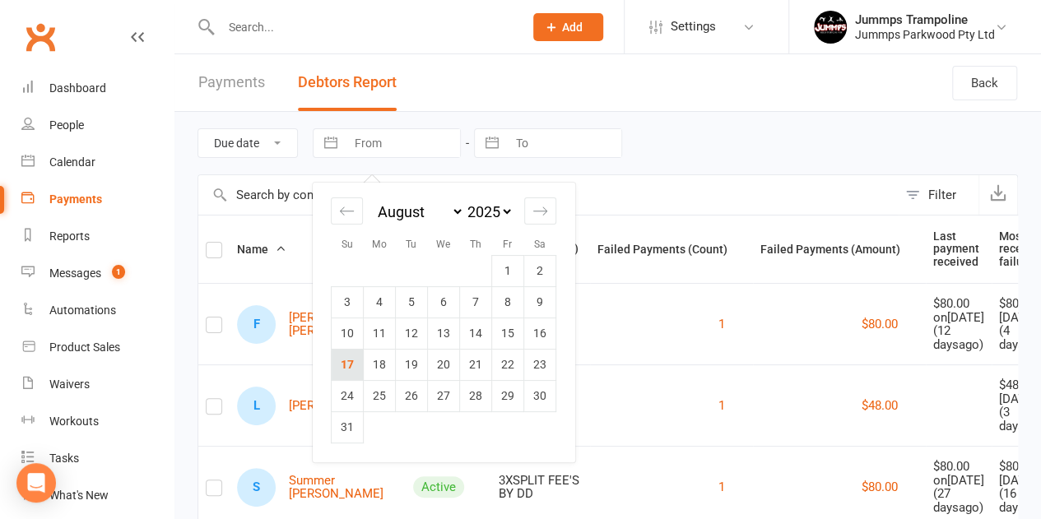
click at [338, 373] on td "17" at bounding box center [348, 364] width 32 height 31
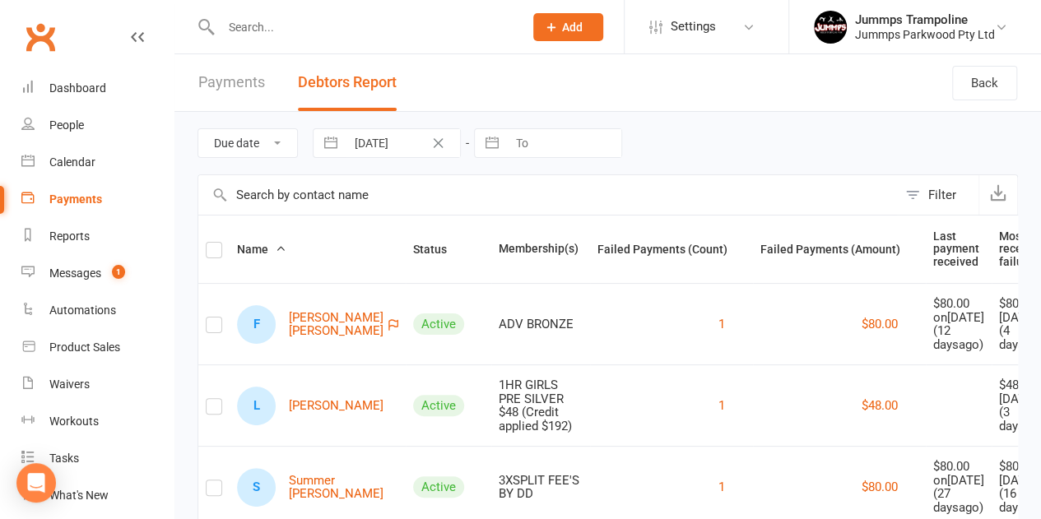
type input "17 Aug 2025"
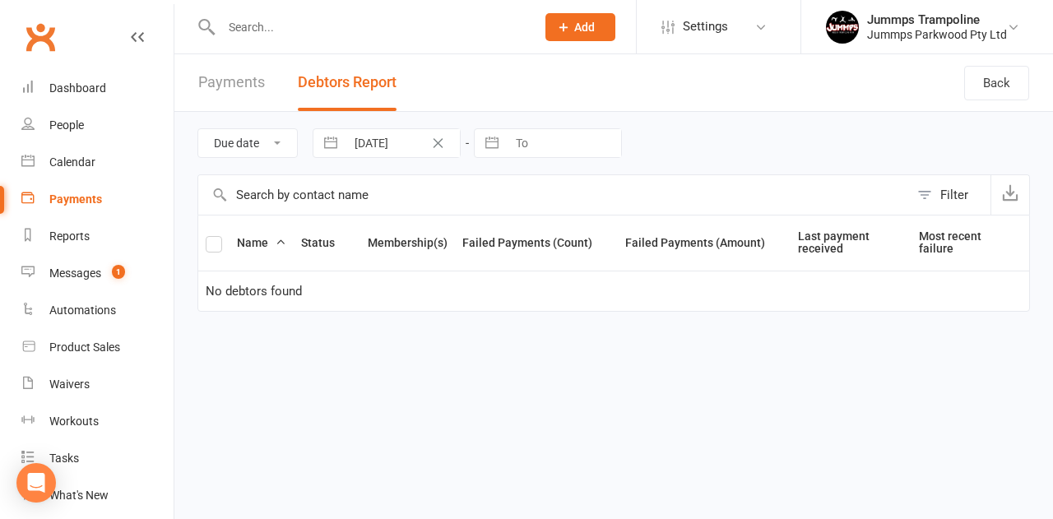
select select "6"
select select "2025"
select select "7"
select select "2025"
select select "8"
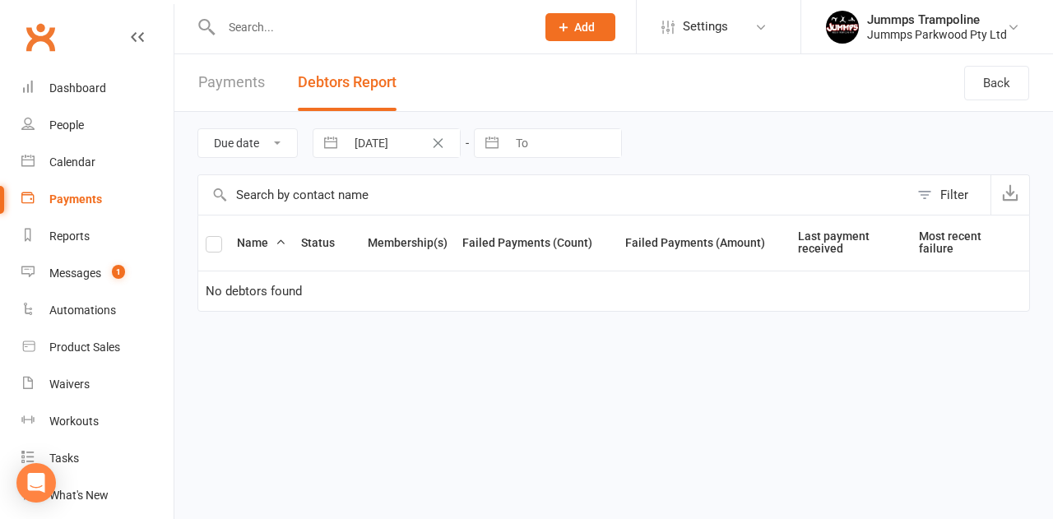
select select "2025"
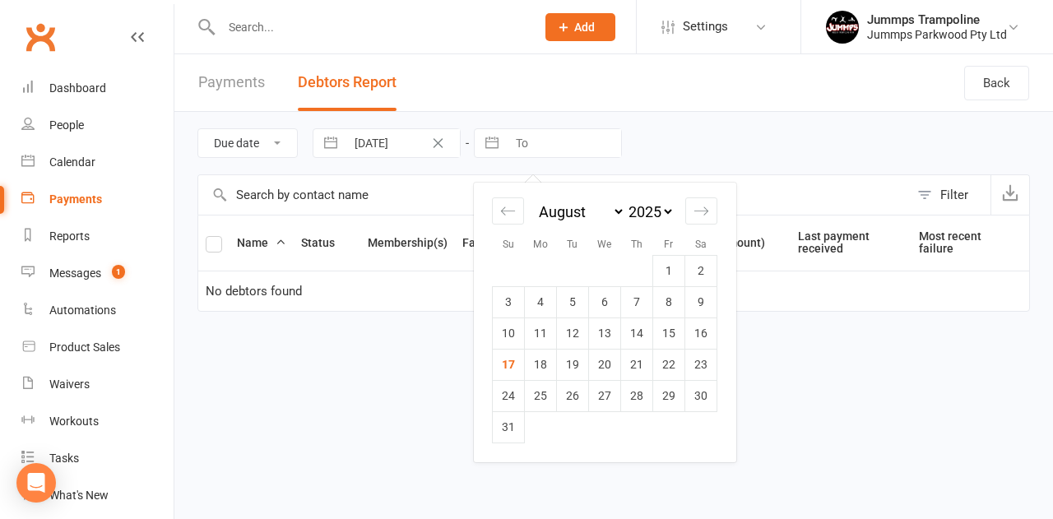
click at [533, 142] on input "To" at bounding box center [564, 143] width 114 height 28
click at [507, 370] on td "17" at bounding box center [509, 364] width 32 height 31
type input "17 Aug 2025"
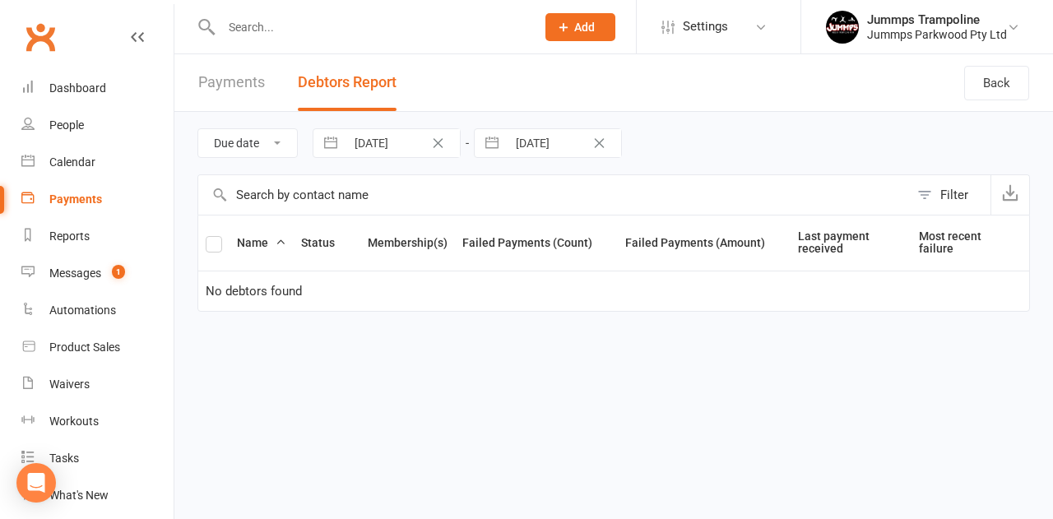
click at [385, 146] on input "17 Aug 2025" at bounding box center [403, 143] width 114 height 28
select select "6"
select select "2025"
select select "7"
select select "2025"
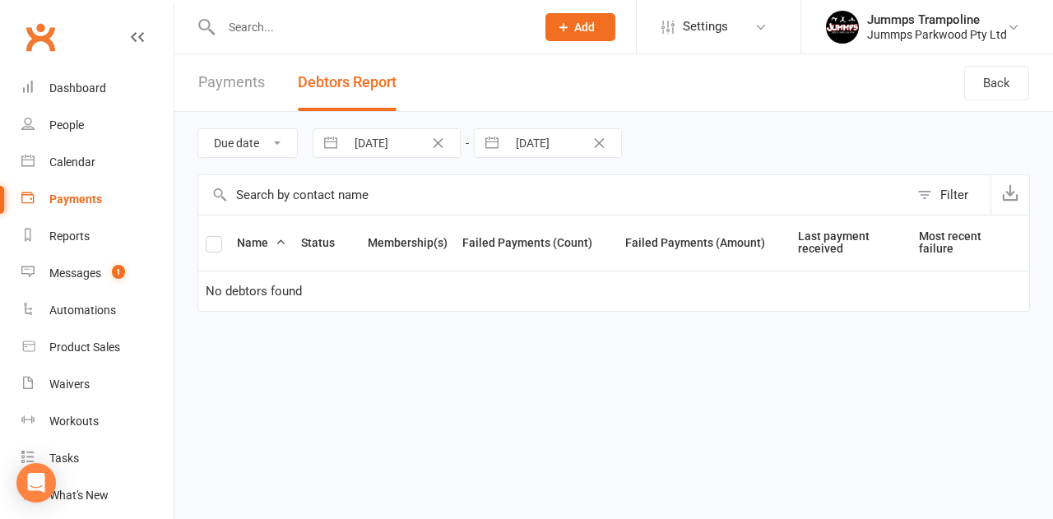
select select "8"
select select "2025"
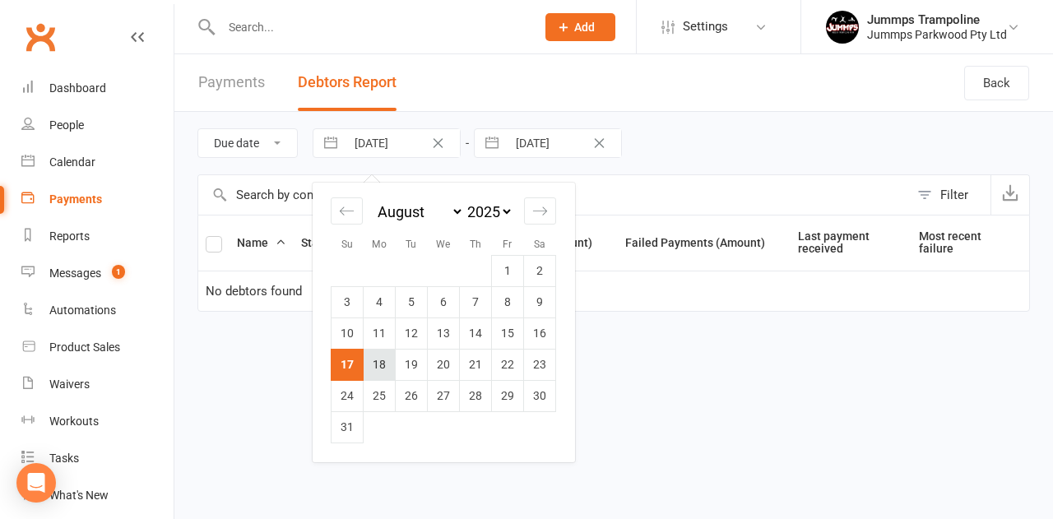
click at [380, 365] on td "18" at bounding box center [380, 364] width 32 height 31
type input "18 Aug 2025"
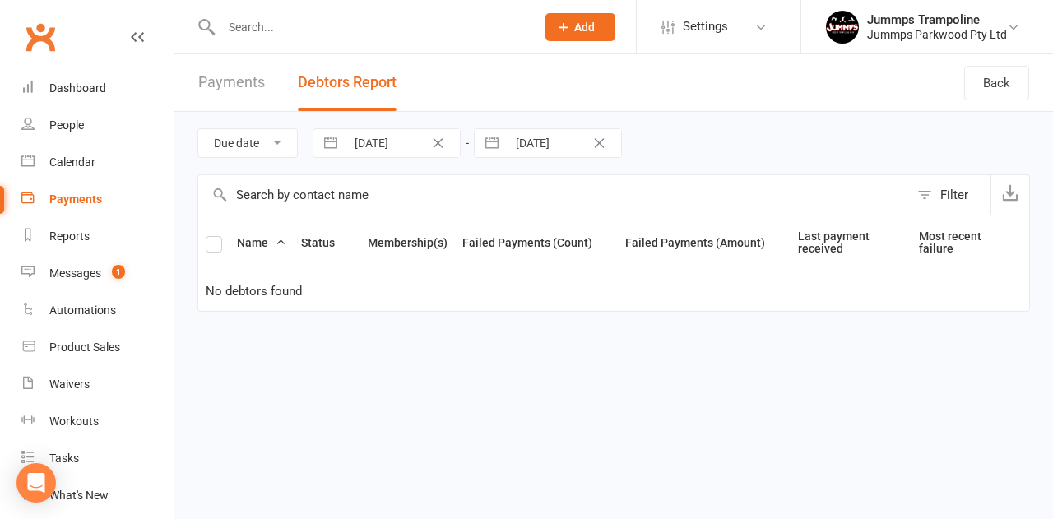
select select "6"
select select "2025"
select select "7"
select select "2025"
select select "8"
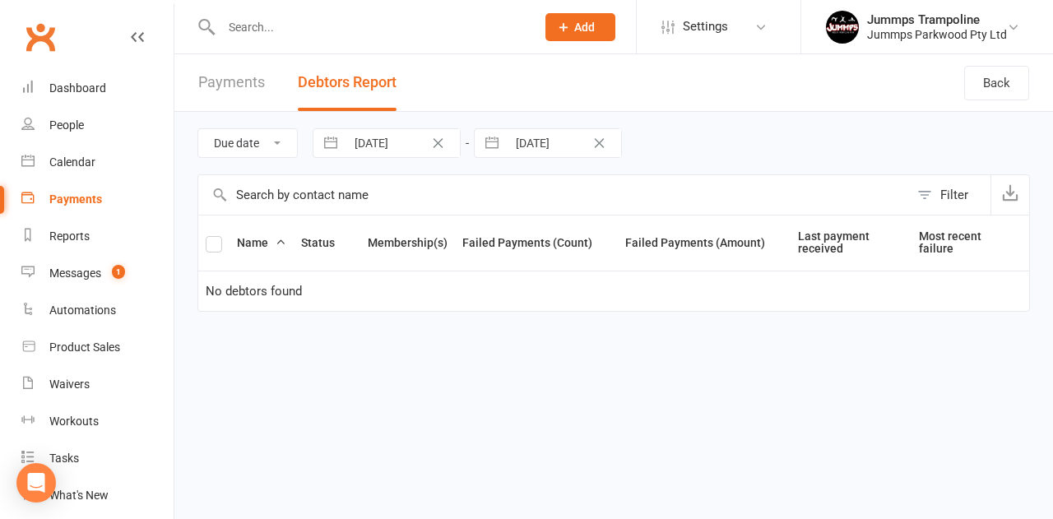
select select "2025"
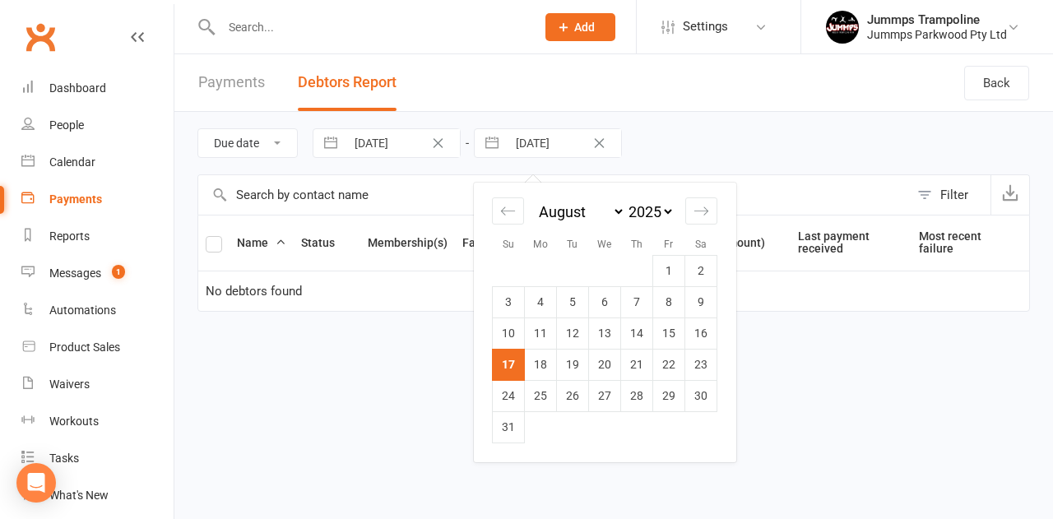
click at [546, 141] on input "17 Aug 2025" at bounding box center [564, 143] width 114 height 28
click at [537, 363] on td "18" at bounding box center [541, 364] width 32 height 31
type input "18 Aug 2025"
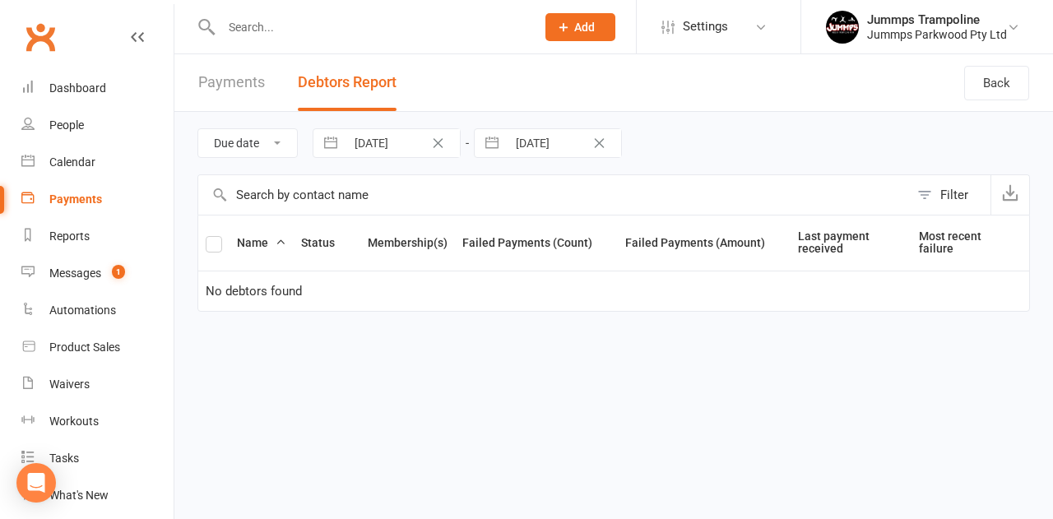
select select "6"
select select "2025"
select select "7"
select select "2025"
select select "8"
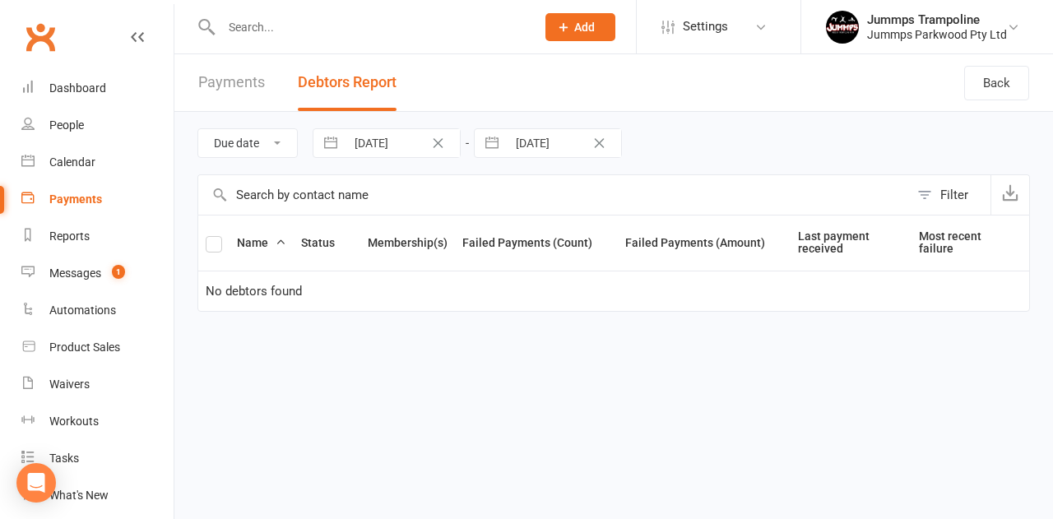
select select "2025"
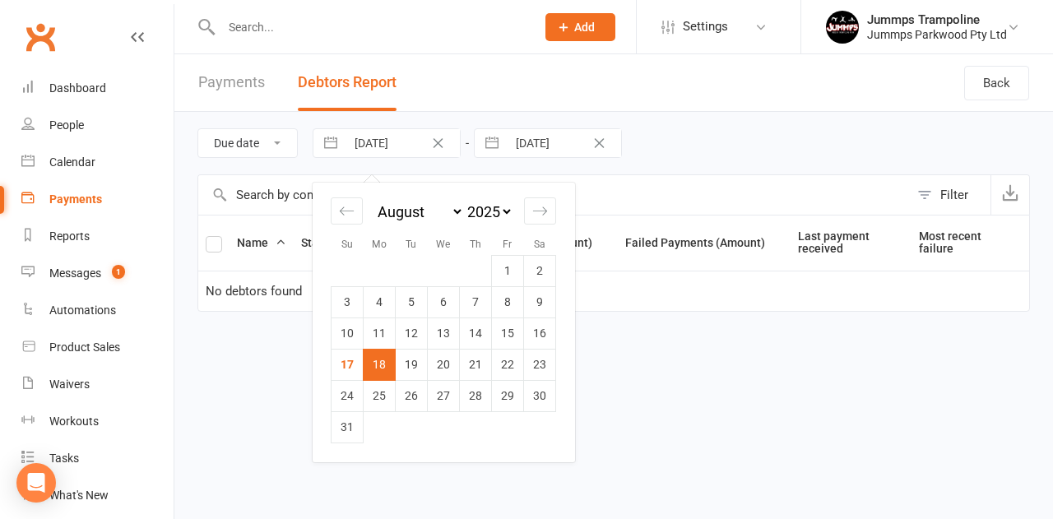
click at [392, 149] on input "18 Aug 2025" at bounding box center [403, 143] width 114 height 28
click at [415, 360] on td "19" at bounding box center [412, 364] width 32 height 31
type input "19 Aug 2025"
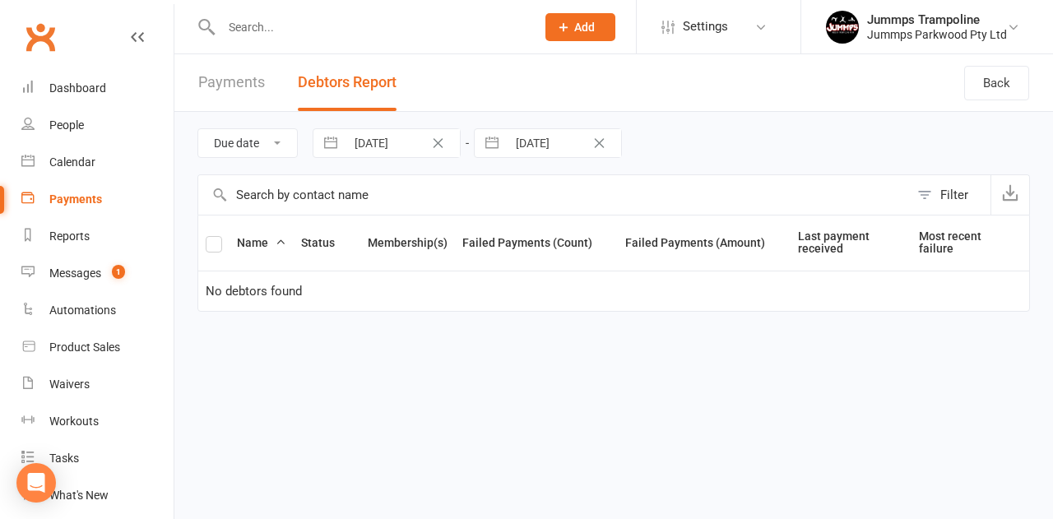
click at [539, 137] on input "18 Aug 2025" at bounding box center [564, 143] width 114 height 28
select select "6"
select select "2025"
select select "7"
select select "2025"
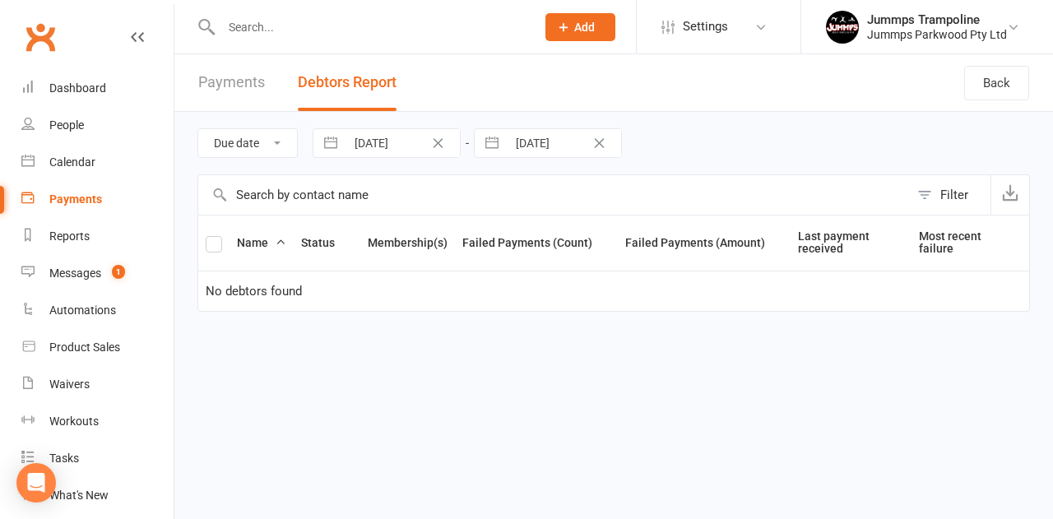
select select "8"
select select "2025"
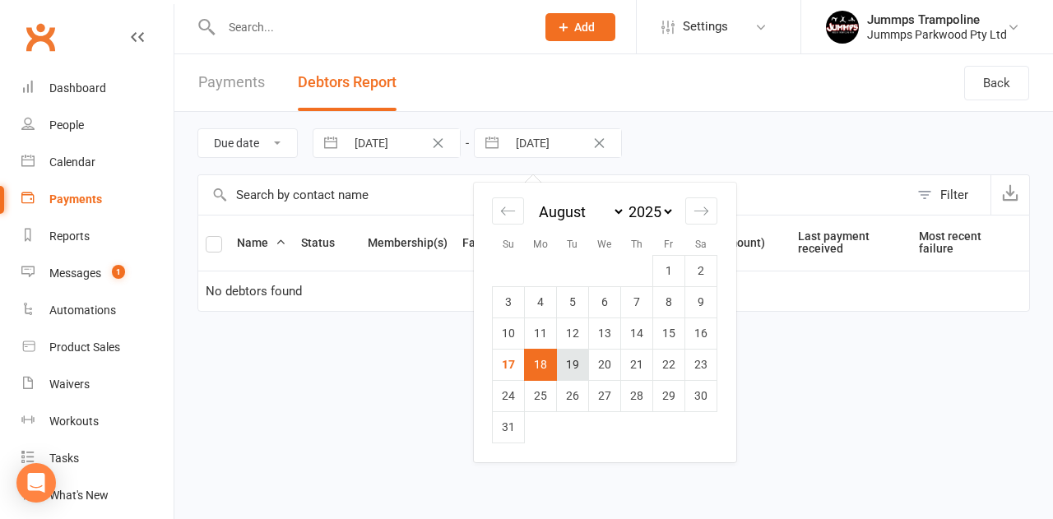
click at [573, 365] on td "19" at bounding box center [573, 364] width 32 height 31
type input "19 Aug 2025"
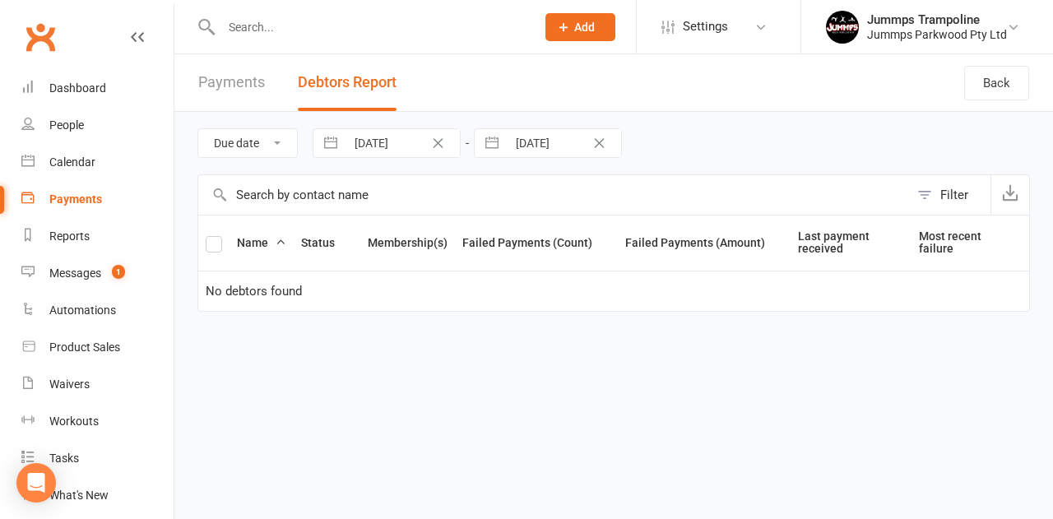
select select "6"
select select "2025"
select select "7"
select select "2025"
select select "8"
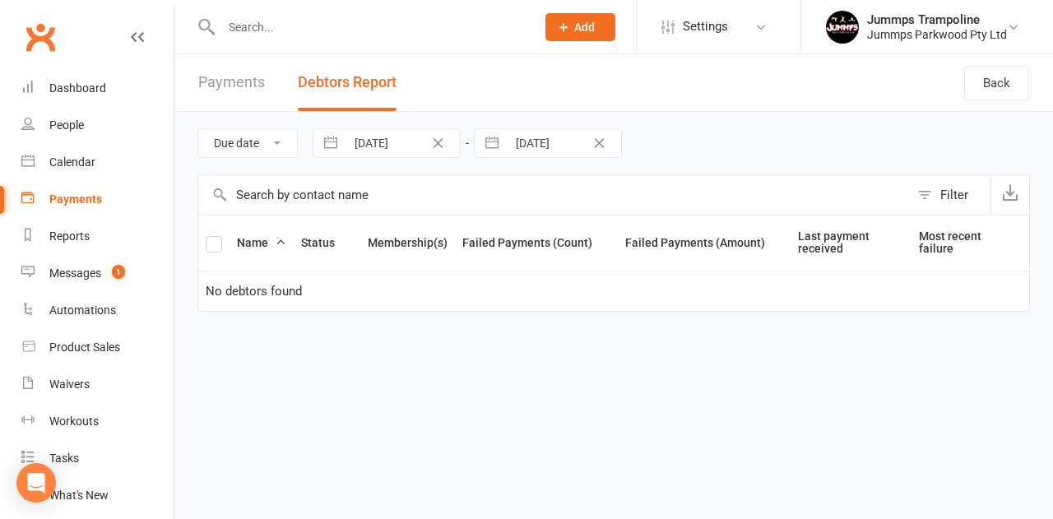
select select "2025"
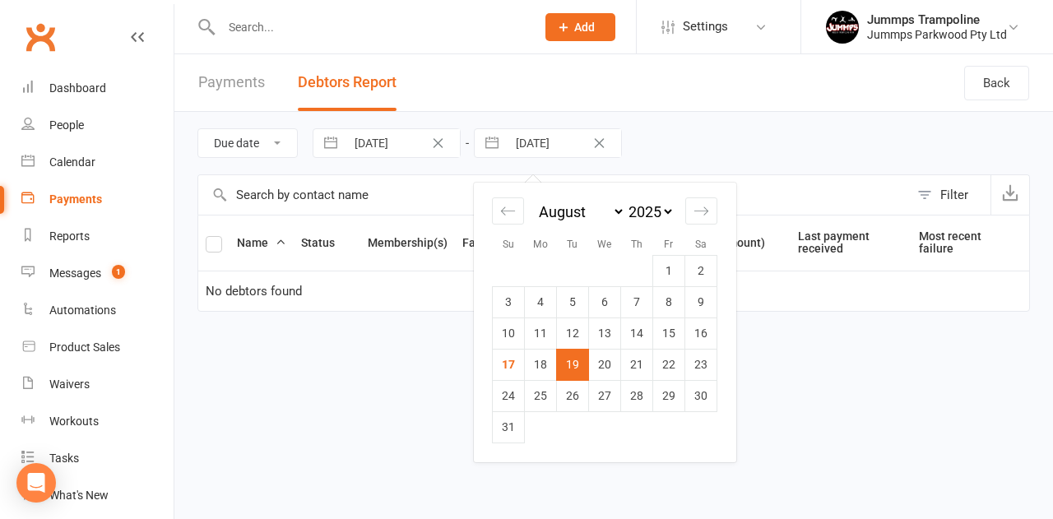
click at [553, 151] on input "19 Aug 2025" at bounding box center [564, 143] width 114 height 28
click at [647, 367] on td "21" at bounding box center [637, 364] width 32 height 31
type input "21 Aug 2025"
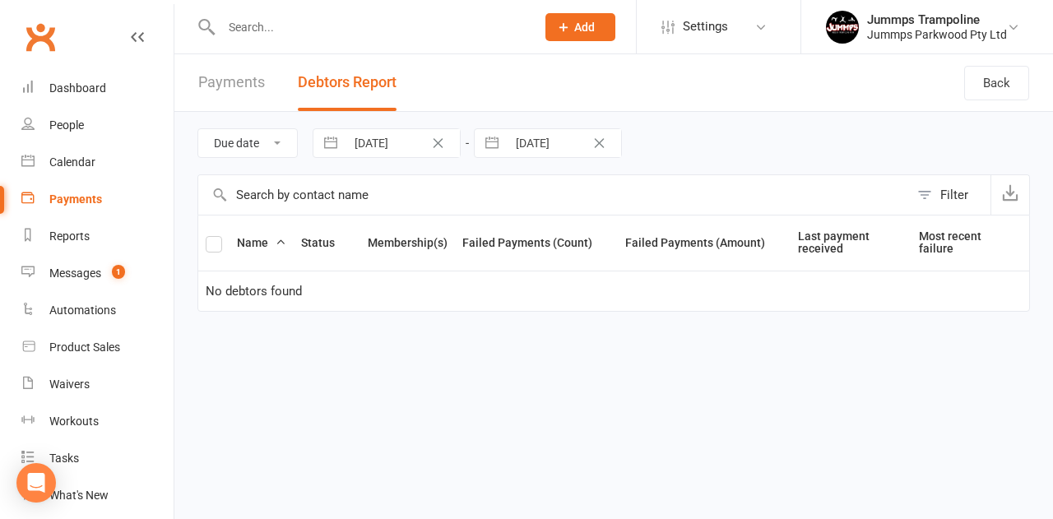
click at [230, 86] on link "Payments" at bounding box center [231, 82] width 67 height 57
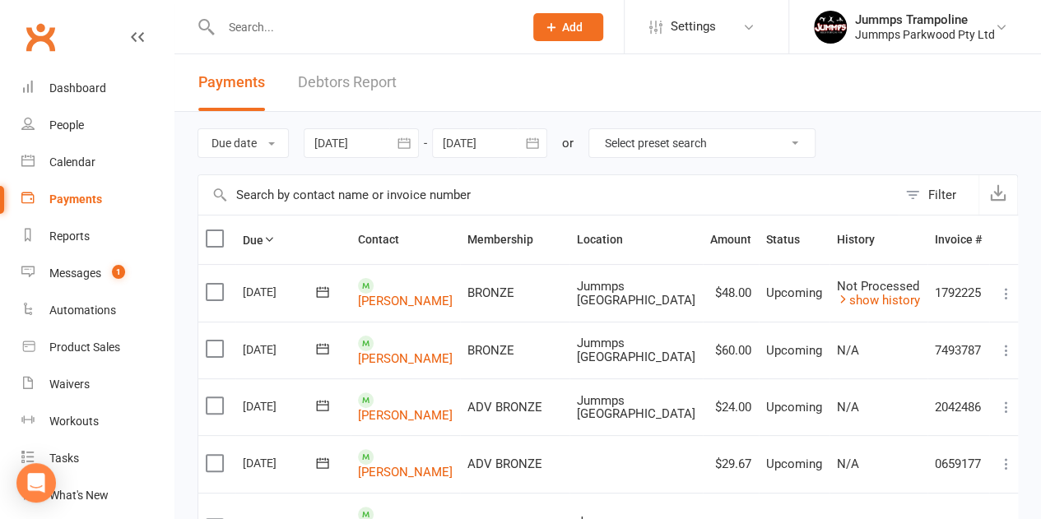
click at [356, 139] on div at bounding box center [361, 143] width 115 height 30
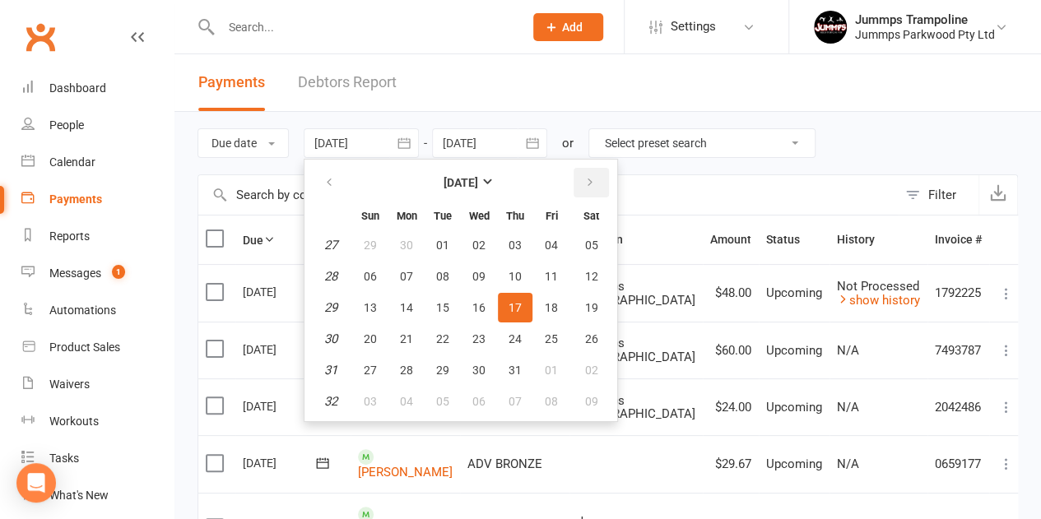
click at [585, 172] on button "button" at bounding box center [591, 183] width 35 height 30
click at [372, 337] on span "17" at bounding box center [370, 338] width 13 height 13
type input "17 Aug 2025"
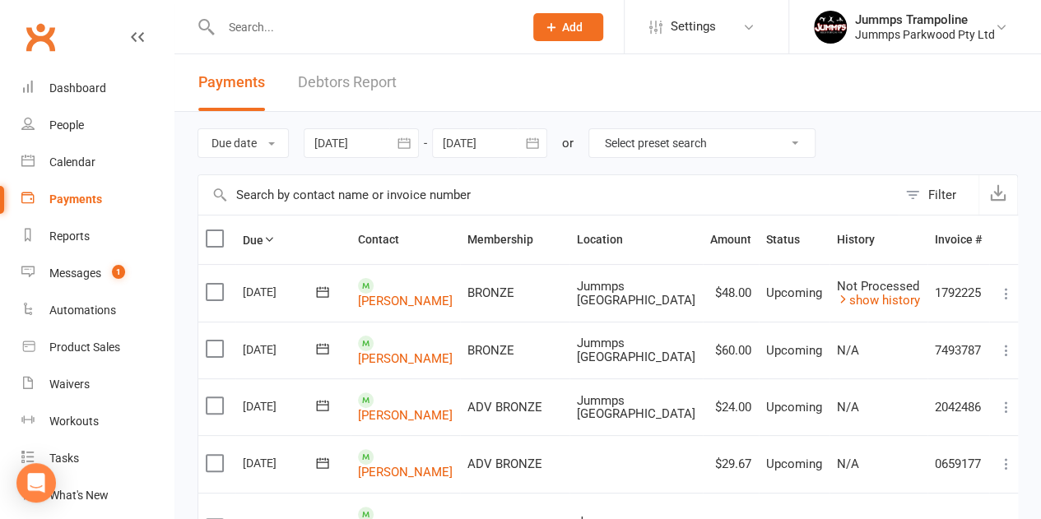
click at [518, 157] on div at bounding box center [489, 143] width 115 height 30
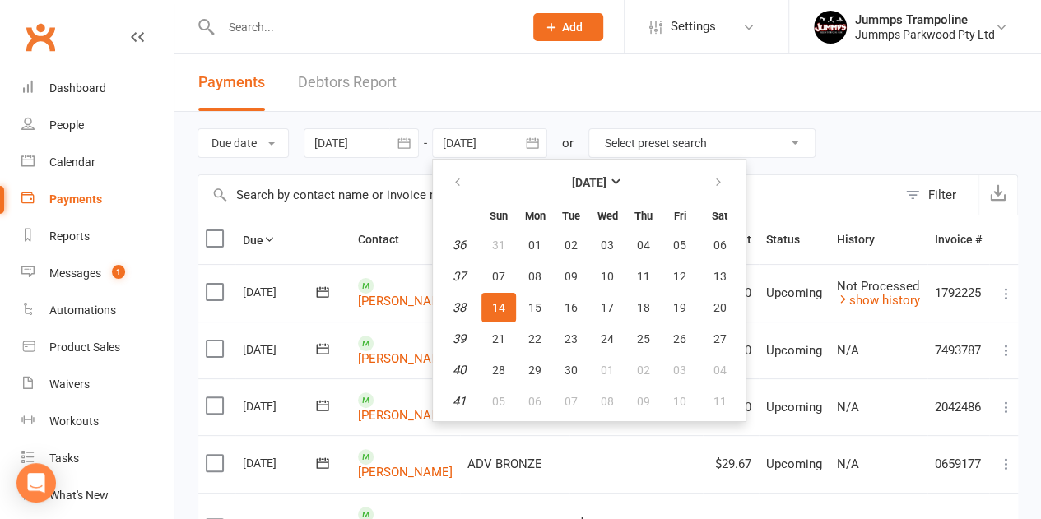
click at [495, 127] on div "Due date Due date Date paid Date failed Date settled 17 Aug 2025 August 2025 Su…" at bounding box center [608, 143] width 820 height 63
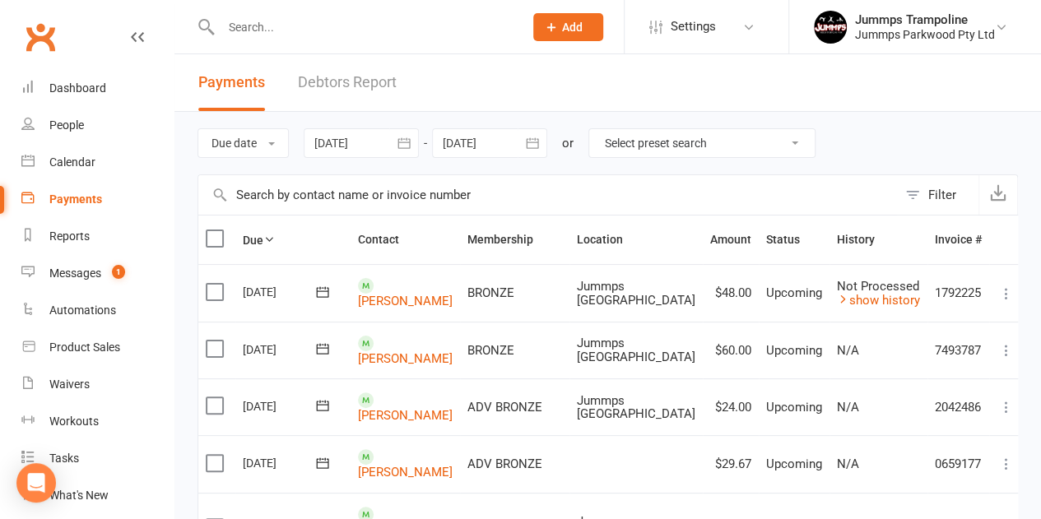
click at [482, 143] on div at bounding box center [489, 143] width 115 height 30
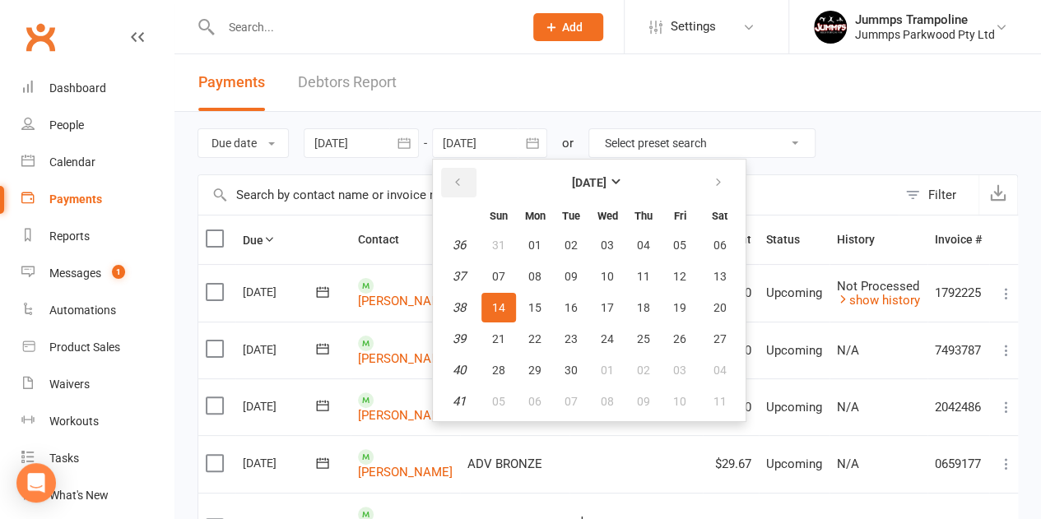
click at [460, 179] on icon "button" at bounding box center [458, 182] width 12 height 13
click at [498, 333] on span "17" at bounding box center [498, 338] width 13 height 13
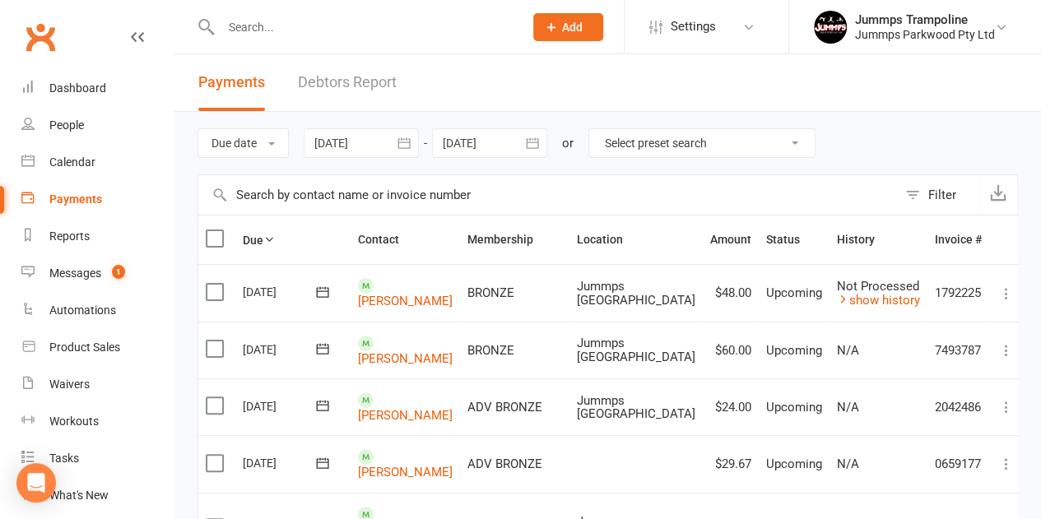
type input "17 Aug 2025"
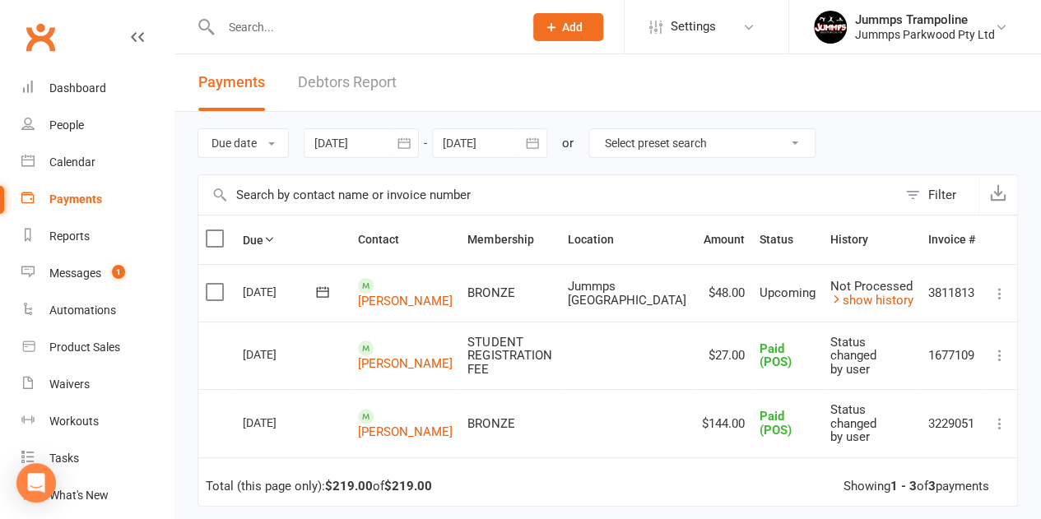
click at [696, 149] on select "Select preset search All failures All skipped payments All pending payments Suc…" at bounding box center [701, 143] width 225 height 28
click at [680, 72] on header "Payments Debtors Report" at bounding box center [607, 83] width 867 height 58
click at [213, 293] on label at bounding box center [217, 292] width 22 height 16
click at [213, 284] on input "checkbox" at bounding box center [211, 284] width 11 height 0
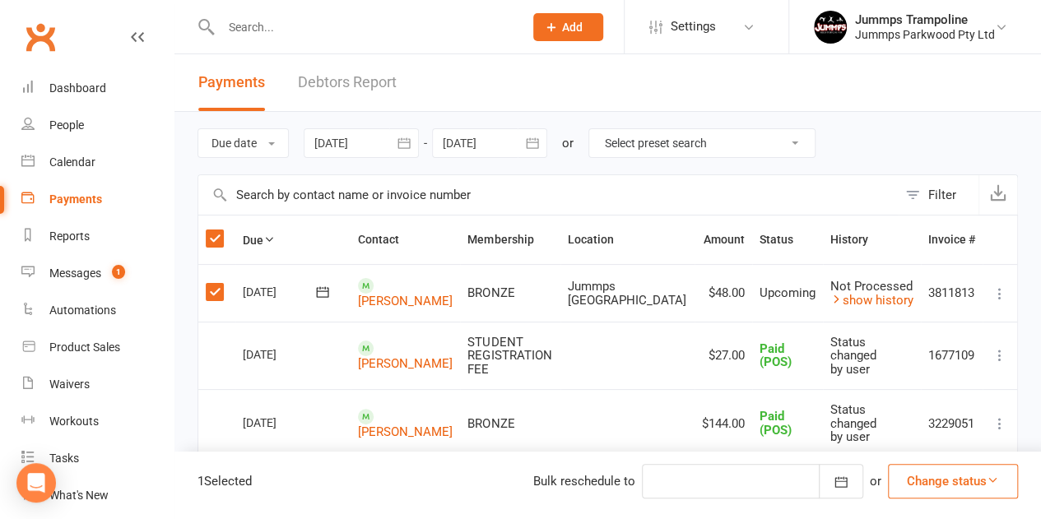
click at [932, 481] on button "Change status" at bounding box center [953, 481] width 130 height 35
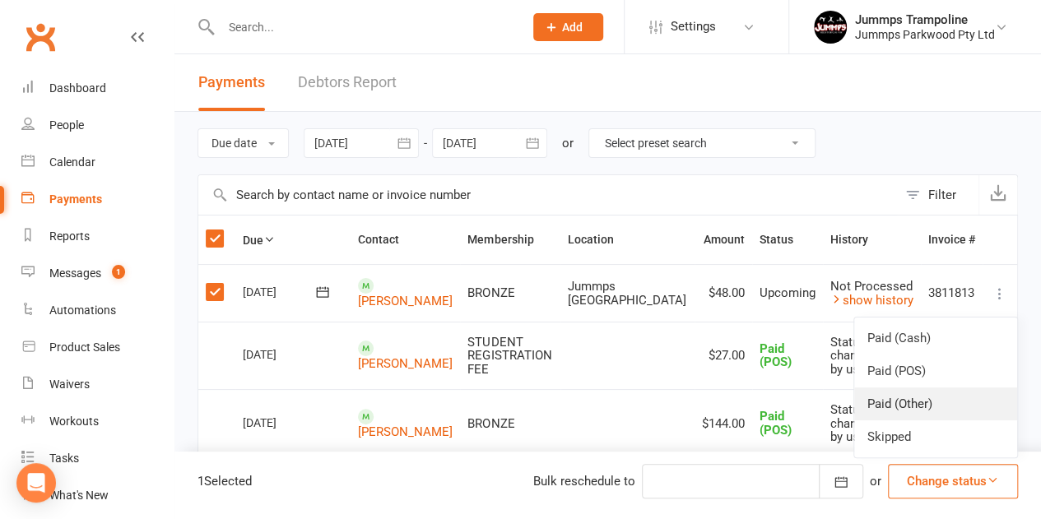
click at [897, 399] on link "Paid (Other)" at bounding box center [935, 404] width 163 height 33
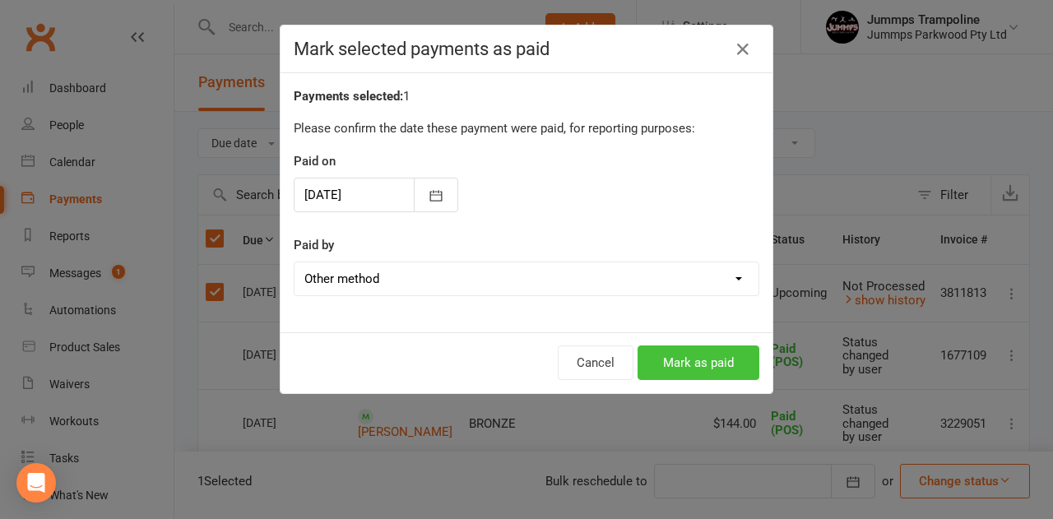
click at [676, 359] on button "Mark as paid" at bounding box center [699, 363] width 122 height 35
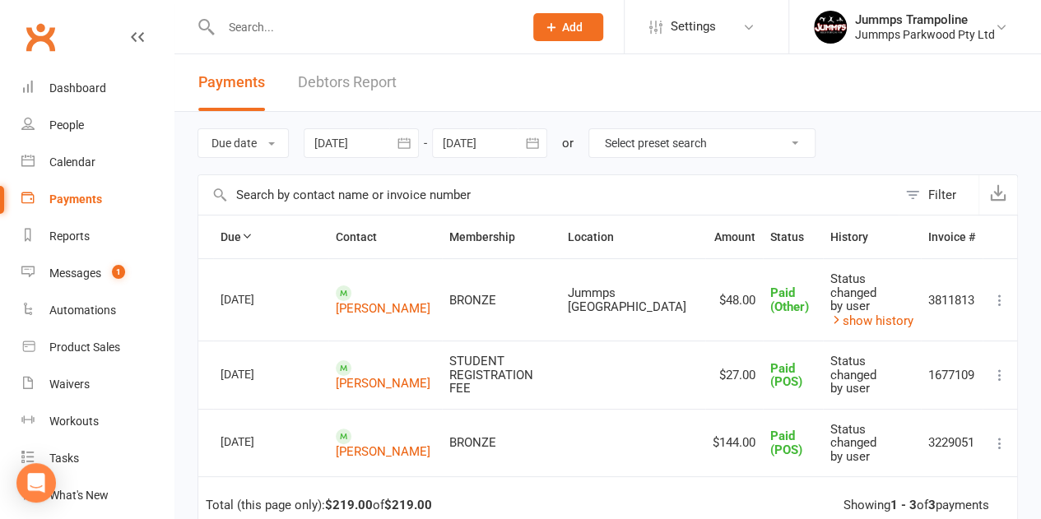
click at [259, 29] on input "text" at bounding box center [364, 27] width 296 height 23
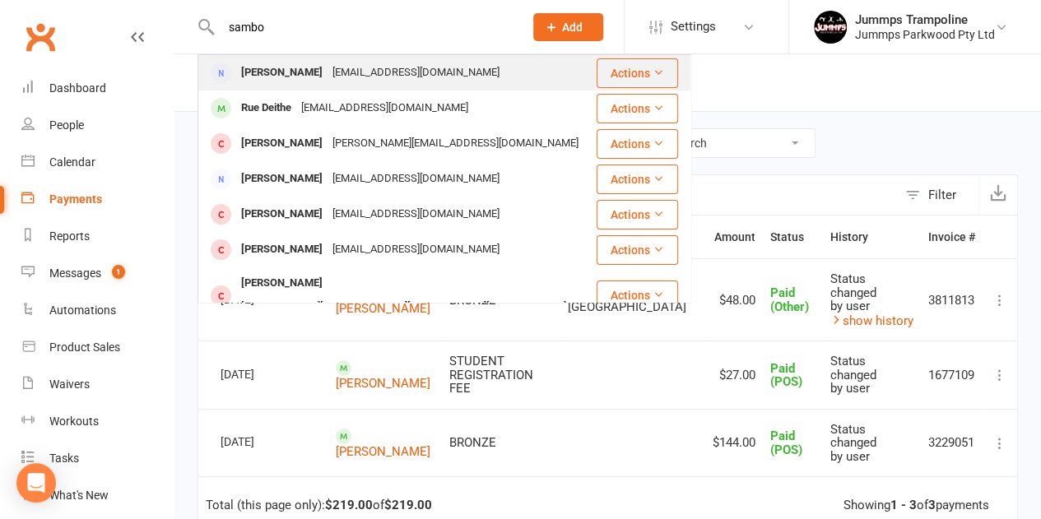
type input "sambo"
click at [328, 83] on div "sambodeithe@gmail.com" at bounding box center [416, 73] width 177 height 24
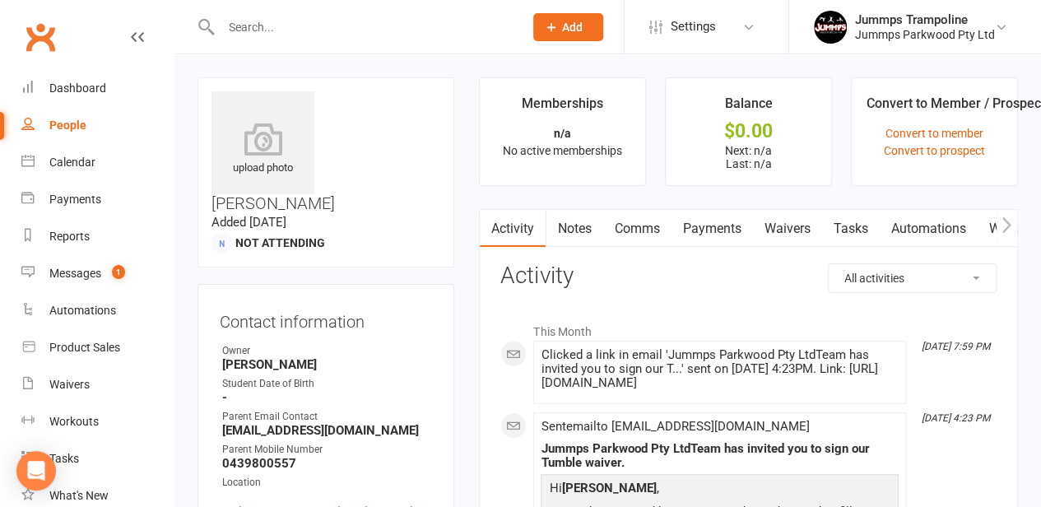
click at [714, 228] on link "Payments" at bounding box center [711, 229] width 81 height 38
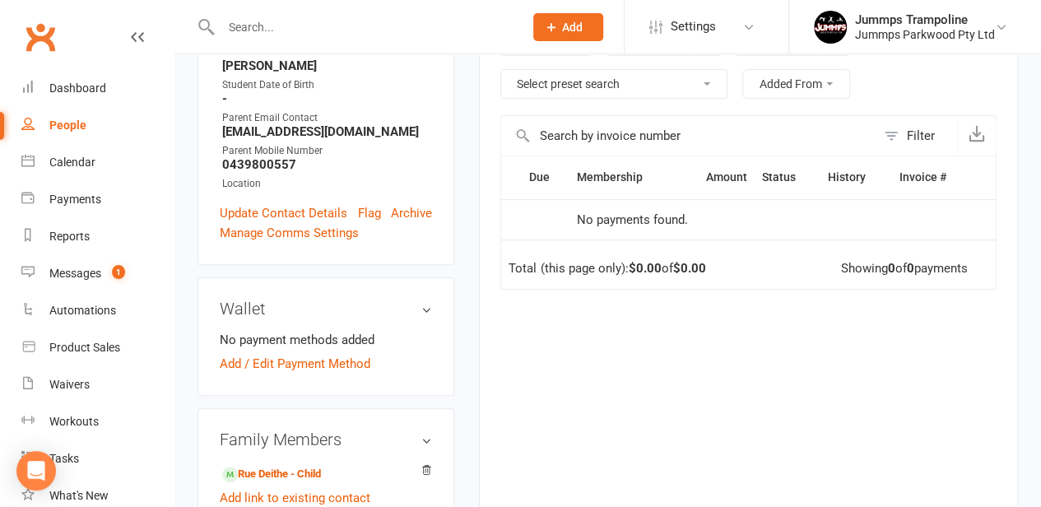
scroll to position [298, 0]
click at [318, 467] on link "Rue Deithe - Child" at bounding box center [271, 475] width 99 height 17
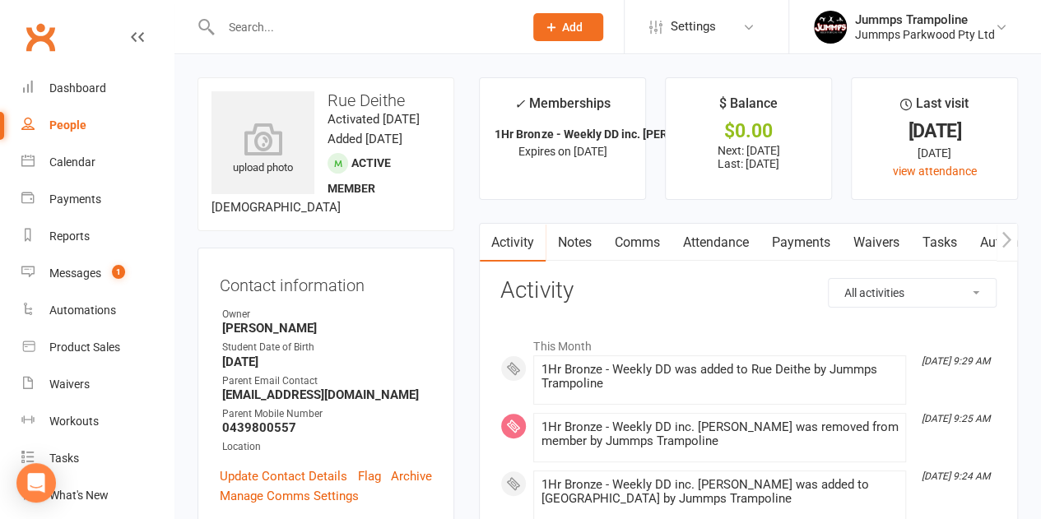
click at [804, 236] on link "Payments" at bounding box center [800, 243] width 81 height 38
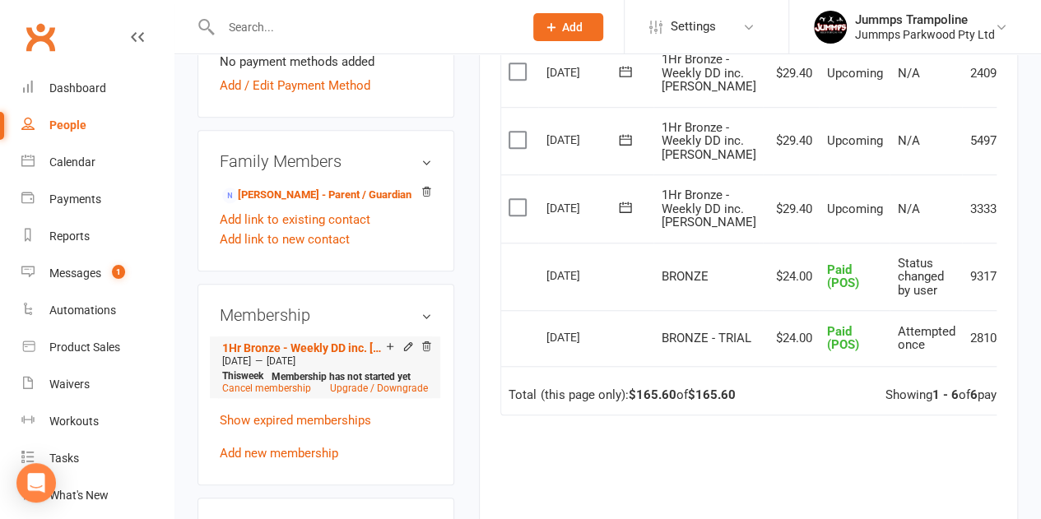
scroll to position [553, 0]
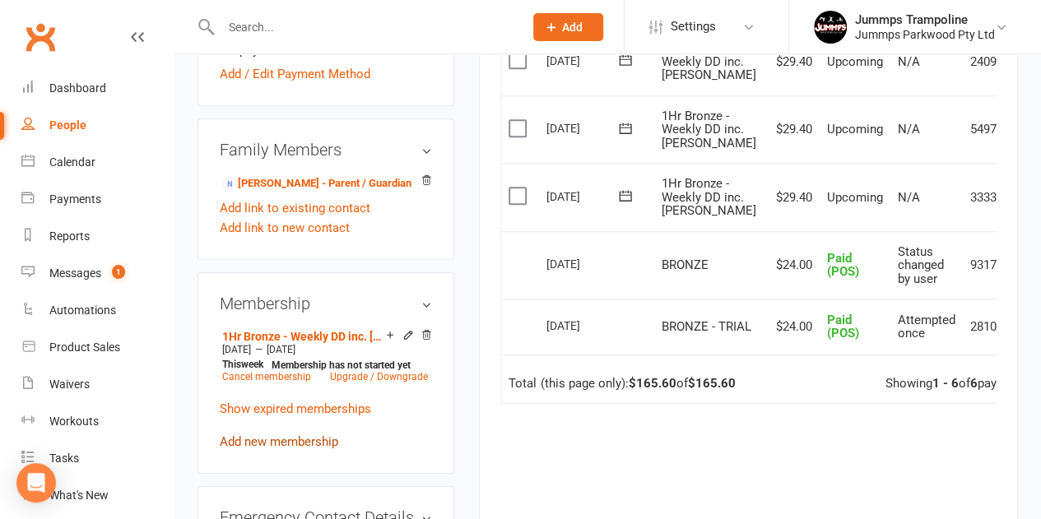
click at [251, 449] on link "Add new membership" at bounding box center [279, 442] width 119 height 15
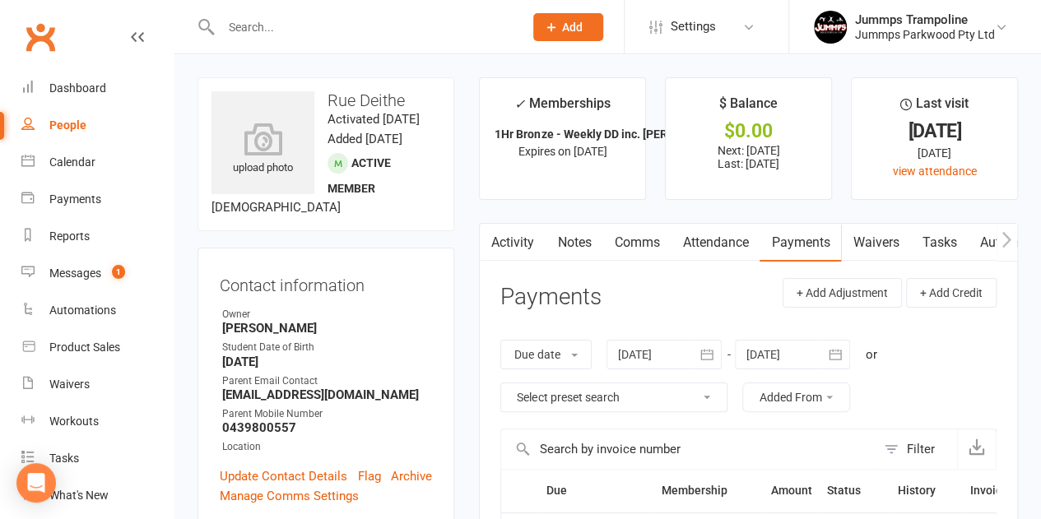
click at [715, 236] on link "Attendance" at bounding box center [715, 243] width 89 height 38
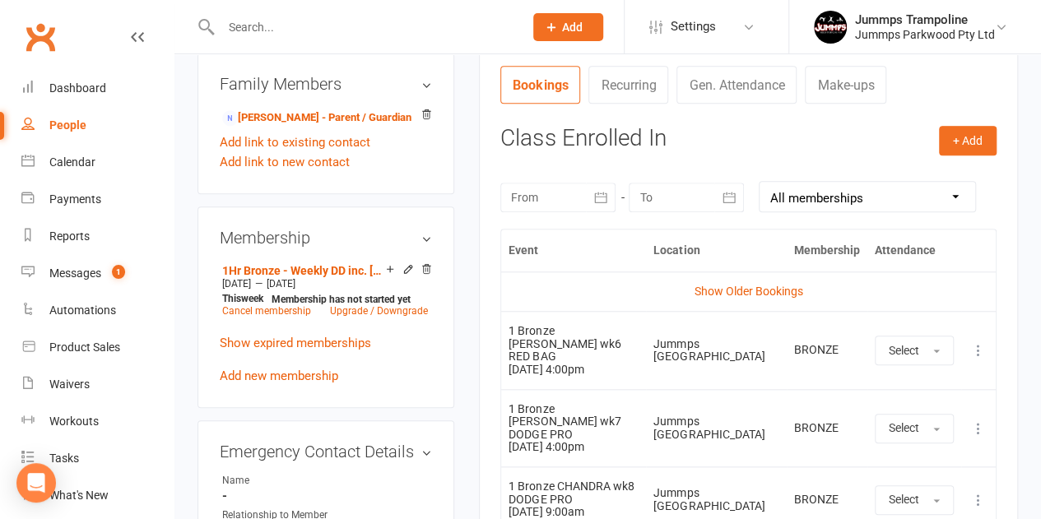
scroll to position [621, 0]
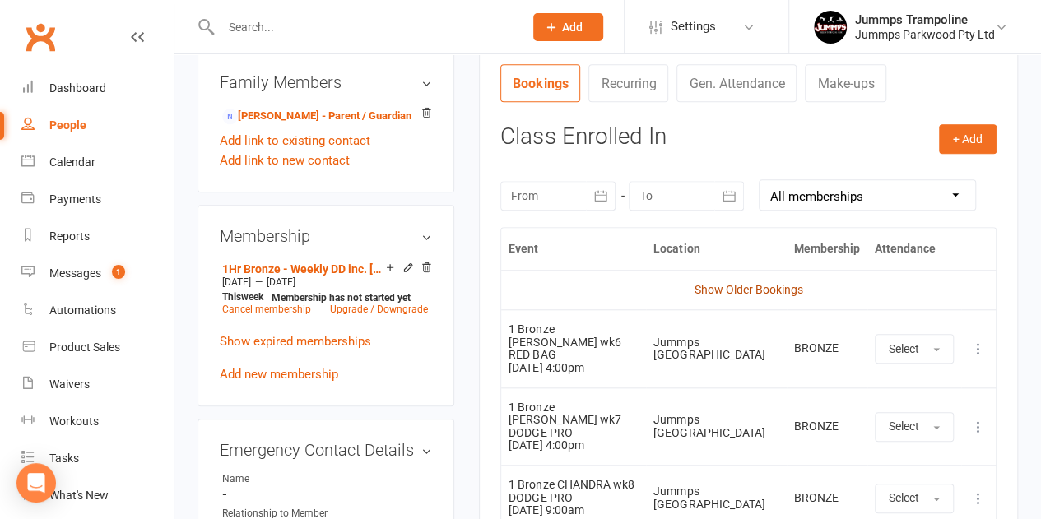
click at [724, 289] on link "Show Older Bookings" at bounding box center [749, 289] width 109 height 13
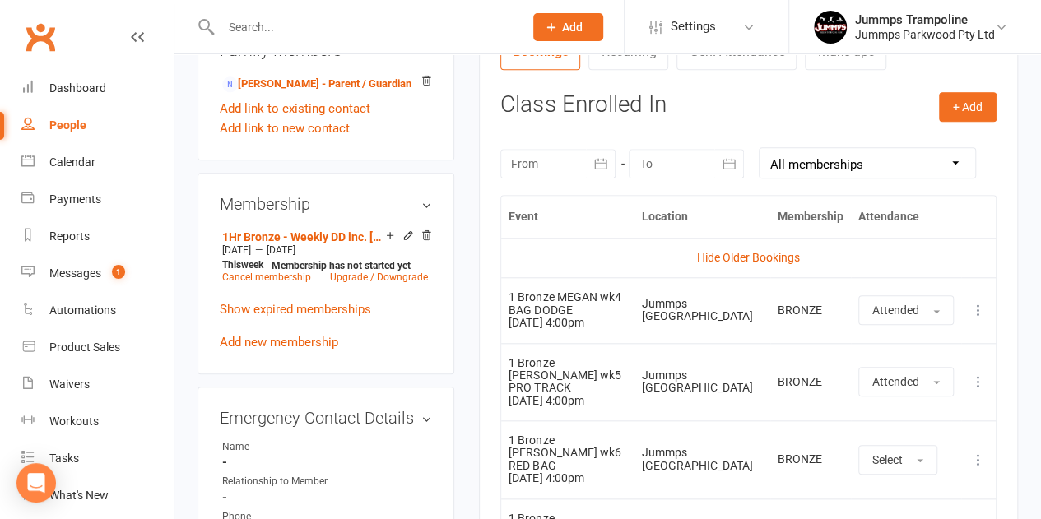
scroll to position [652, 0]
click at [349, 244] on link "1Hr Bronze - Weekly DD inc. rego" at bounding box center [304, 237] width 164 height 13
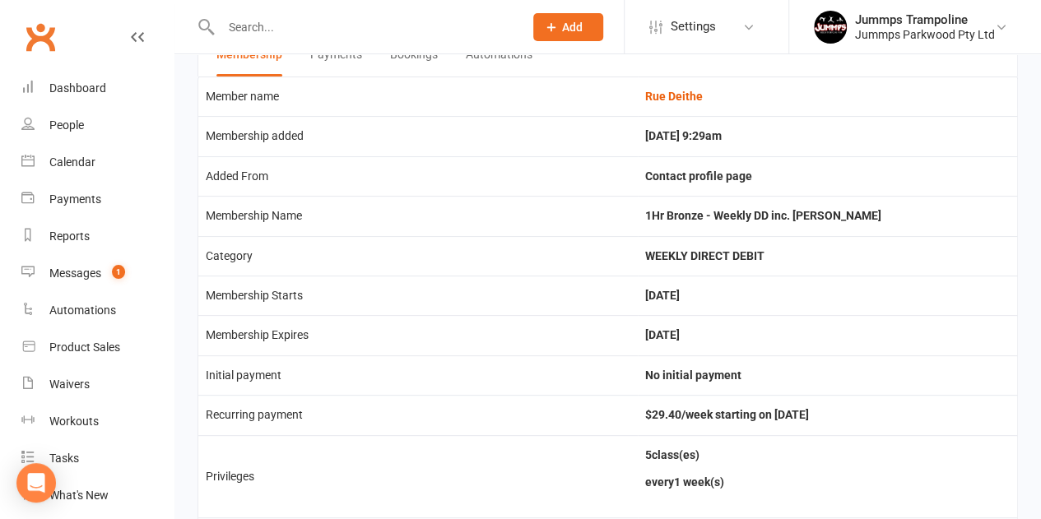
scroll to position [190, 0]
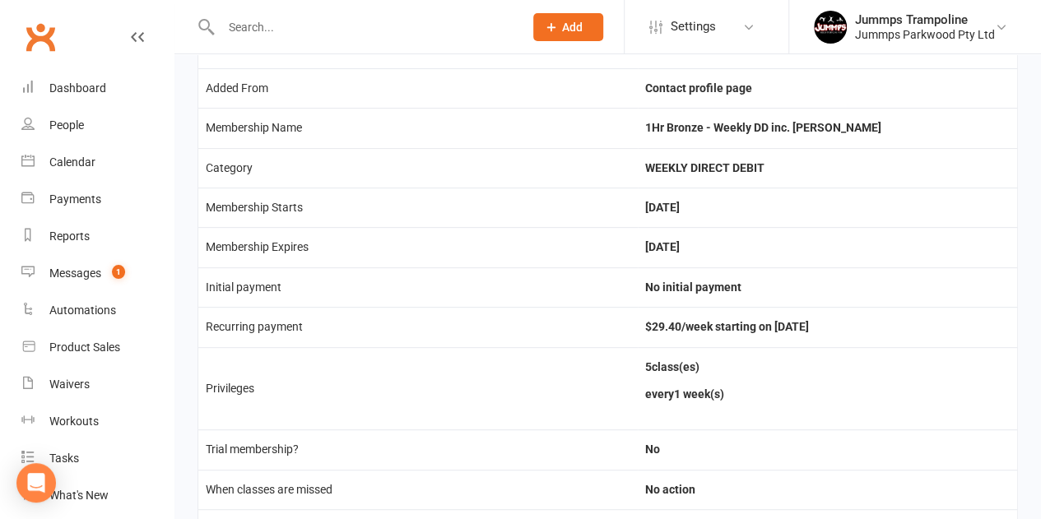
click at [696, 260] on td "Sep 21, 2025" at bounding box center [827, 247] width 379 height 40
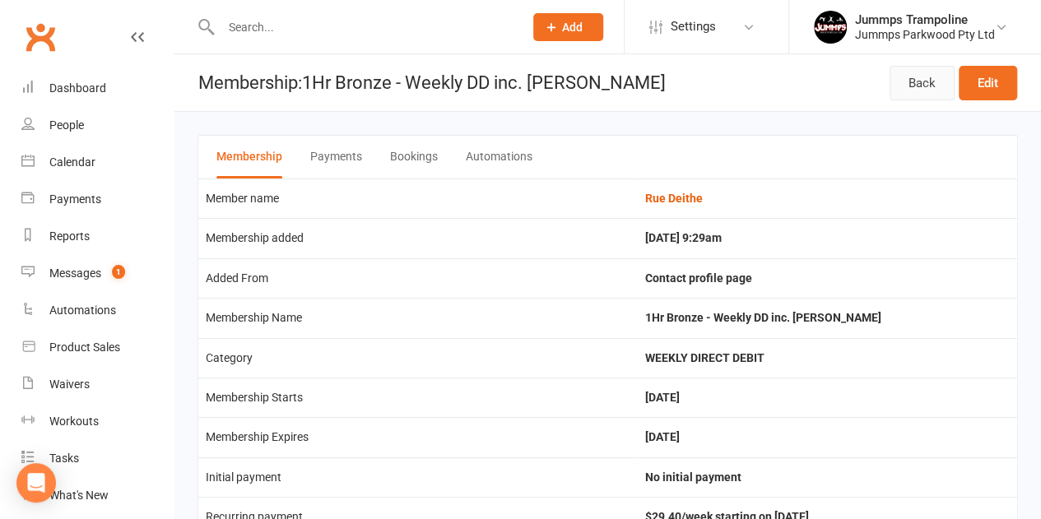
click at [915, 81] on link "Back" at bounding box center [922, 83] width 65 height 35
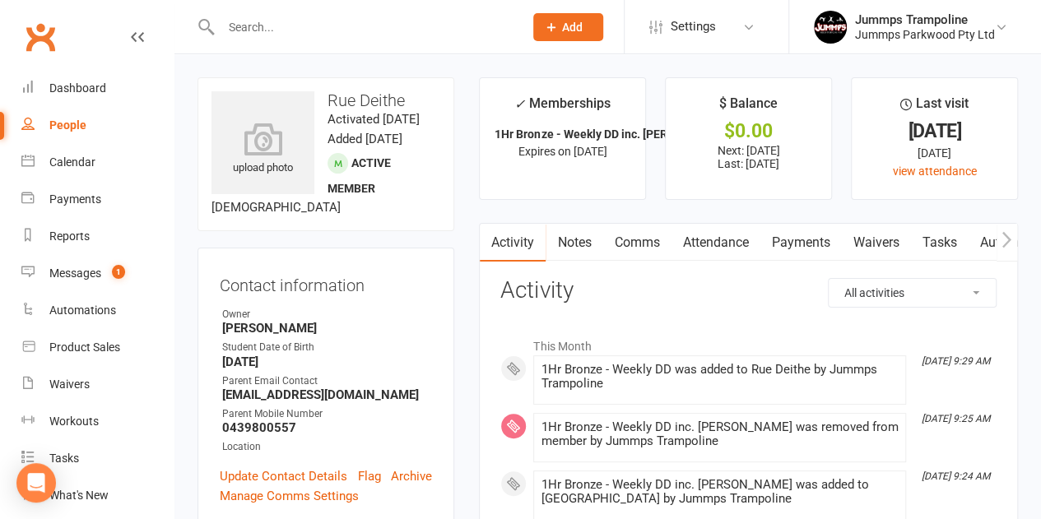
click at [795, 249] on link "Payments" at bounding box center [800, 243] width 81 height 38
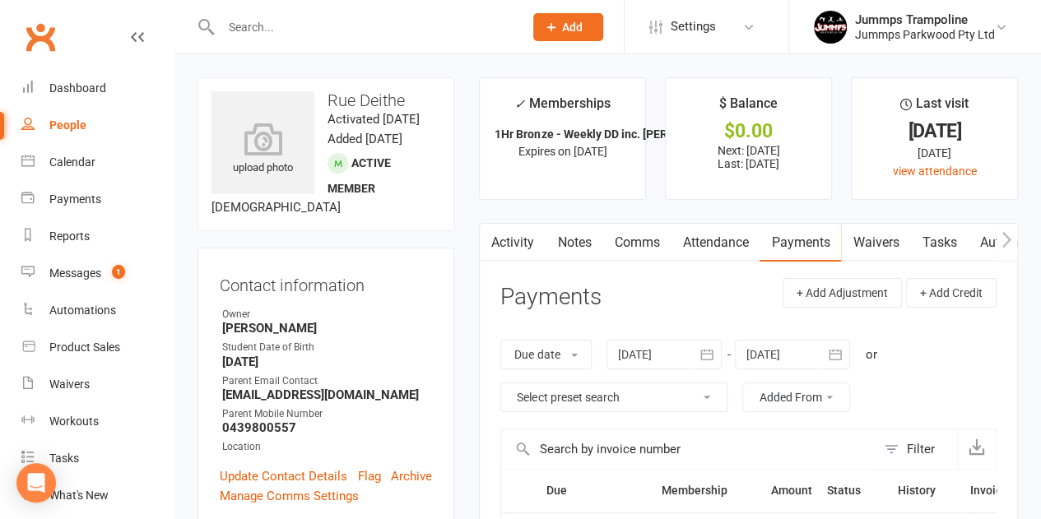
click at [726, 241] on link "Attendance" at bounding box center [715, 243] width 89 height 38
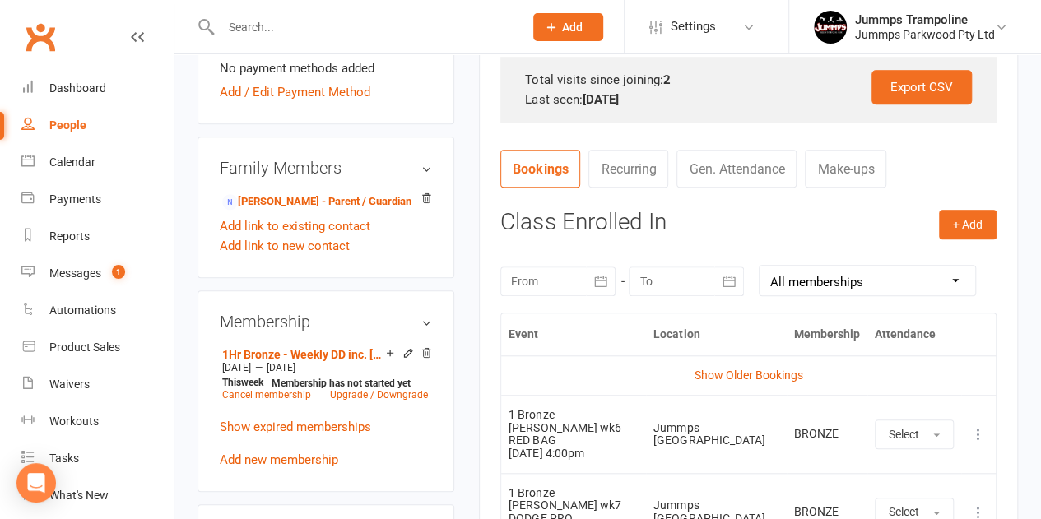
scroll to position [540, 0]
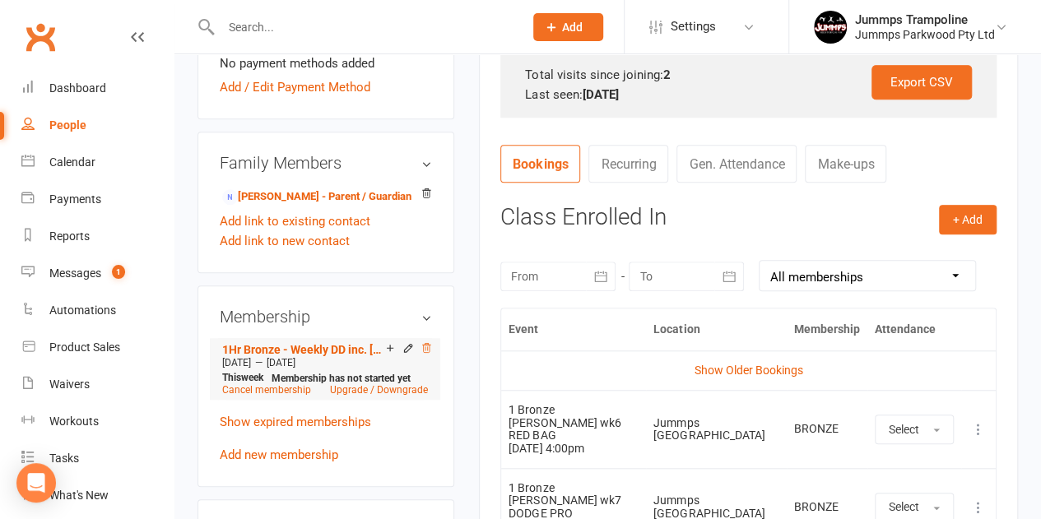
click at [425, 354] on icon at bounding box center [427, 348] width 12 height 12
click at [313, 430] on link "Show expired memberships" at bounding box center [295, 422] width 151 height 15
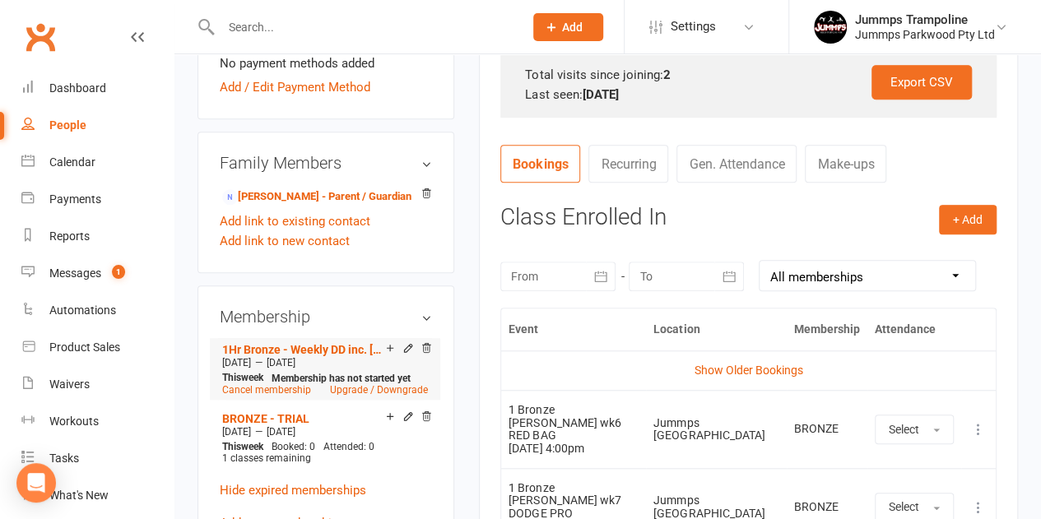
click at [406, 359] on div "Add make-up class" at bounding box center [448, 350] width 92 height 17
click at [406, 354] on icon at bounding box center [408, 348] width 12 height 12
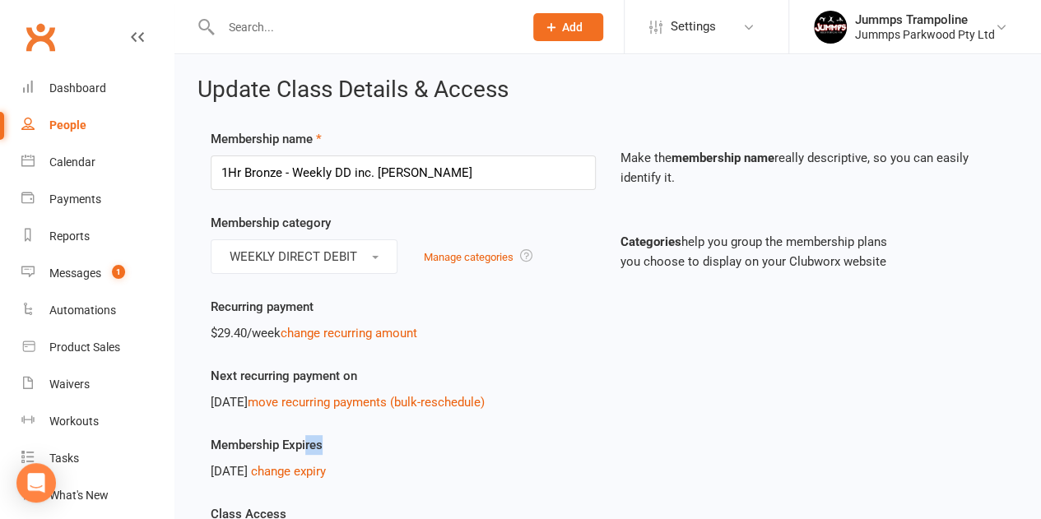
click at [304, 456] on div "Membership Expires Sep 21, 2025 change expiry" at bounding box center [403, 458] width 410 height 46
click at [303, 476] on link "change expiry" at bounding box center [288, 471] width 75 height 15
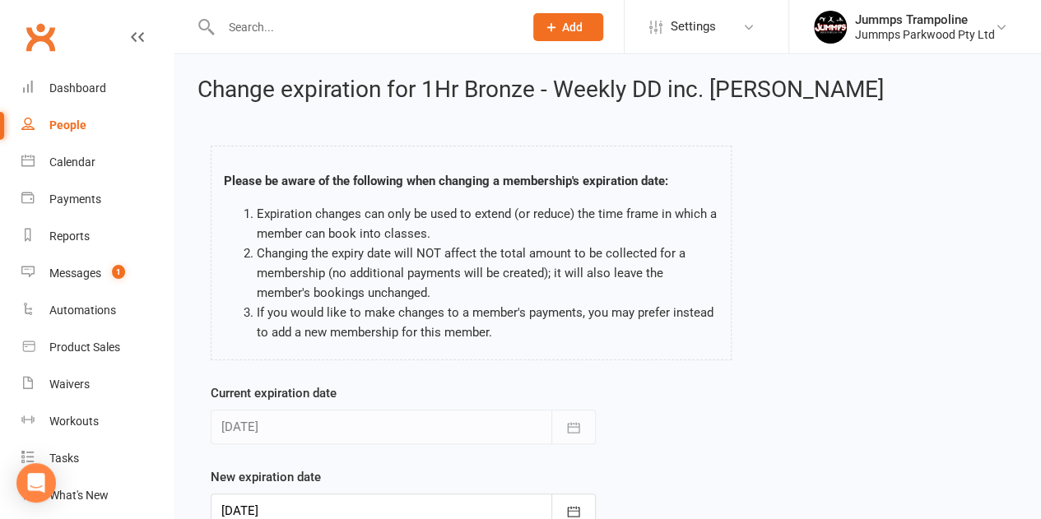
click at [438, 518] on div at bounding box center [403, 511] width 385 height 35
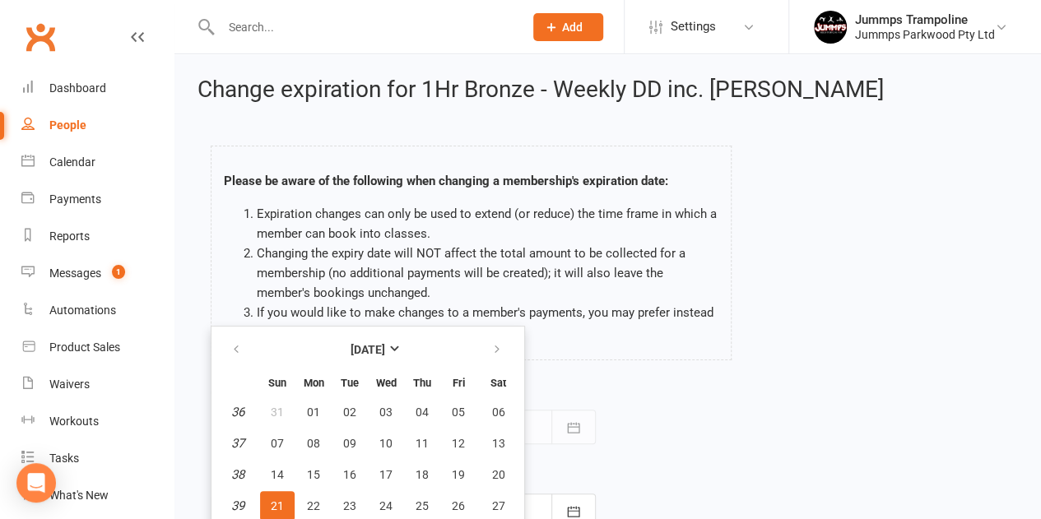
scroll to position [64, 0]
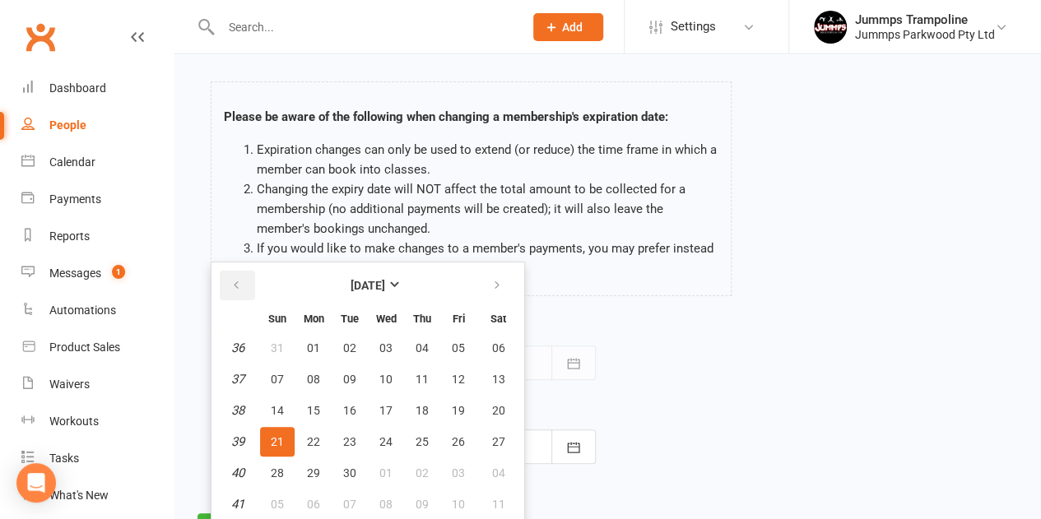
click at [237, 281] on icon "button" at bounding box center [236, 285] width 12 height 13
click at [272, 444] on span "17" at bounding box center [277, 441] width 13 height 13
type input "17 Aug 2025"
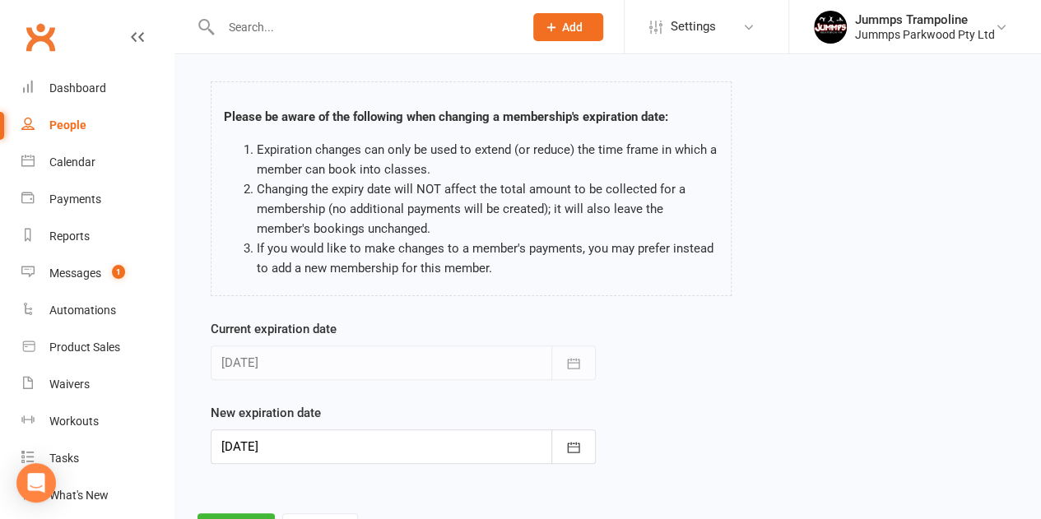
scroll to position [137, 0]
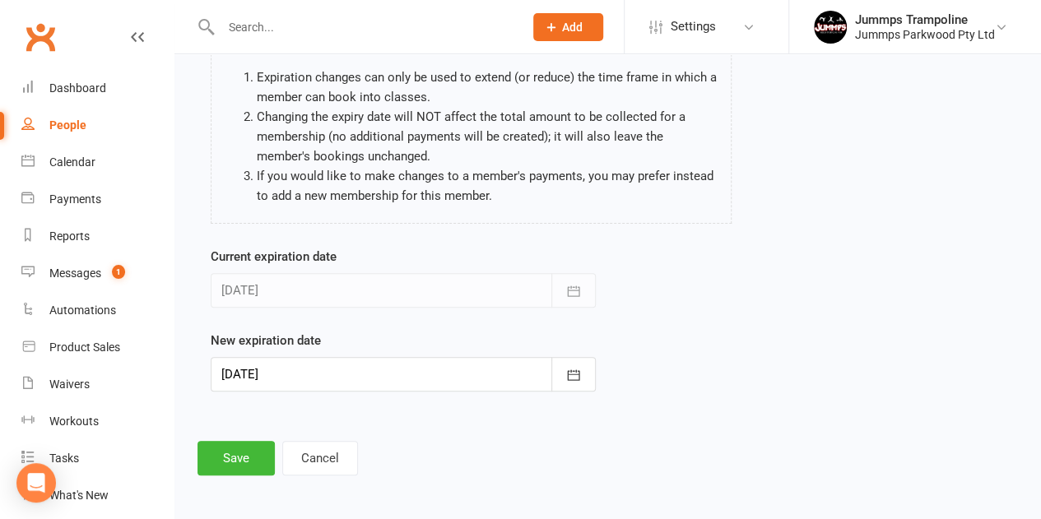
click at [226, 475] on div "Change expiration for 1Hr Bronze - Weekly DD inc. rego Please be aware of the f…" at bounding box center [607, 208] width 867 height 581
click at [231, 452] on button "Save" at bounding box center [236, 458] width 77 height 35
click at [250, 455] on button "Save" at bounding box center [236, 458] width 77 height 35
click at [318, 466] on button "Cancel" at bounding box center [320, 458] width 76 height 35
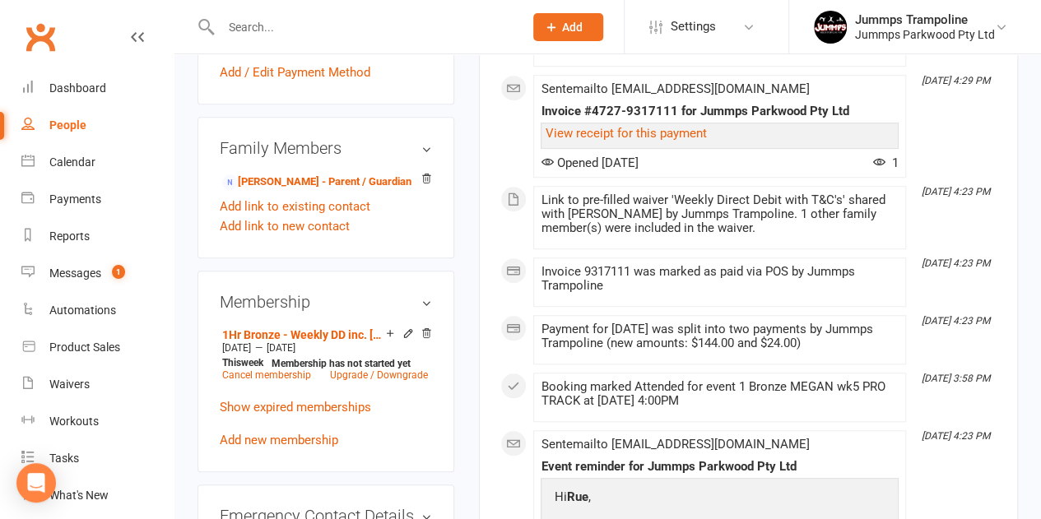
scroll to position [601, 0]
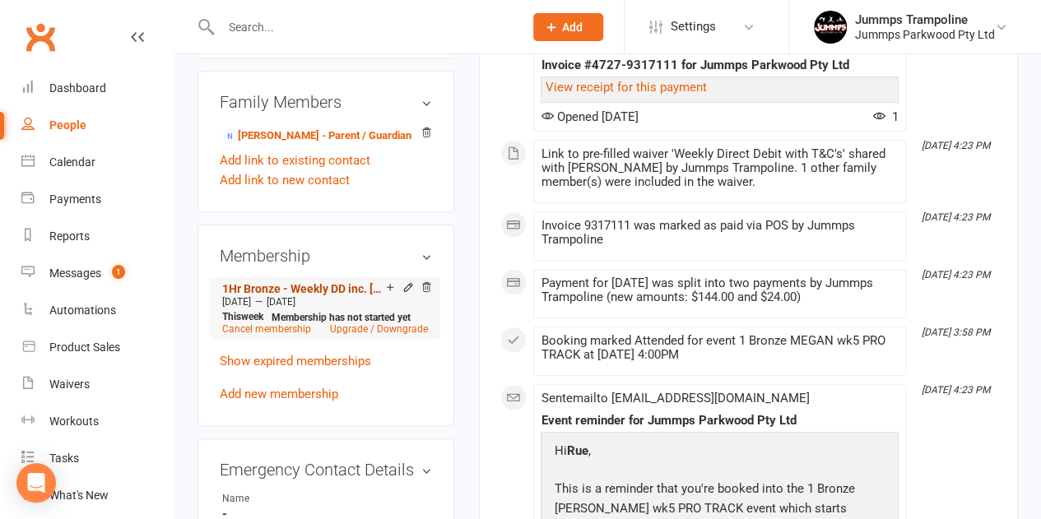
click at [346, 295] on link "1Hr Bronze - Weekly DD inc. rego" at bounding box center [304, 288] width 164 height 13
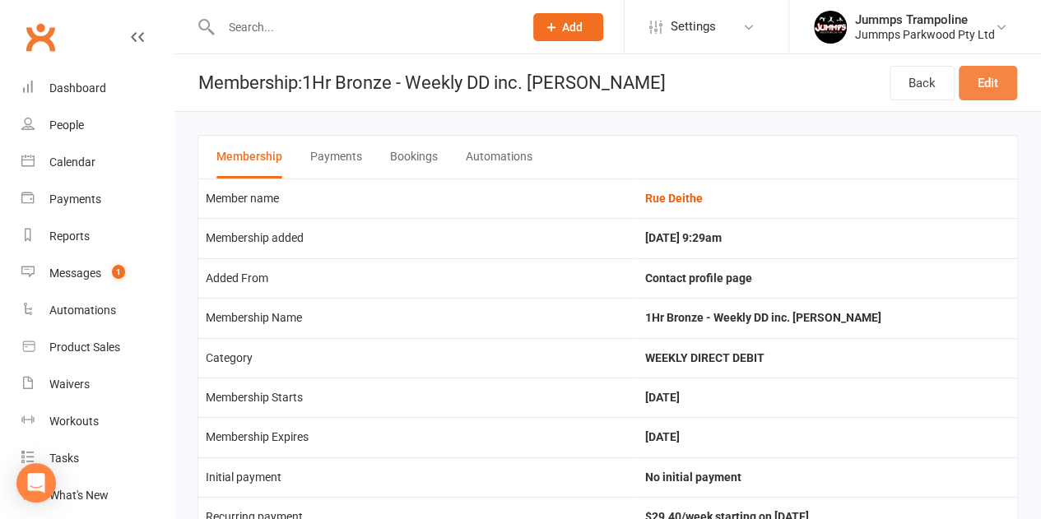
click at [973, 78] on link "Edit" at bounding box center [988, 83] width 58 height 35
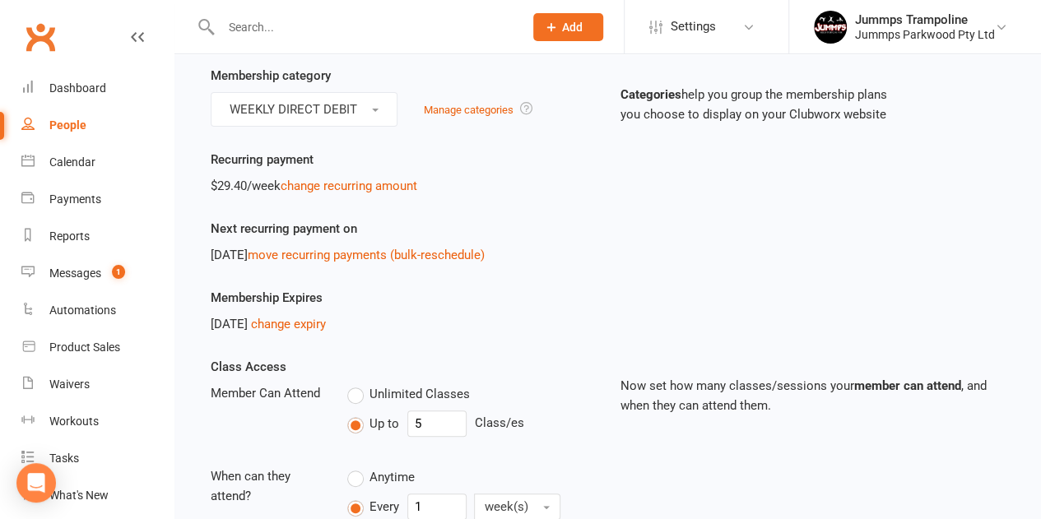
scroll to position [148, 0]
click at [326, 318] on link "change expiry" at bounding box center [288, 323] width 75 height 15
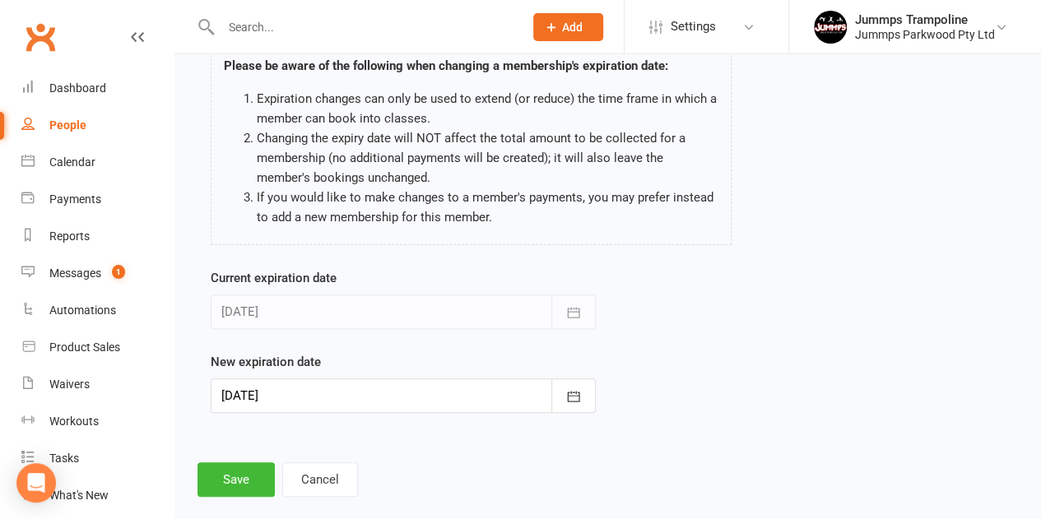
scroll to position [118, 0]
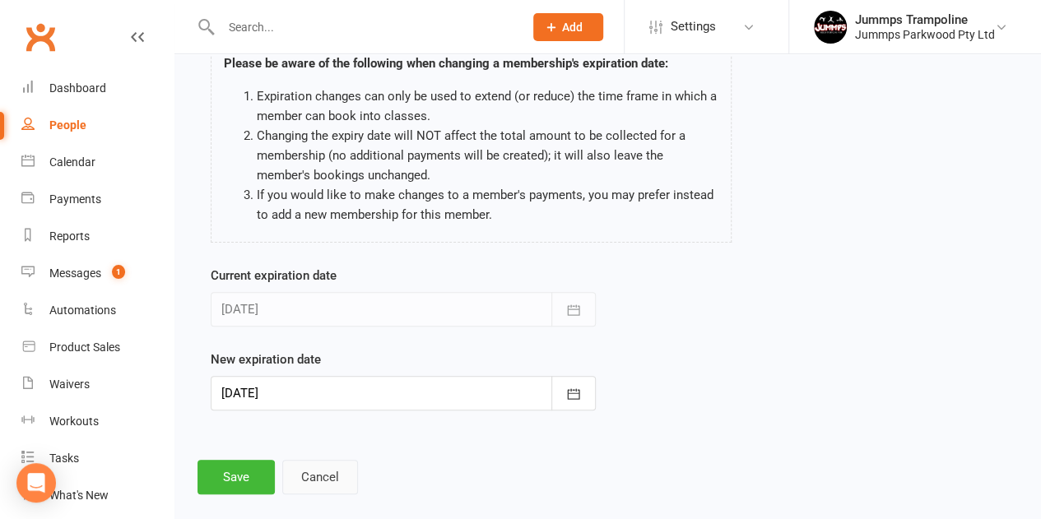
click at [314, 467] on button "Cancel" at bounding box center [320, 477] width 76 height 35
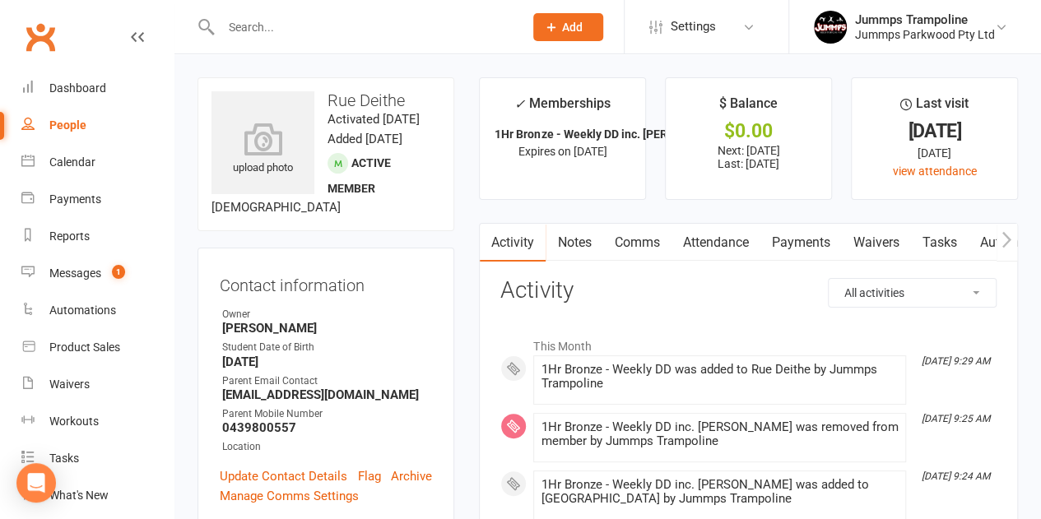
click at [807, 237] on link "Payments" at bounding box center [800, 243] width 81 height 38
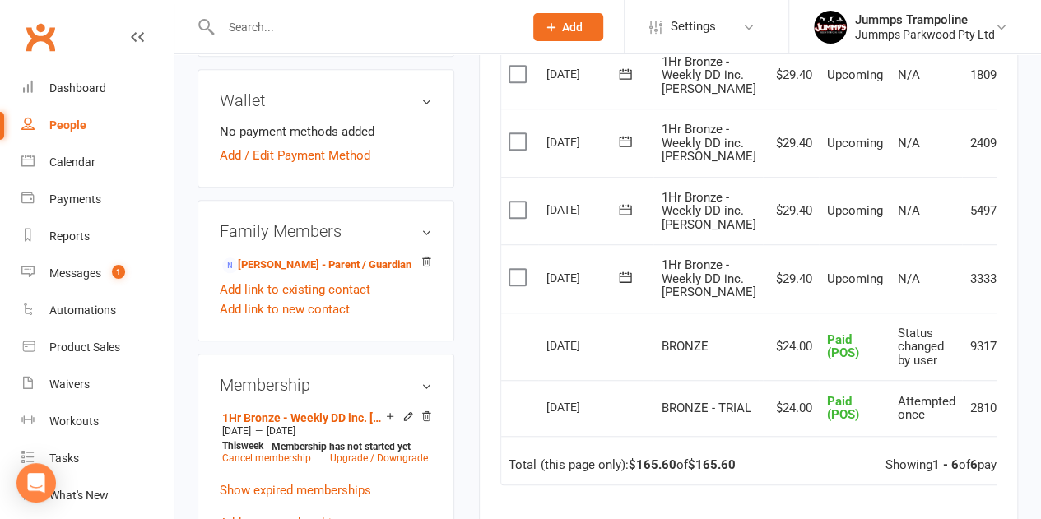
scroll to position [471, 0]
click at [426, 423] on icon at bounding box center [427, 417] width 12 height 12
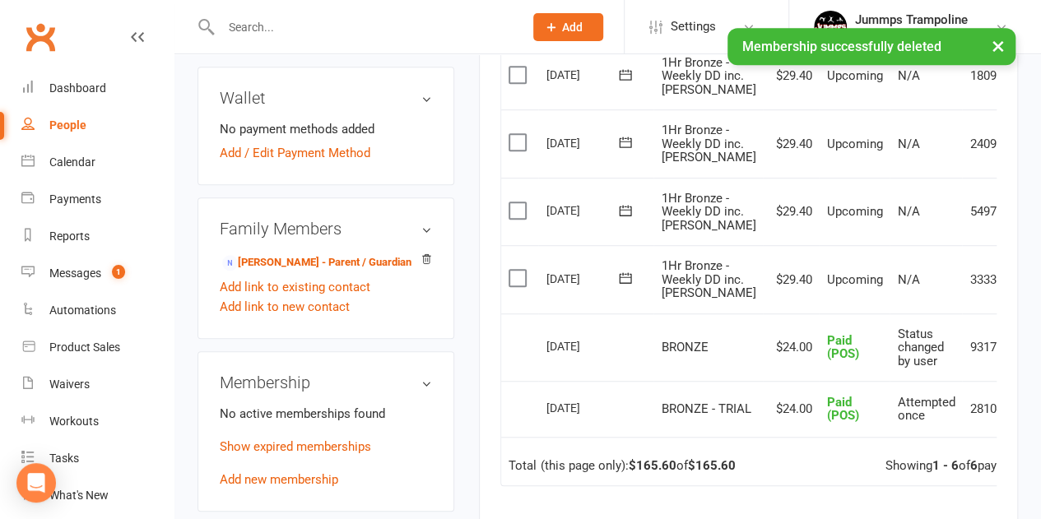
scroll to position [463, 0]
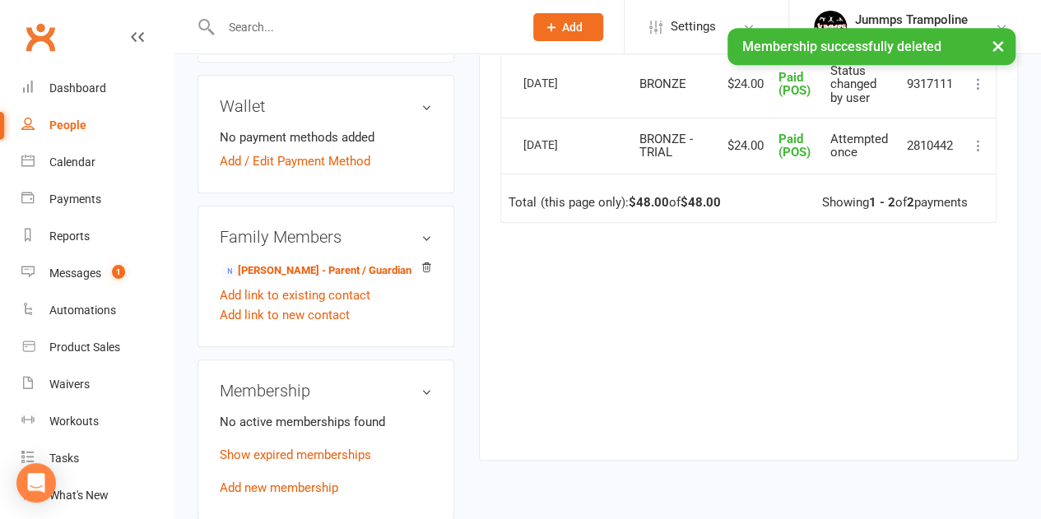
click at [262, 488] on div "No active memberships found Show expired memberships Add new membership" at bounding box center [326, 455] width 212 height 86
click at [248, 495] on link "Add new membership" at bounding box center [279, 488] width 119 height 15
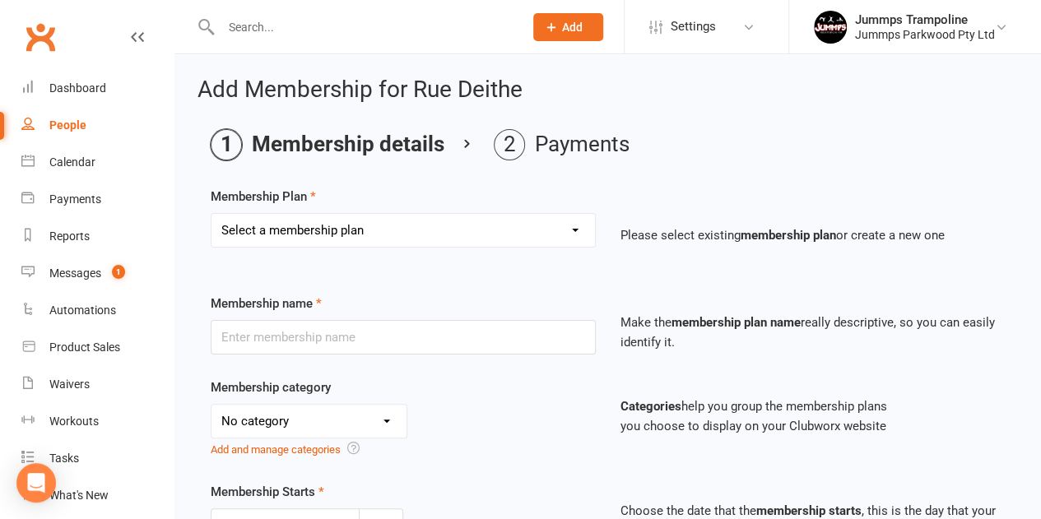
click at [350, 231] on select "Select a membership plan Create new Membership Plan Student Registration Fee - …" at bounding box center [404, 230] width 384 height 33
select select "4"
click at [212, 214] on select "Select a membership plan Create new Membership Plan Student Registration Fee - …" at bounding box center [404, 230] width 384 height 33
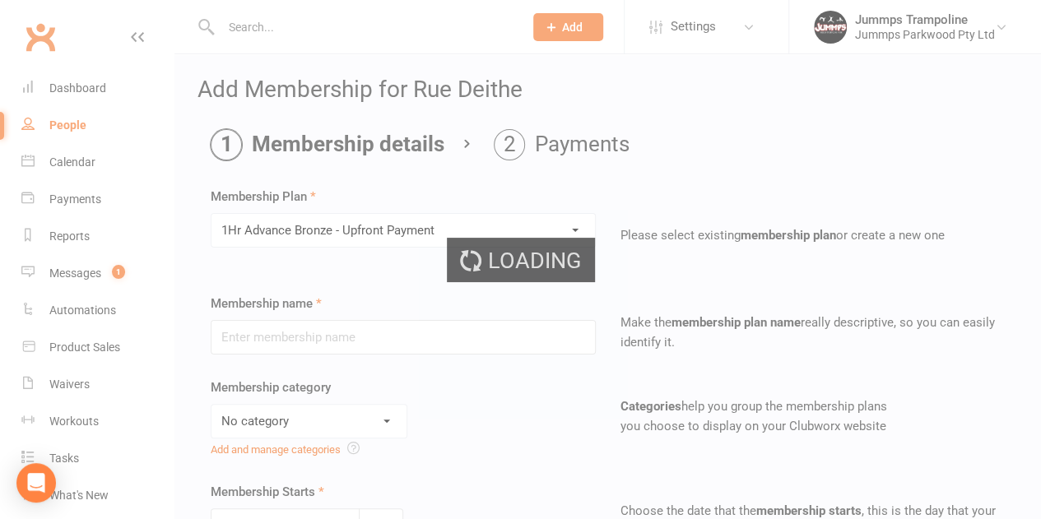
type input "1Hr Advance Bronze - Upfront Payment"
select select "9"
type input "10"
select select "1"
type input "10"
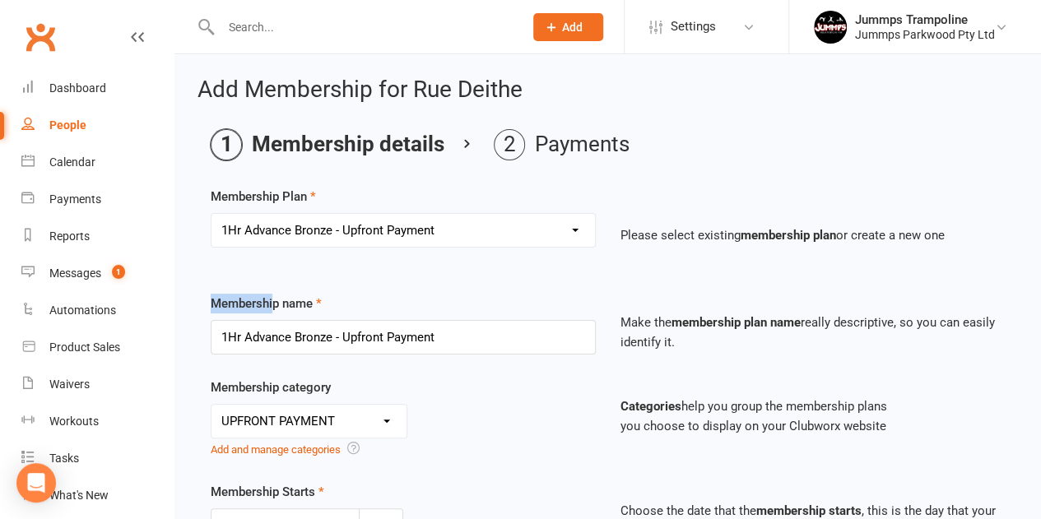
drag, startPoint x: 275, startPoint y: 307, endPoint x: 379, endPoint y: 247, distance: 119.8
click at [379, 247] on div "Select a membership plan Create new Membership Plan Student Registration Fee - …" at bounding box center [403, 242] width 410 height 58
click at [421, 235] on select "Select a membership plan Create new Membership Plan Student Registration Fee - …" at bounding box center [404, 230] width 384 height 33
select select "30"
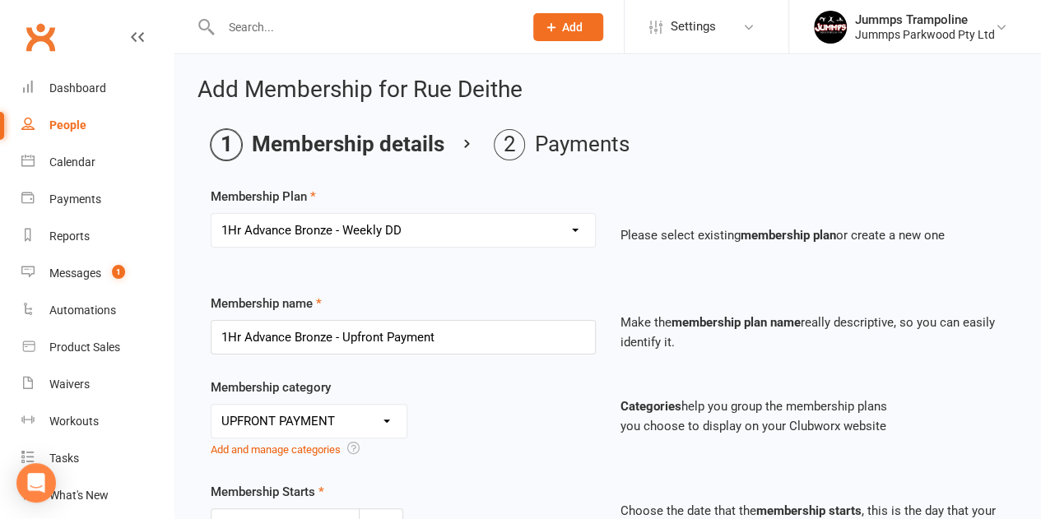
click at [212, 214] on select "Select a membership plan Create new Membership Plan Student Registration Fee - …" at bounding box center [404, 230] width 384 height 33
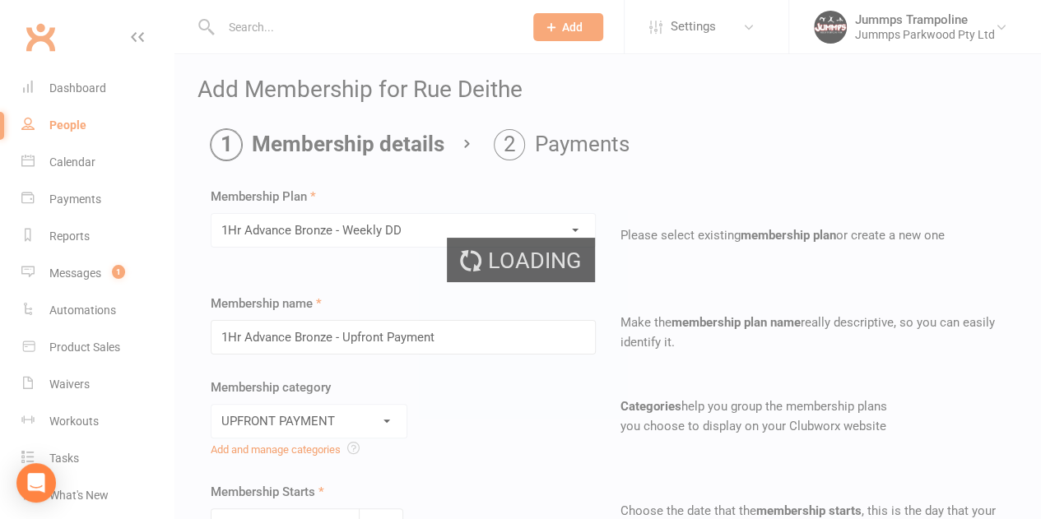
type input "1Hr Advance Bronze - Weekly DD"
select select "11"
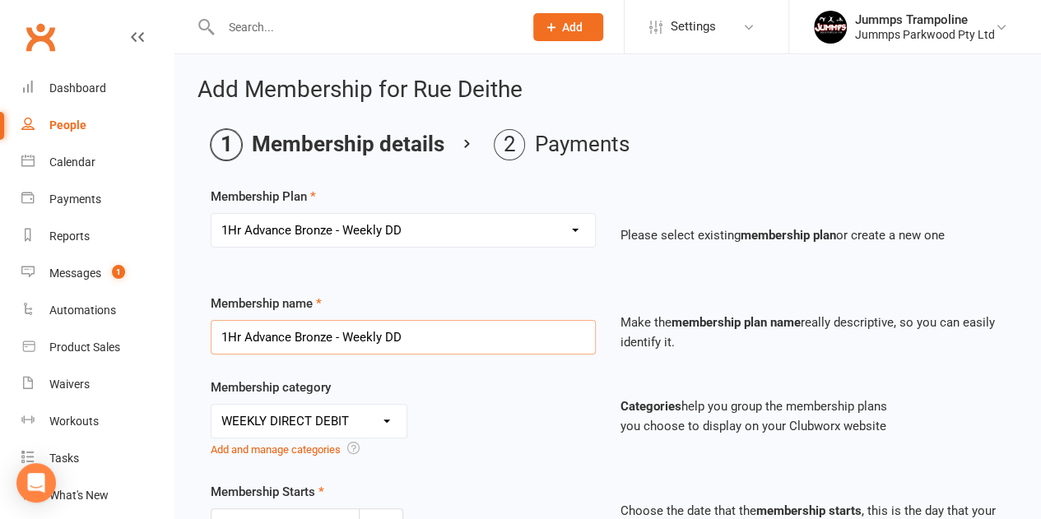
click at [356, 330] on input "1Hr Advance Bronze - Weekly DD" at bounding box center [403, 337] width 385 height 35
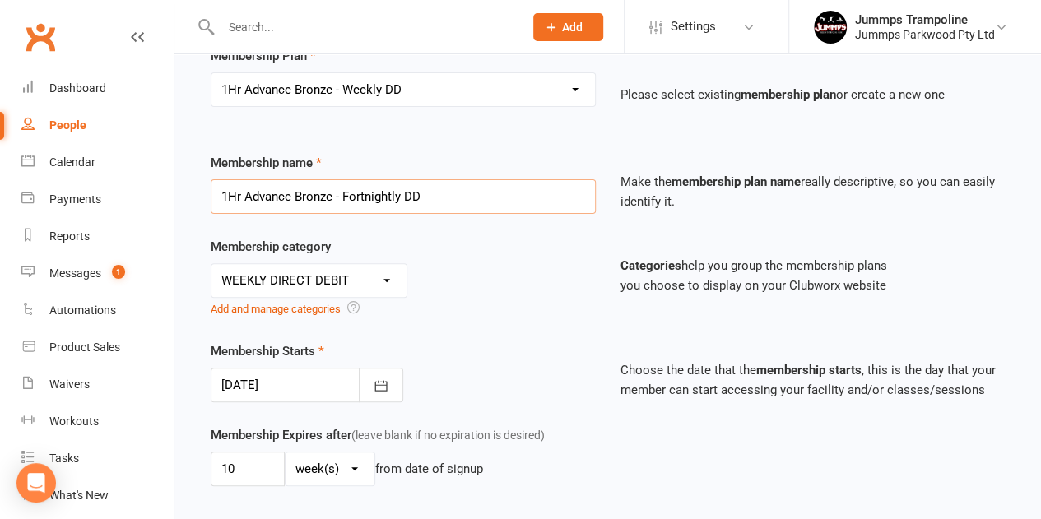
scroll to position [154, 0]
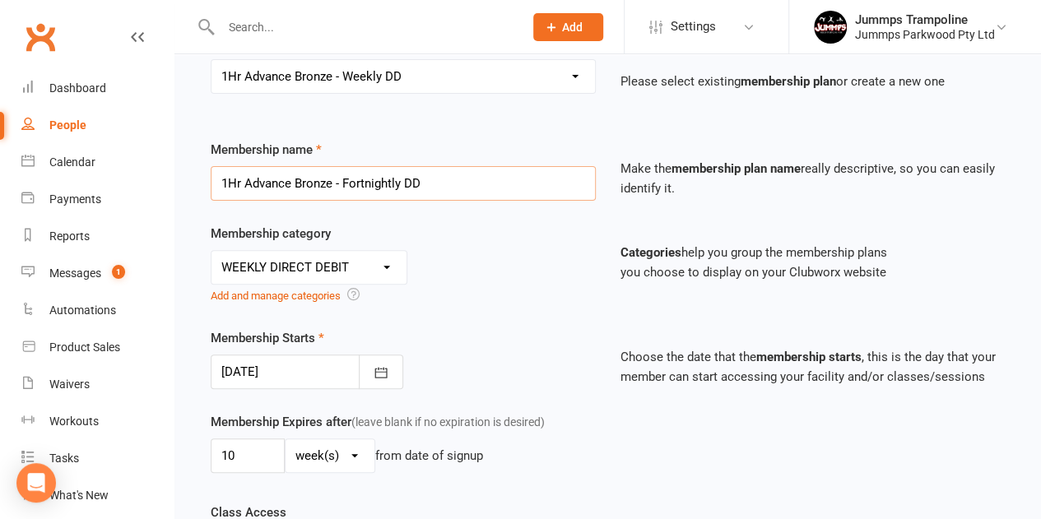
type input "1Hr Advance Bronze - Fortnightly DD"
click at [309, 256] on select "No category 3XSPLIT BY DIRECT DEBIT FORTNIGHTLY DIRECT DEBIT JUMMPS CONNECTION …" at bounding box center [309, 267] width 195 height 33
select select "1"
click at [212, 251] on select "No category 3XSPLIT BY DIRECT DEBIT FORTNIGHTLY DIRECT DEBIT JUMMPS CONNECTION …" at bounding box center [309, 267] width 195 height 33
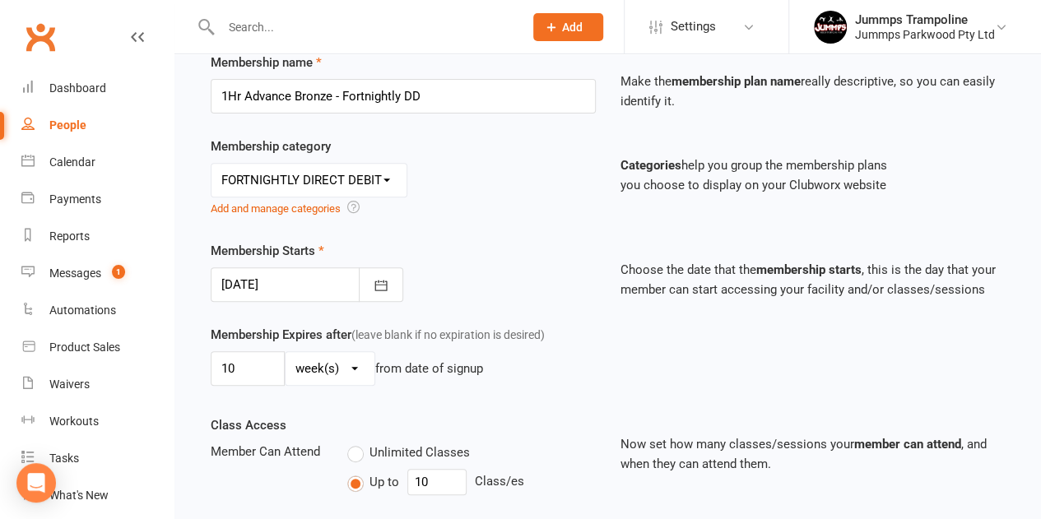
scroll to position [261, 0]
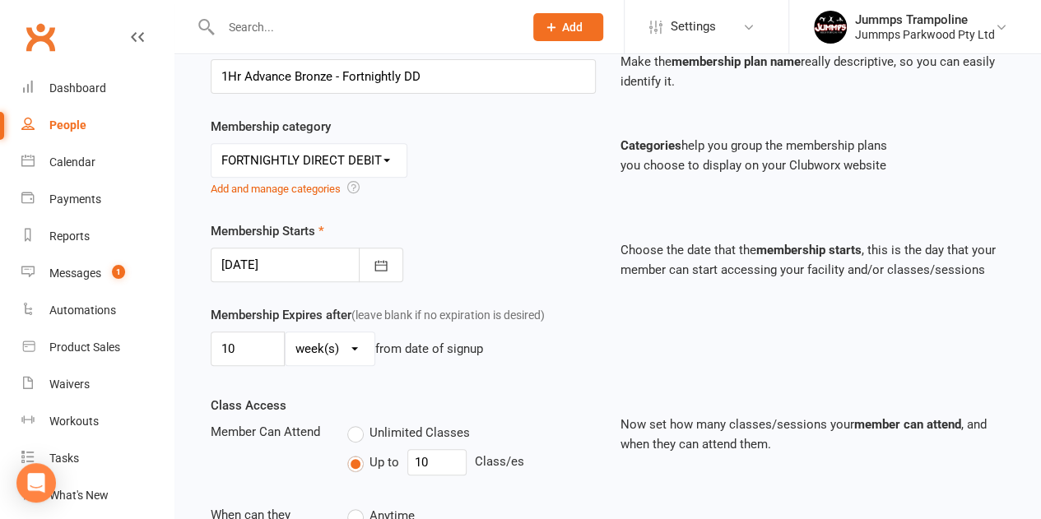
click at [284, 259] on div at bounding box center [307, 265] width 193 height 35
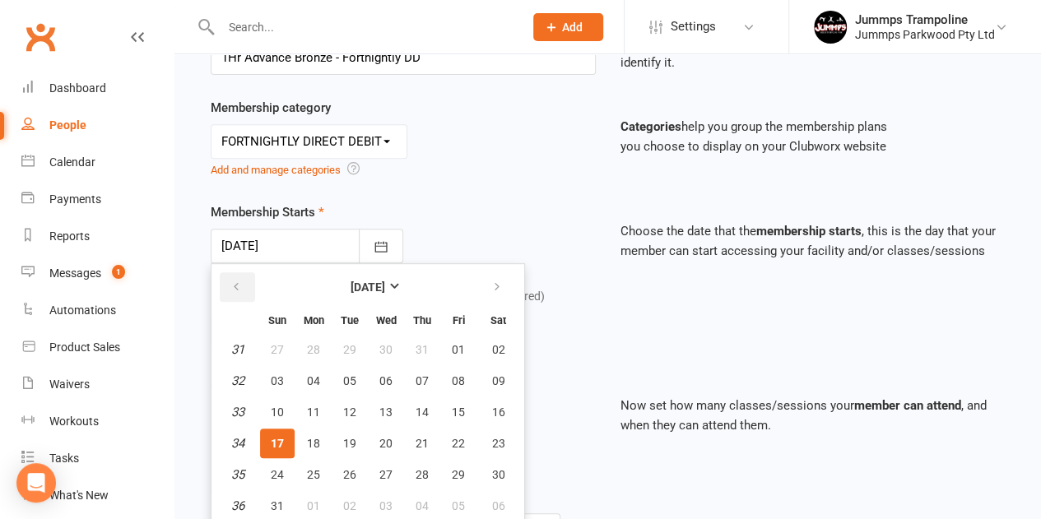
click at [234, 283] on icon "button" at bounding box center [236, 287] width 12 height 13
click at [316, 416] on span "14" at bounding box center [313, 412] width 13 height 13
type input "14 Jul 2025"
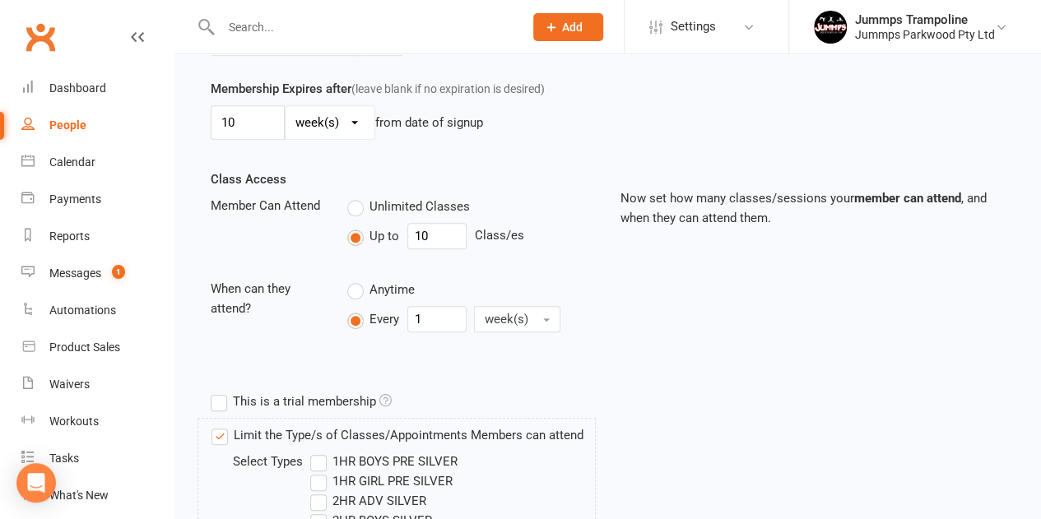
scroll to position [489, 0]
click at [441, 234] on input "10" at bounding box center [436, 234] width 59 height 26
type input "1"
type input "5"
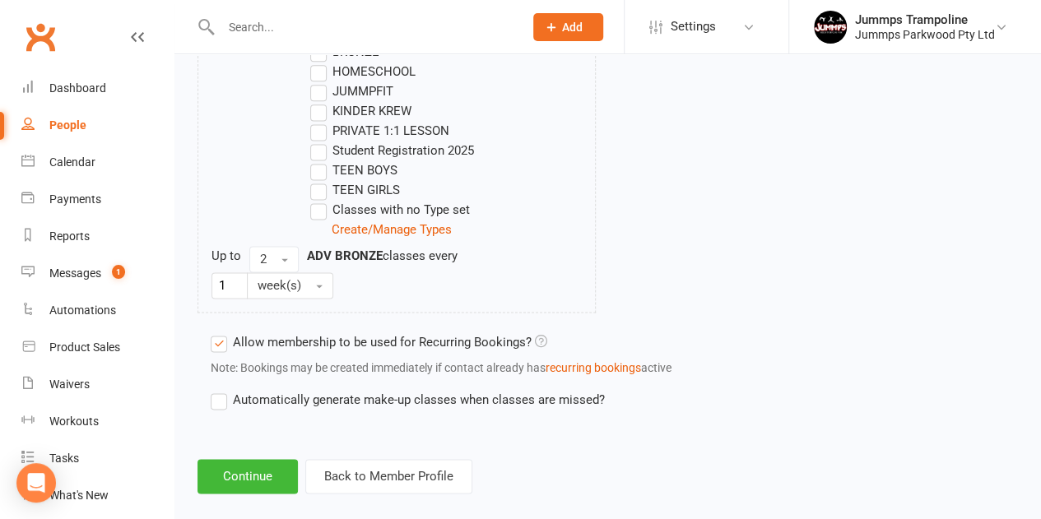
scroll to position [1070, 0]
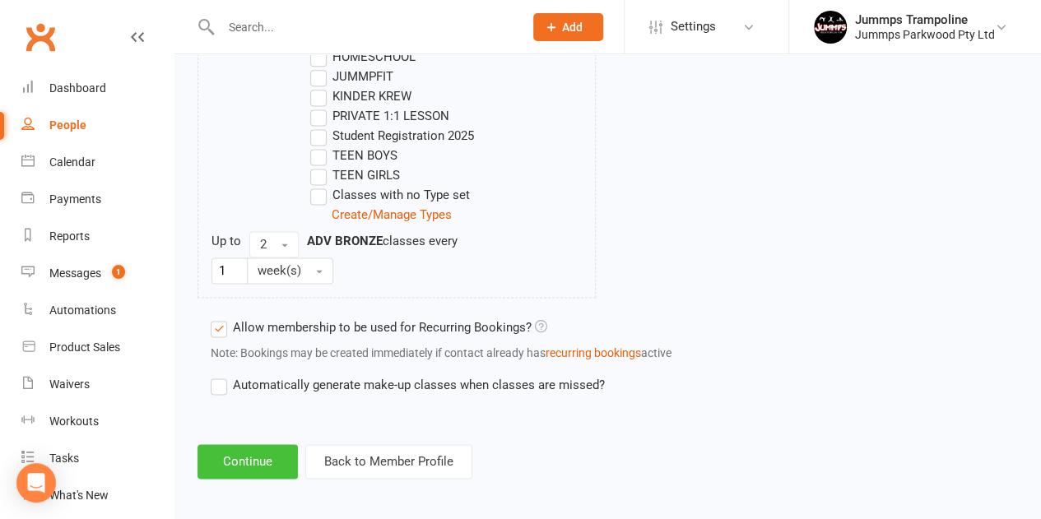
click at [242, 458] on button "Continue" at bounding box center [248, 461] width 100 height 35
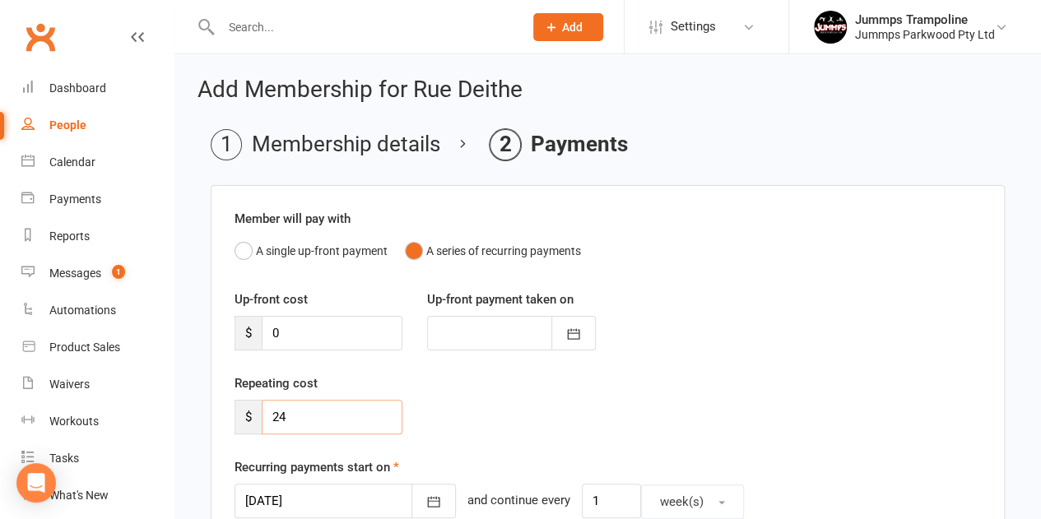
click at [325, 408] on input "24" at bounding box center [332, 417] width 141 height 35
type input "2"
type input "49"
drag, startPoint x: 325, startPoint y: 408, endPoint x: 351, endPoint y: 320, distance: 91.7
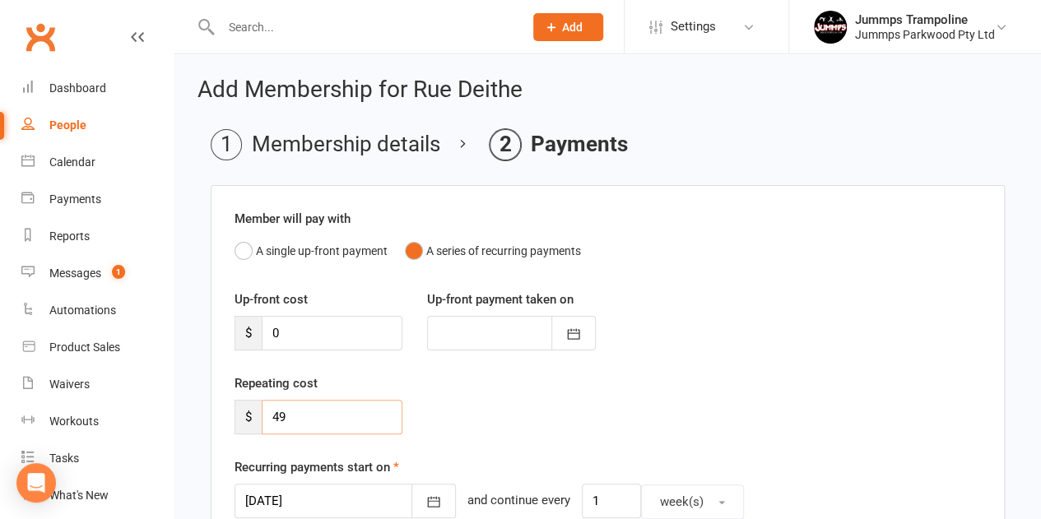
scroll to position [2, 0]
click at [425, 504] on icon "button" at bounding box center [433, 500] width 16 height 16
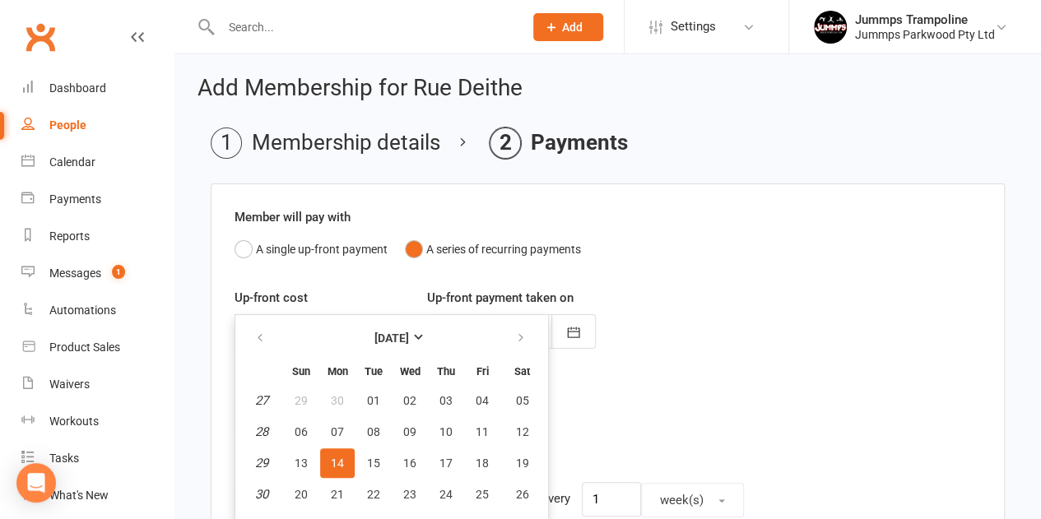
scroll to position [53, 0]
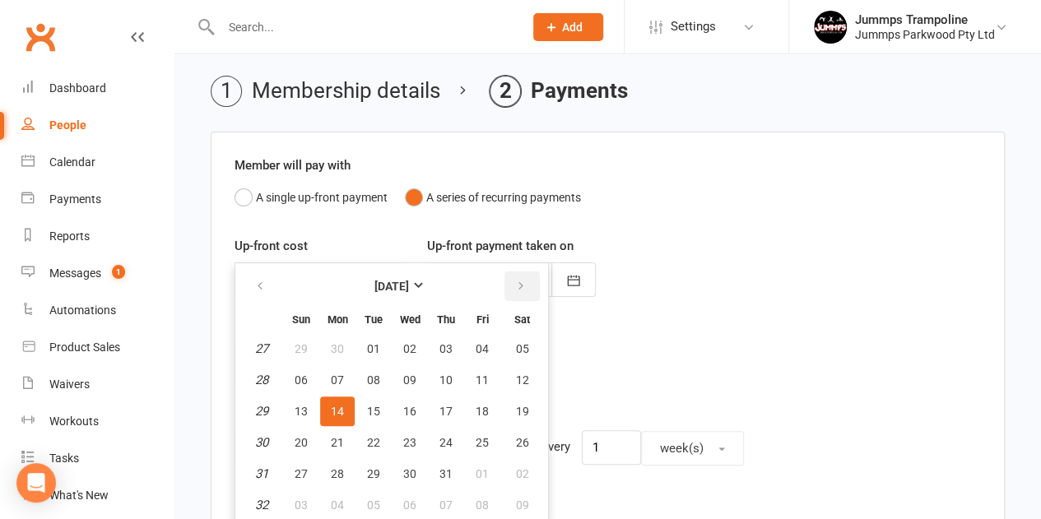
click at [521, 283] on icon "button" at bounding box center [521, 286] width 12 height 13
click at [440, 446] on span "21" at bounding box center [445, 442] width 13 height 13
type input "21 Aug 2025"
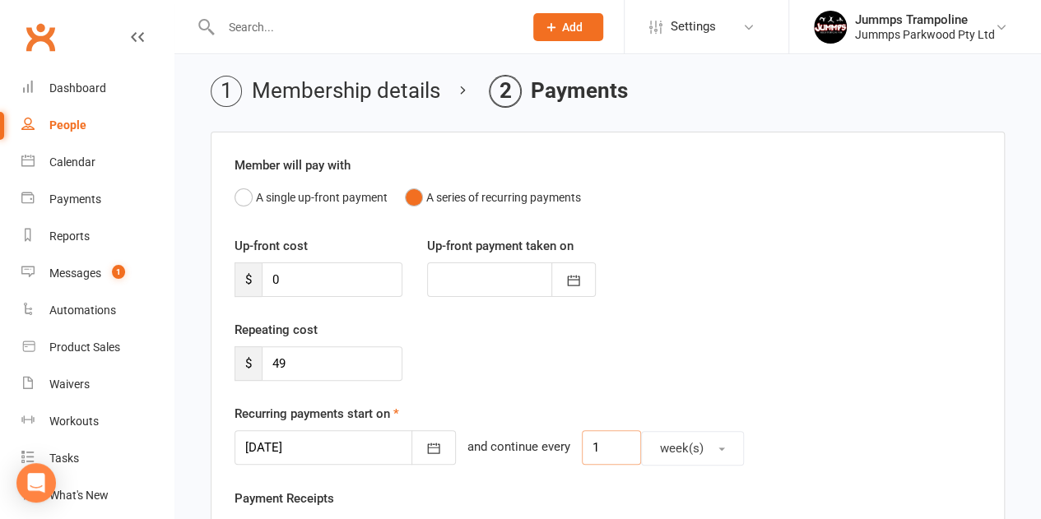
click at [588, 448] on input "1" at bounding box center [611, 447] width 59 height 35
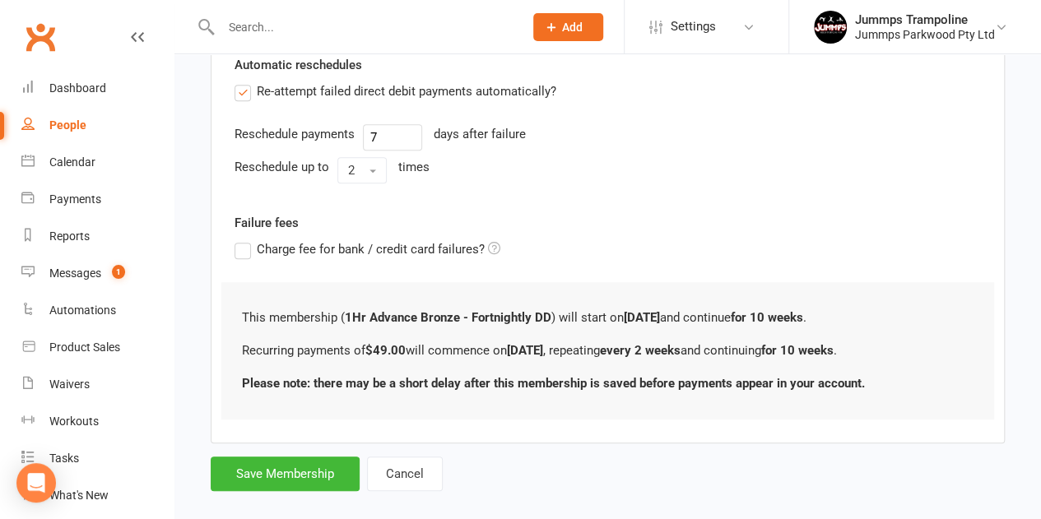
scroll to position [672, 0]
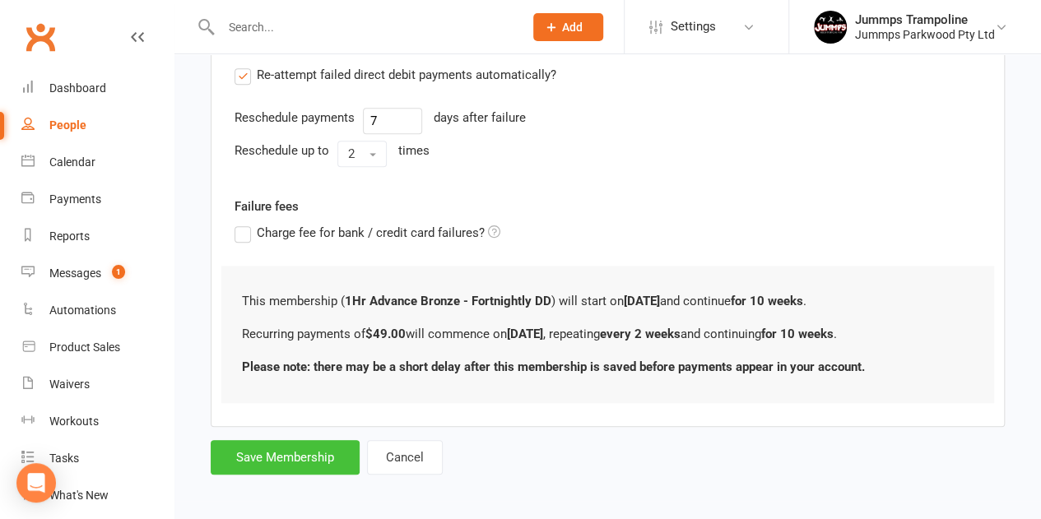
type input "2"
click at [274, 458] on button "Save Membership" at bounding box center [285, 457] width 149 height 35
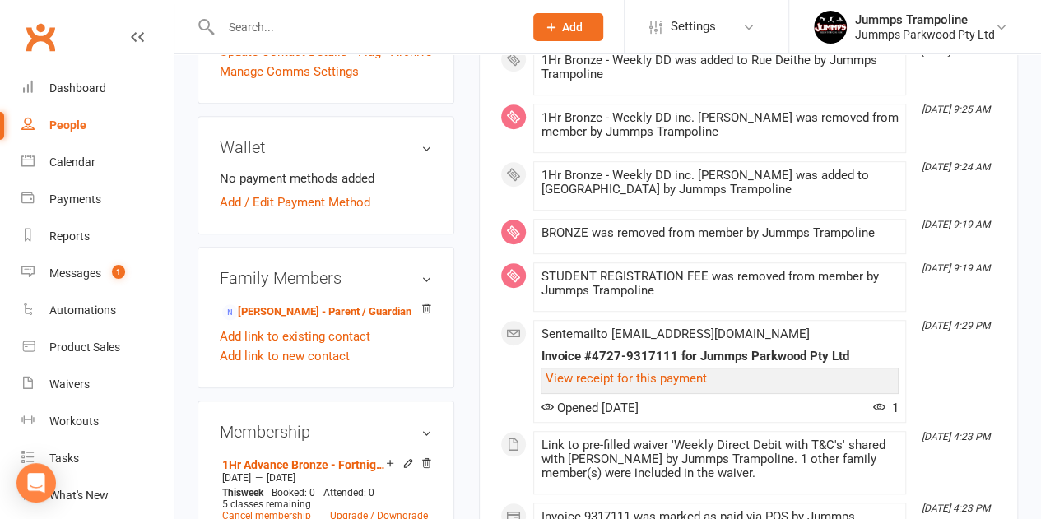
scroll to position [424, 0]
click at [284, 322] on link "Sam Deithe - Parent / Guardian" at bounding box center [316, 312] width 189 height 17
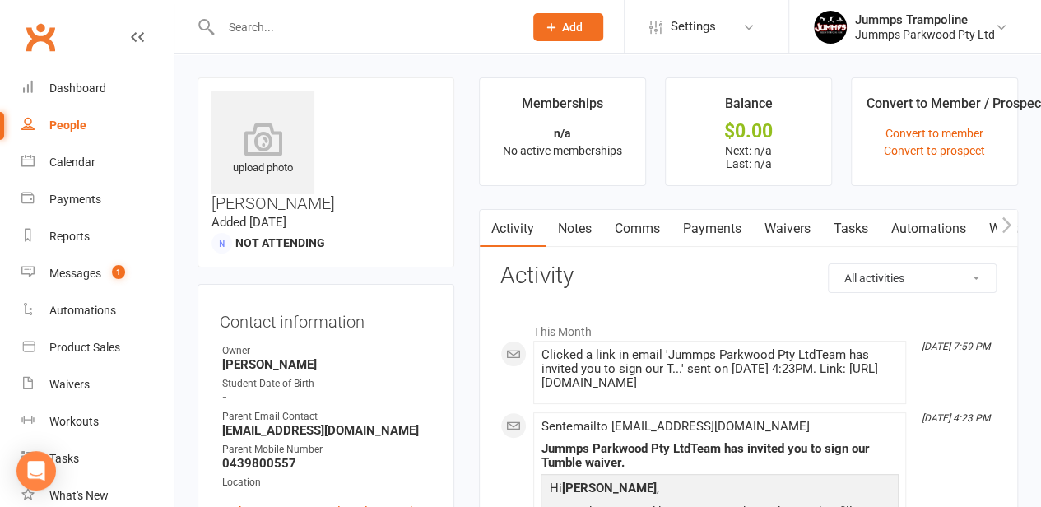
click at [800, 225] on link "Waivers" at bounding box center [786, 229] width 69 height 38
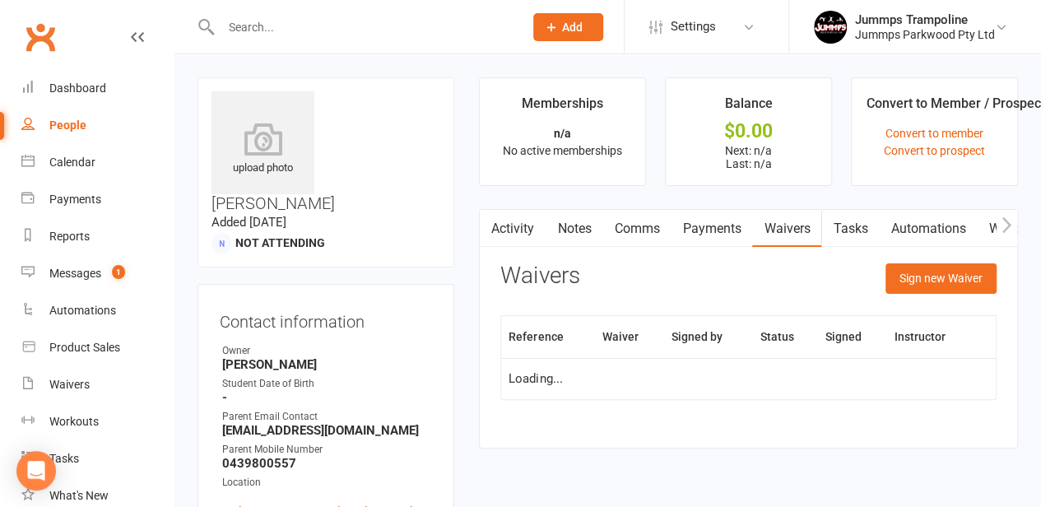
click at [724, 224] on link "Payments" at bounding box center [711, 229] width 81 height 38
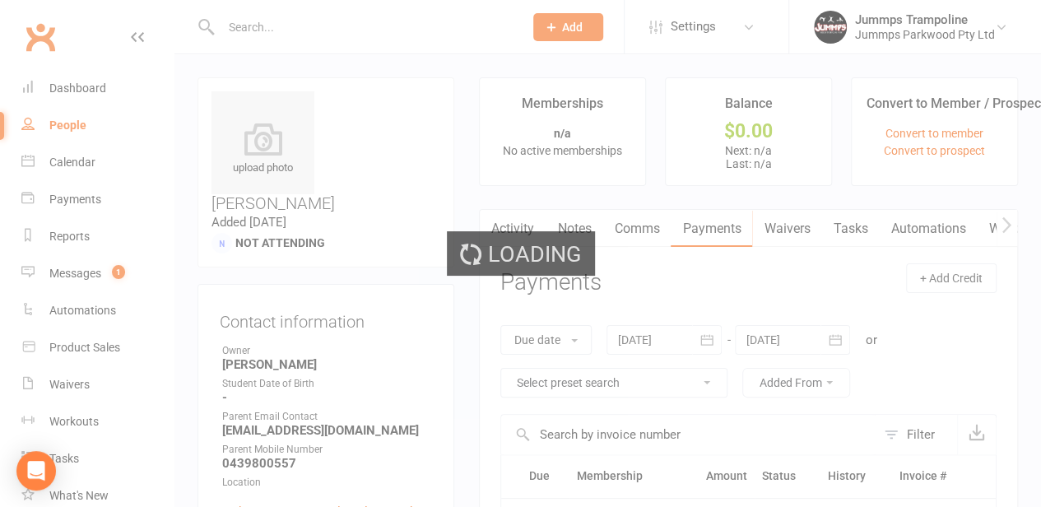
click at [522, 231] on div "Loading" at bounding box center [521, 253] width 148 height 44
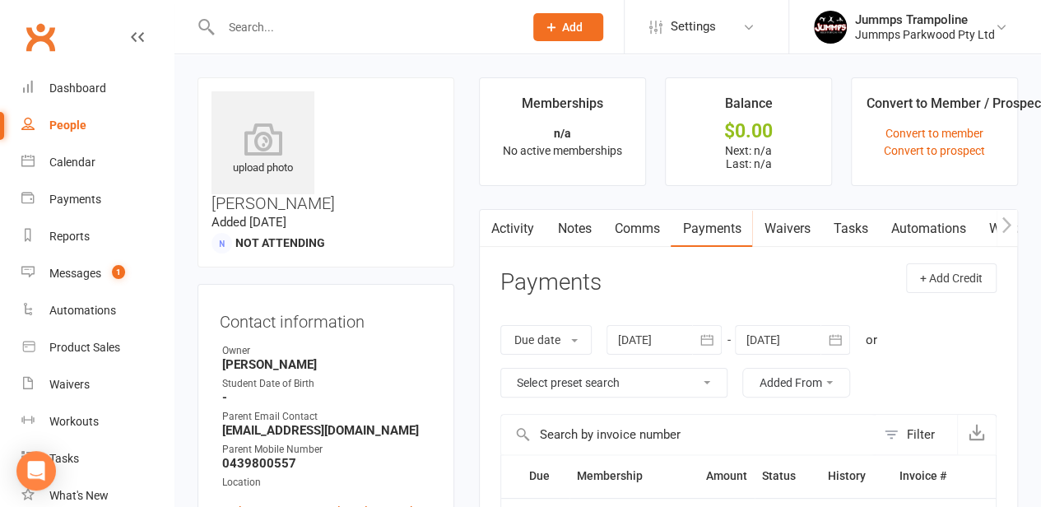
click at [522, 231] on link "Activity" at bounding box center [513, 229] width 66 height 38
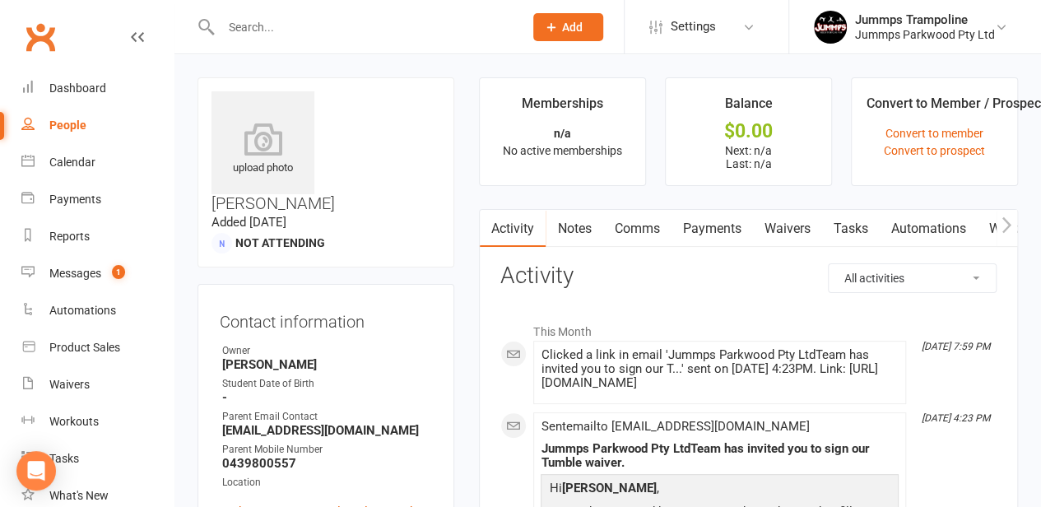
click at [788, 226] on link "Waivers" at bounding box center [786, 229] width 69 height 38
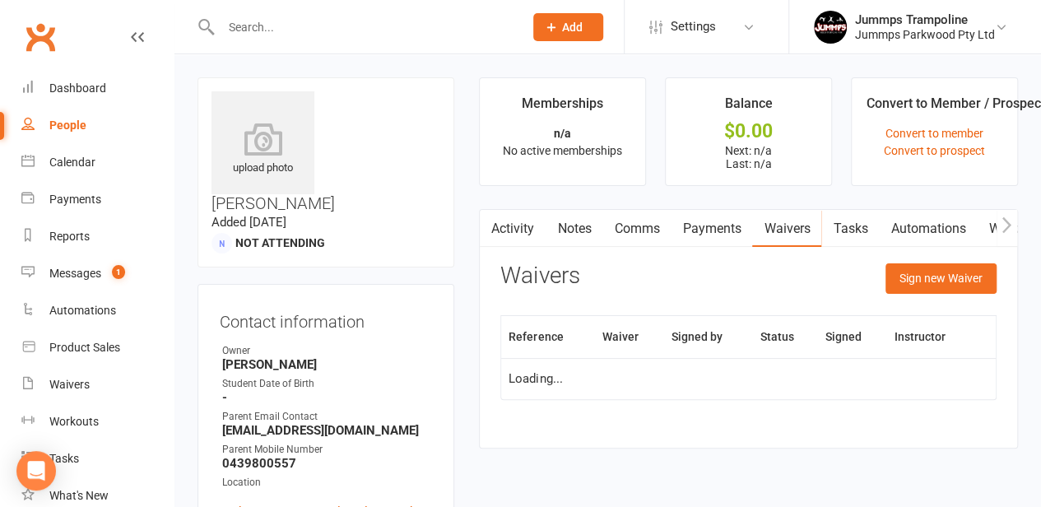
scroll to position [151, 0]
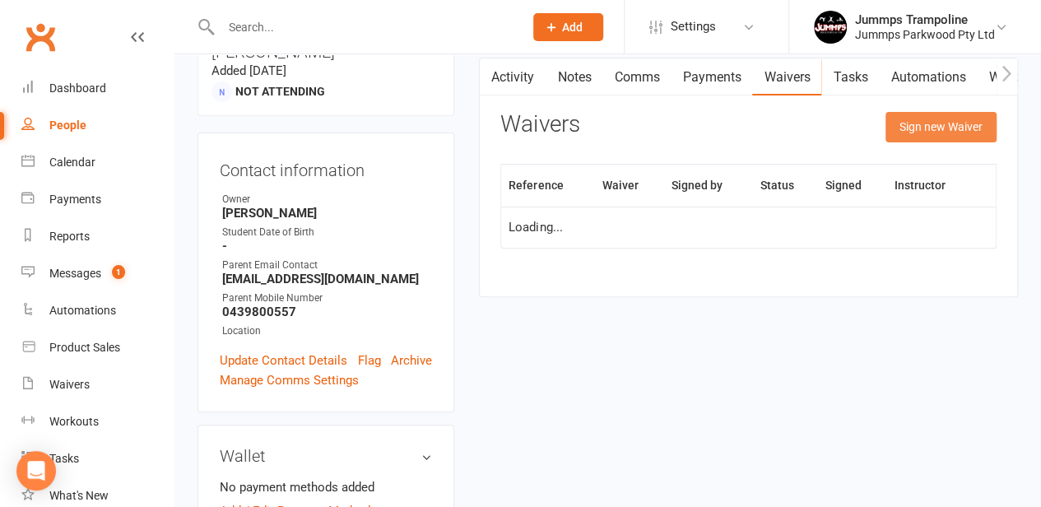
click at [922, 131] on button "Sign new Waiver" at bounding box center [941, 127] width 111 height 30
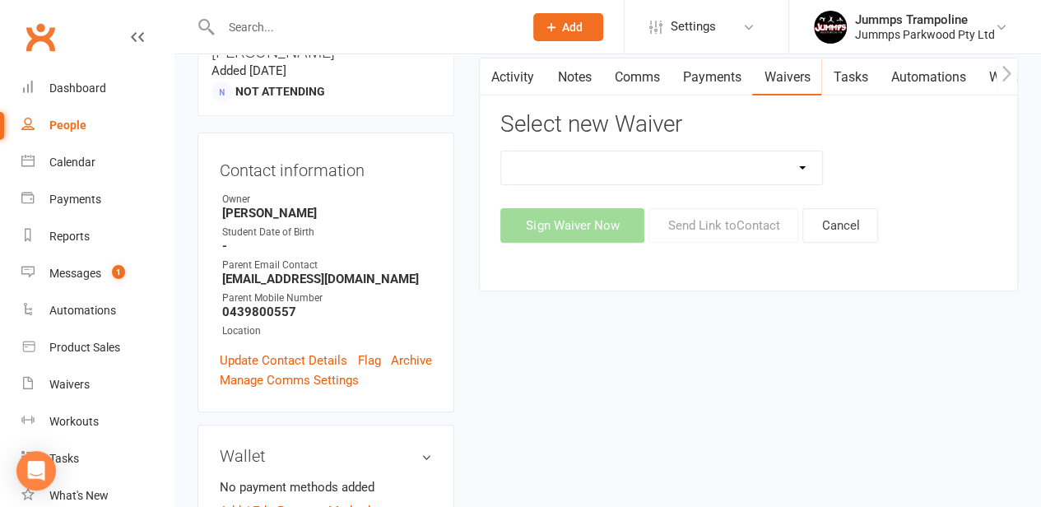
click at [798, 177] on select "3XSPLIT by Direct Debit with T&C's CHLOE & LORIN USE ONLY Fortnightly Direct De…" at bounding box center [661, 167] width 321 height 33
select select "14463"
click at [501, 151] on select "3XSPLIT by Direct Debit with T&C's CHLOE & LORIN USE ONLY Fortnightly Direct De…" at bounding box center [661, 167] width 321 height 33
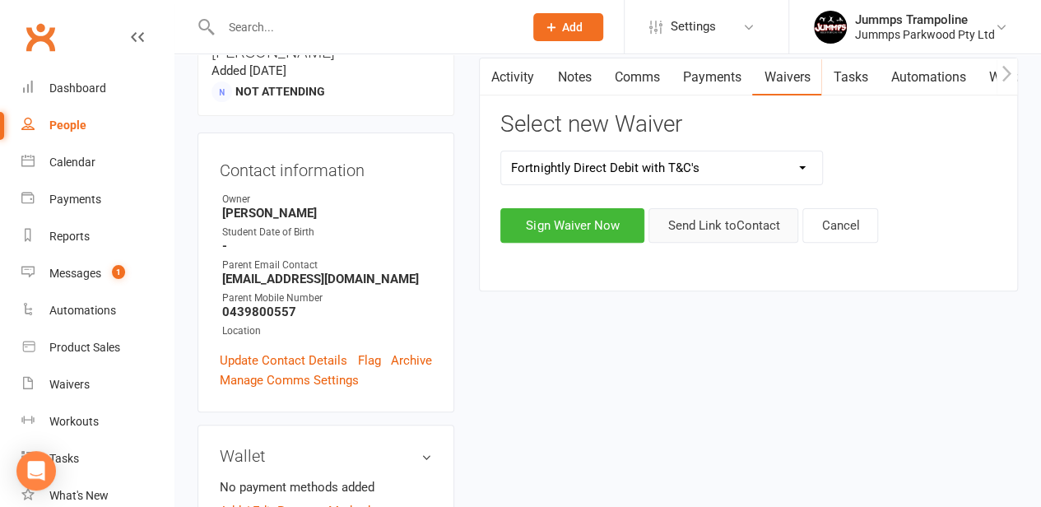
click at [719, 221] on button "Send Link to Contact" at bounding box center [723, 225] width 150 height 35
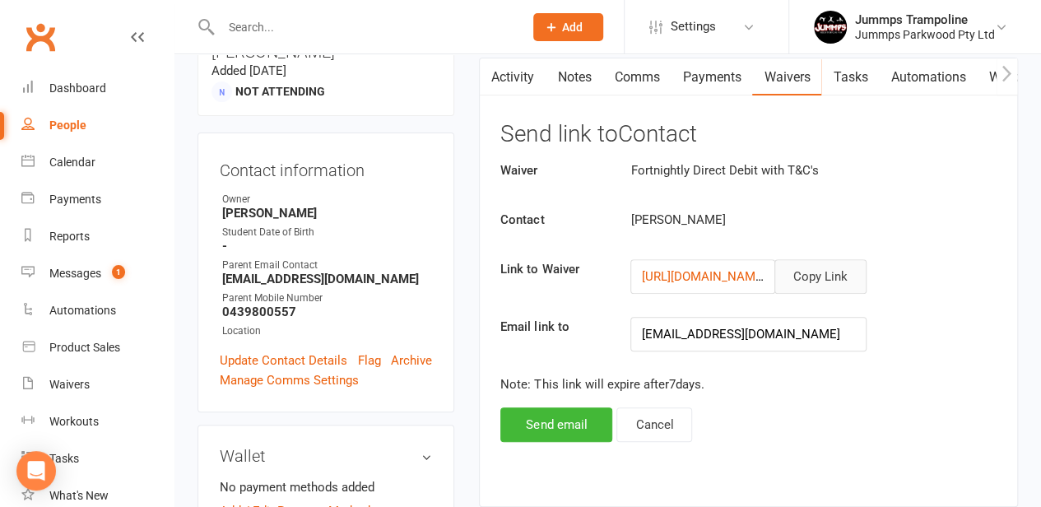
click at [823, 269] on button "Copy Link" at bounding box center [820, 276] width 92 height 35
